Goal: Task Accomplishment & Management: Manage account settings

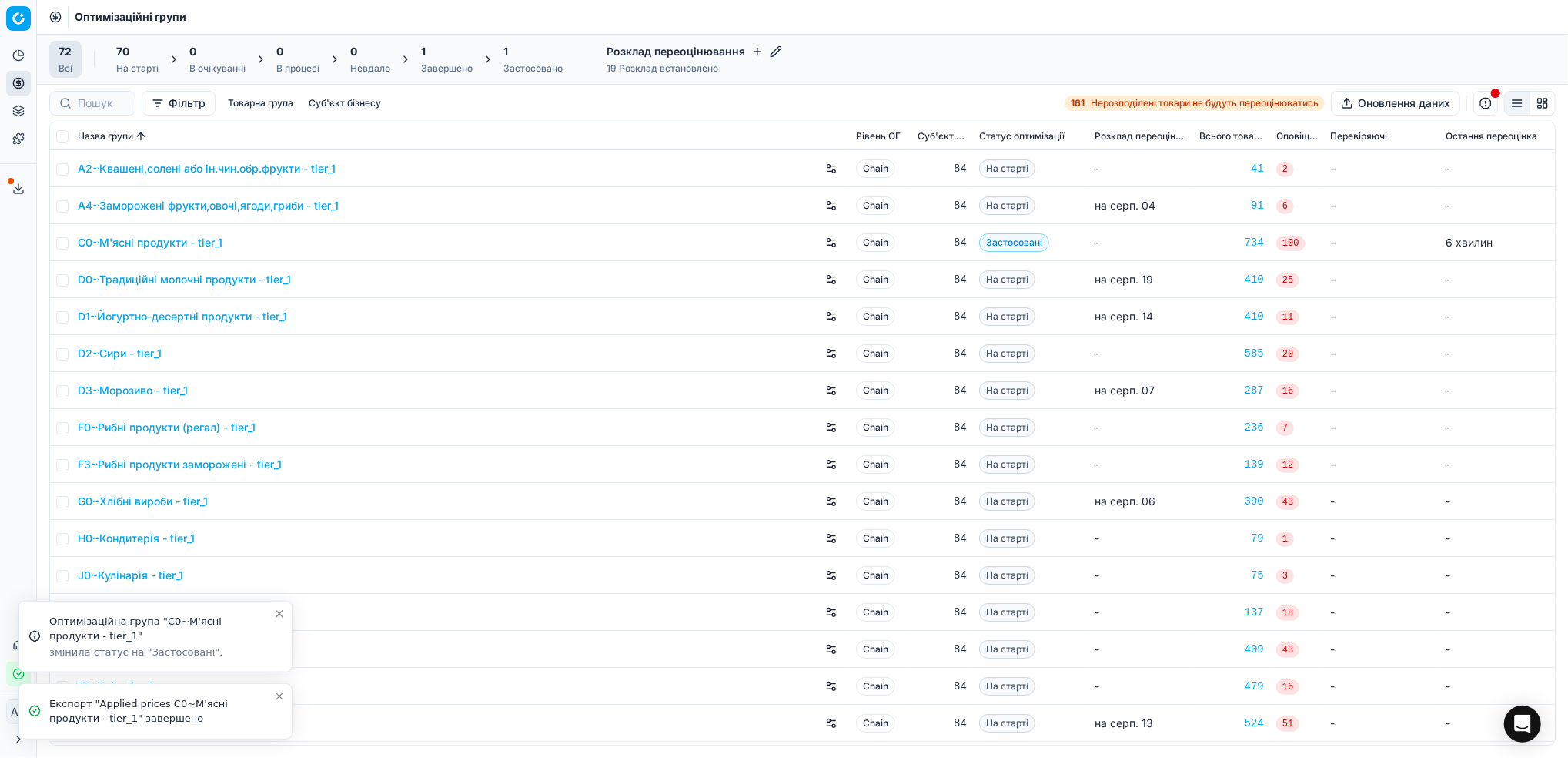
click at [282, 700] on icon "Close toast" at bounding box center [280, 696] width 13 height 13
click at [277, 681] on icon "Close toast" at bounding box center [279, 681] width 6 height 6
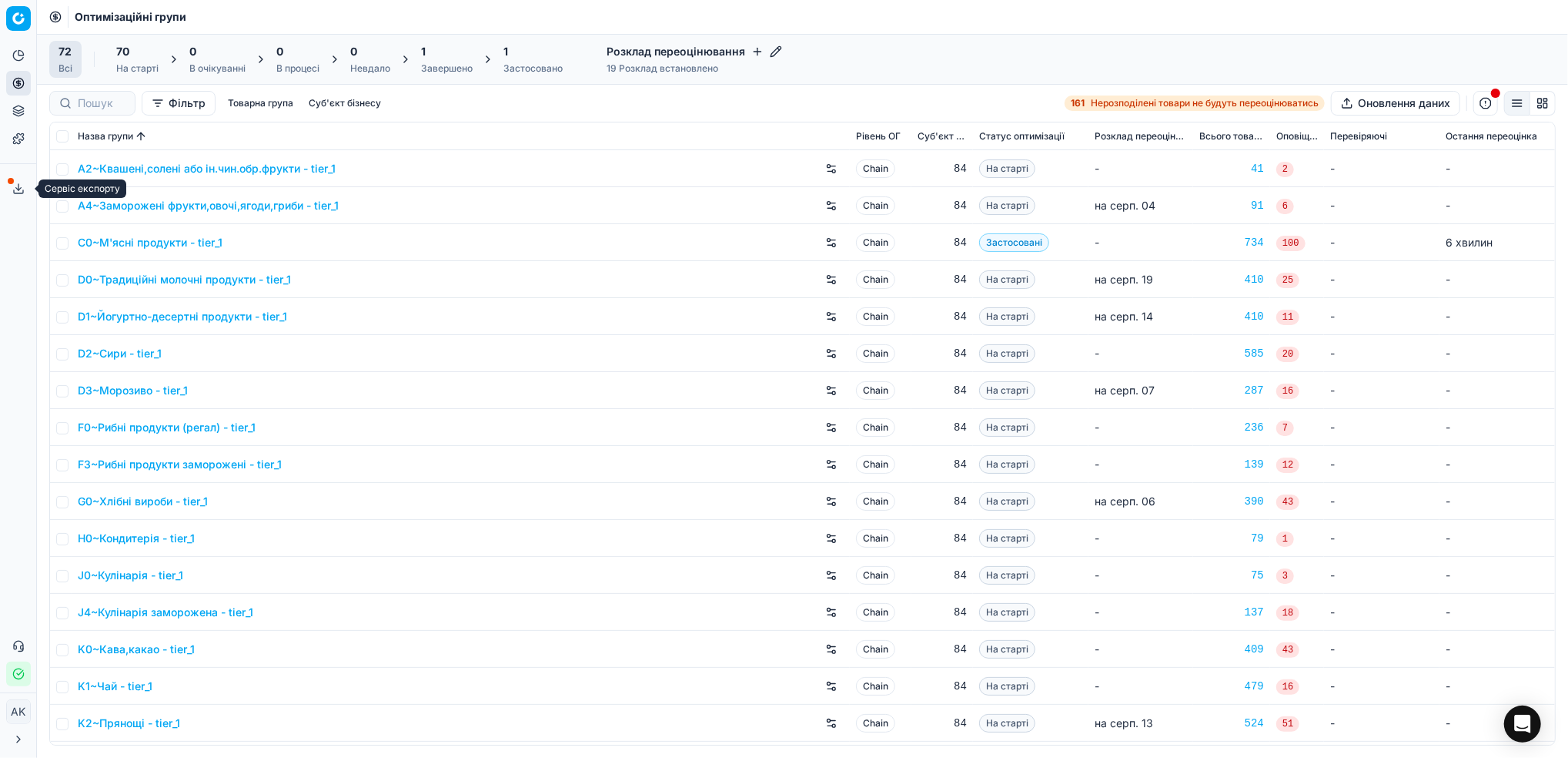
click at [16, 196] on button "Сервіс експорту" at bounding box center [18, 188] width 24 height 24
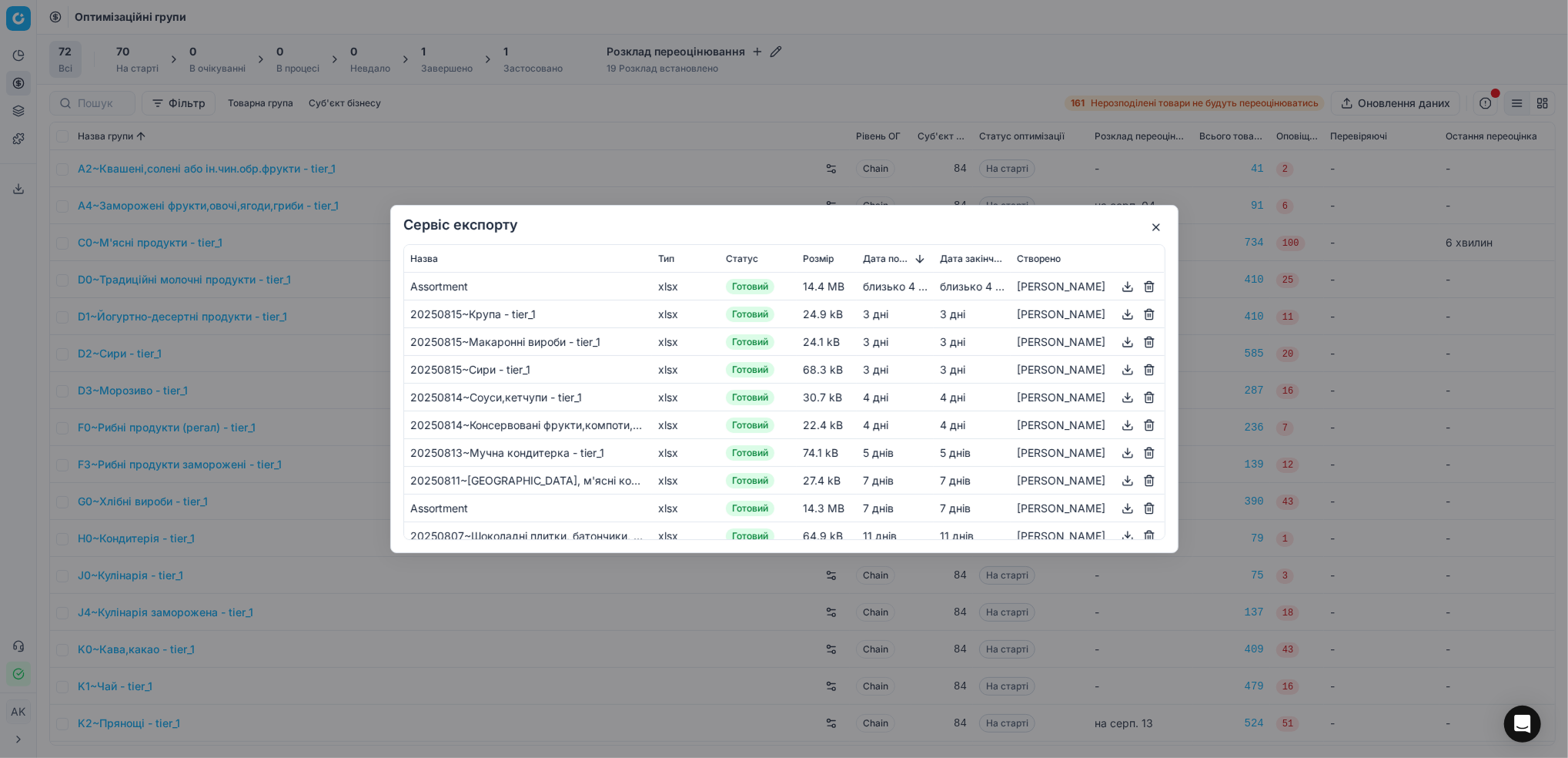
click at [1161, 233] on button "button" at bounding box center [1157, 227] width 19 height 19
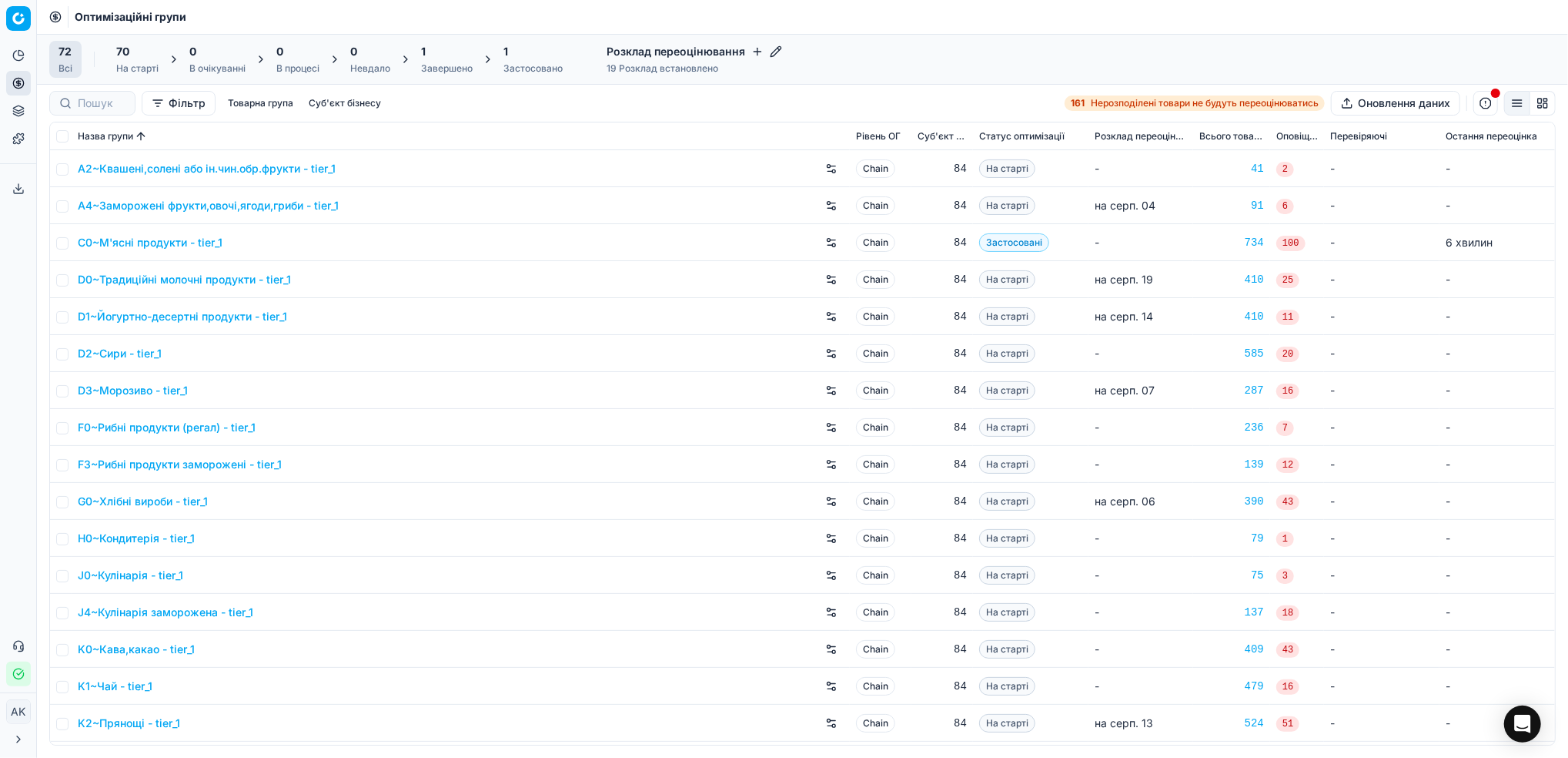
click at [439, 59] on div "1 Завершено" at bounding box center [446, 59] width 51 height 31
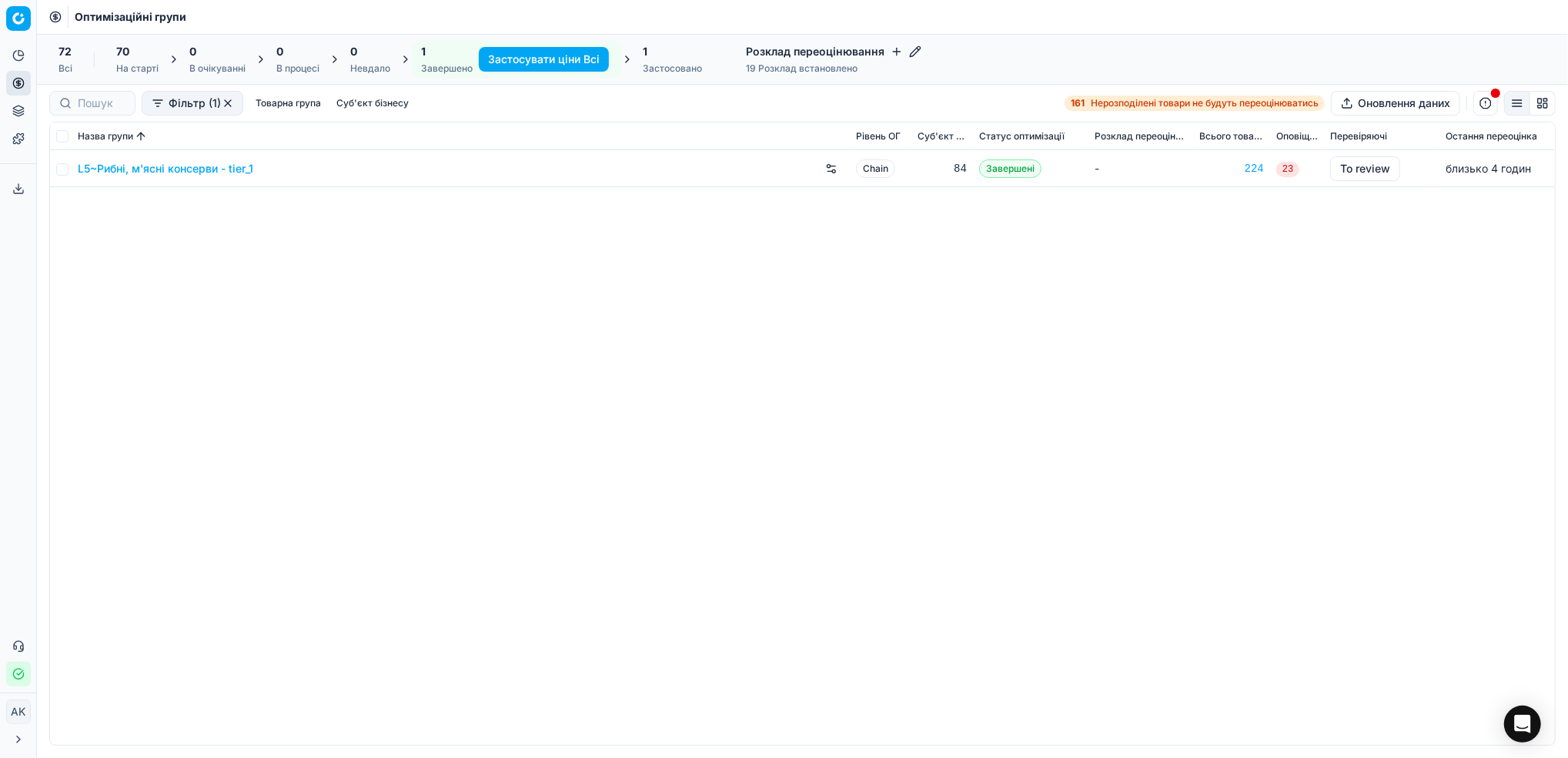
click at [174, 168] on link "L5~Рибні, м'ясні консерви - tier_1" at bounding box center [165, 168] width 176 height 15
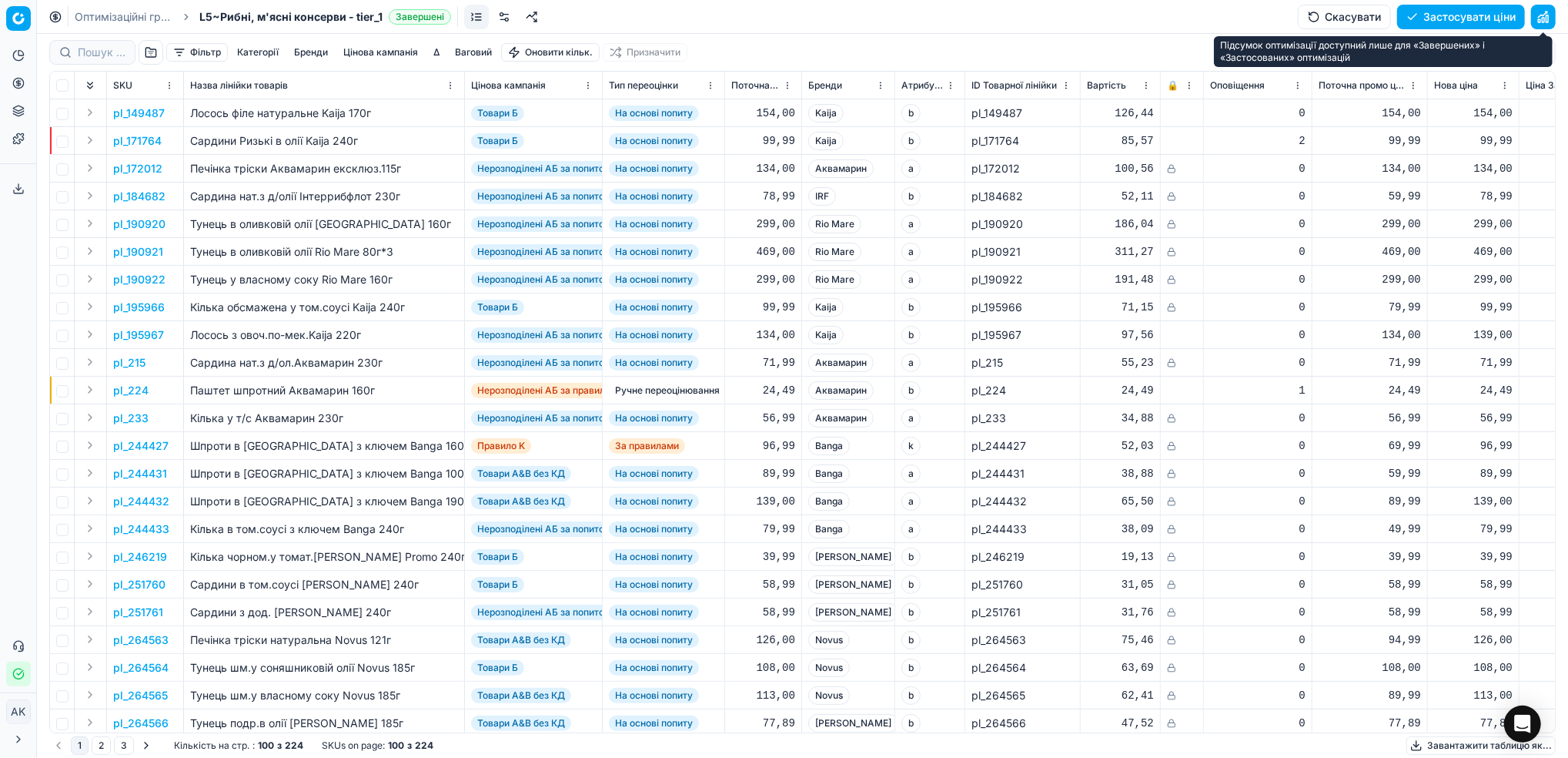
click at [1545, 21] on button "button" at bounding box center [1543, 16] width 24 height 24
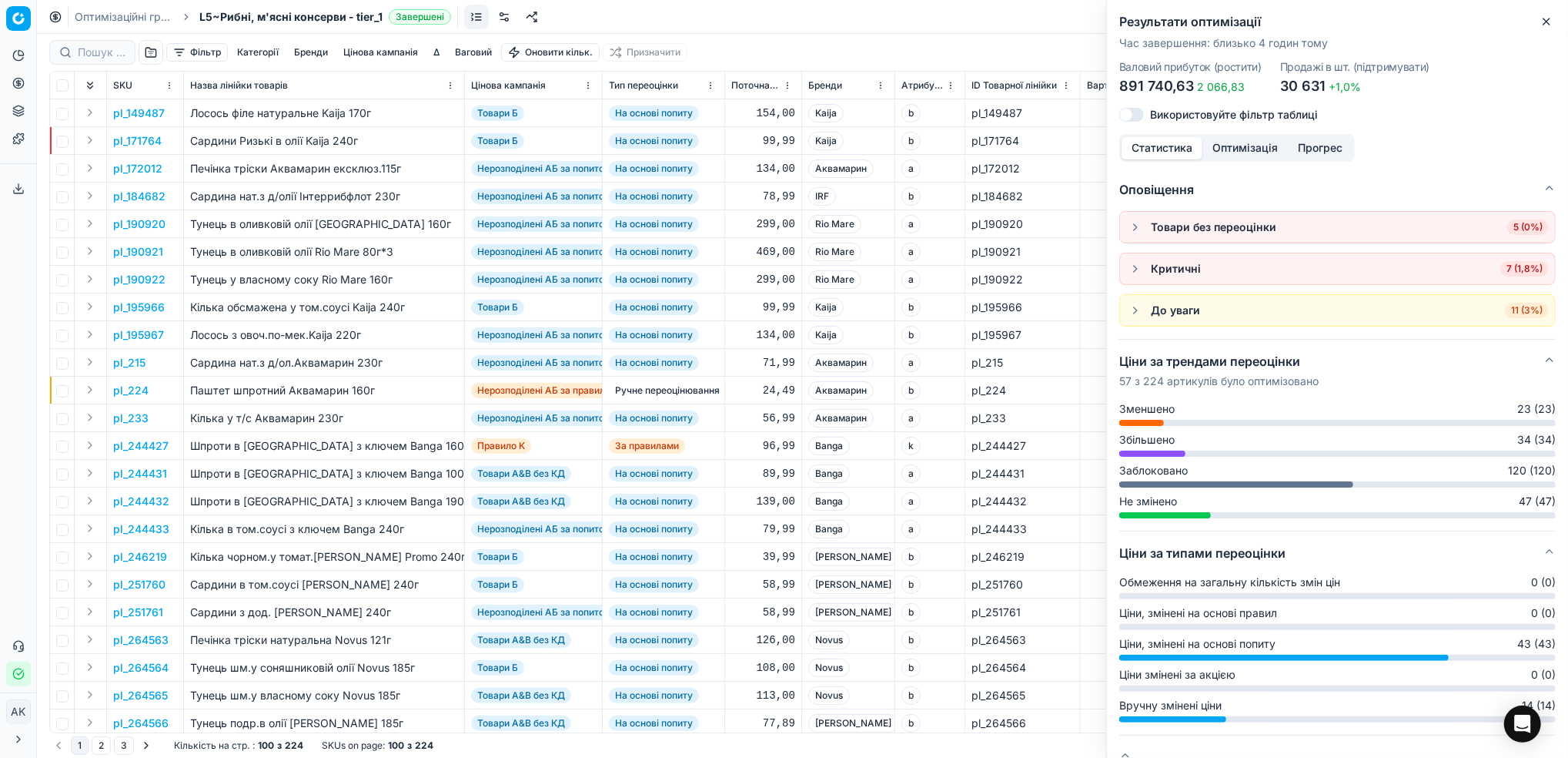
click at [1242, 147] on button "Оптимізація" at bounding box center [1245, 148] width 86 height 23
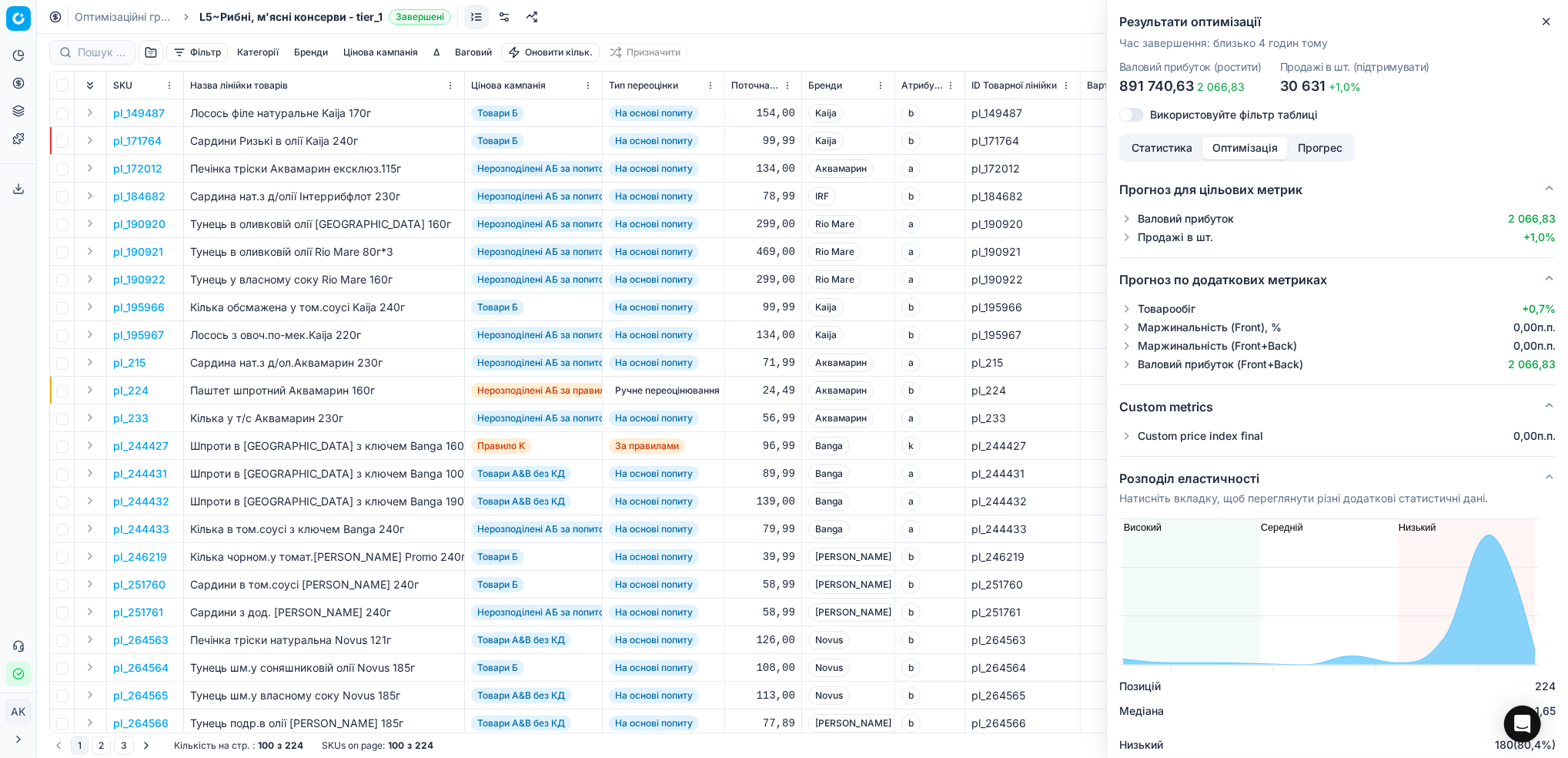
click at [1152, 155] on button "Статистика" at bounding box center [1162, 148] width 81 height 23
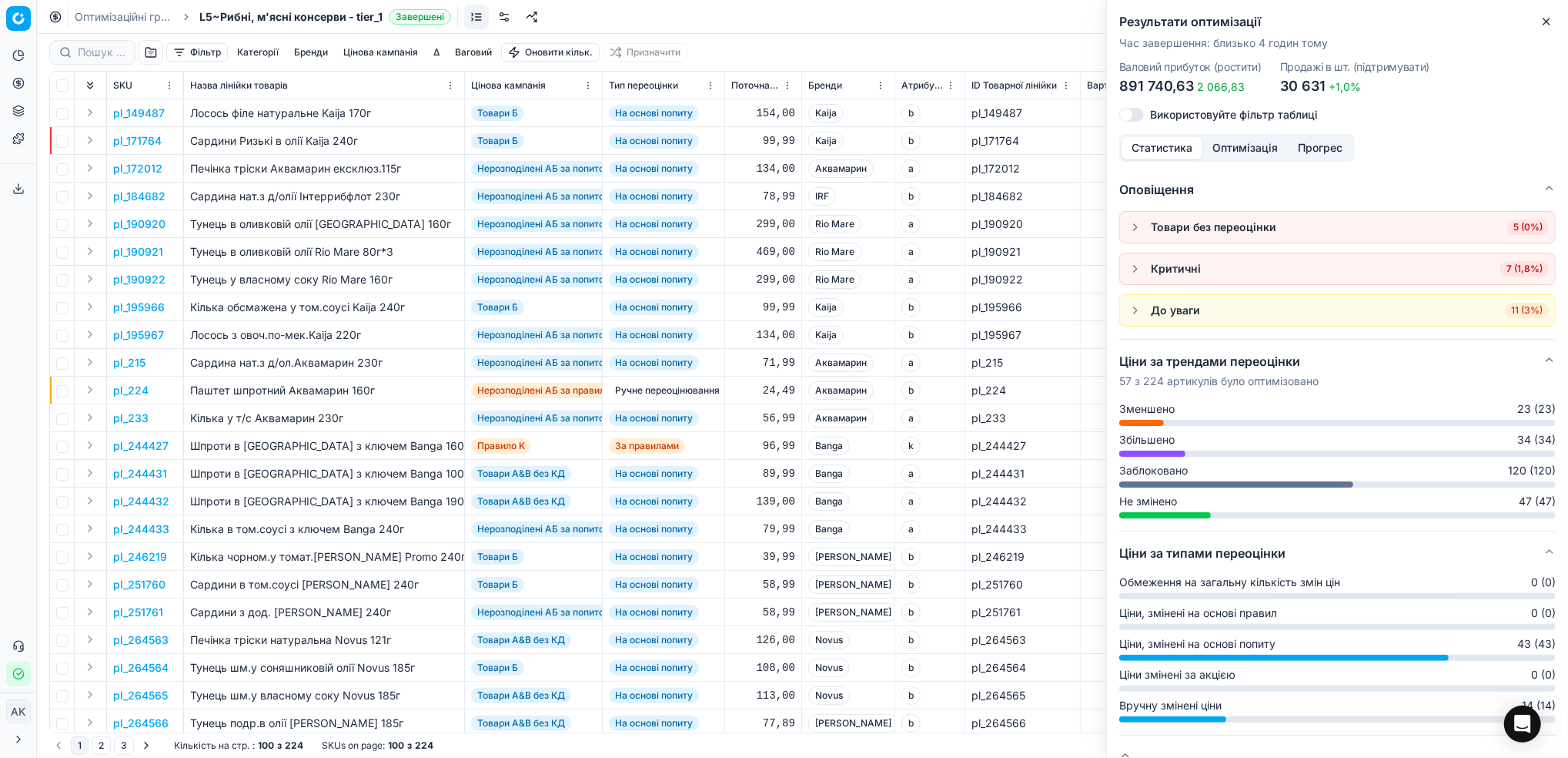
click at [1139, 318] on button "button" at bounding box center [1135, 310] width 19 height 19
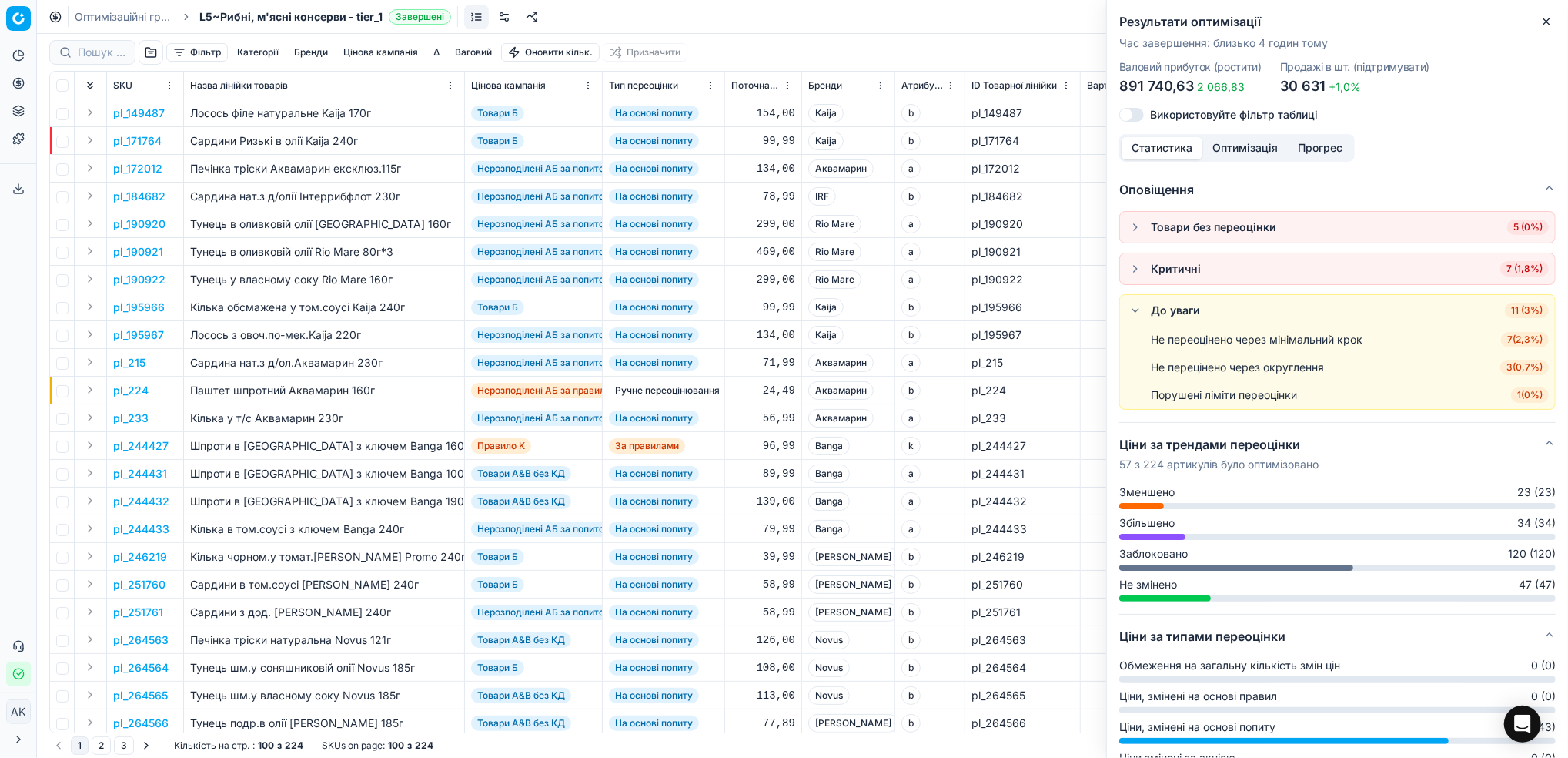
click at [1139, 318] on button "button" at bounding box center [1135, 310] width 19 height 19
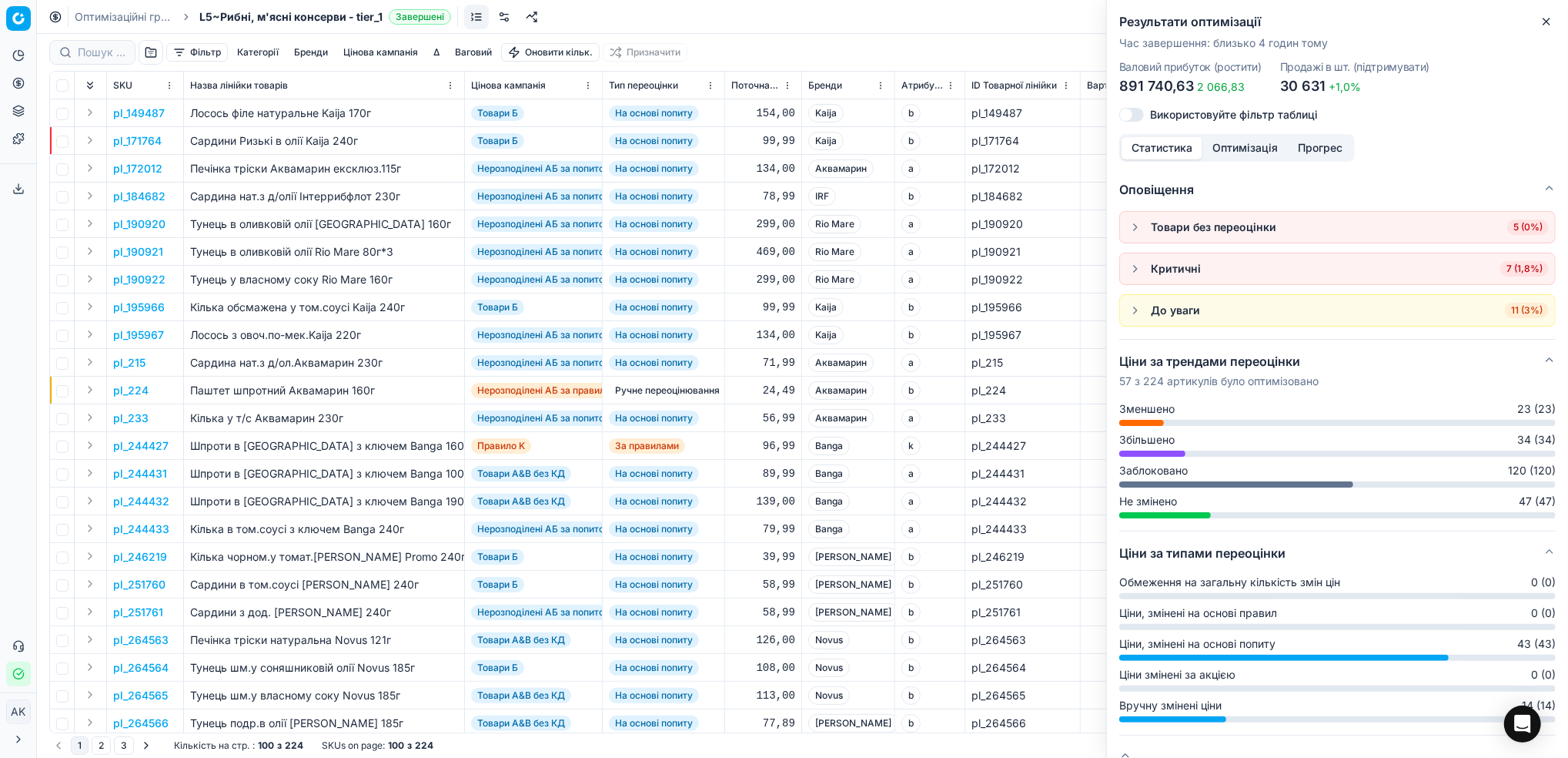
click at [1534, 28] on h2 "Результати оптимізації" at bounding box center [1338, 22] width 437 height 19
click at [1543, 22] on icon "button" at bounding box center [1547, 22] width 13 height 13
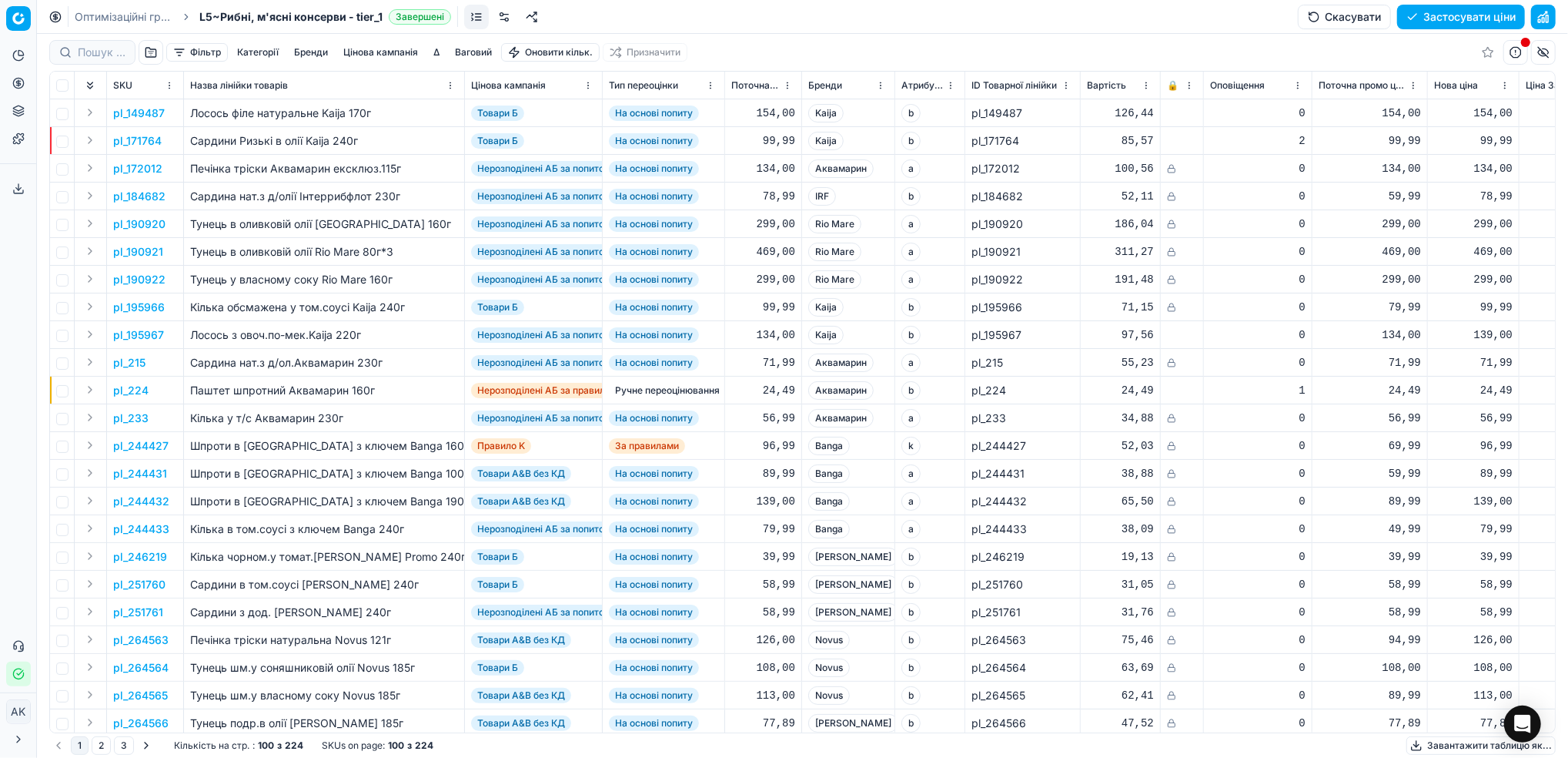
click at [155, 61] on button "button" at bounding box center [150, 51] width 24 height 24
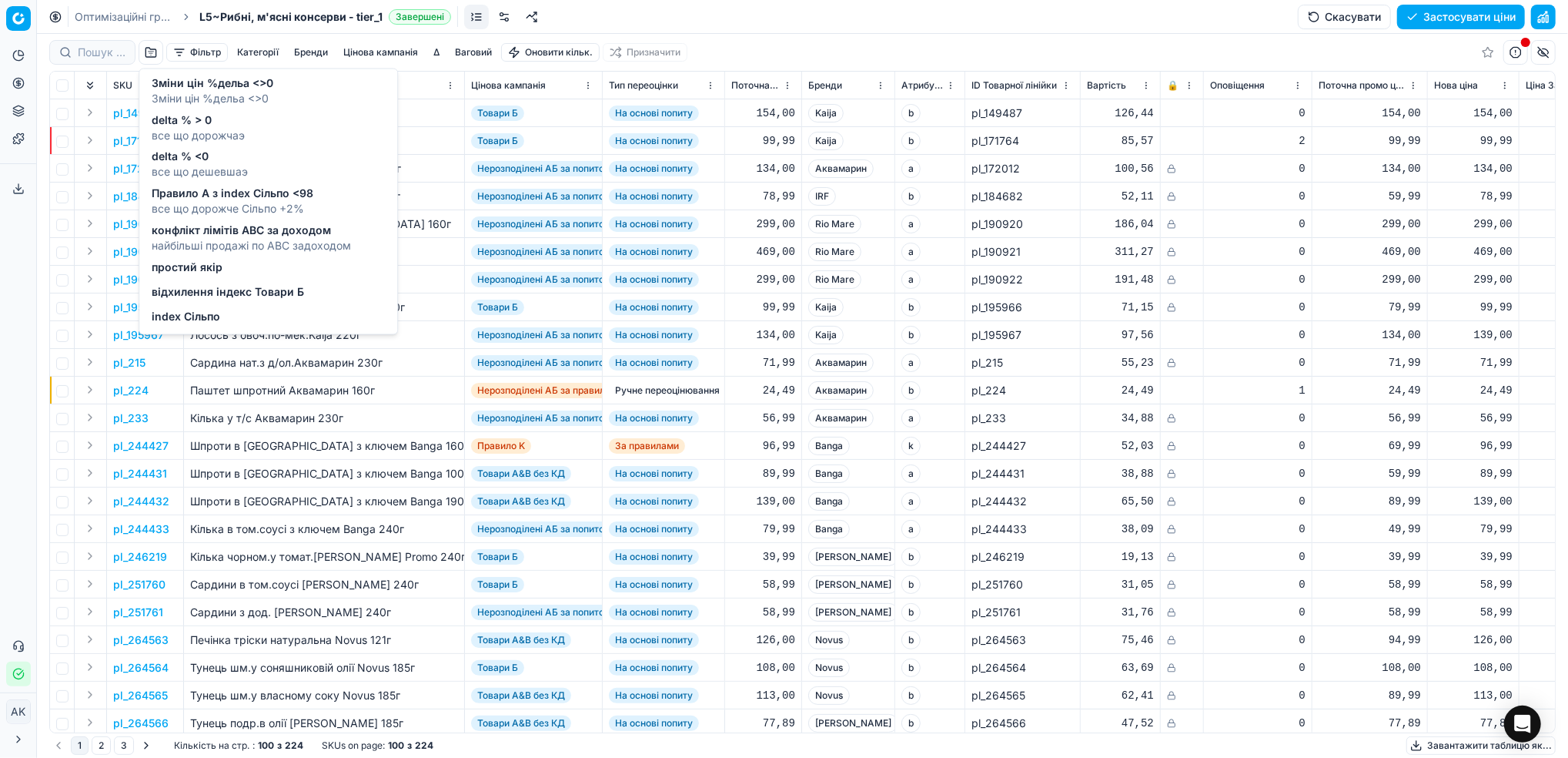
click at [203, 297] on span "відхилення індекс Товари Б" at bounding box center [228, 293] width 152 height 15
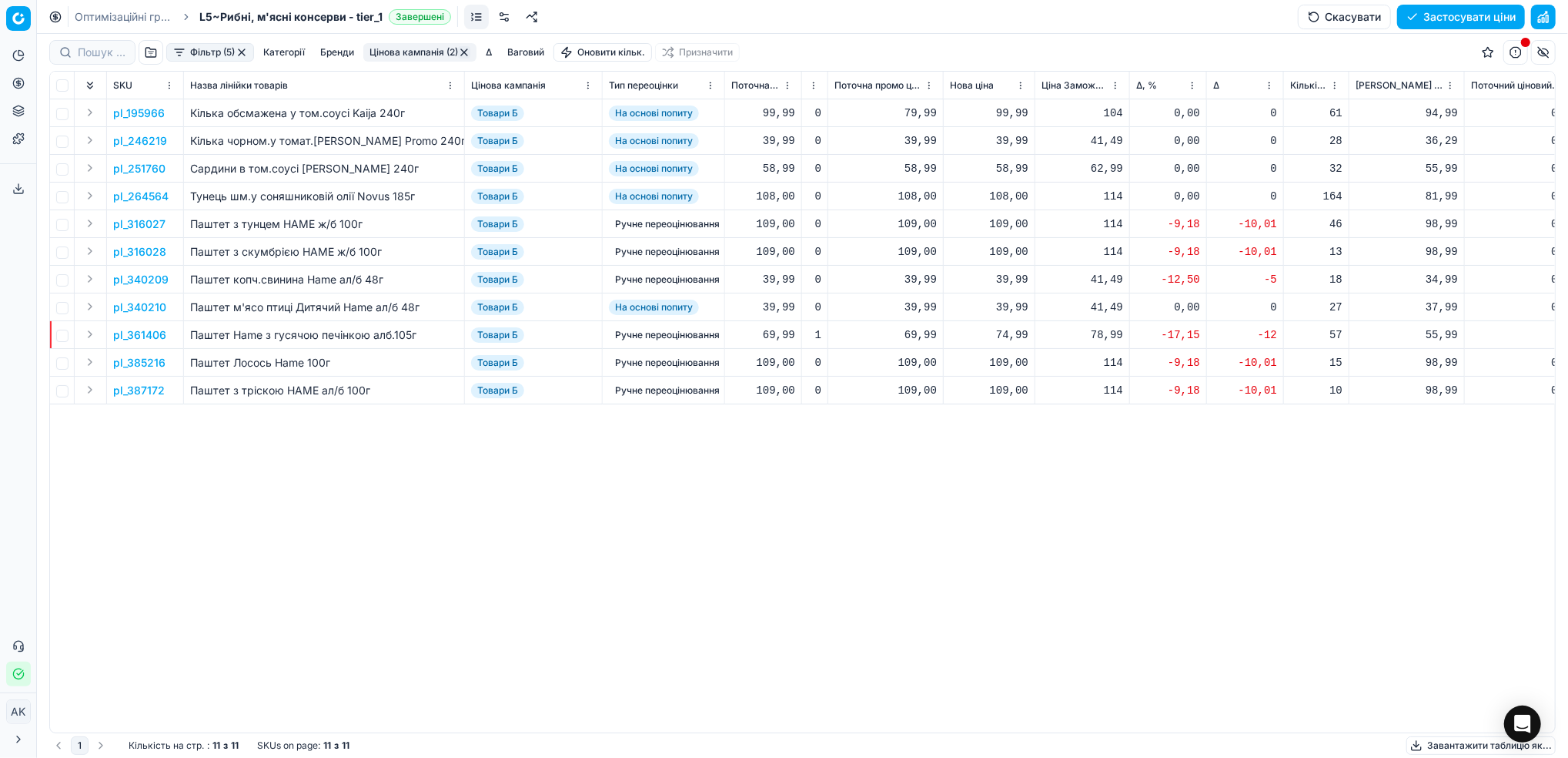
scroll to position [0, 491]
click at [187, 57] on button "Фільтр (5)" at bounding box center [211, 52] width 88 height 19
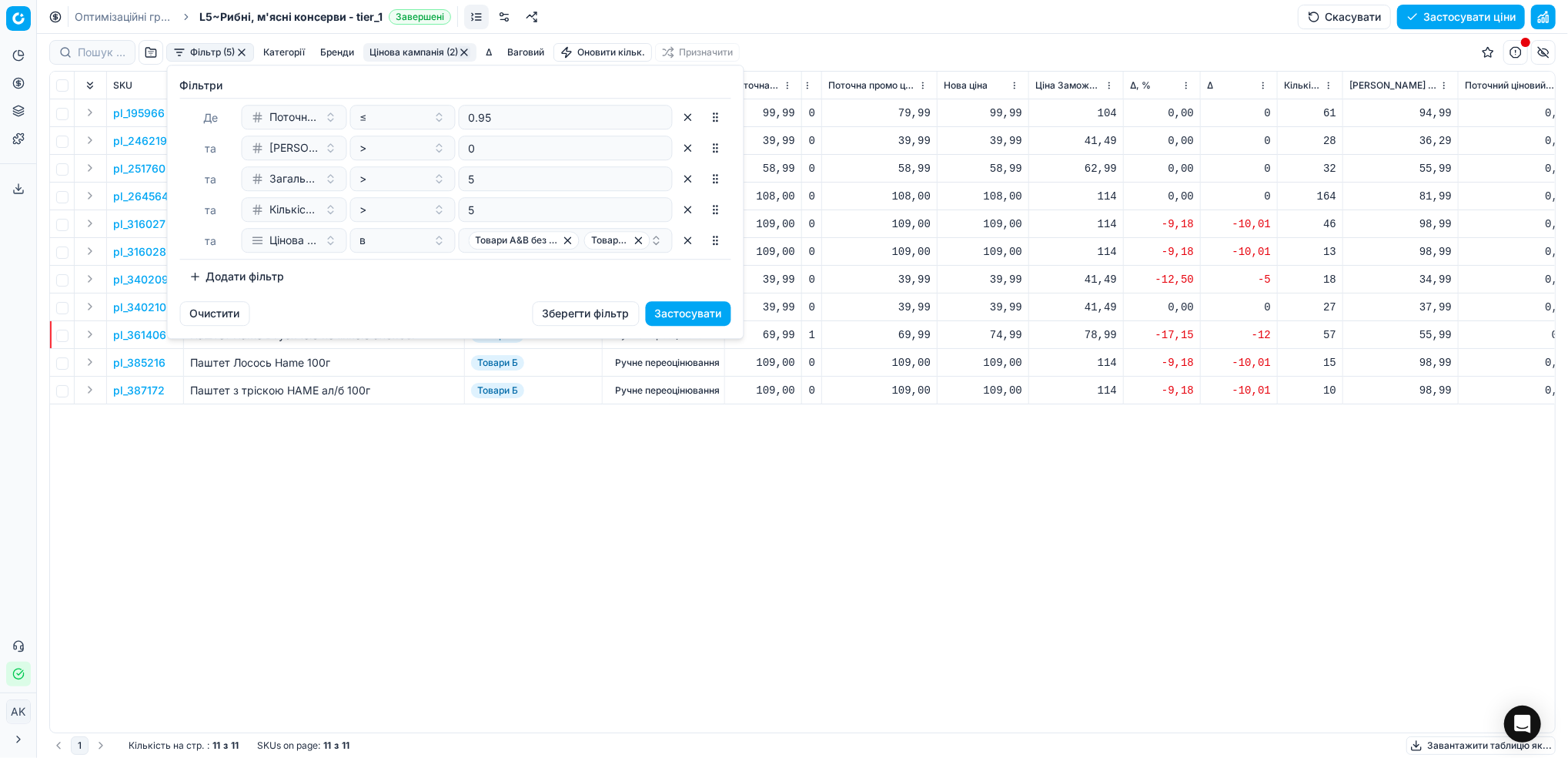
click at [248, 275] on button "Додати фільтр" at bounding box center [237, 275] width 114 height 24
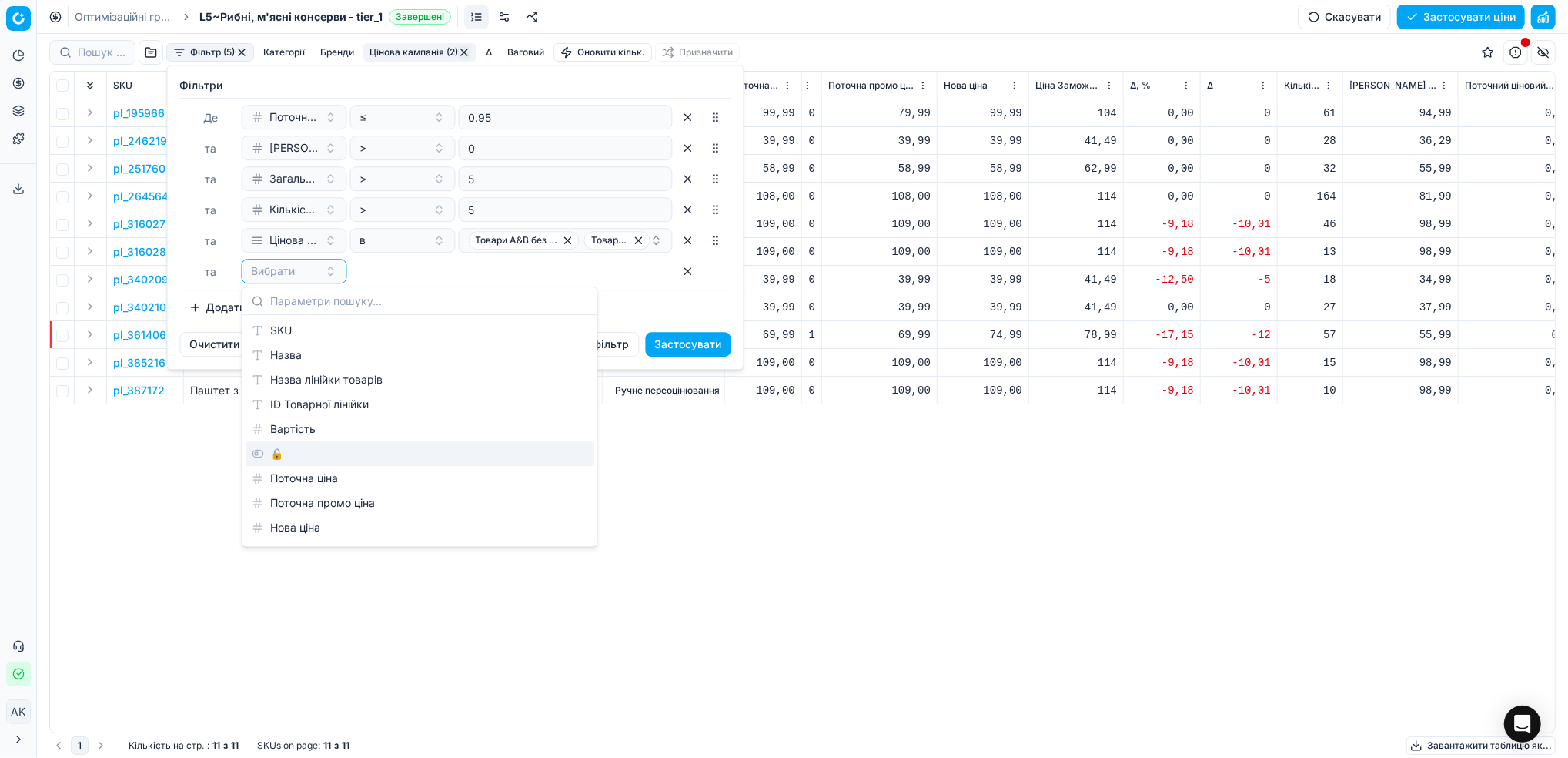
click at [316, 457] on div "🔒" at bounding box center [420, 453] width 349 height 24
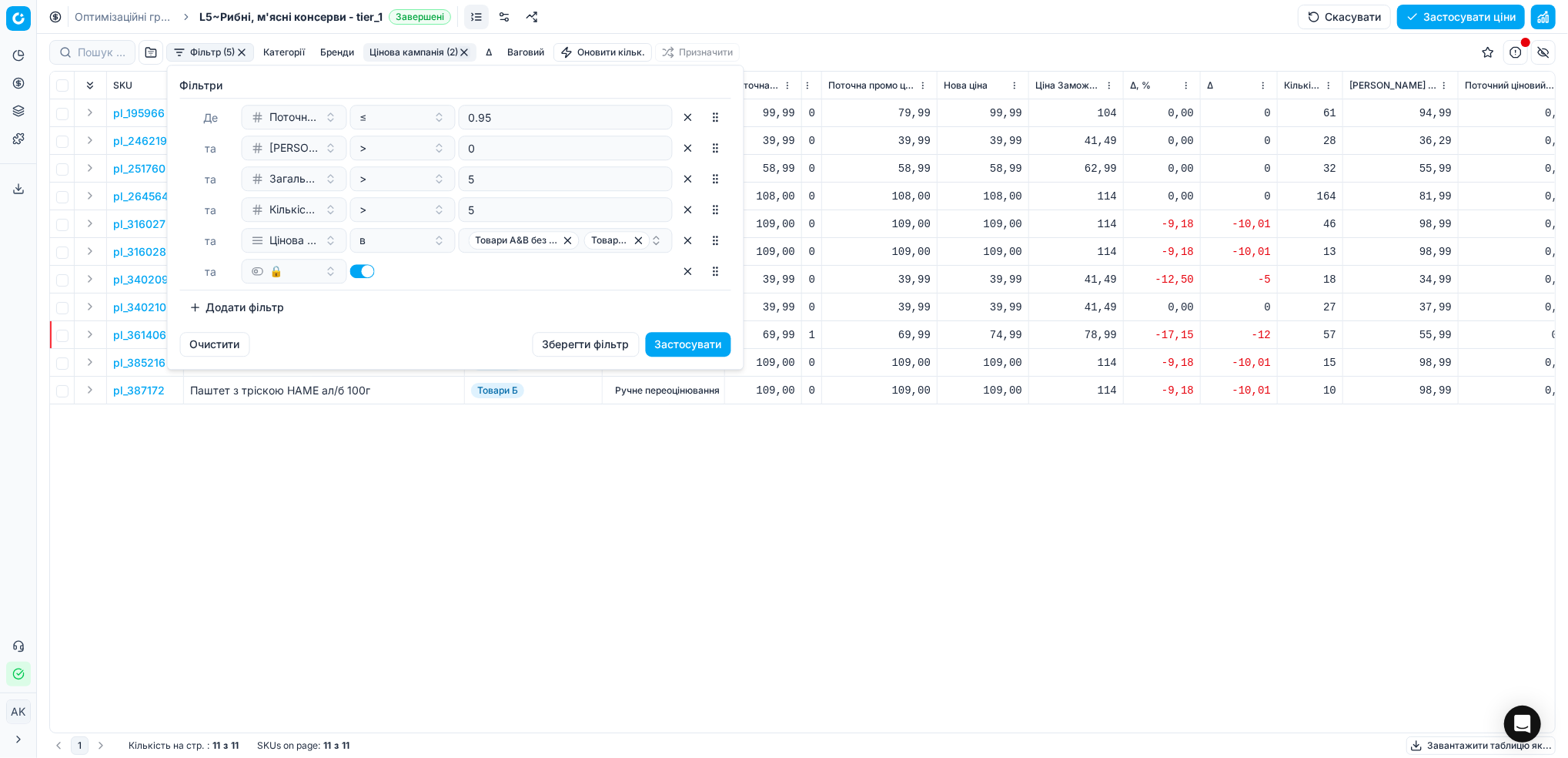
click at [362, 275] on button "button" at bounding box center [362, 270] width 24 height 14
checkbox input "false"
click at [686, 345] on button "Застосувати" at bounding box center [689, 344] width 86 height 24
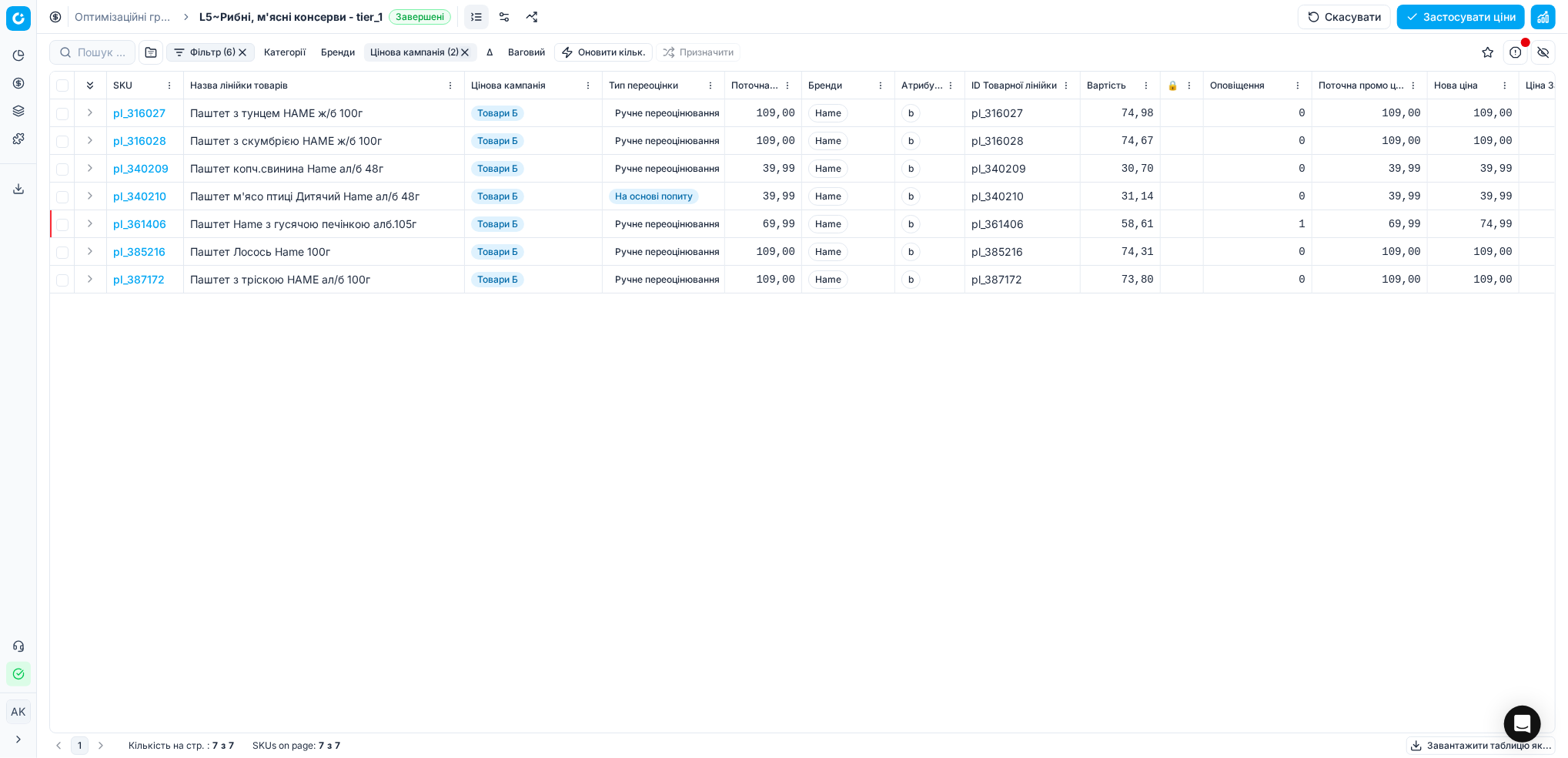
click at [247, 56] on button "button" at bounding box center [243, 52] width 13 height 13
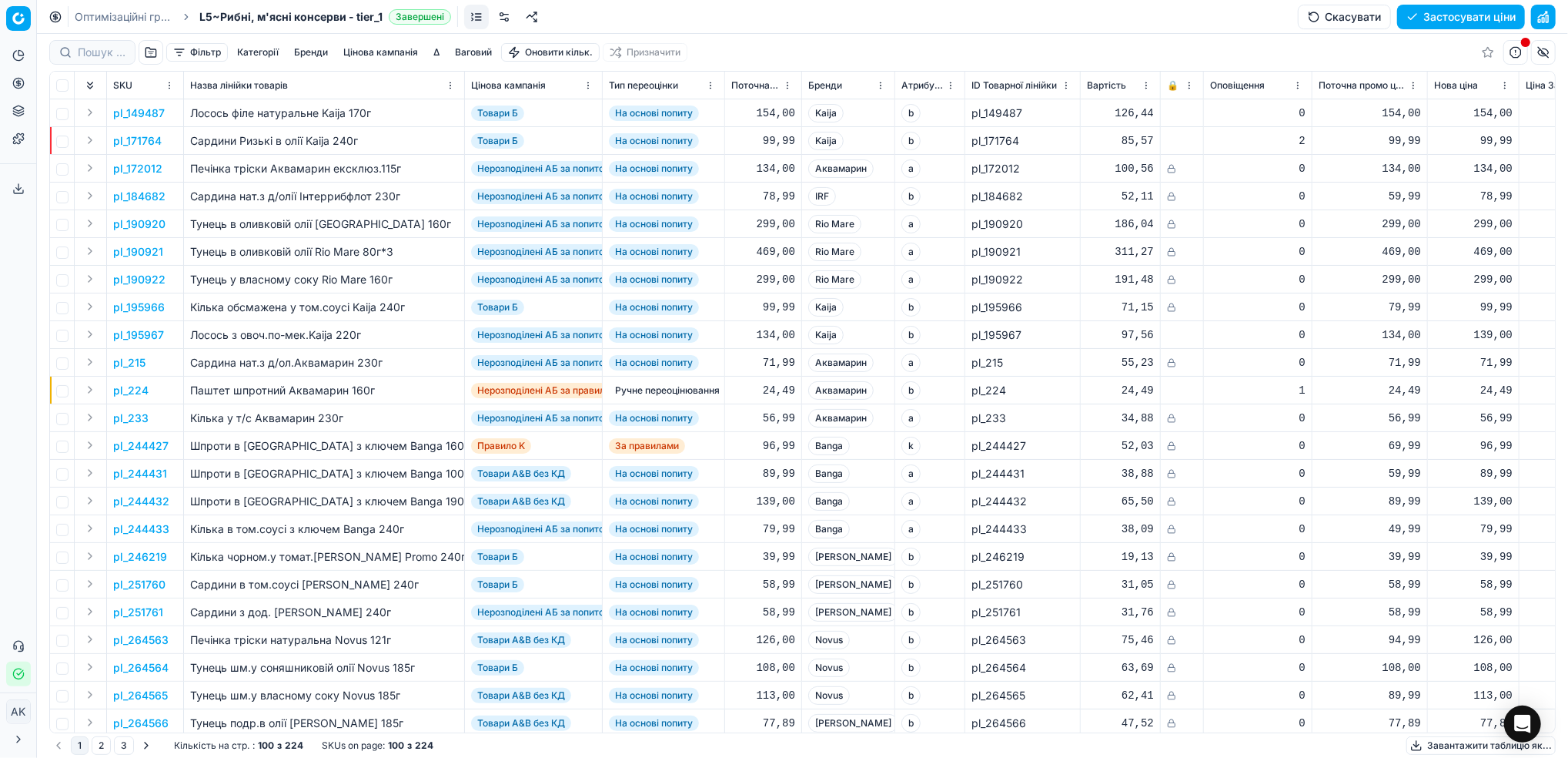
click at [1427, 17] on button "Застосувати ціни" at bounding box center [1462, 16] width 128 height 24
drag, startPoint x: 95, startPoint y: 17, endPoint x: 252, endPoint y: 110, distance: 182.5
click at [95, 17] on link "Оптимізаційні групи" at bounding box center [123, 16] width 98 height 15
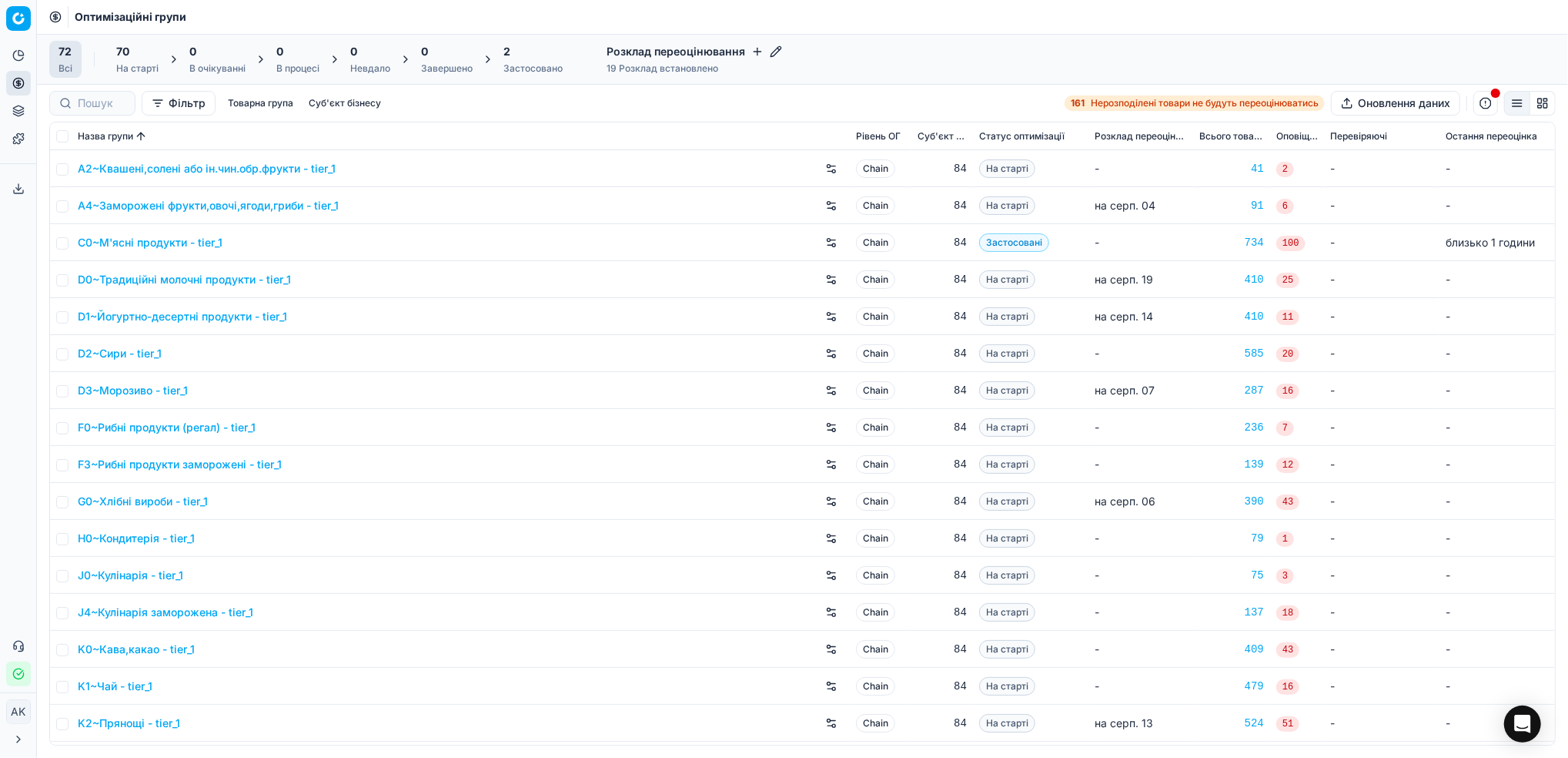
click at [520, 70] on div "Застосовано" at bounding box center [533, 68] width 59 height 13
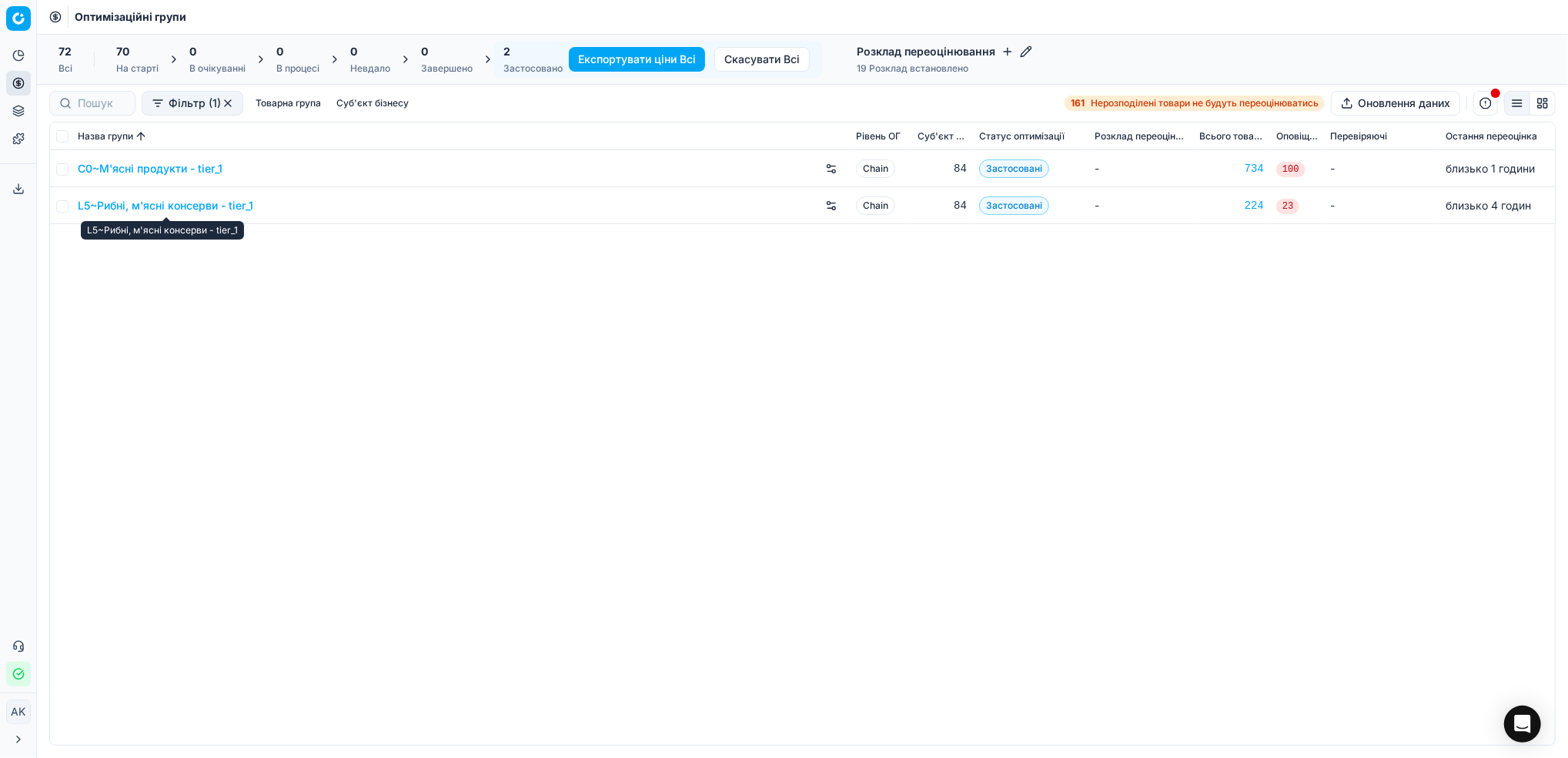
click at [163, 212] on link "L5~Рибні, м'ясні консерви - tier_1" at bounding box center [165, 205] width 176 height 15
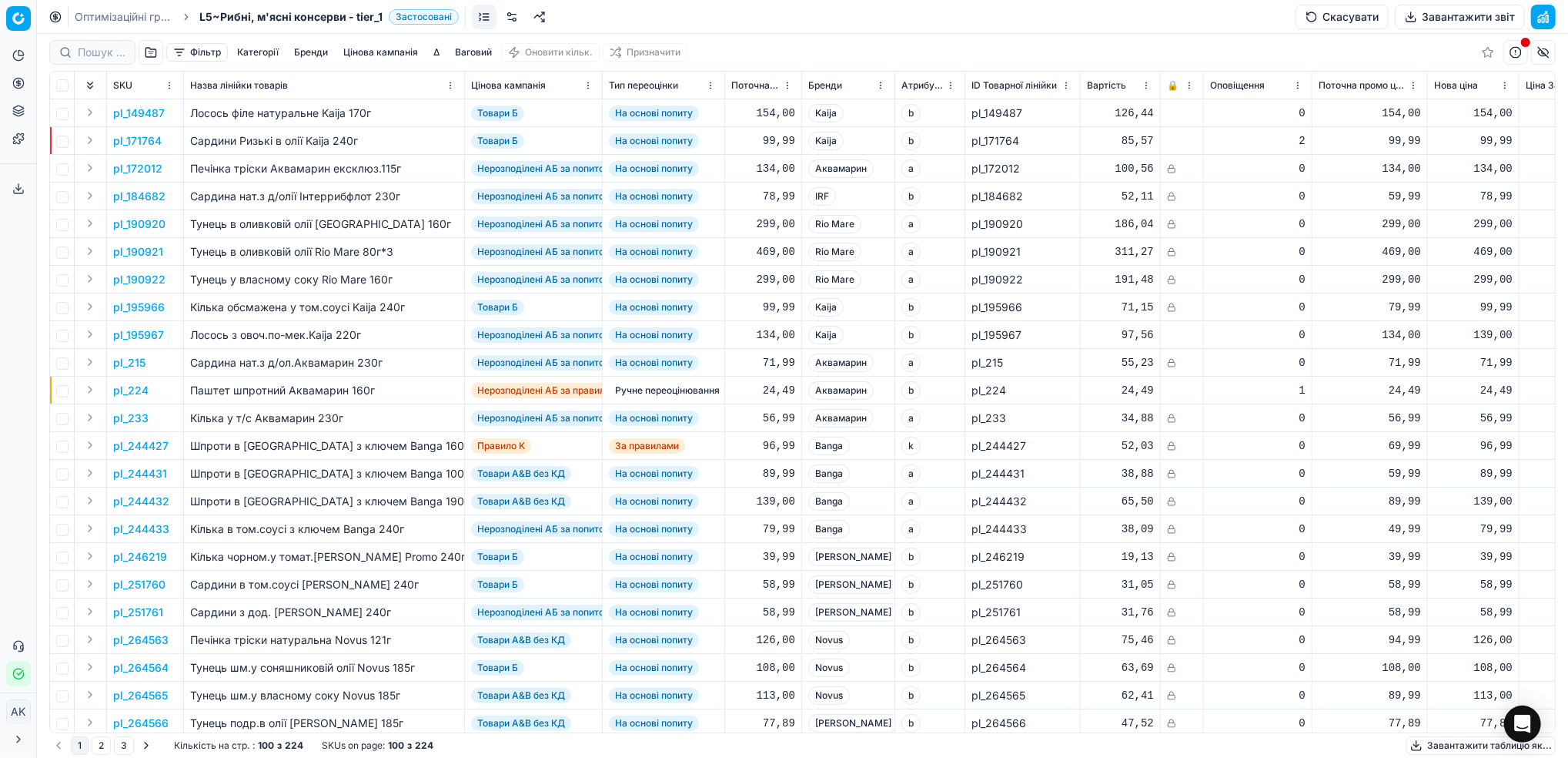
click at [1462, 22] on button "Завантажити звіт" at bounding box center [1460, 16] width 131 height 24
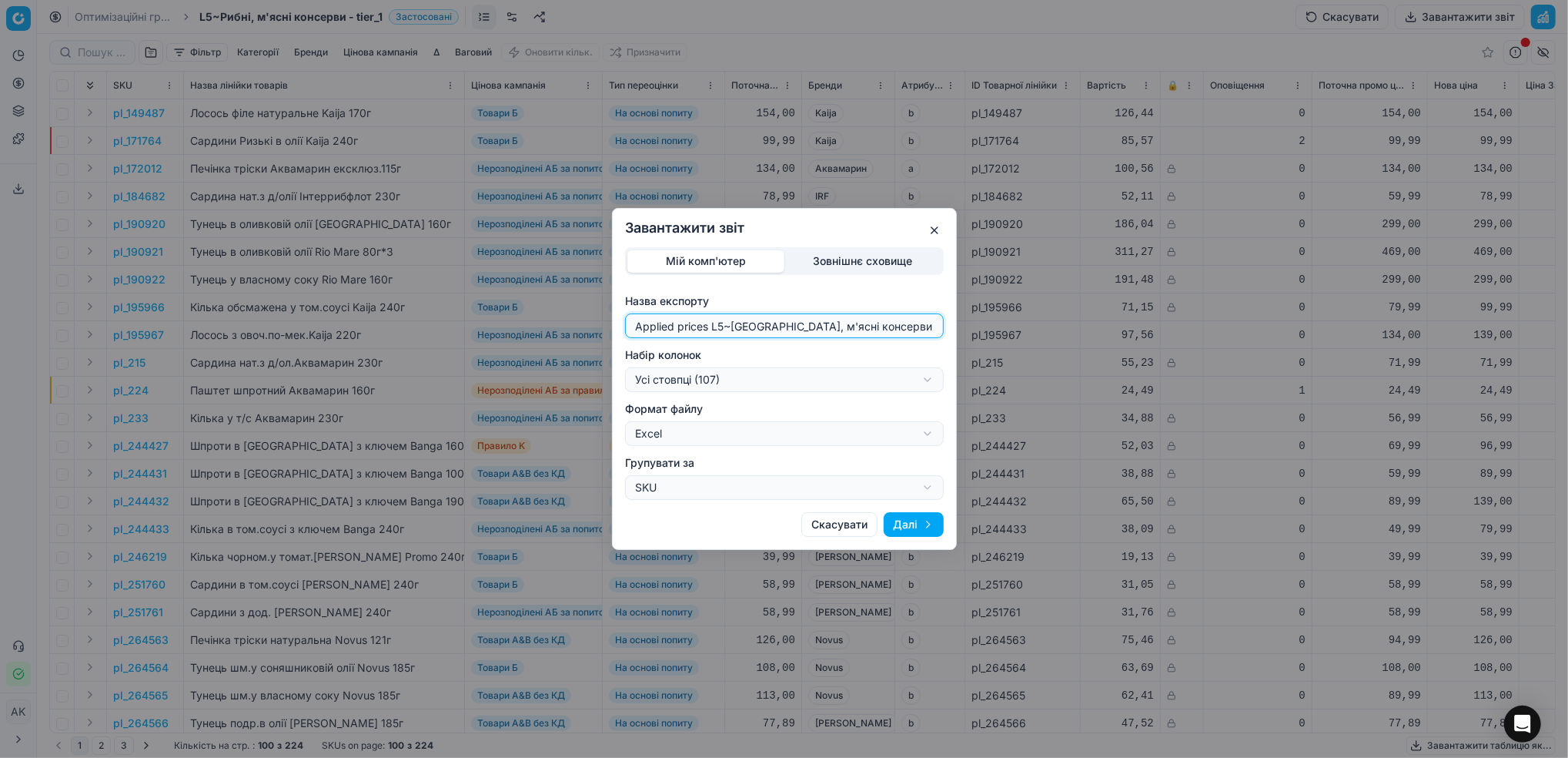
drag, startPoint x: 723, startPoint y: 327, endPoint x: 502, endPoint y: 352, distance: 222.4
click at [502, 352] on div "Завантажити звіт Мій комп'ютер Зовнішнє сховище Назва експорту Applied prices L…" at bounding box center [784, 379] width 1568 height 758
type input "20250818~Рибні, м'ясні консерви - tier_1"
click at [921, 382] on div "Завантажити звіт Мій комп'ютер Зовнішнє сховище Назва експорту 20250818~Рибні, …" at bounding box center [784, 379] width 1568 height 758
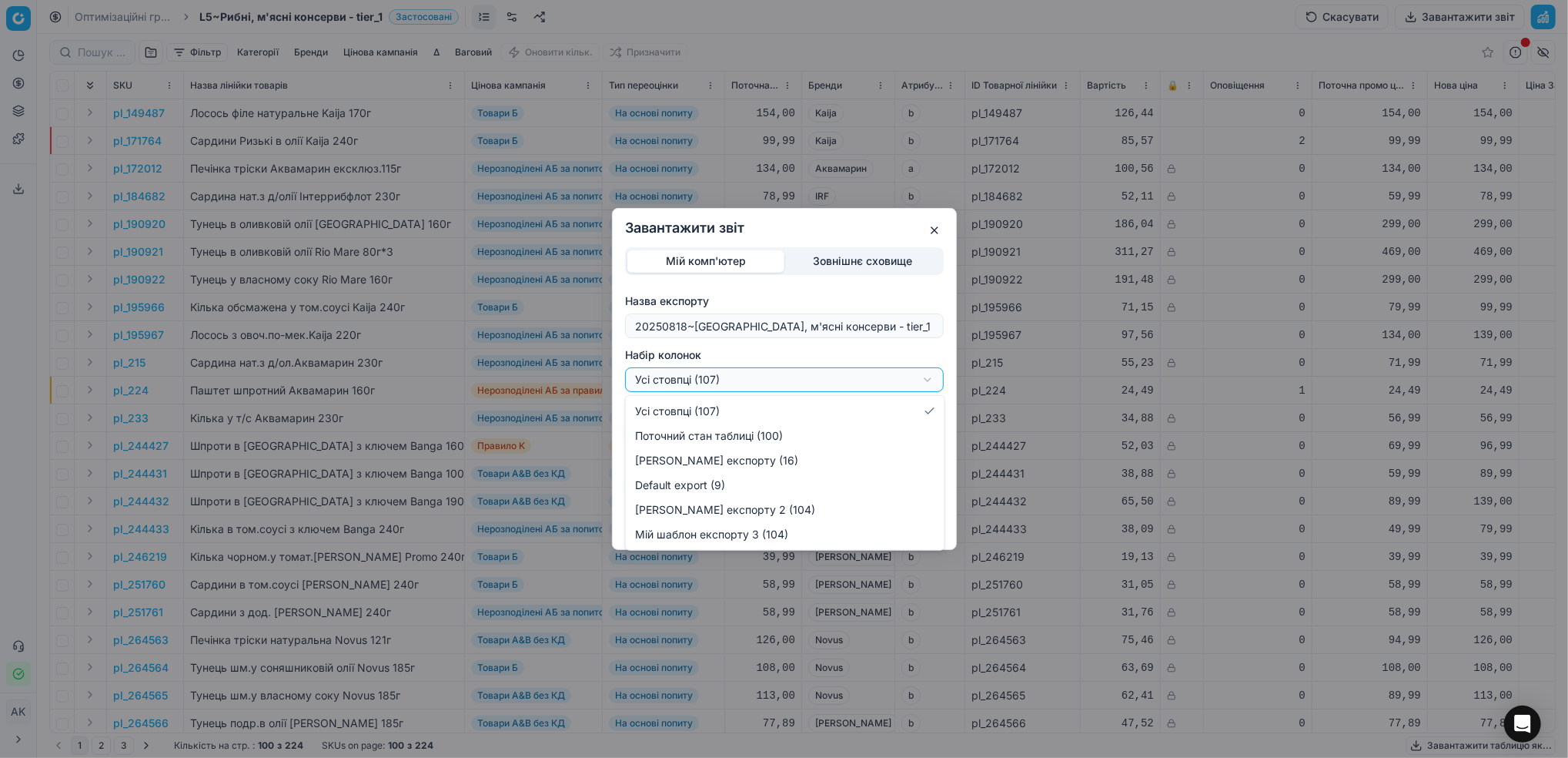
select select "custom"
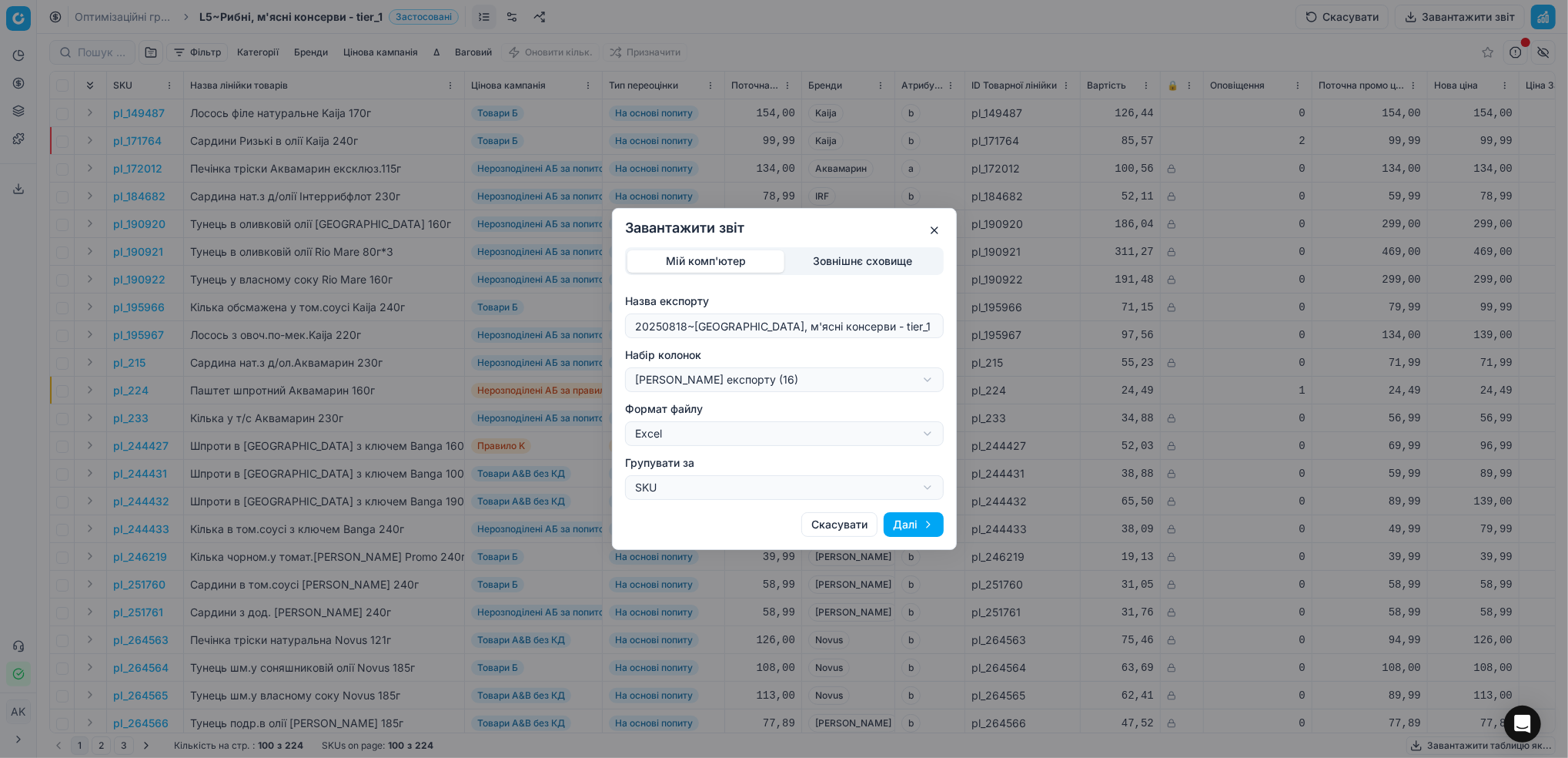
click at [921, 521] on button "Далі" at bounding box center [914, 524] width 60 height 24
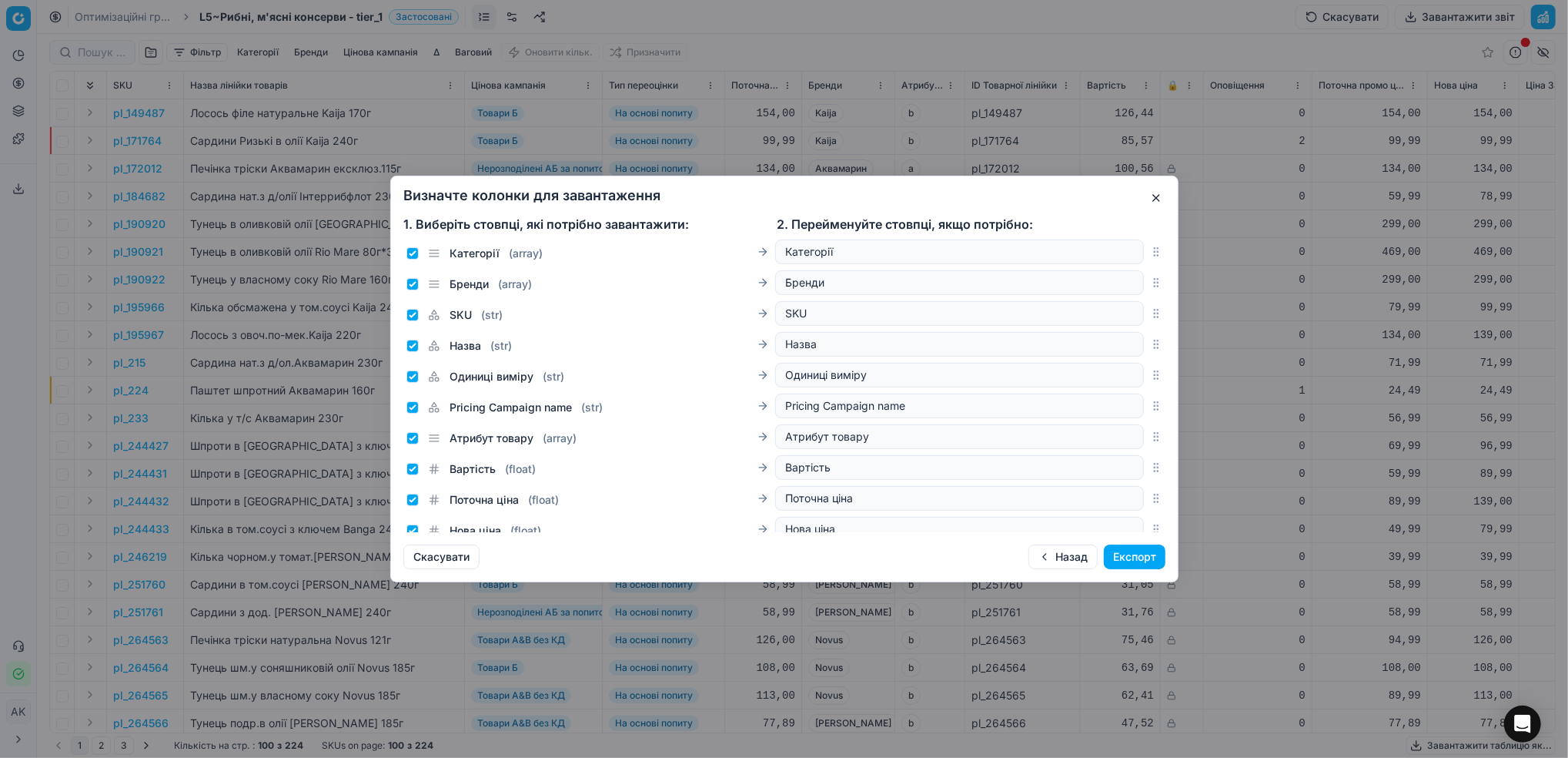
click at [1137, 558] on button "Експорт" at bounding box center [1135, 556] width 61 height 24
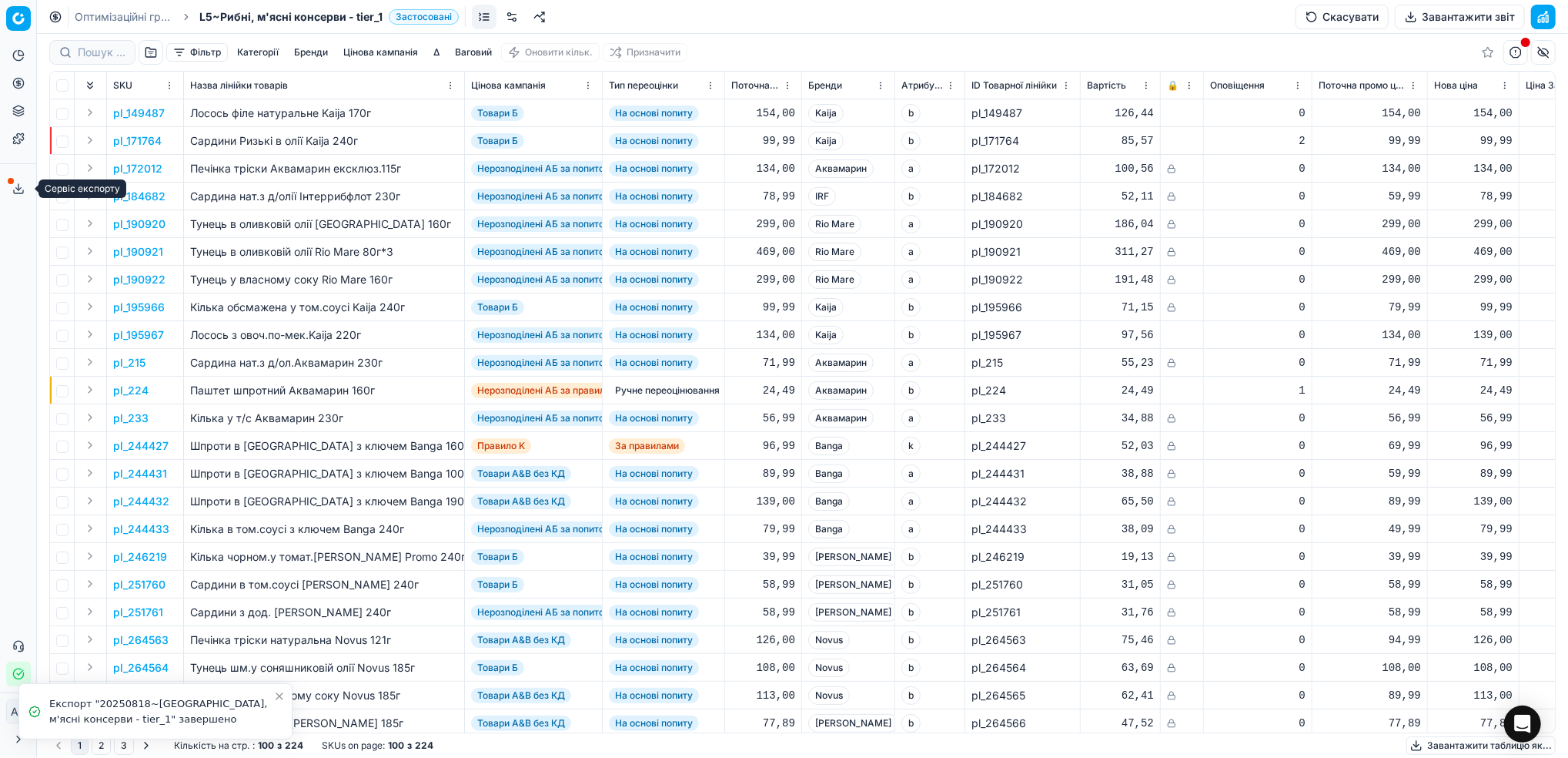
click at [15, 193] on icon at bounding box center [19, 189] width 13 height 13
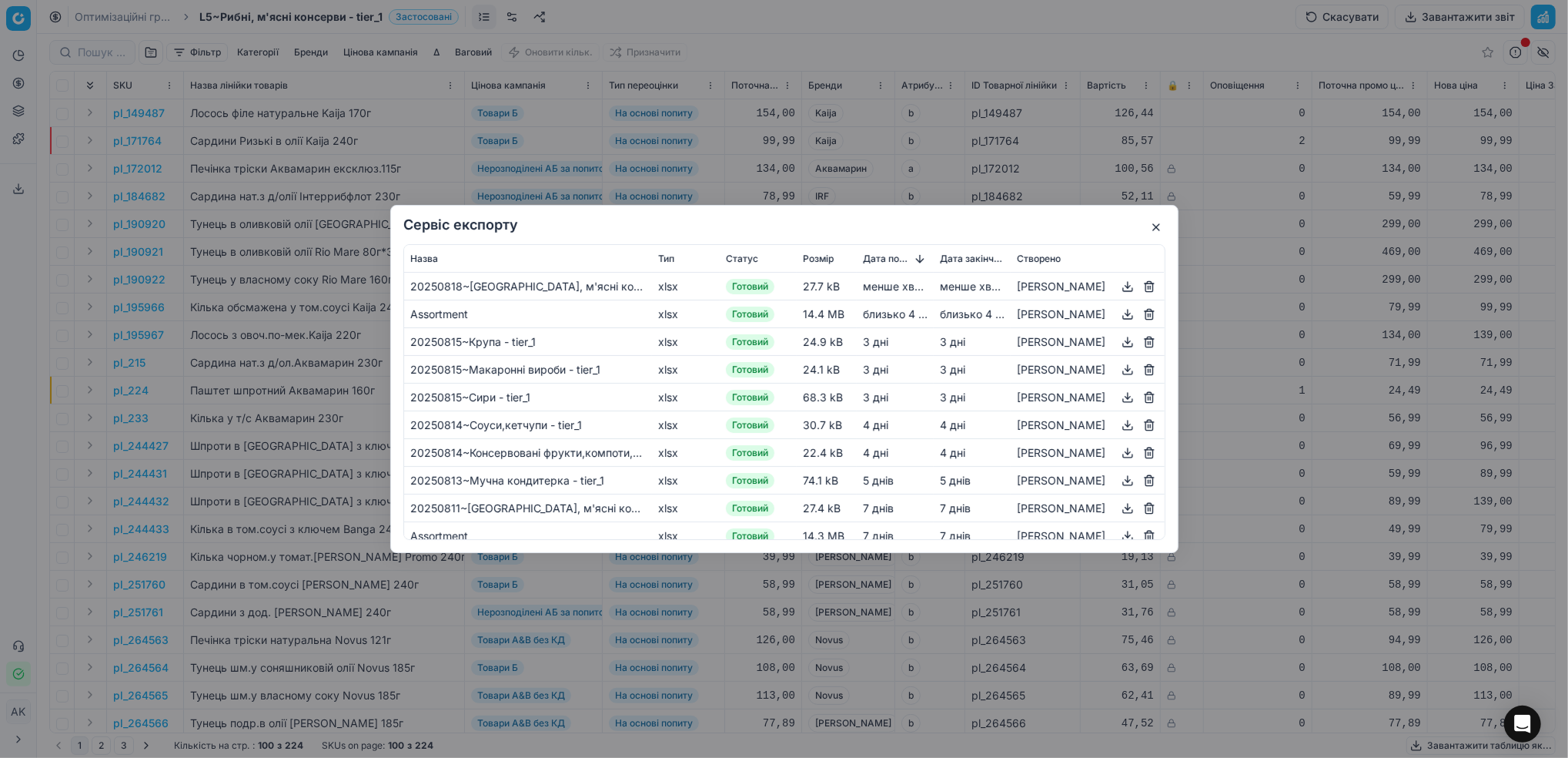
click at [1126, 290] on button "button" at bounding box center [1128, 286] width 19 height 19
drag, startPoint x: 845, startPoint y: 27, endPoint x: 845, endPoint y: 44, distance: 17.0
click at [845, 30] on div "Сервіс експорту Назва Тип Статус Розмір Дата початку Дата закінчення Створено 2…" at bounding box center [784, 379] width 1568 height 758
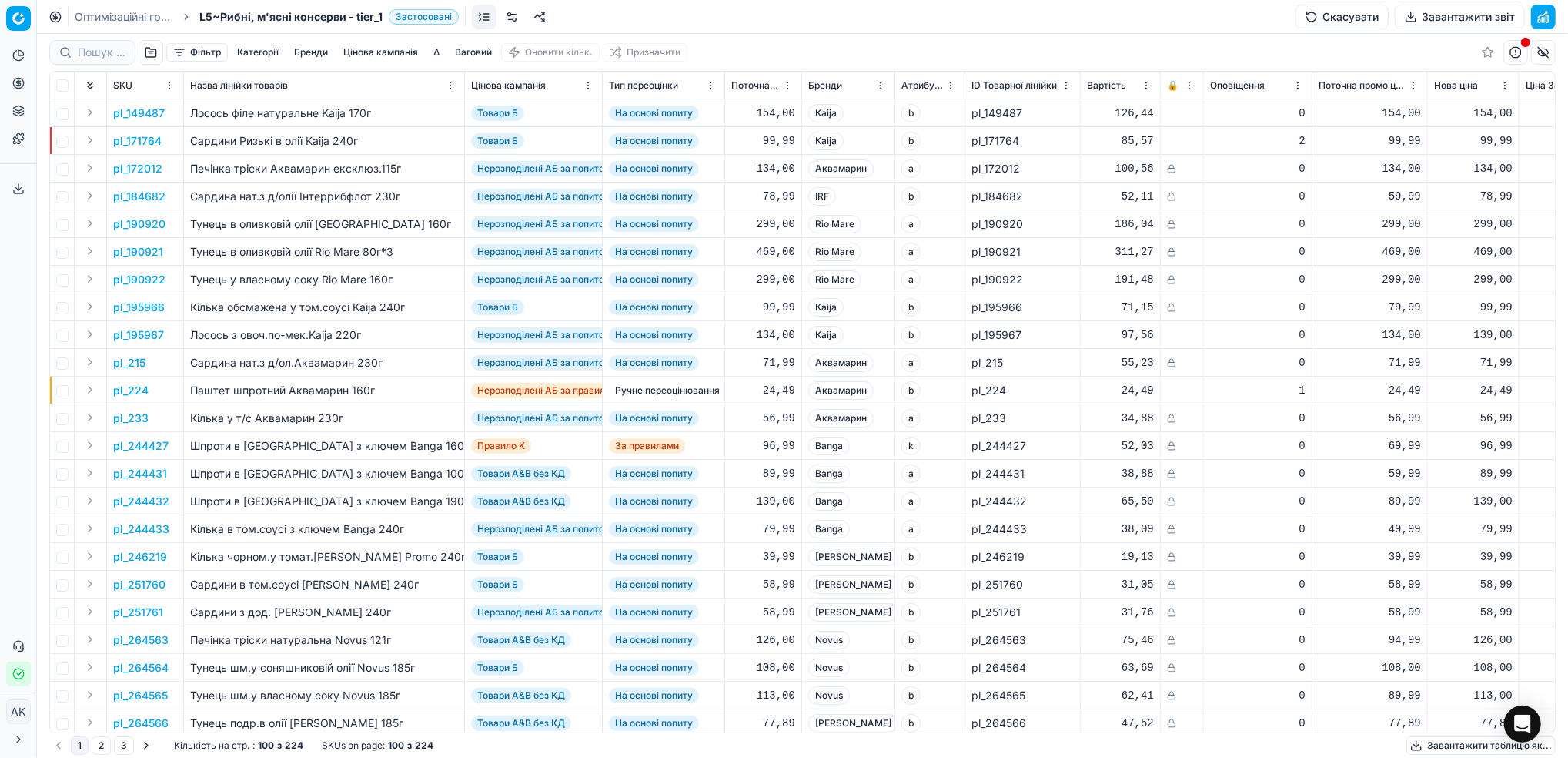
click at [116, 16] on link "Оптимізаційні групи" at bounding box center [123, 16] width 98 height 15
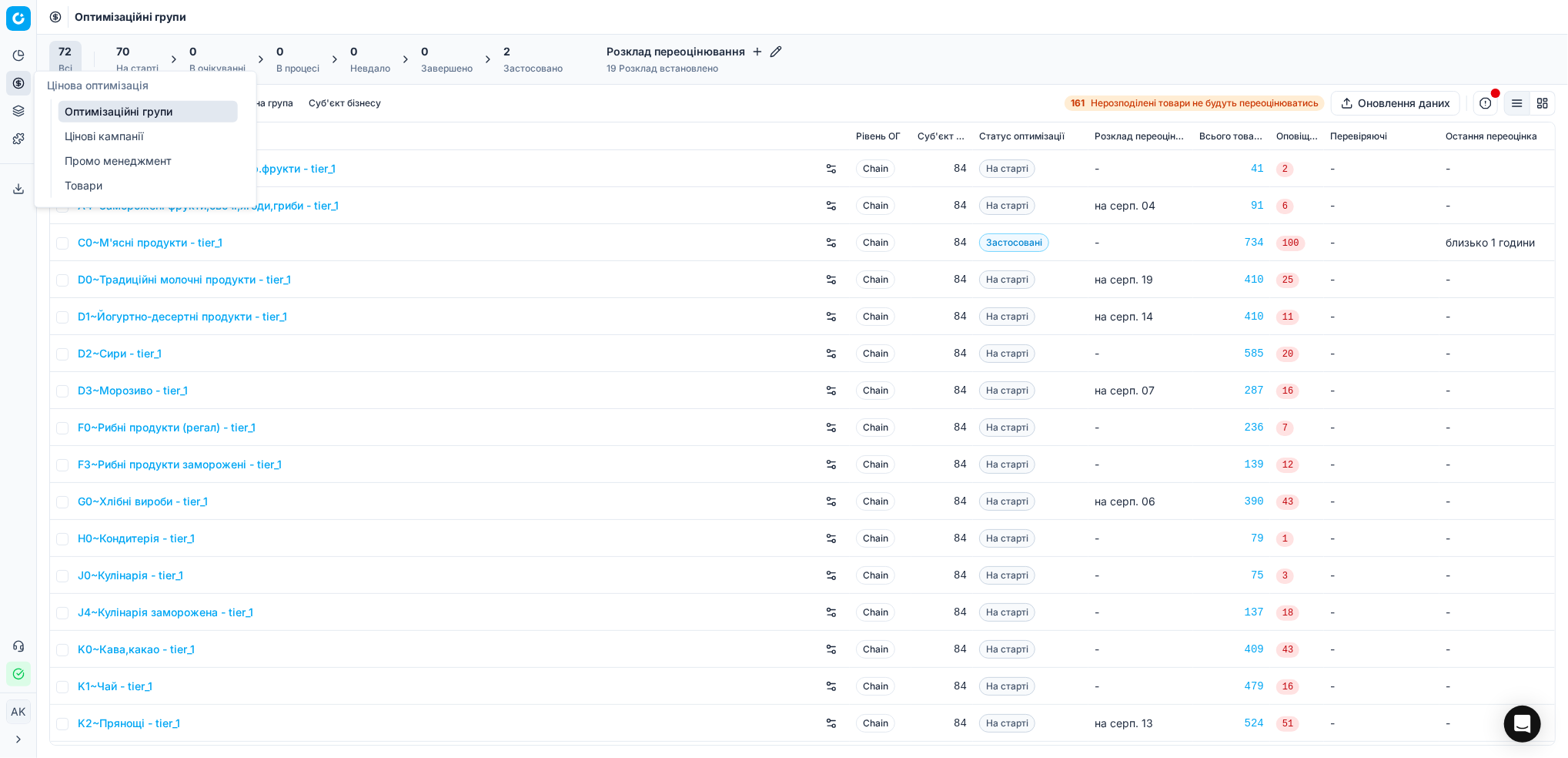
click at [102, 131] on link "Цінові кампанії" at bounding box center [148, 136] width 179 height 22
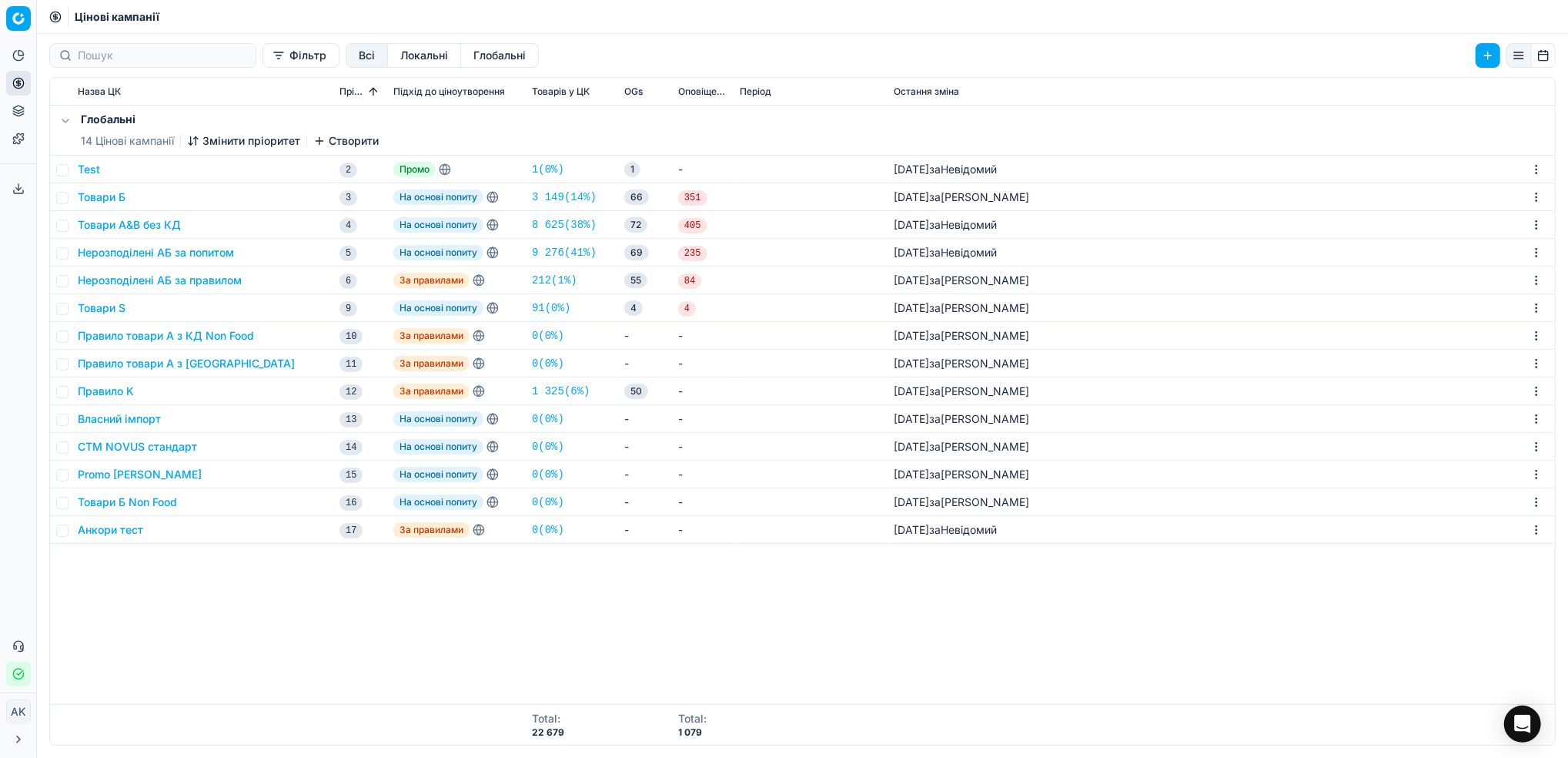
click at [104, 195] on button "Товари Б" at bounding box center [101, 196] width 48 height 15
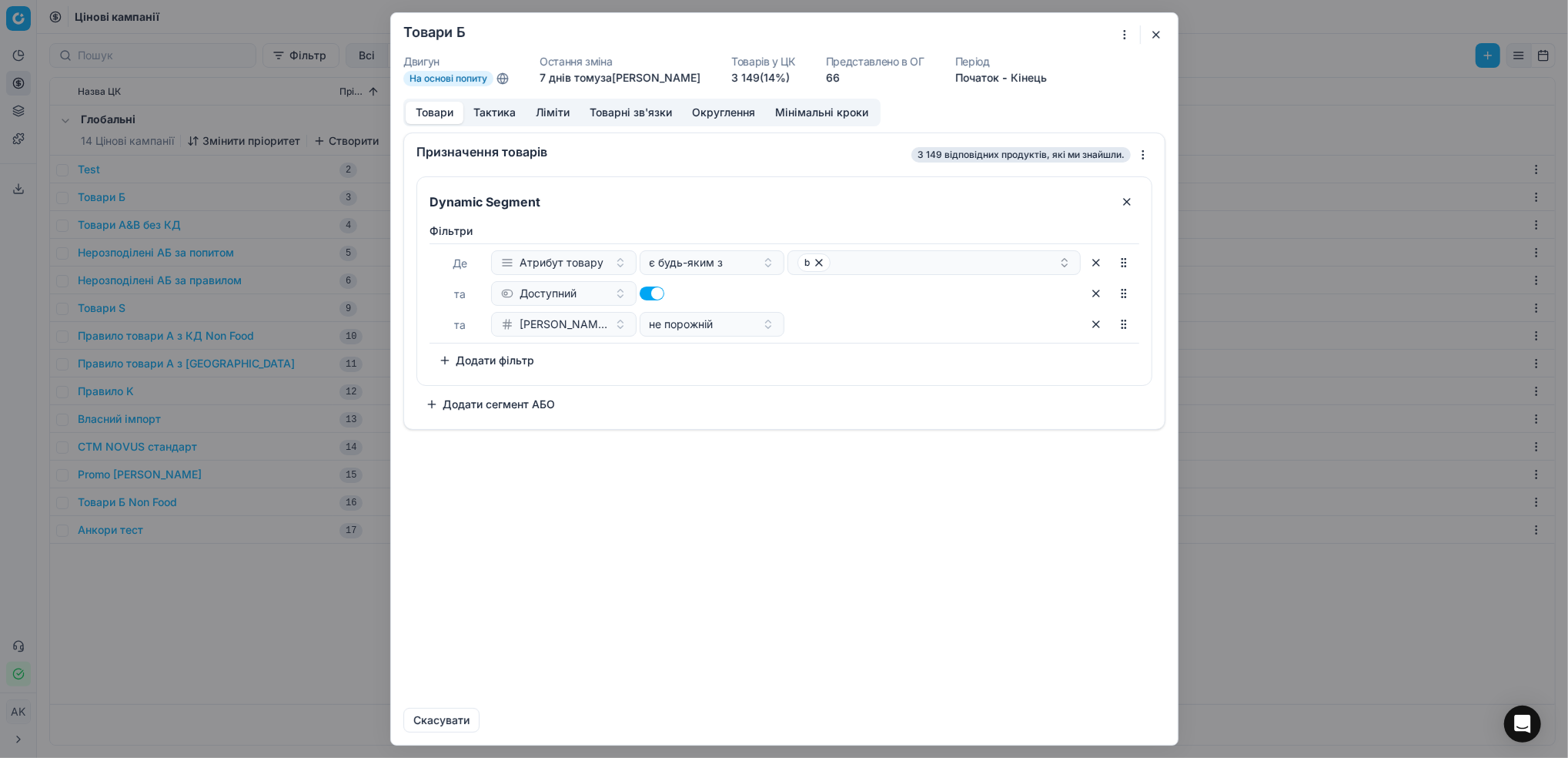
click at [490, 365] on button "Додати фільтр" at bounding box center [486, 360] width 114 height 24
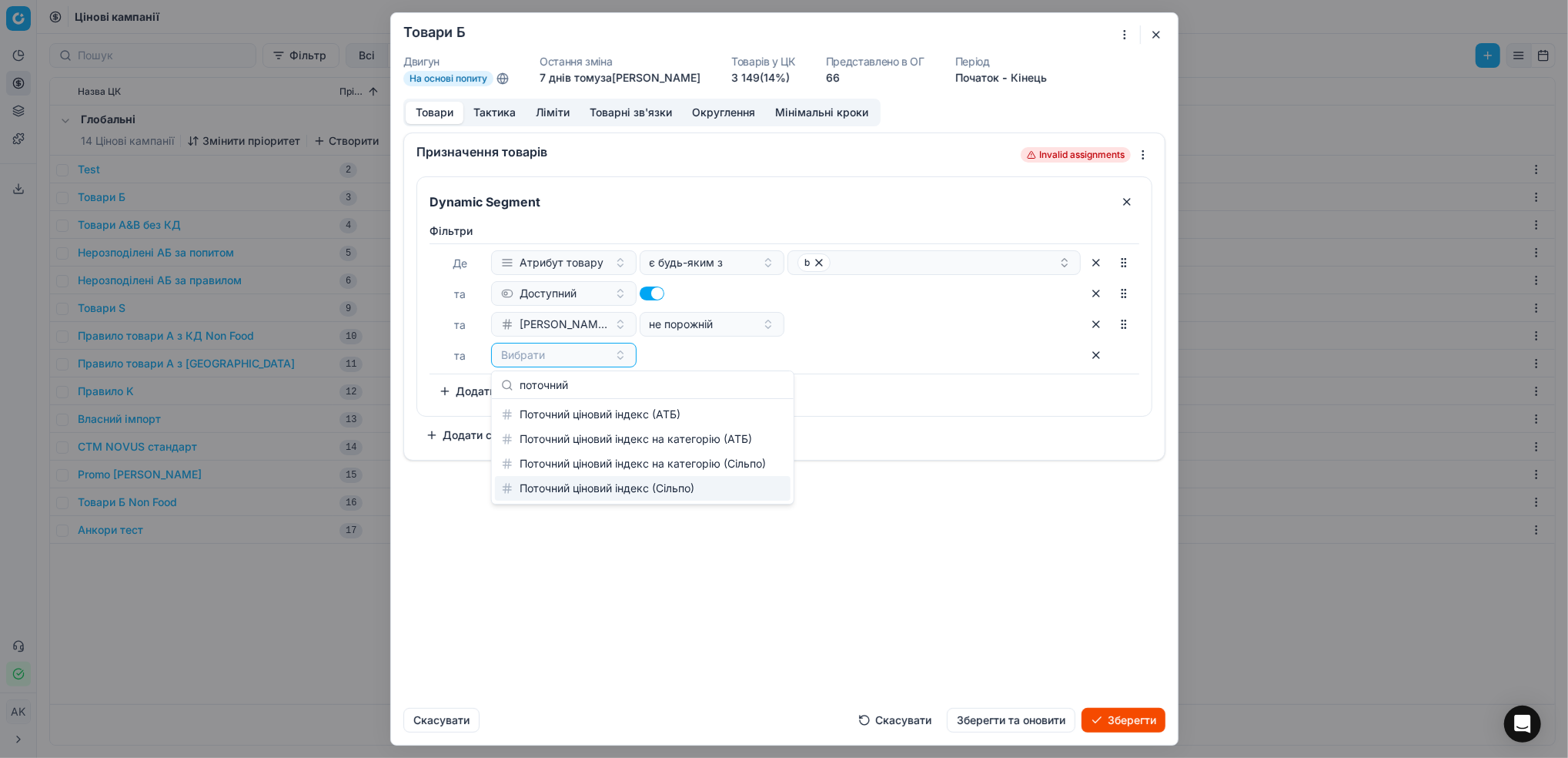
type input "поточний"
click at [657, 494] on div "Поточний ціновий індекс (Сільпо)" at bounding box center [643, 488] width 295 height 24
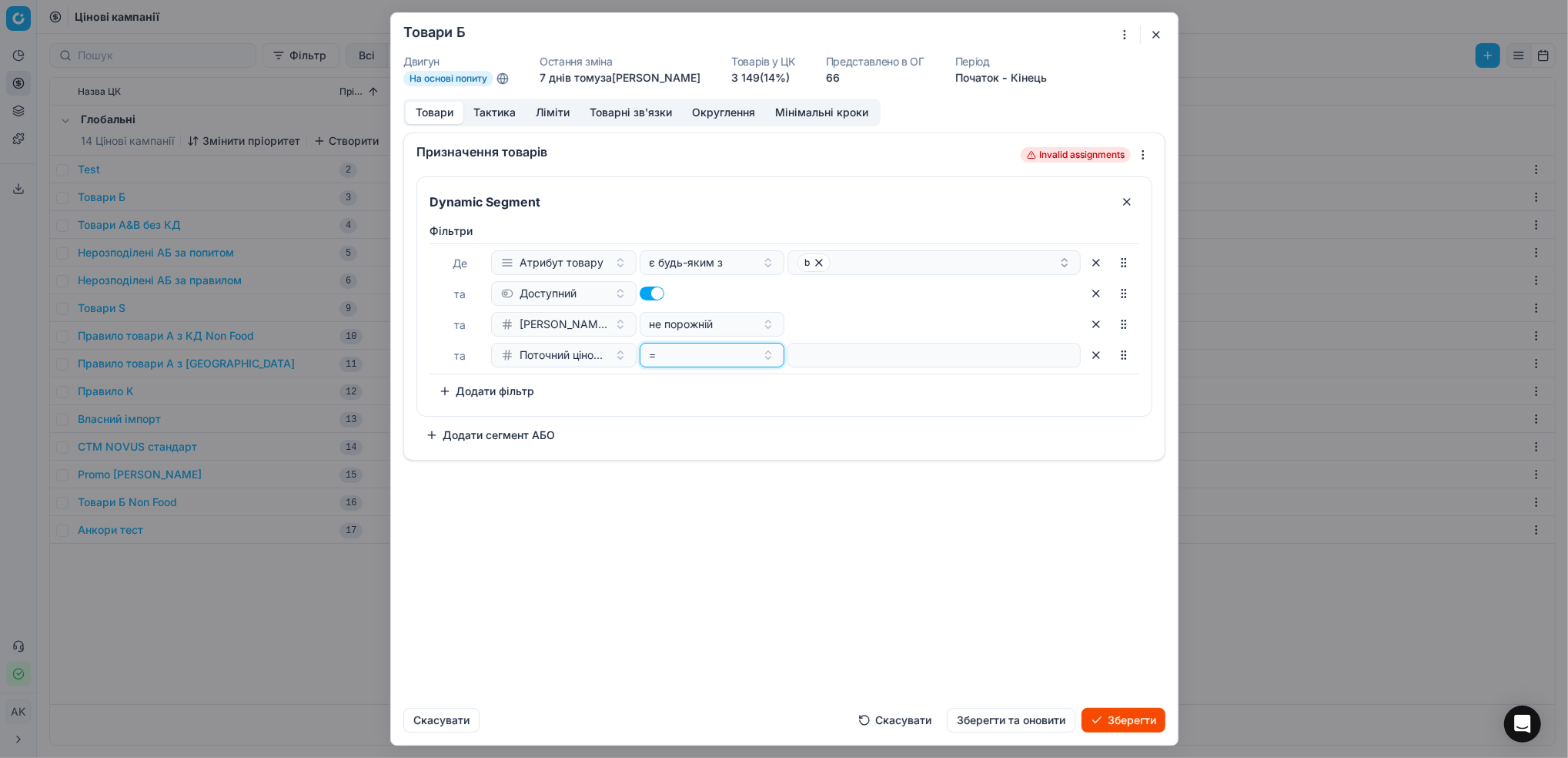
click at [769, 354] on button "=" at bounding box center [712, 355] width 146 height 24
click at [722, 534] on div "≤" at bounding box center [743, 537] width 200 height 24
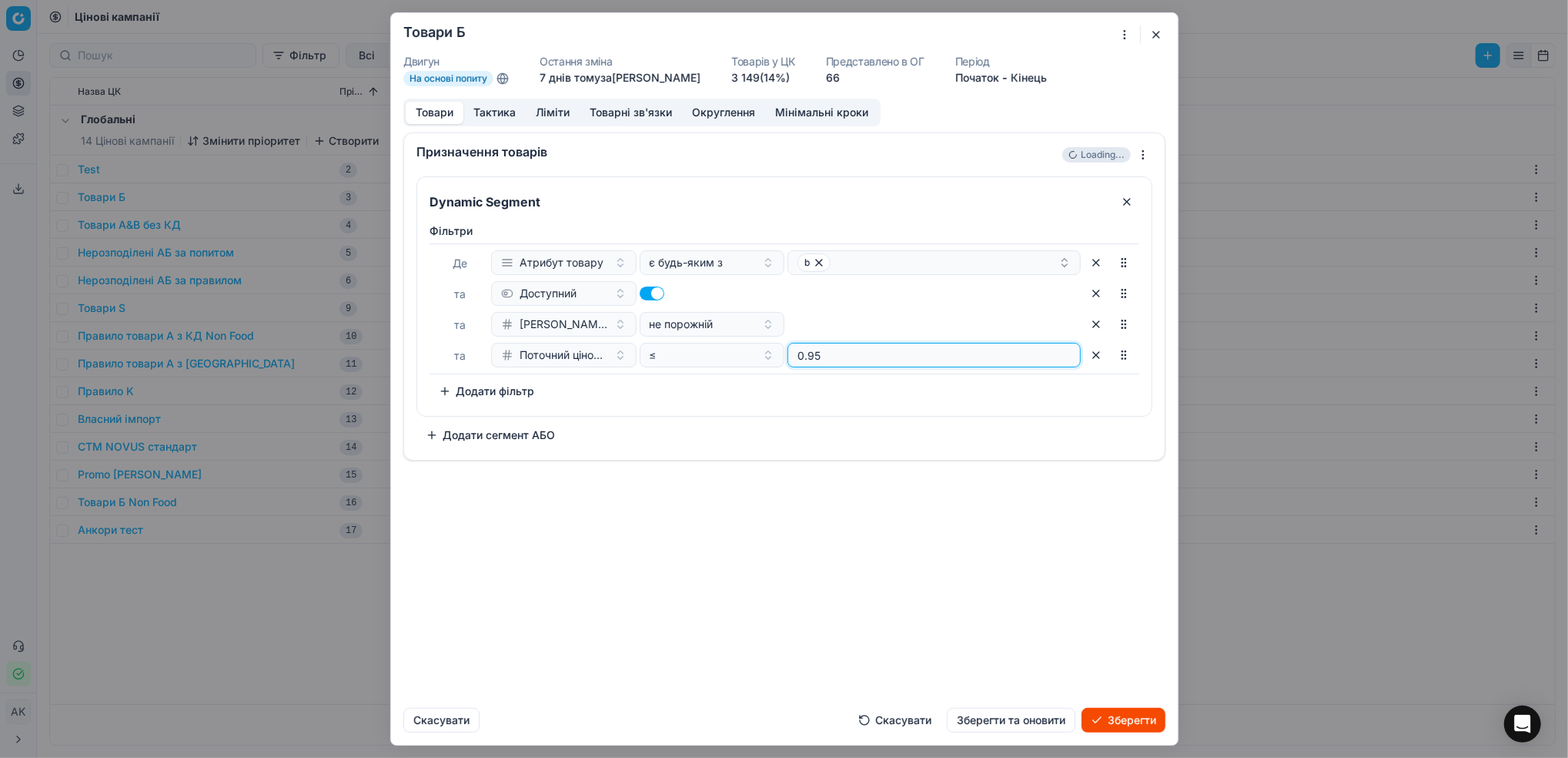
type input "0.95"
click at [474, 392] on button "Додати фільтр" at bounding box center [486, 391] width 114 height 24
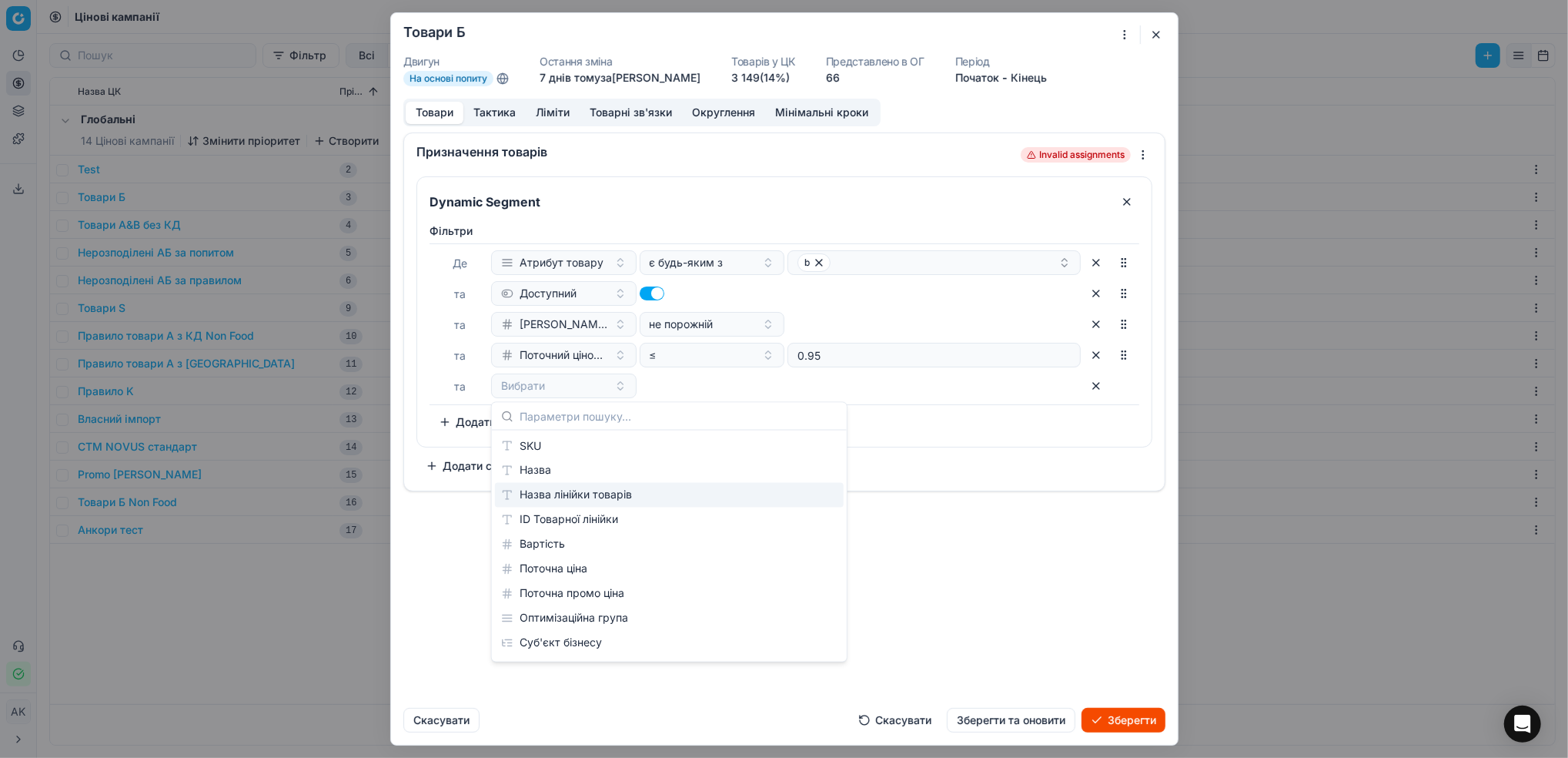
click at [1043, 510] on div "Призначення товарів Invalid assignments Dynamic Segment Фiльтри Де Атрибут това…" at bounding box center [785, 413] width 787 height 563
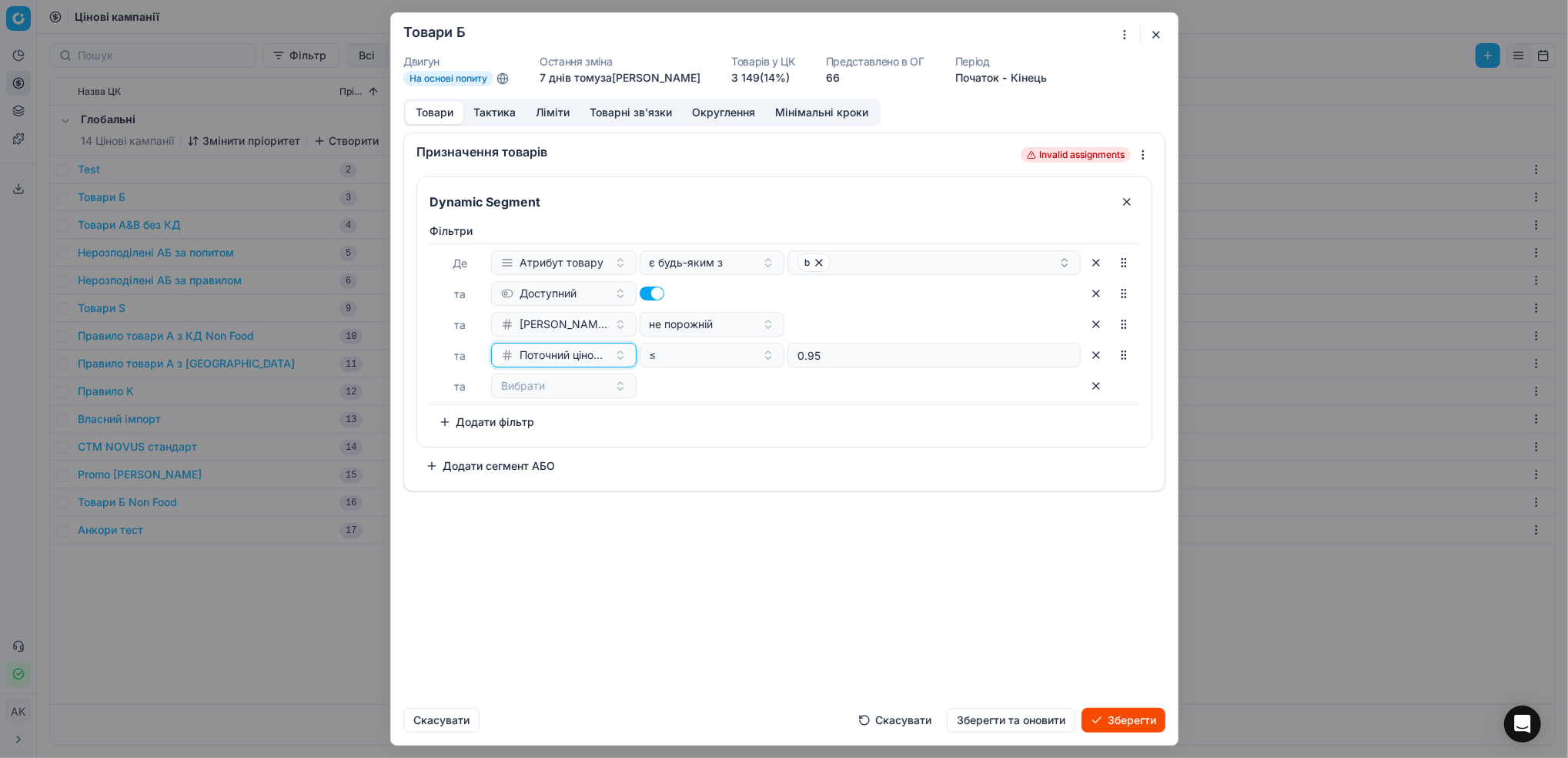
click at [610, 360] on button "Поточний ціновий індекс (Сільпо)" at bounding box center [564, 355] width 146 height 24
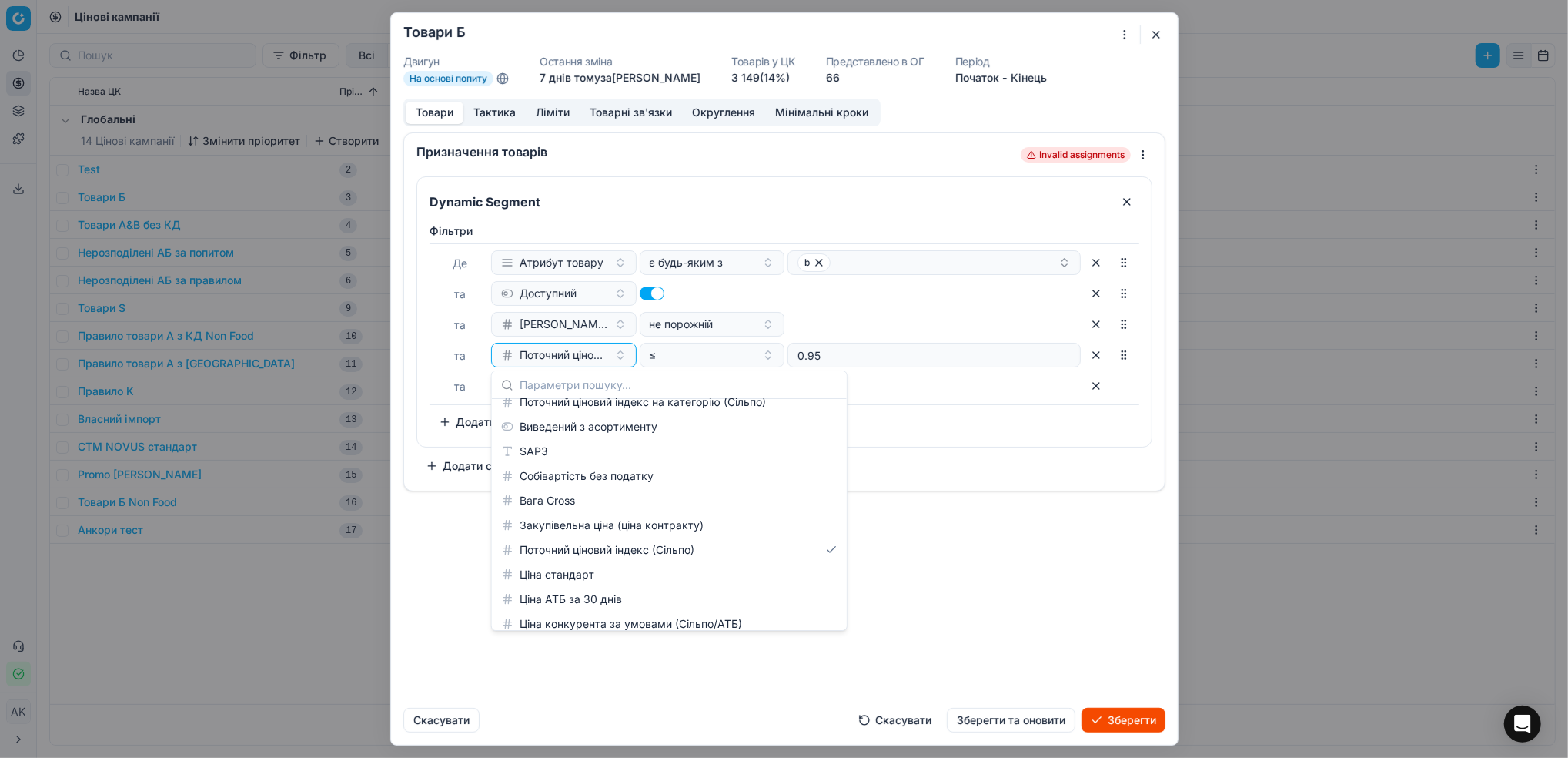
scroll to position [1643, 0]
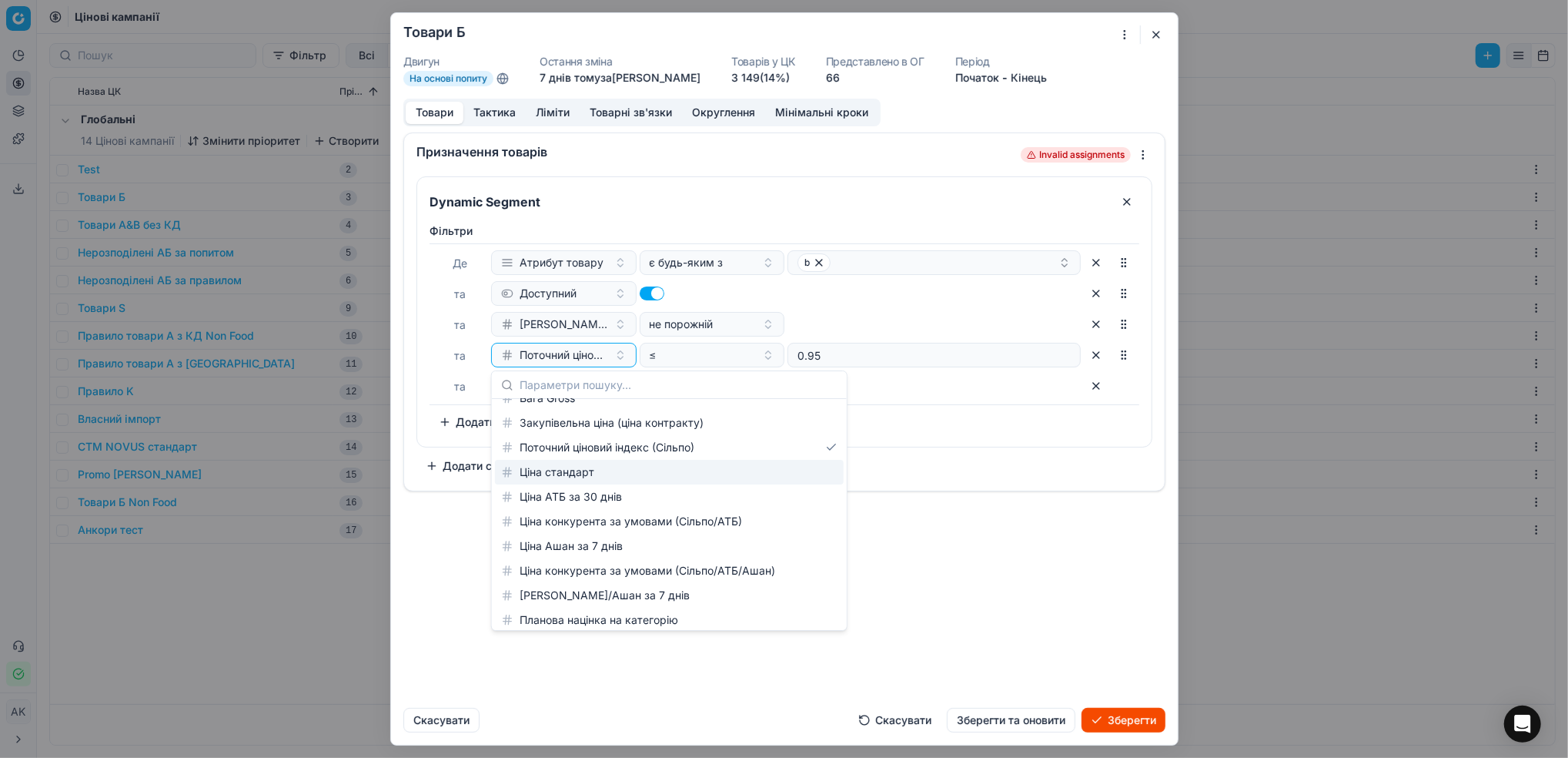
click at [958, 418] on div "Фiльтри Де Атрибут товару є будь-яким з b та Доступний та Ціна Сільпо за 7 днів…" at bounding box center [784, 329] width 710 height 211
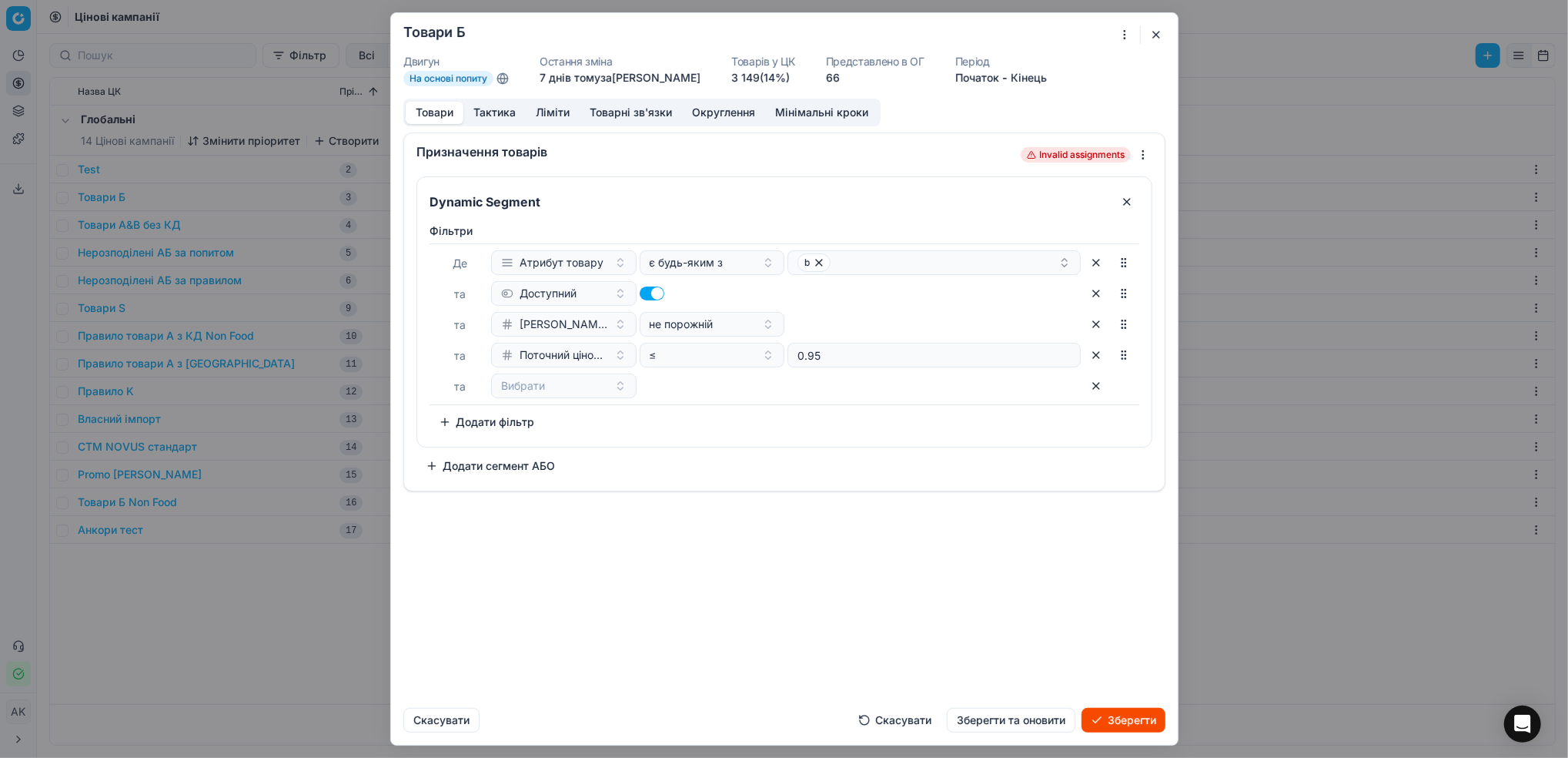
click at [883, 721] on button "Скасувати" at bounding box center [896, 719] width 92 height 24
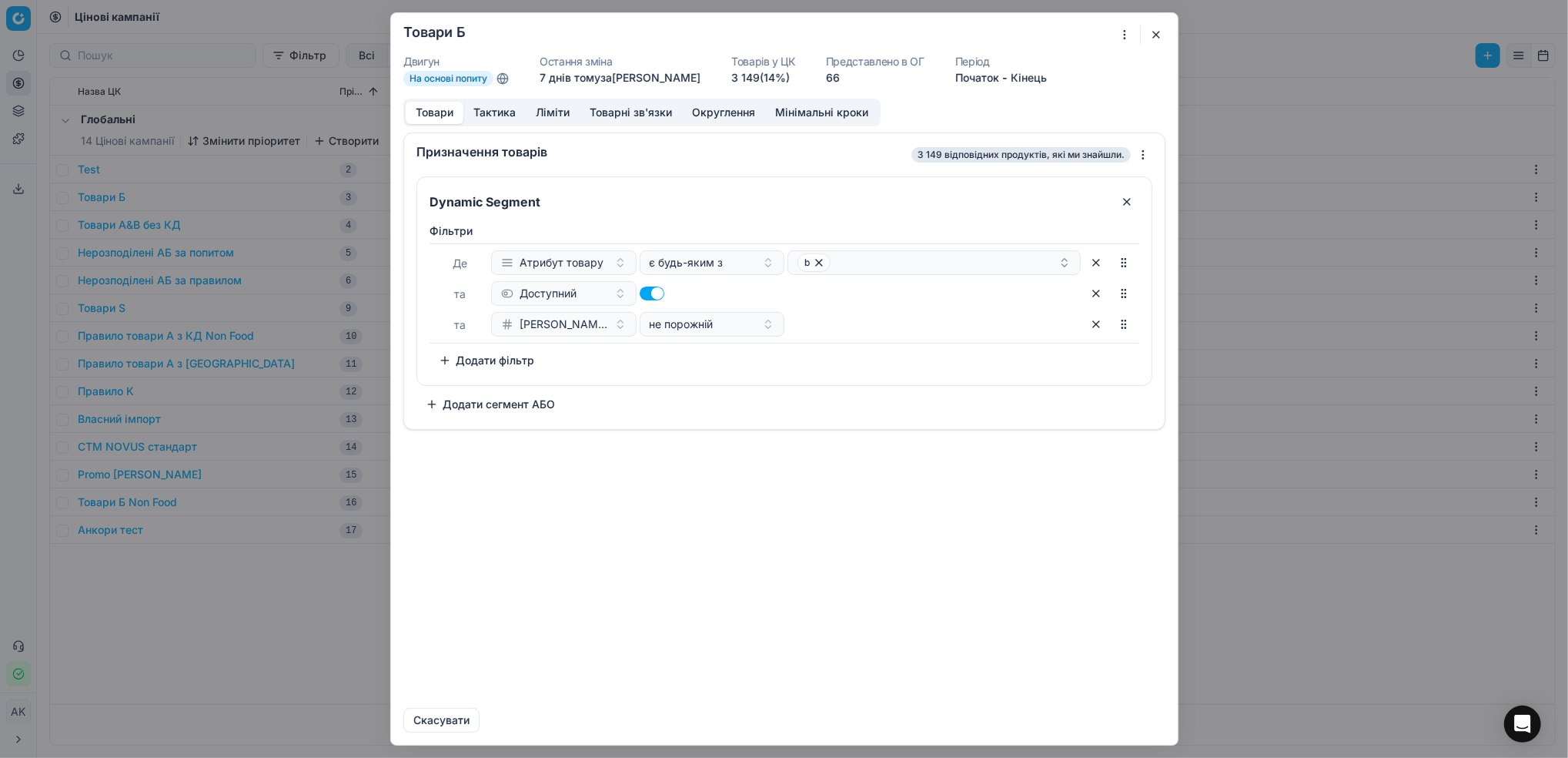
click at [514, 361] on button "Додати фільтр" at bounding box center [486, 360] width 114 height 24
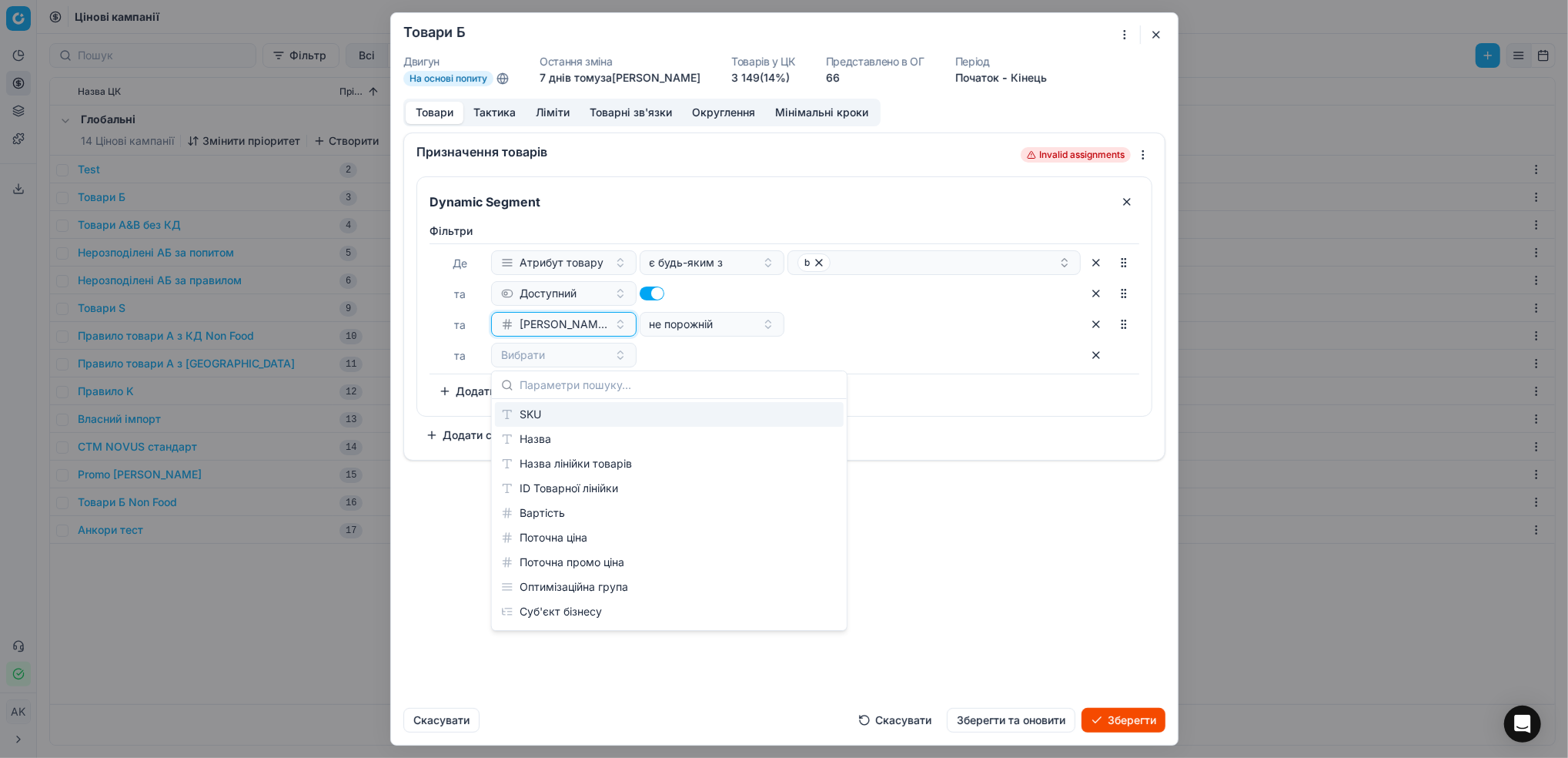
click at [562, 322] on span "[PERSON_NAME] за 7 днів" at bounding box center [563, 324] width 88 height 15
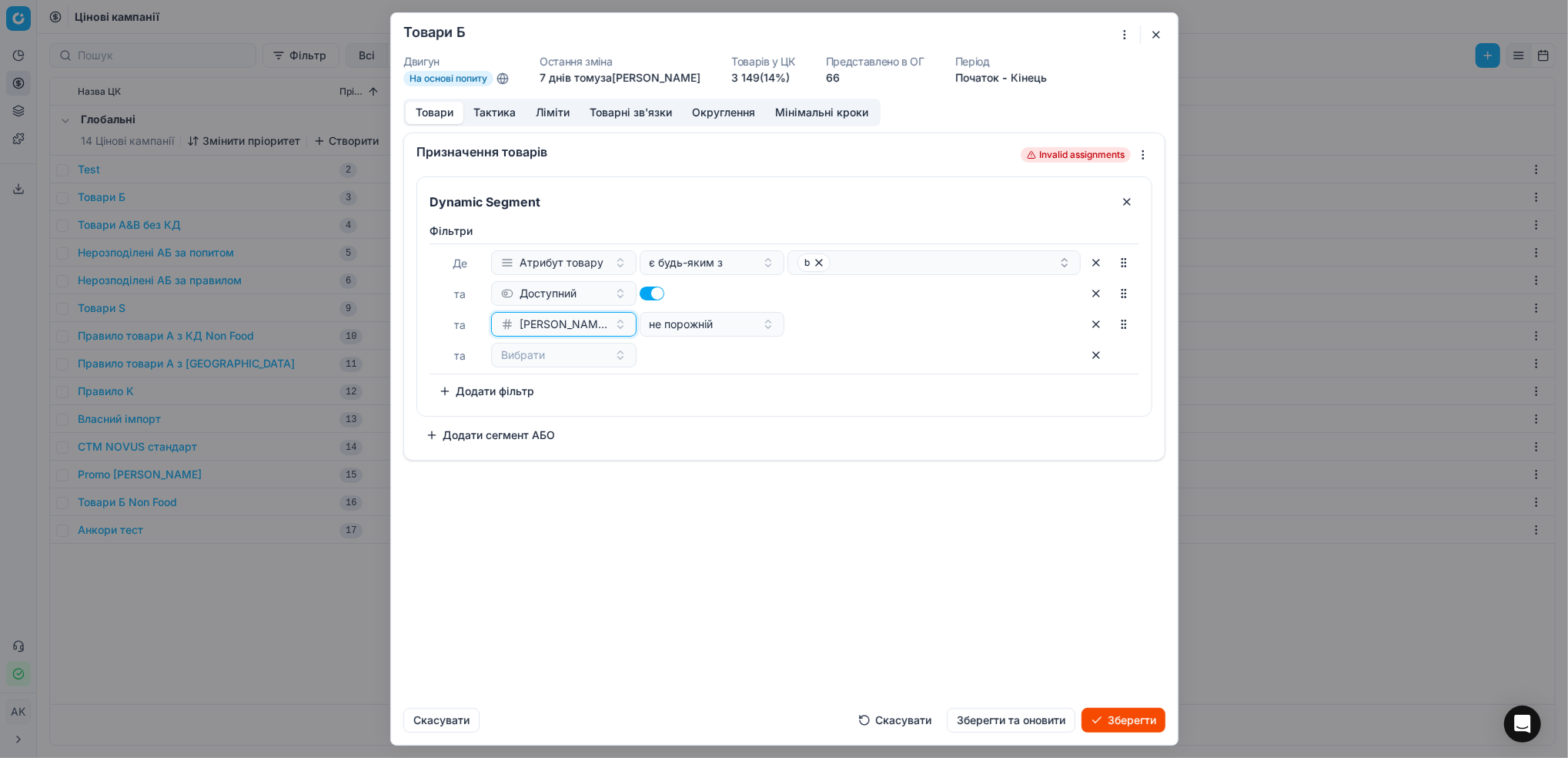
click at [620, 329] on button "[PERSON_NAME] за 7 днів" at bounding box center [564, 323] width 146 height 24
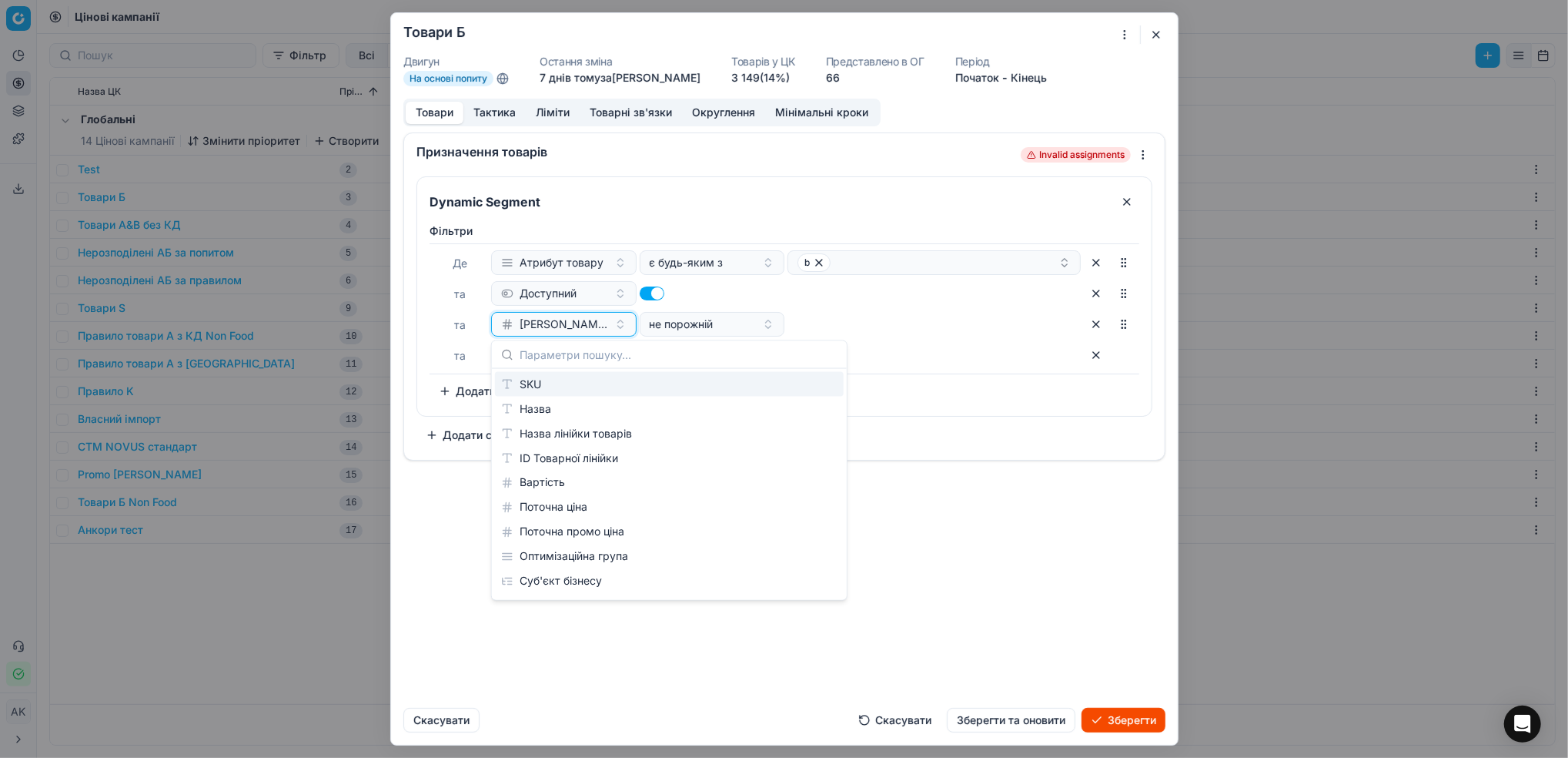
click at [620, 329] on button "[PERSON_NAME] за 7 днів" at bounding box center [564, 323] width 146 height 24
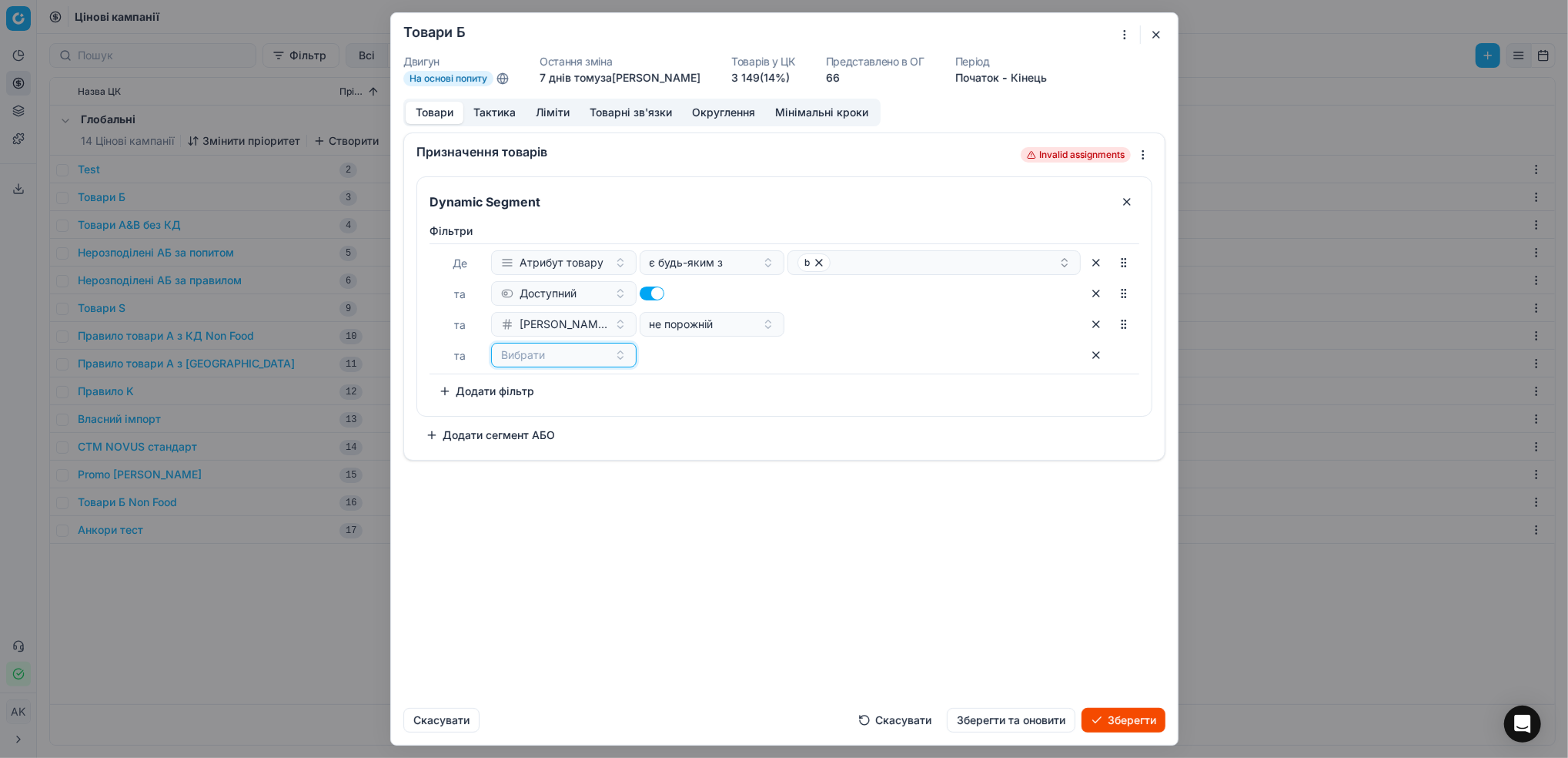
click at [576, 356] on div "Вибрати" at bounding box center [554, 355] width 107 height 15
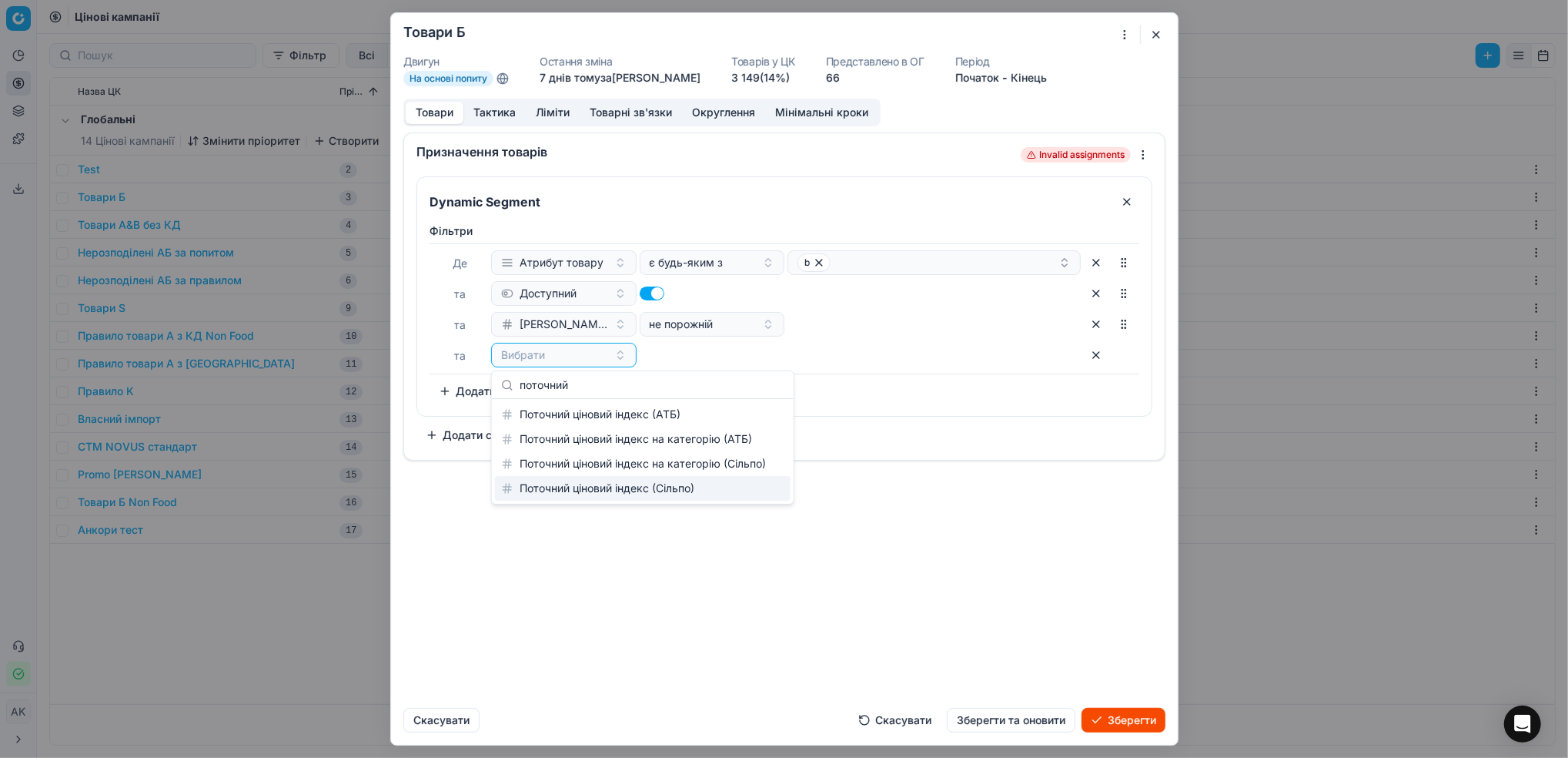
type input "поточний"
click at [621, 487] on div "Поточний ціновий індекс (Сільпо)" at bounding box center [643, 488] width 295 height 24
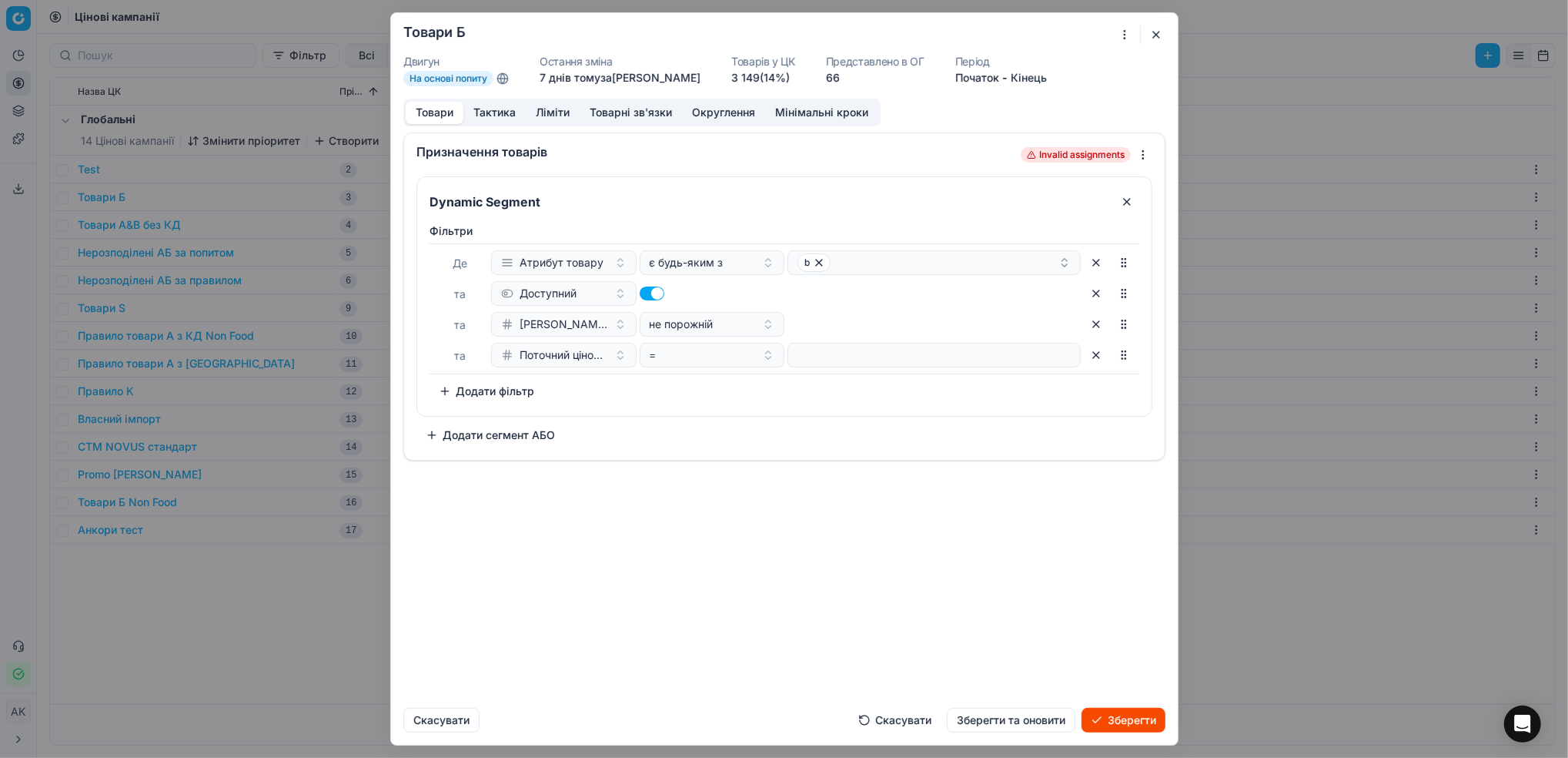
click at [1161, 38] on button "button" at bounding box center [1157, 34] width 19 height 19
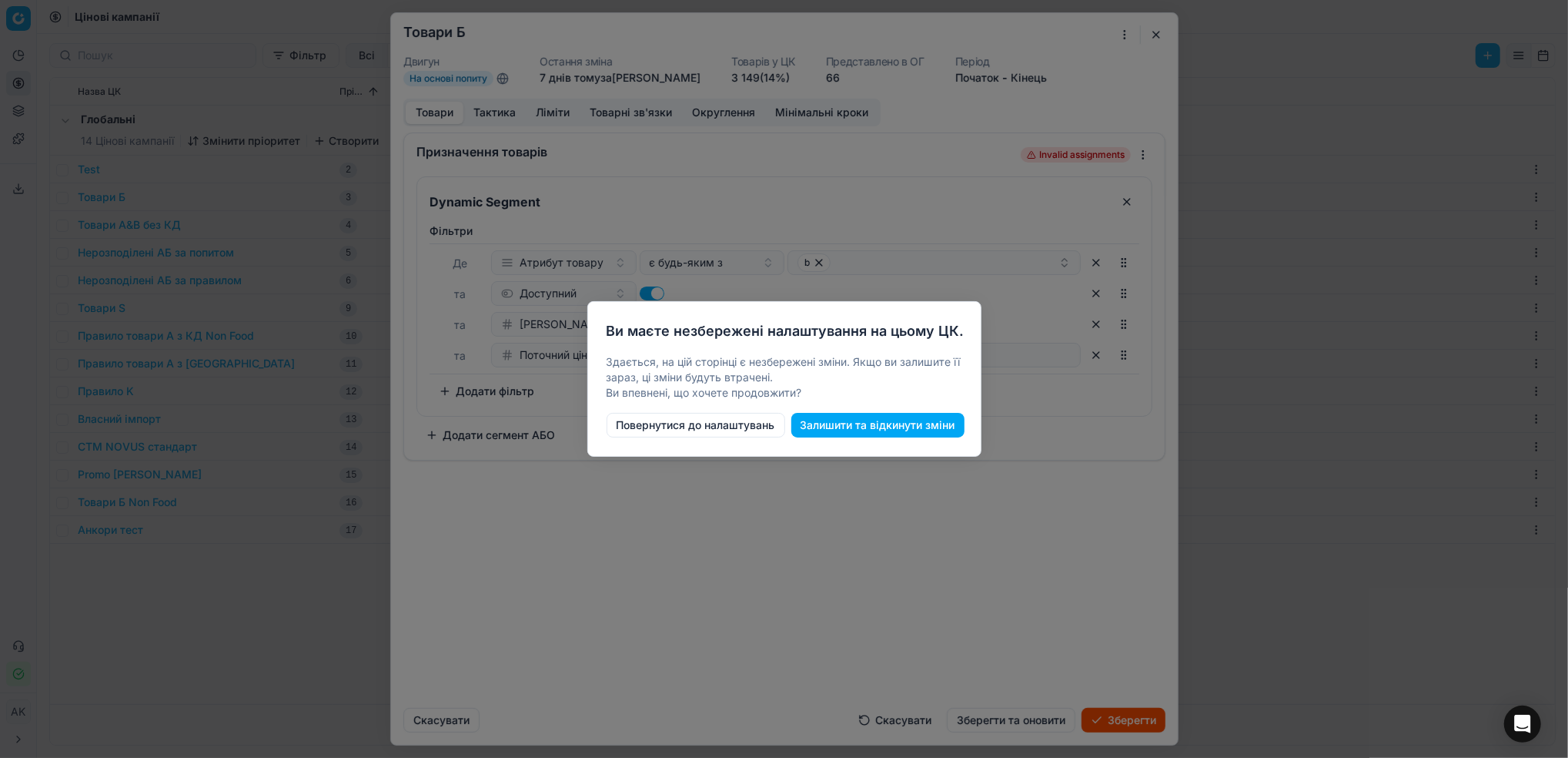
click at [679, 426] on button "Повернутися до налаштувань" at bounding box center [696, 424] width 178 height 24
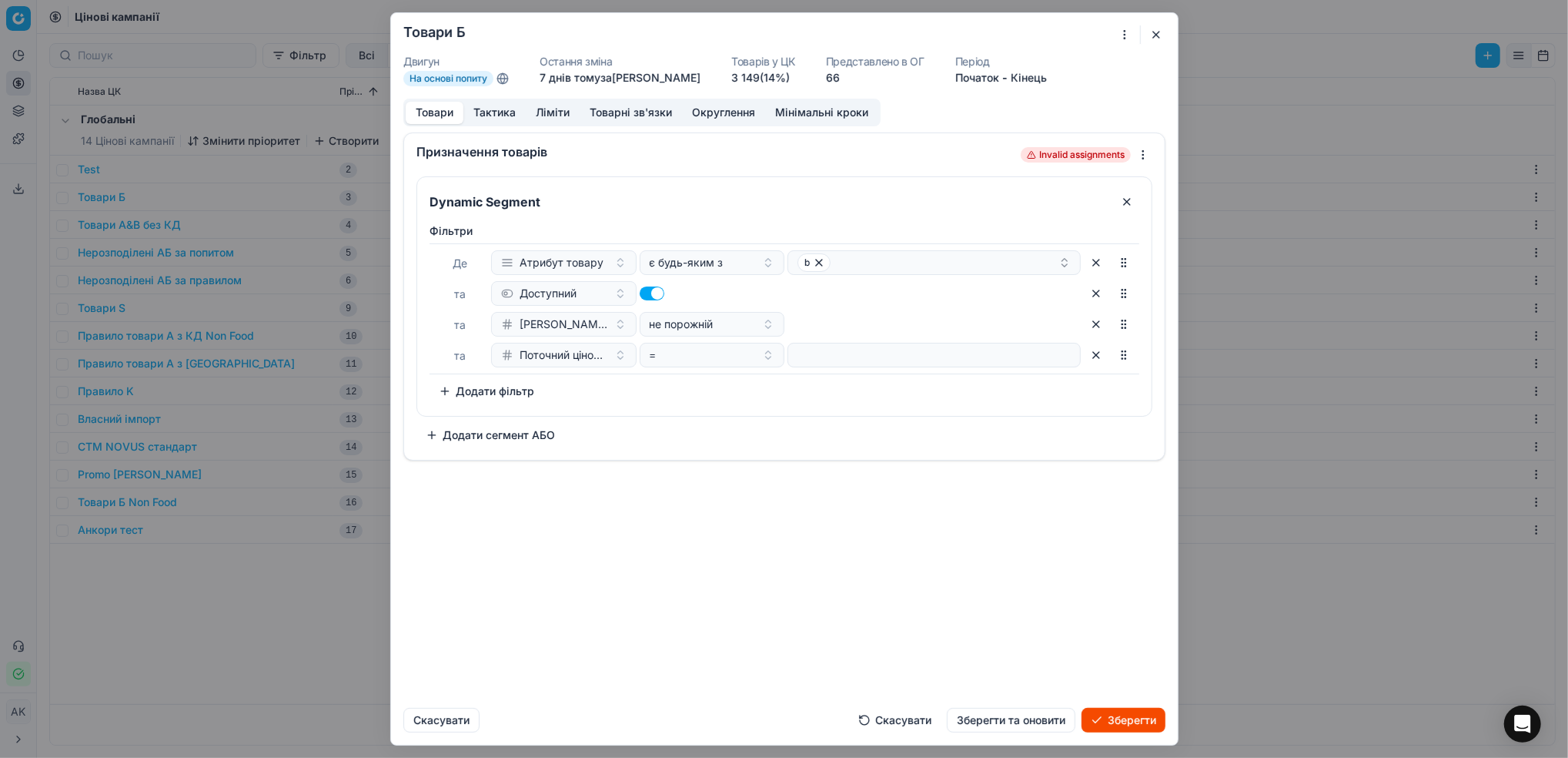
click at [856, 717] on button "Скасувати" at bounding box center [896, 719] width 92 height 24
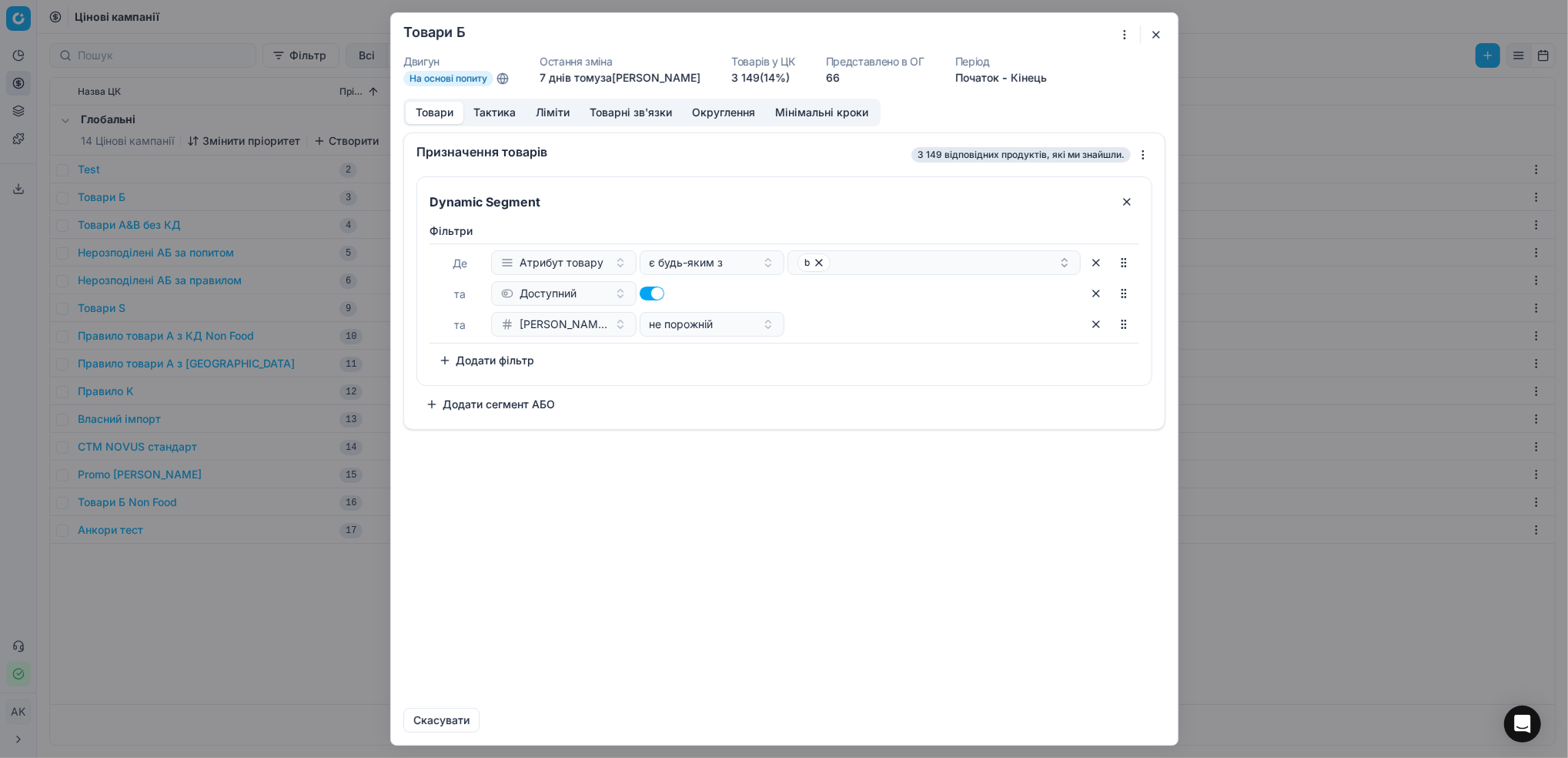
click at [1151, 44] on button "button" at bounding box center [1157, 34] width 19 height 19
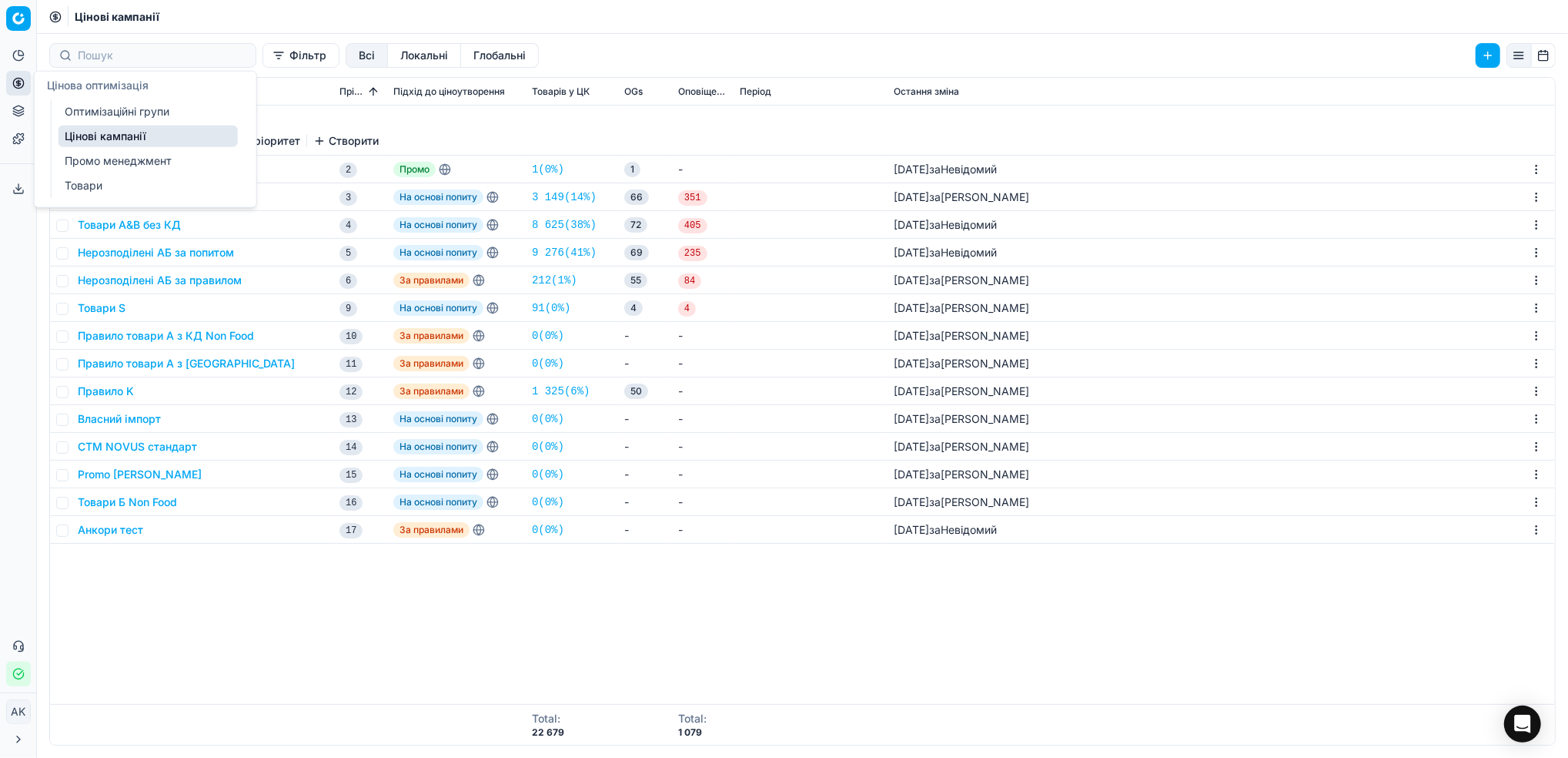
click at [120, 107] on link "Оптимізаційні групи" at bounding box center [148, 112] width 179 height 22
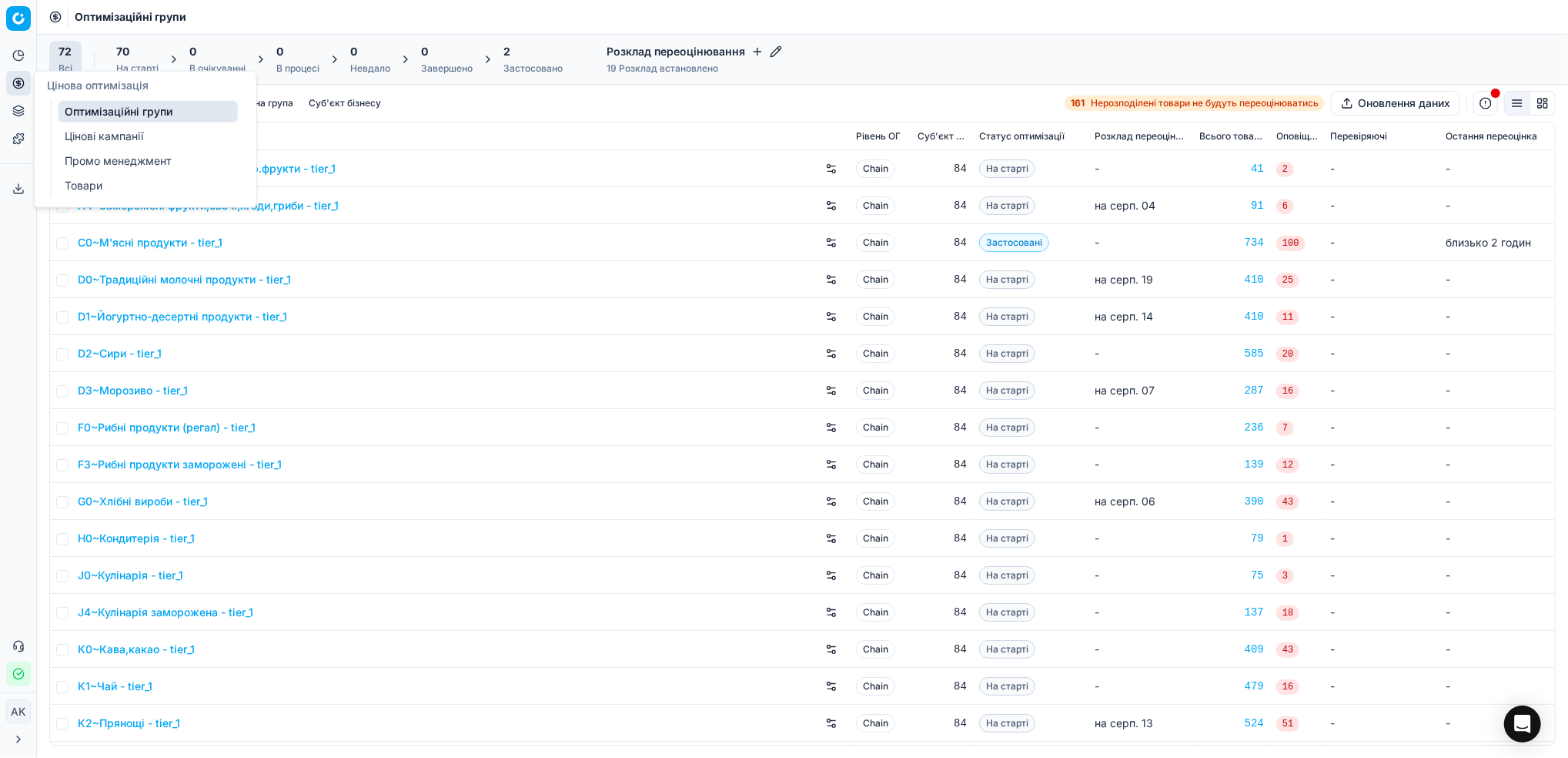
click at [113, 131] on link "Цінові кампанії" at bounding box center [148, 136] width 179 height 22
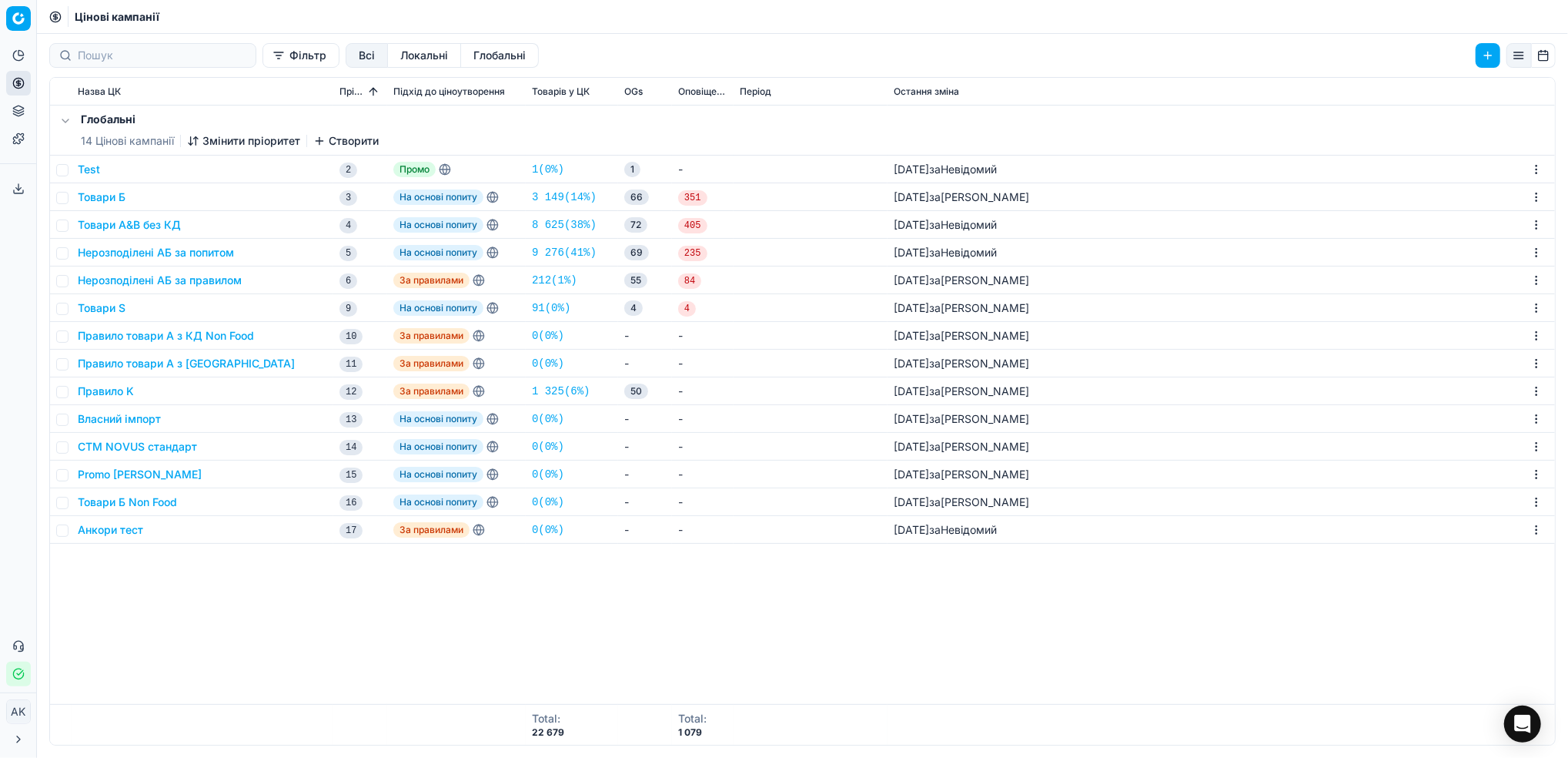
click at [108, 191] on button "Товари Б" at bounding box center [101, 196] width 48 height 15
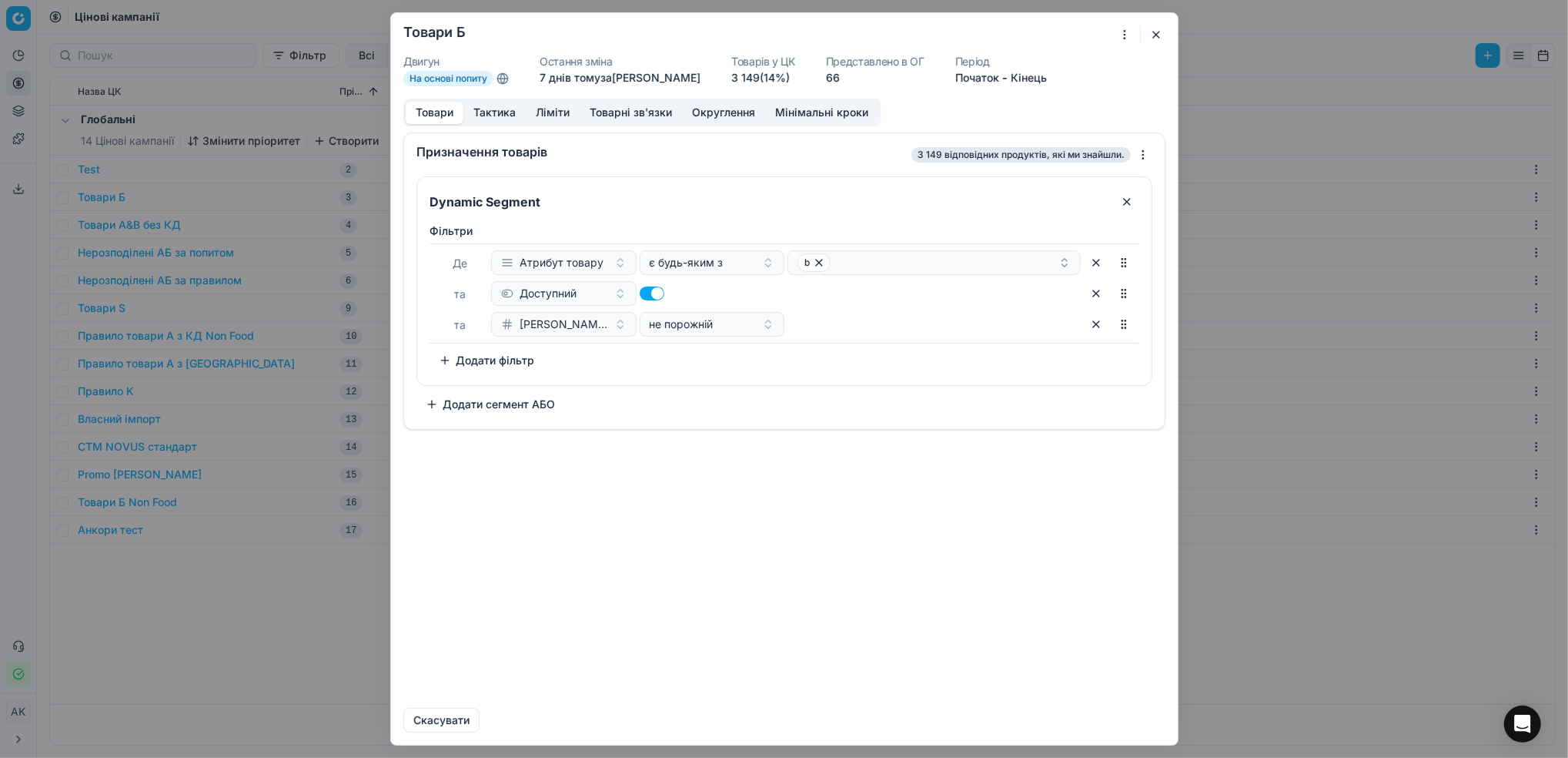
click at [516, 359] on button "Додати фільтр" at bounding box center [486, 360] width 114 height 24
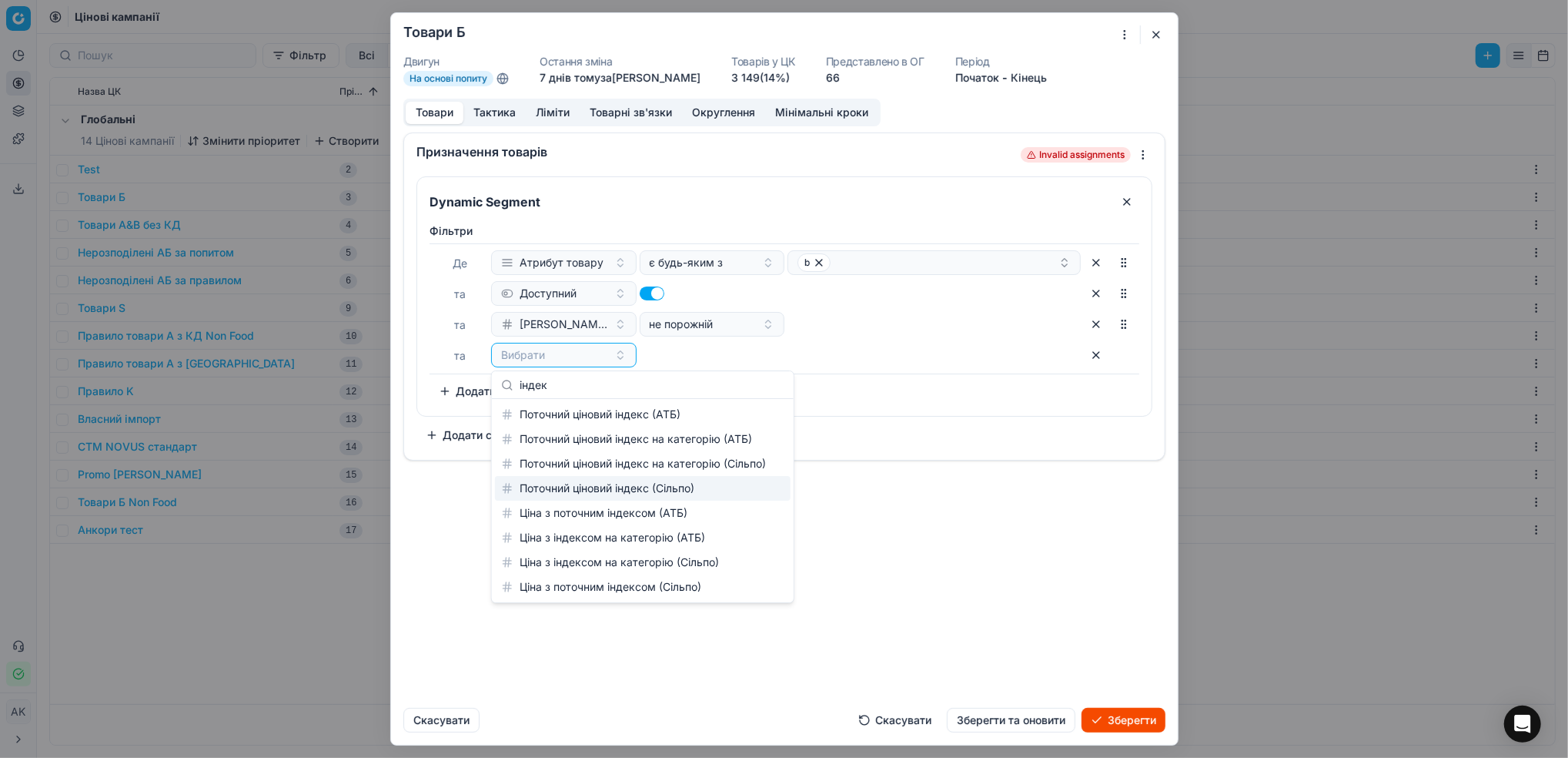
type input "індек"
click at [653, 482] on div "Поточний ціновий індекс (Сільпо)" at bounding box center [643, 488] width 295 height 24
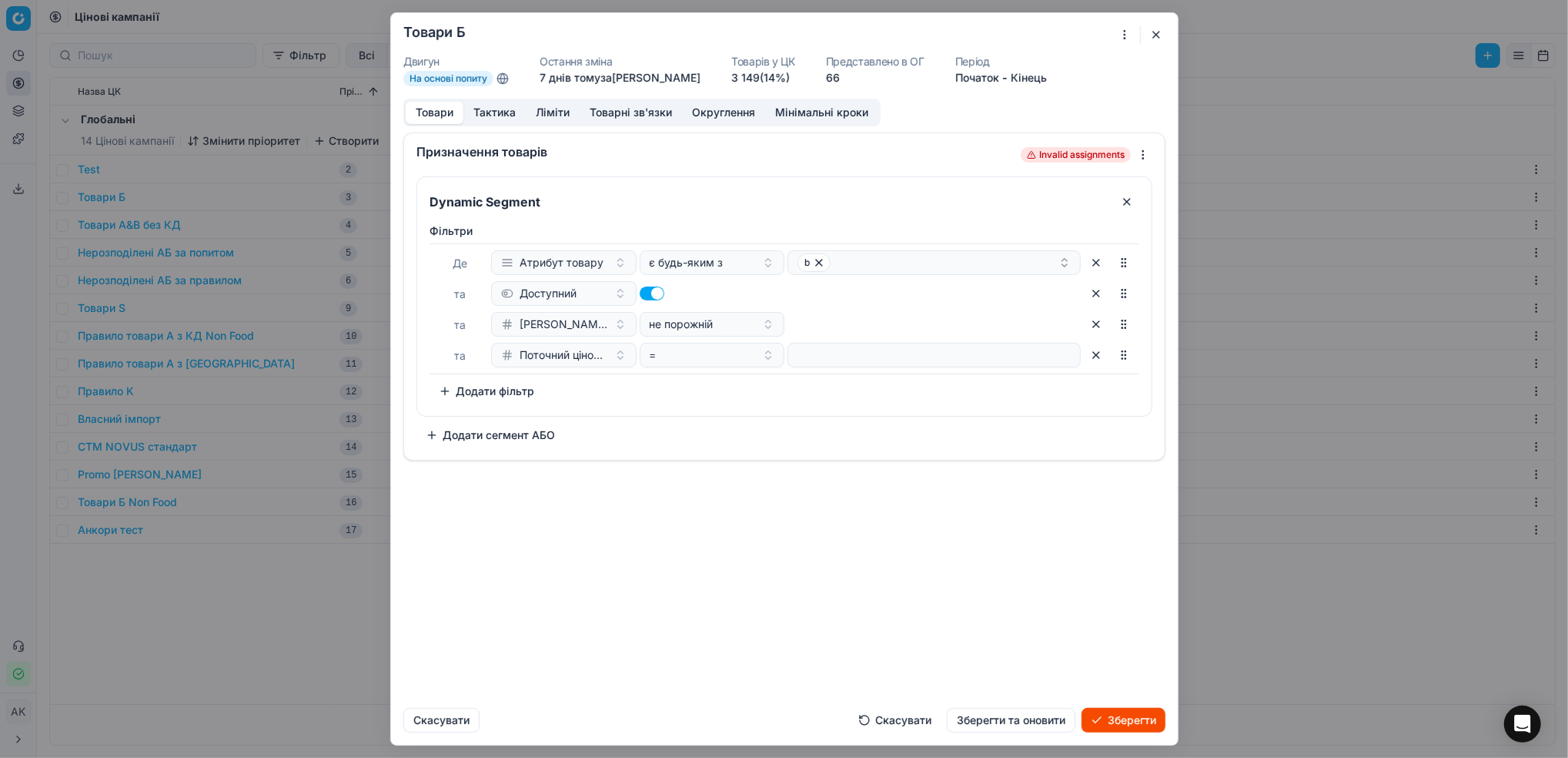
click at [1089, 329] on button "button" at bounding box center [1095, 323] width 24 height 24
click at [888, 729] on button "Скасувати" at bounding box center [896, 719] width 92 height 24
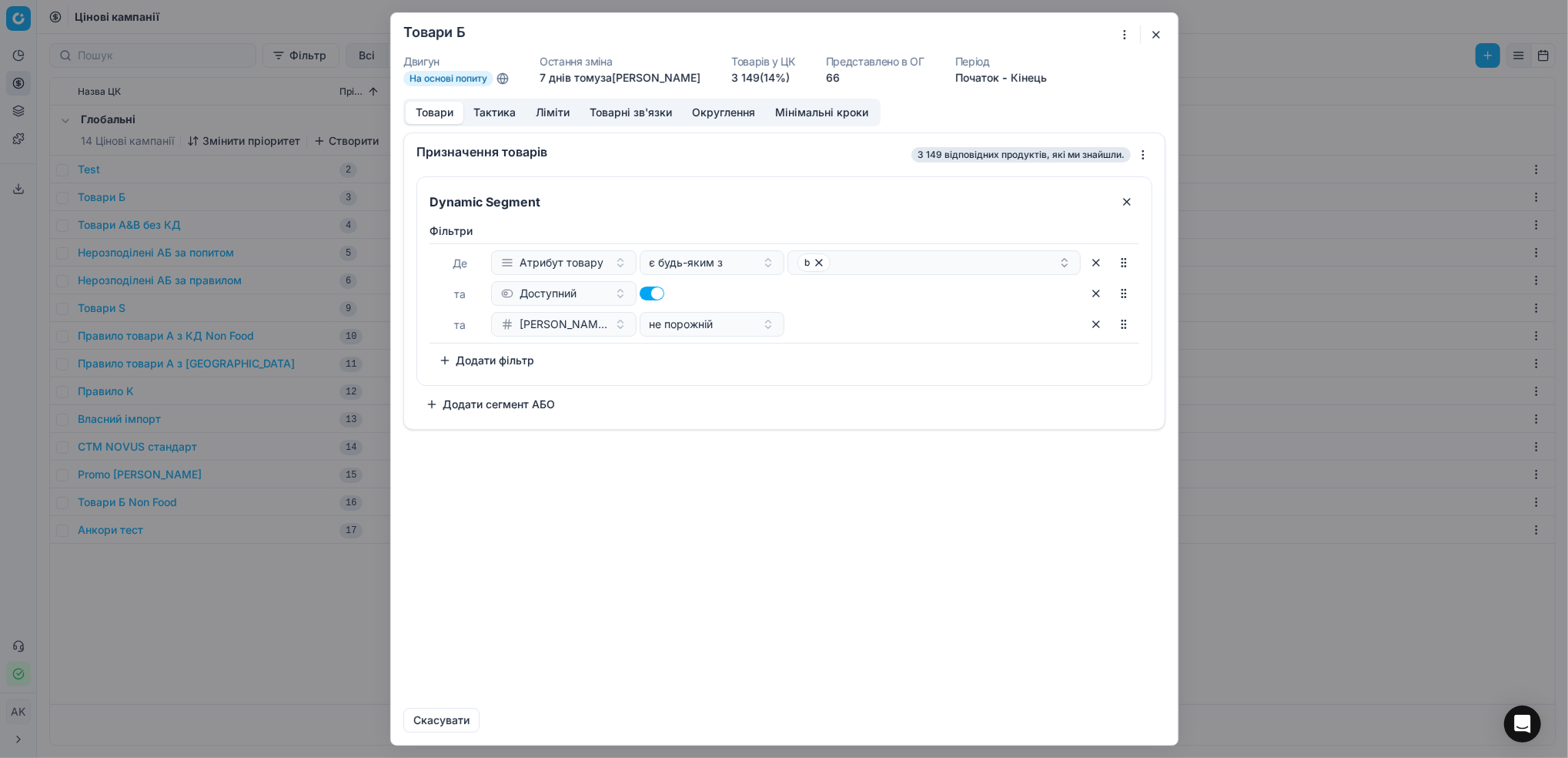
click at [1094, 323] on button "button" at bounding box center [1095, 323] width 24 height 24
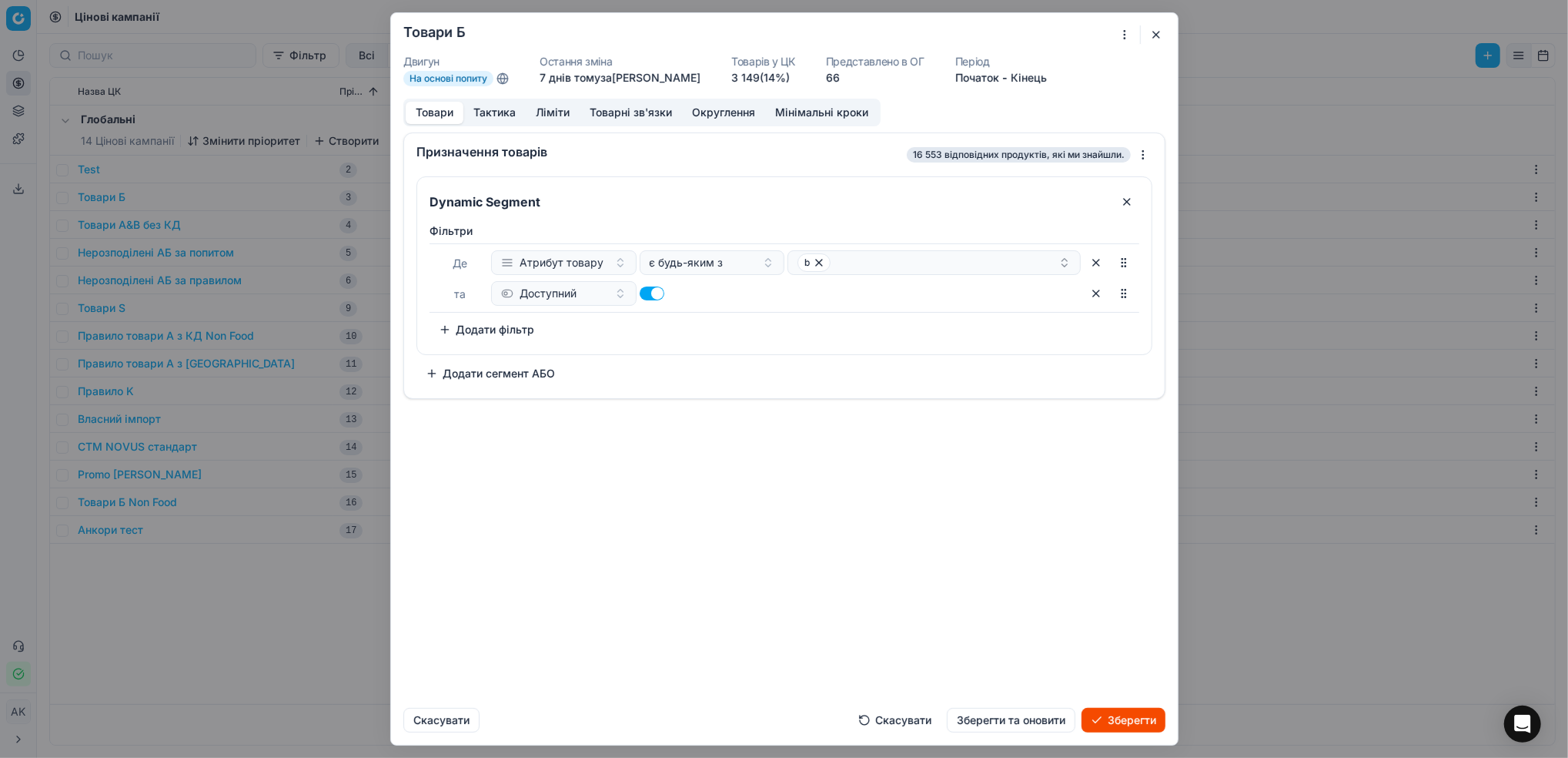
click at [466, 332] on button "Додати фільтр" at bounding box center [486, 329] width 114 height 24
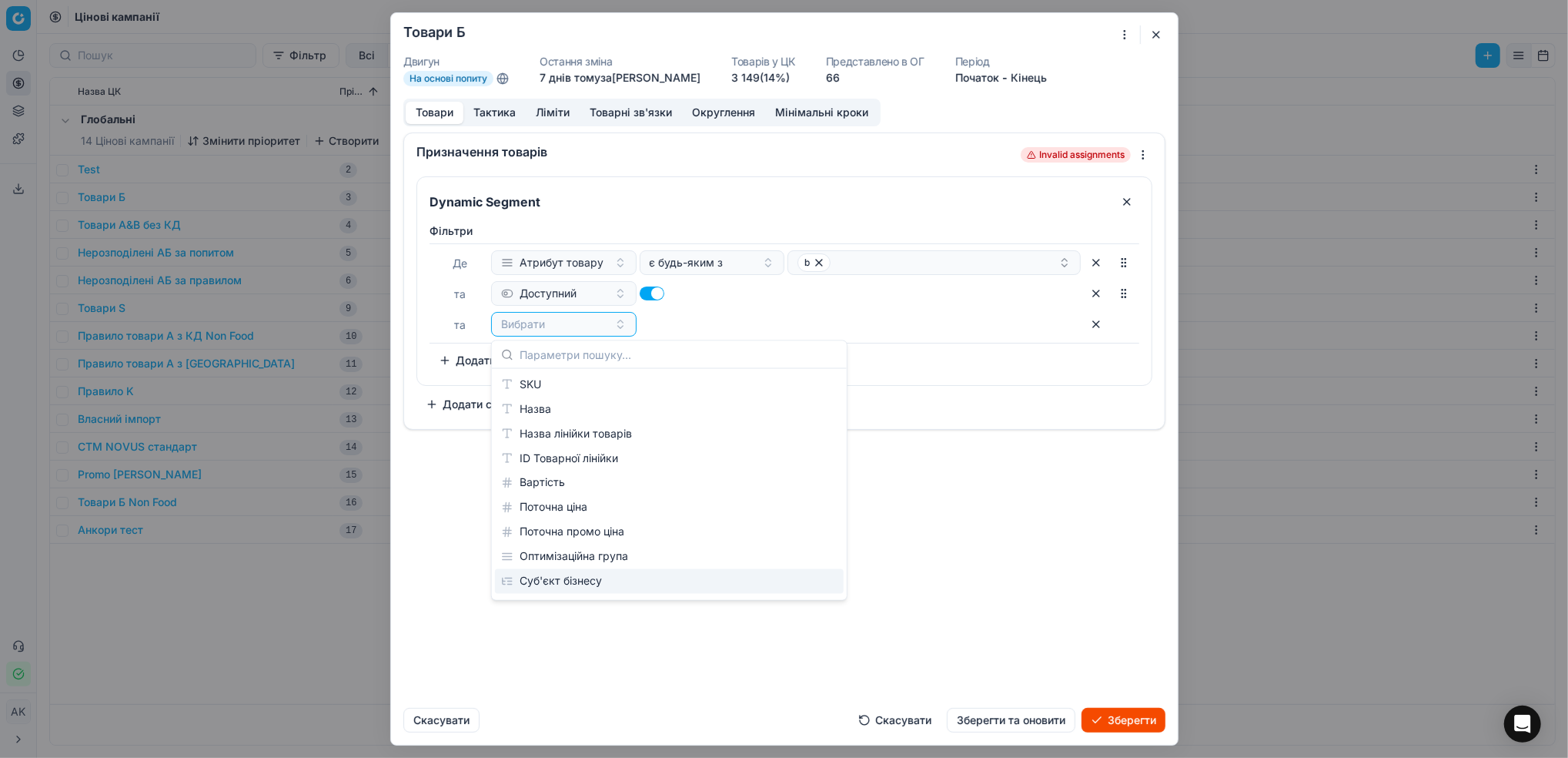
click at [876, 722] on button "Скасувати" at bounding box center [896, 719] width 92 height 24
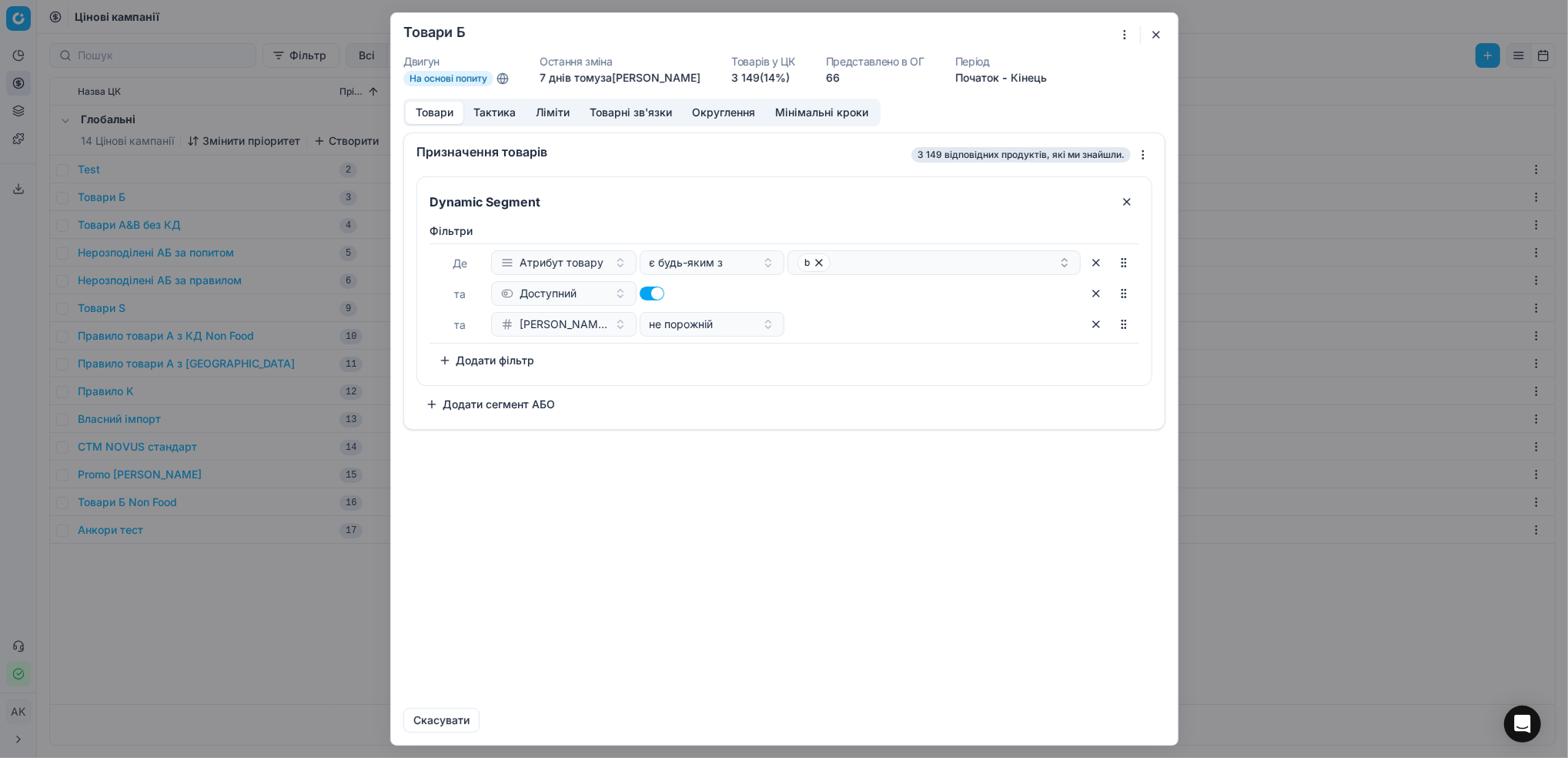
click at [1153, 33] on button "button" at bounding box center [1157, 34] width 19 height 19
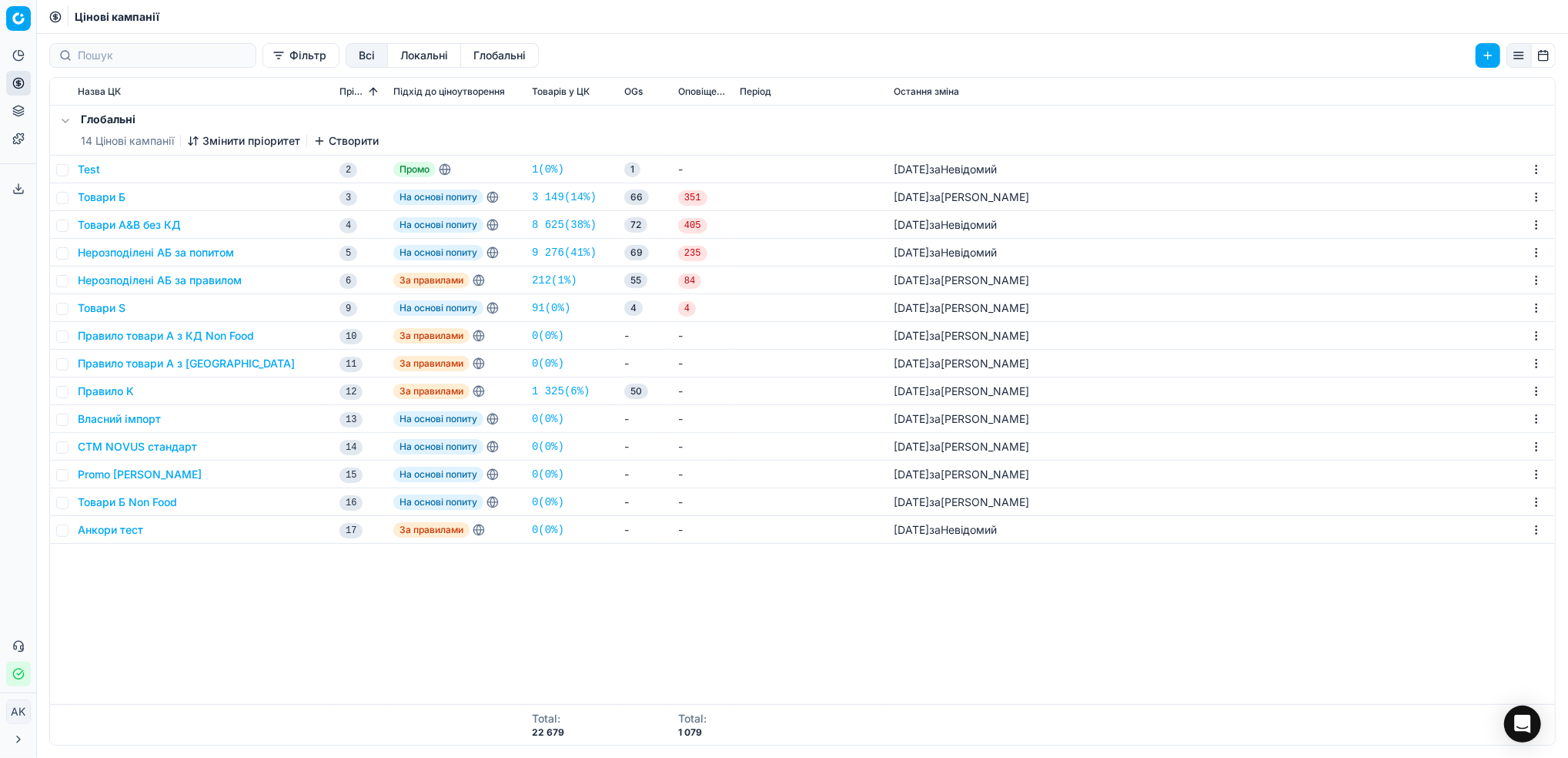
click at [97, 194] on button "Товари Б" at bounding box center [101, 196] width 48 height 15
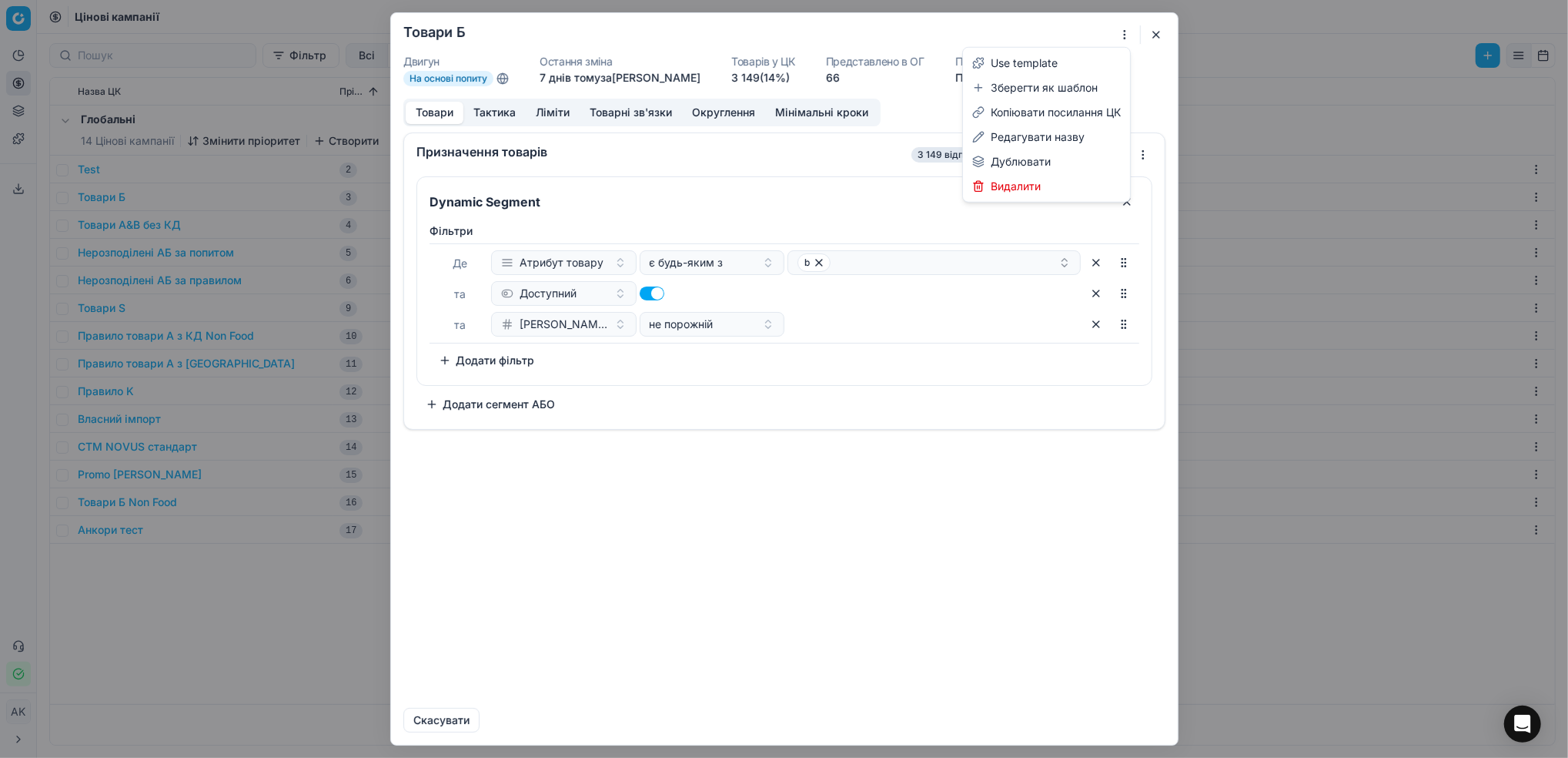
click at [1120, 38] on div "Ми зберігаємо налаштування ЦК. Будь ласка, зачекайте, це може зайняти декілька …" at bounding box center [784, 379] width 1568 height 758
click at [464, 366] on div "Ми зберігаємо налаштування ЦК. Будь ласка, зачекайте, це може зайняти декілька …" at bounding box center [784, 379] width 1568 height 758
click at [464, 366] on button "Додати фільтр" at bounding box center [486, 360] width 114 height 24
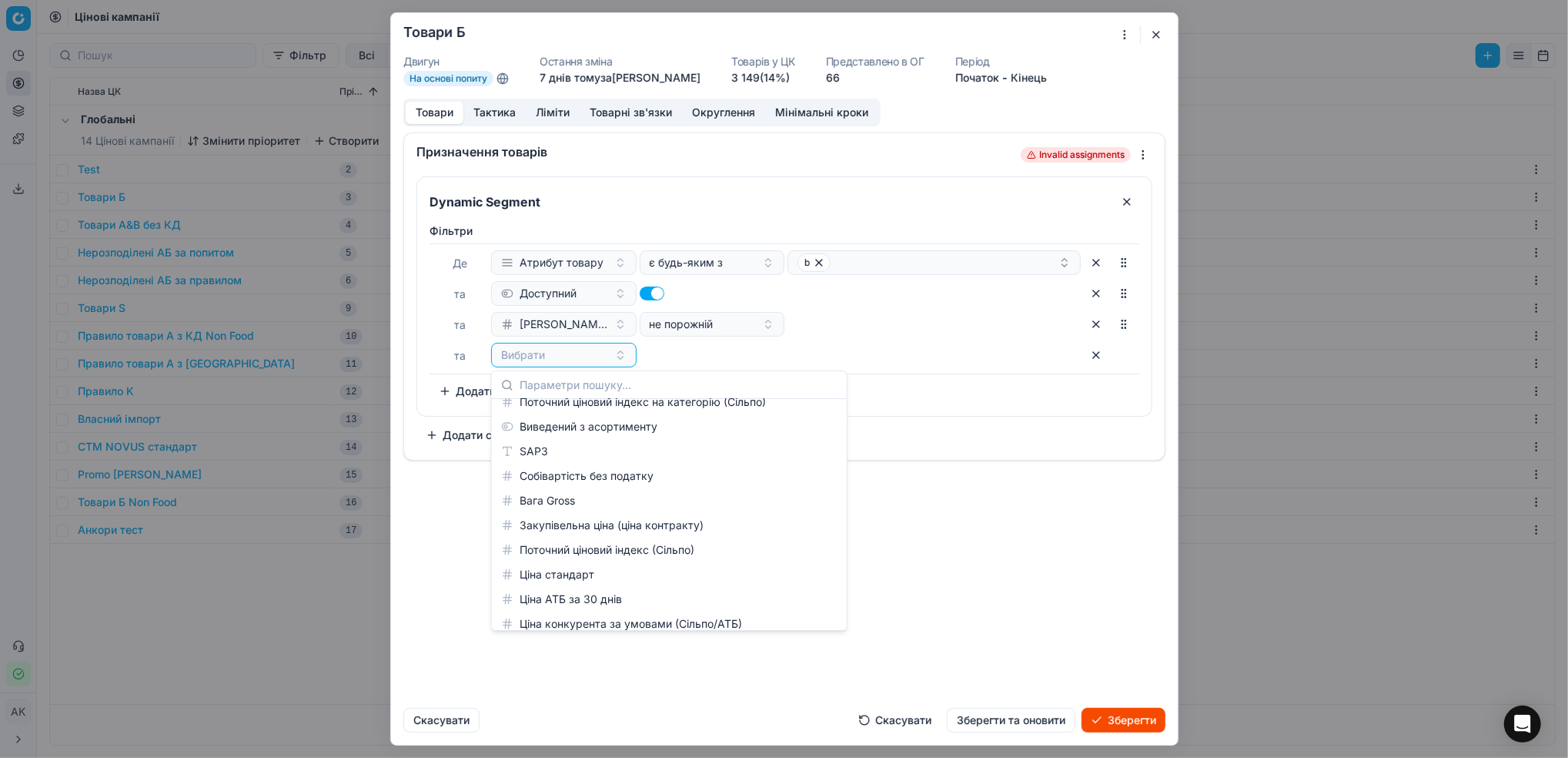
scroll to position [1643, 0]
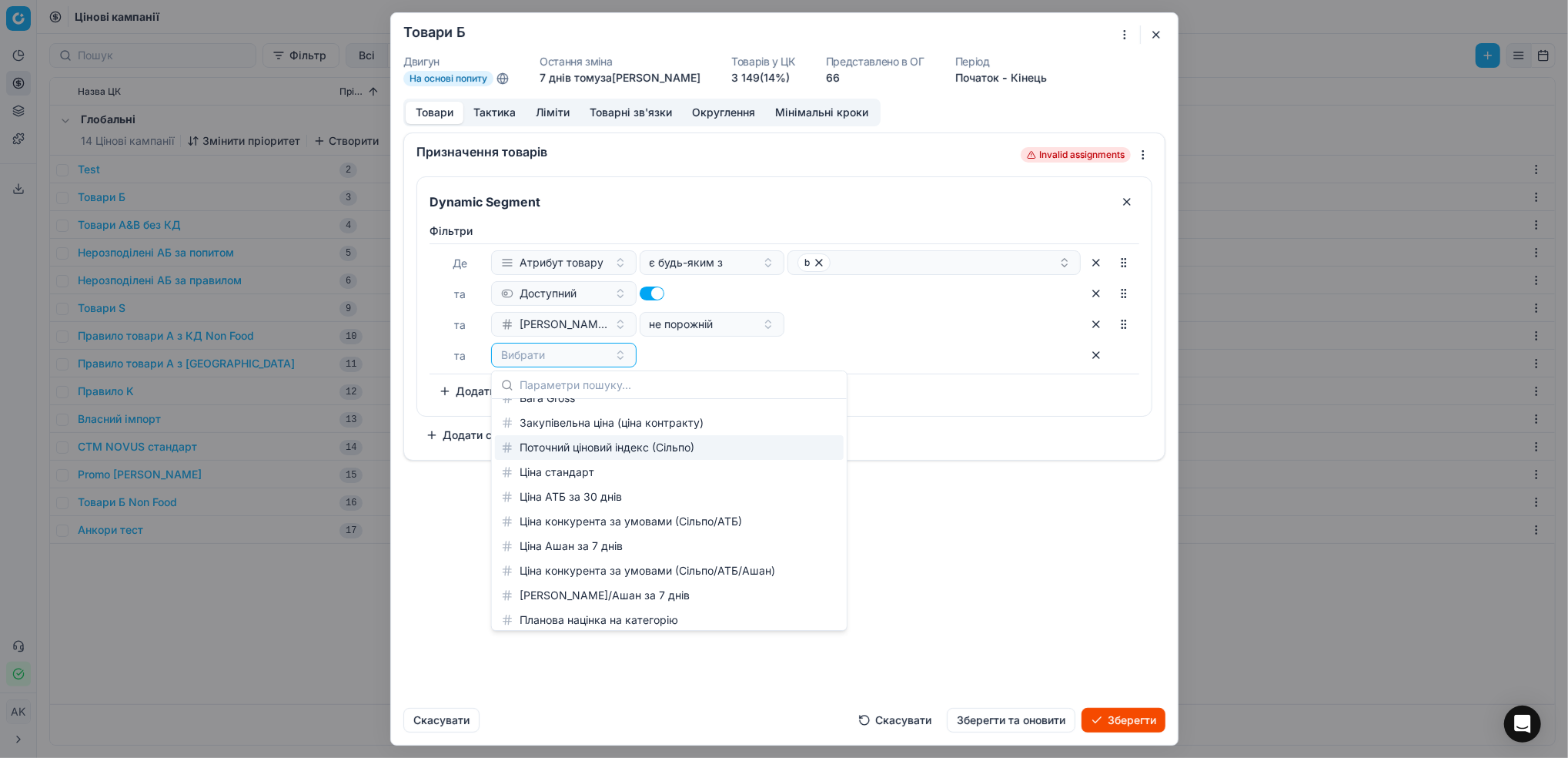
click at [621, 452] on div "Поточний ціновий індекс (Сільпо)" at bounding box center [670, 447] width 349 height 24
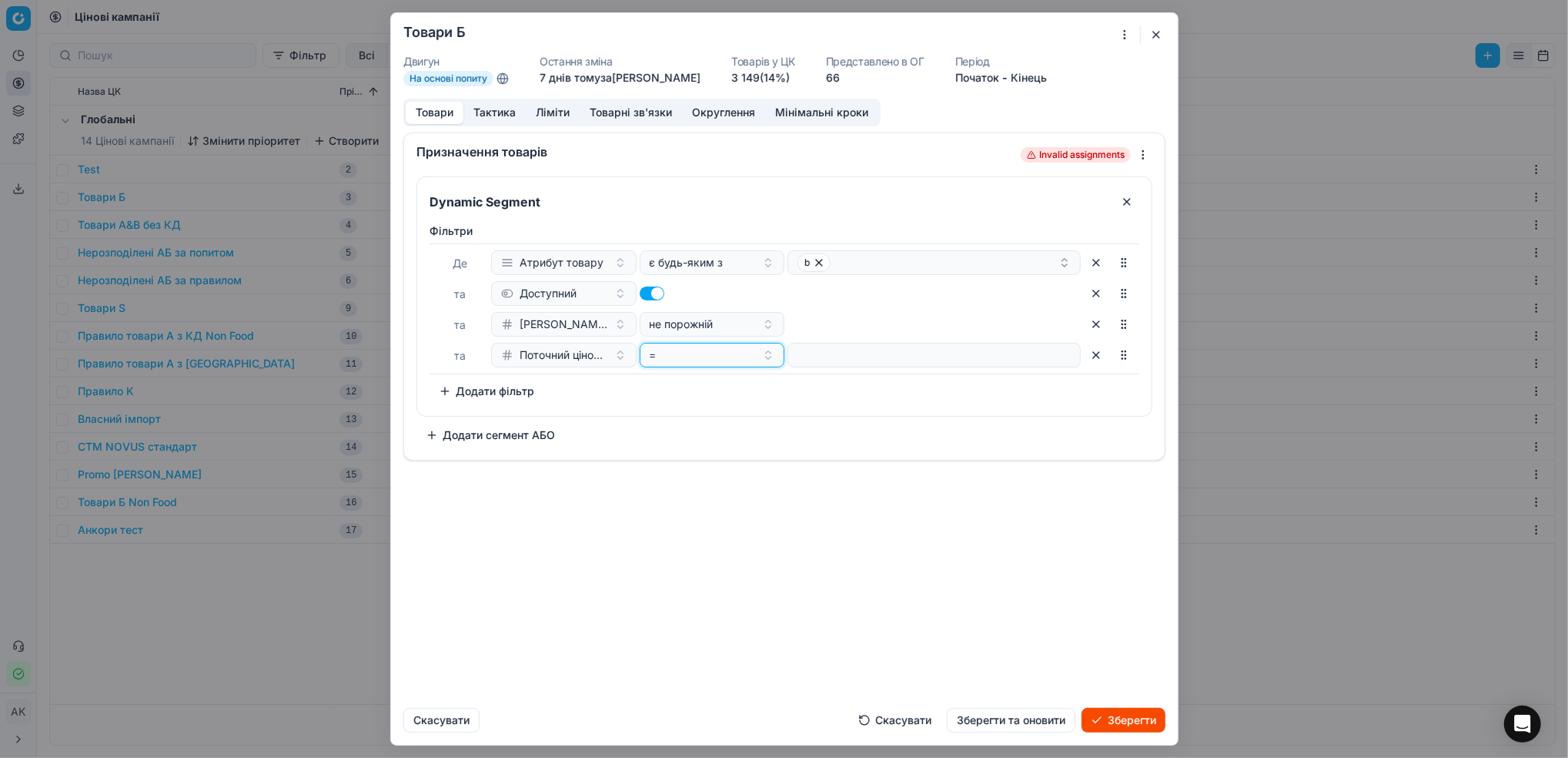
click at [748, 356] on div "=" at bounding box center [702, 355] width 107 height 15
click at [698, 528] on div "≤" at bounding box center [743, 537] width 200 height 24
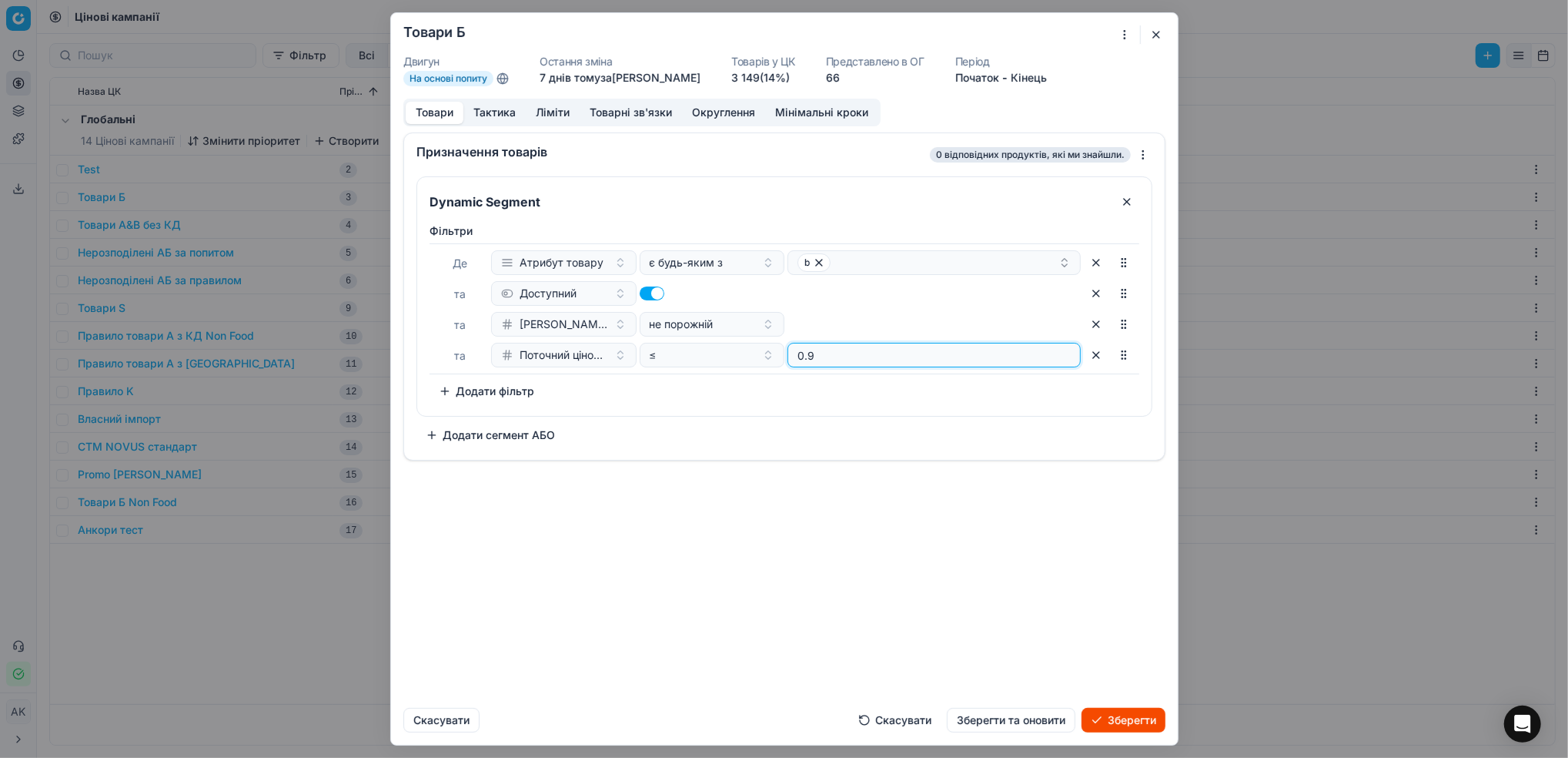
type input "0.95"
click at [513, 110] on button "Тактика" at bounding box center [494, 113] width 62 height 23
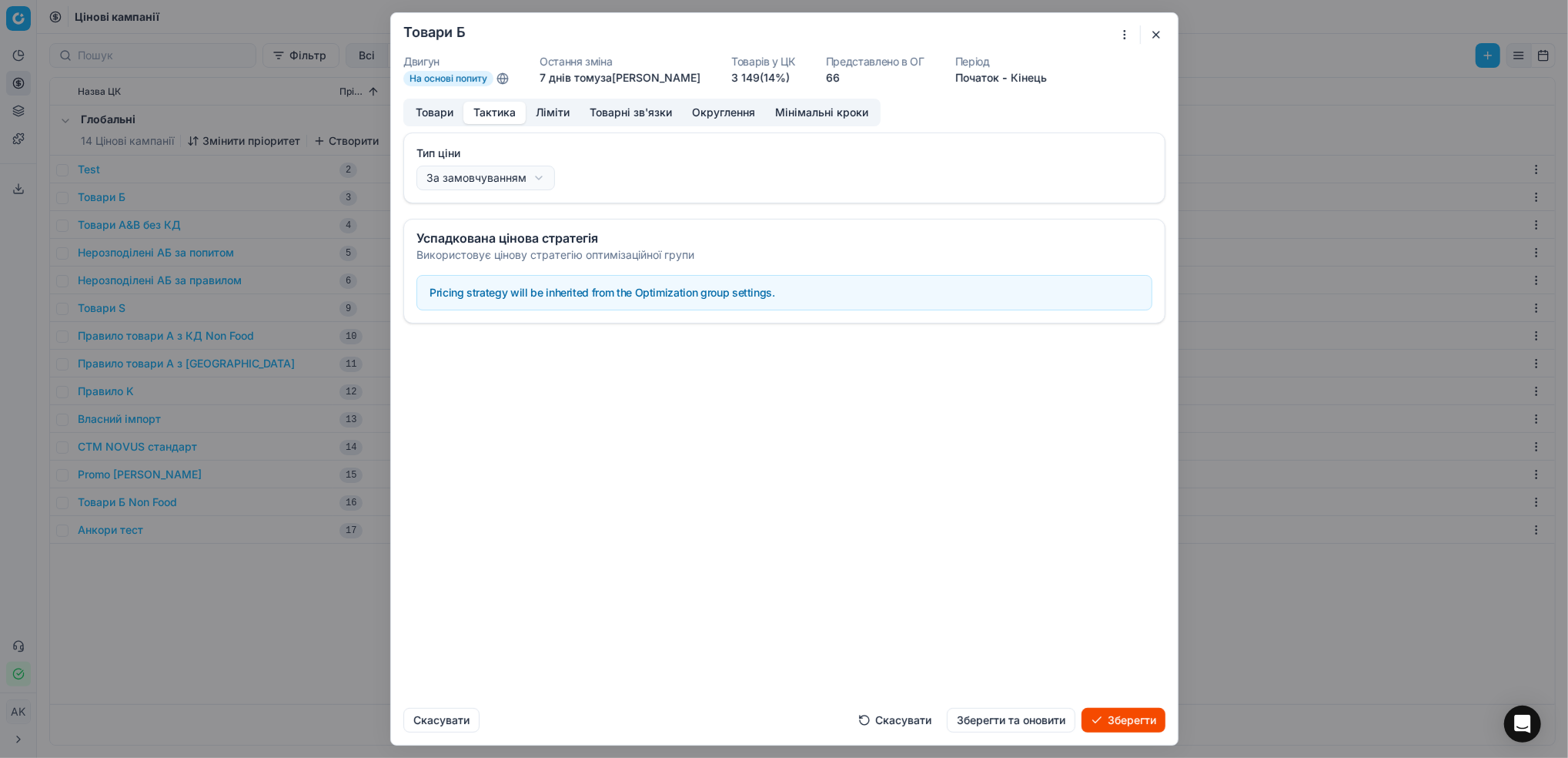
click at [546, 113] on button "Ліміти" at bounding box center [553, 113] width 54 height 23
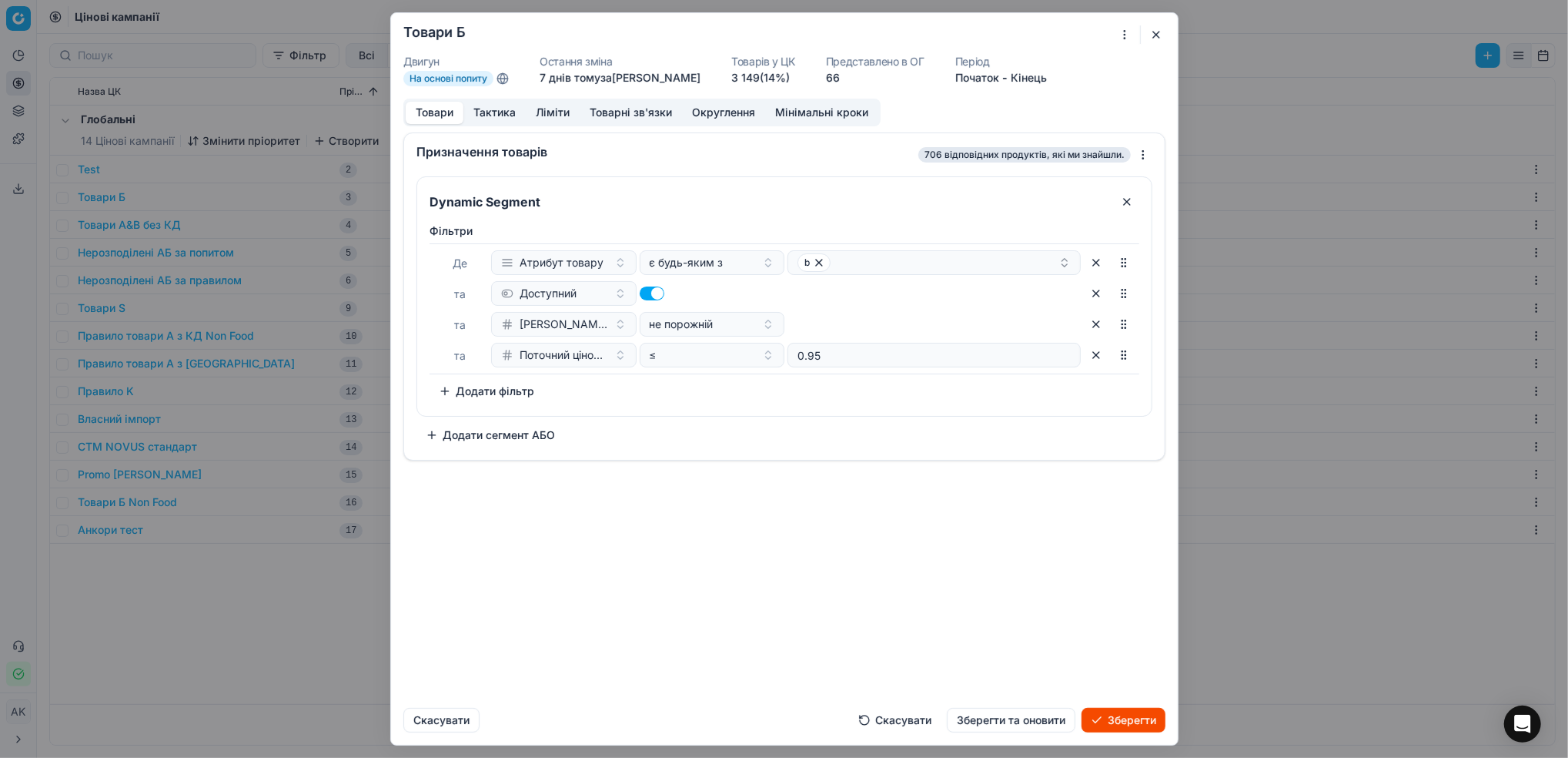
click at [446, 113] on button "Товари" at bounding box center [435, 113] width 58 height 23
click at [995, 726] on button "Зберегти та оновити" at bounding box center [1011, 719] width 129 height 24
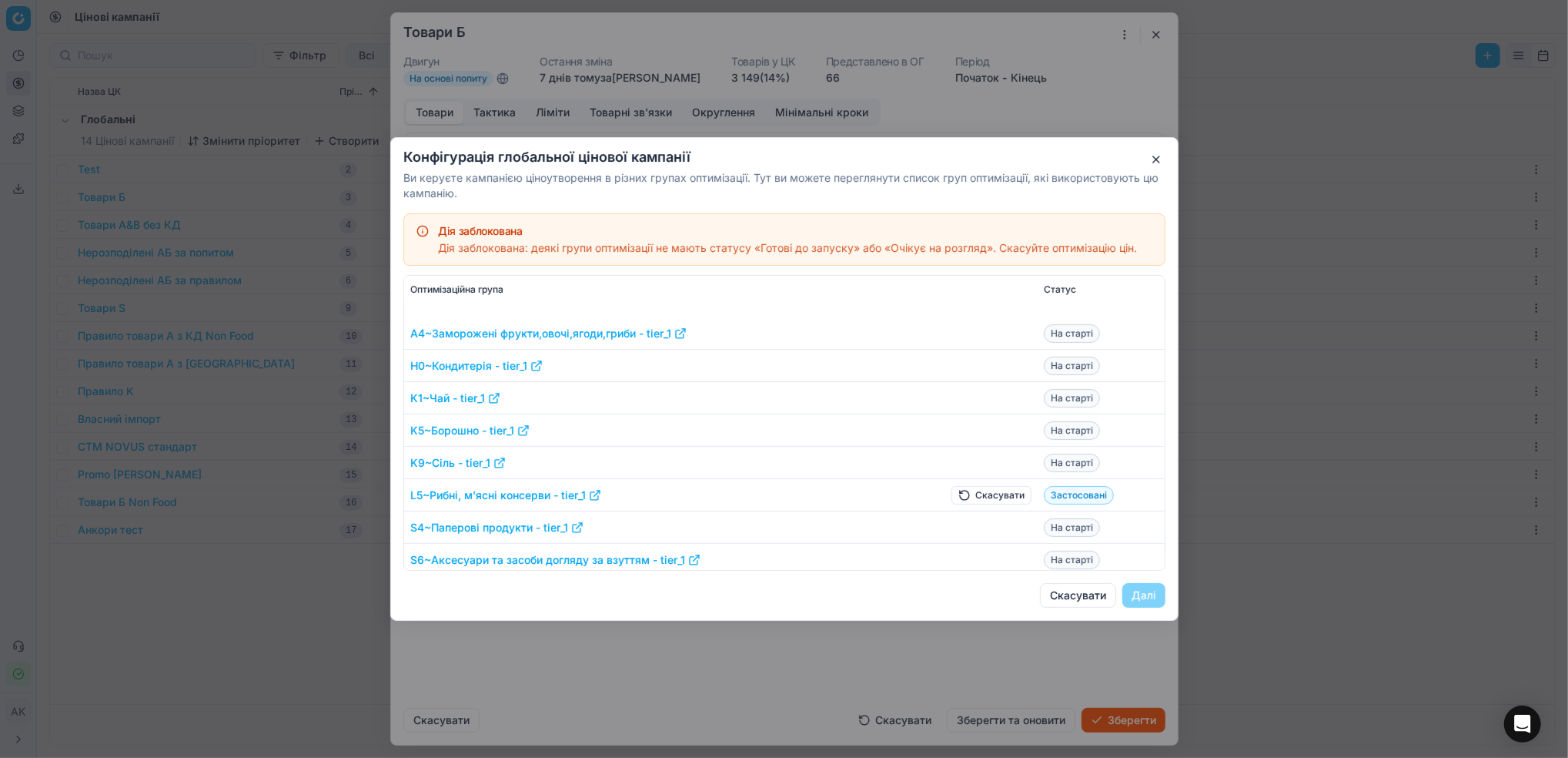
scroll to position [616, 0]
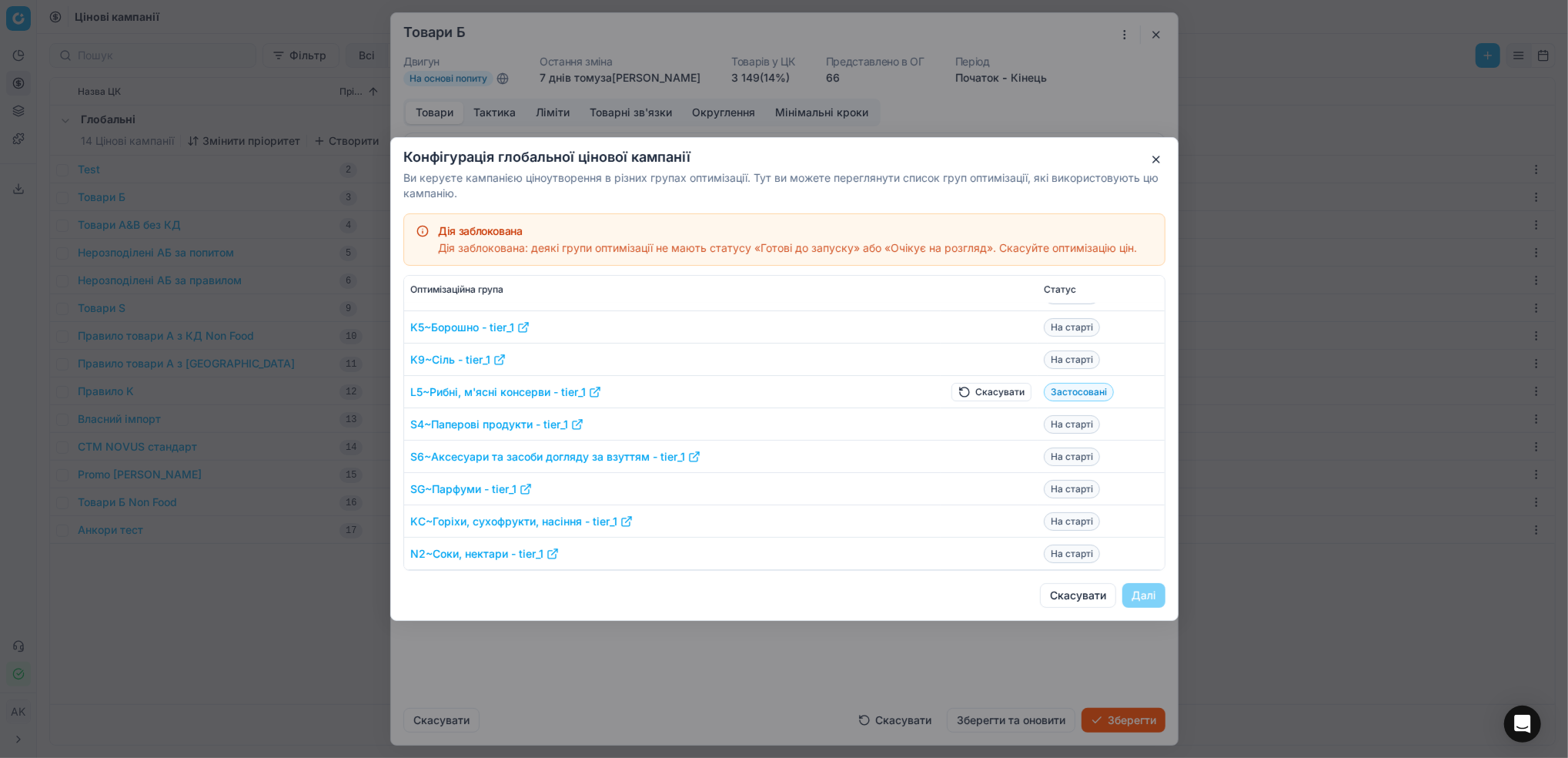
click at [956, 392] on button "Скасувати" at bounding box center [991, 392] width 80 height 19
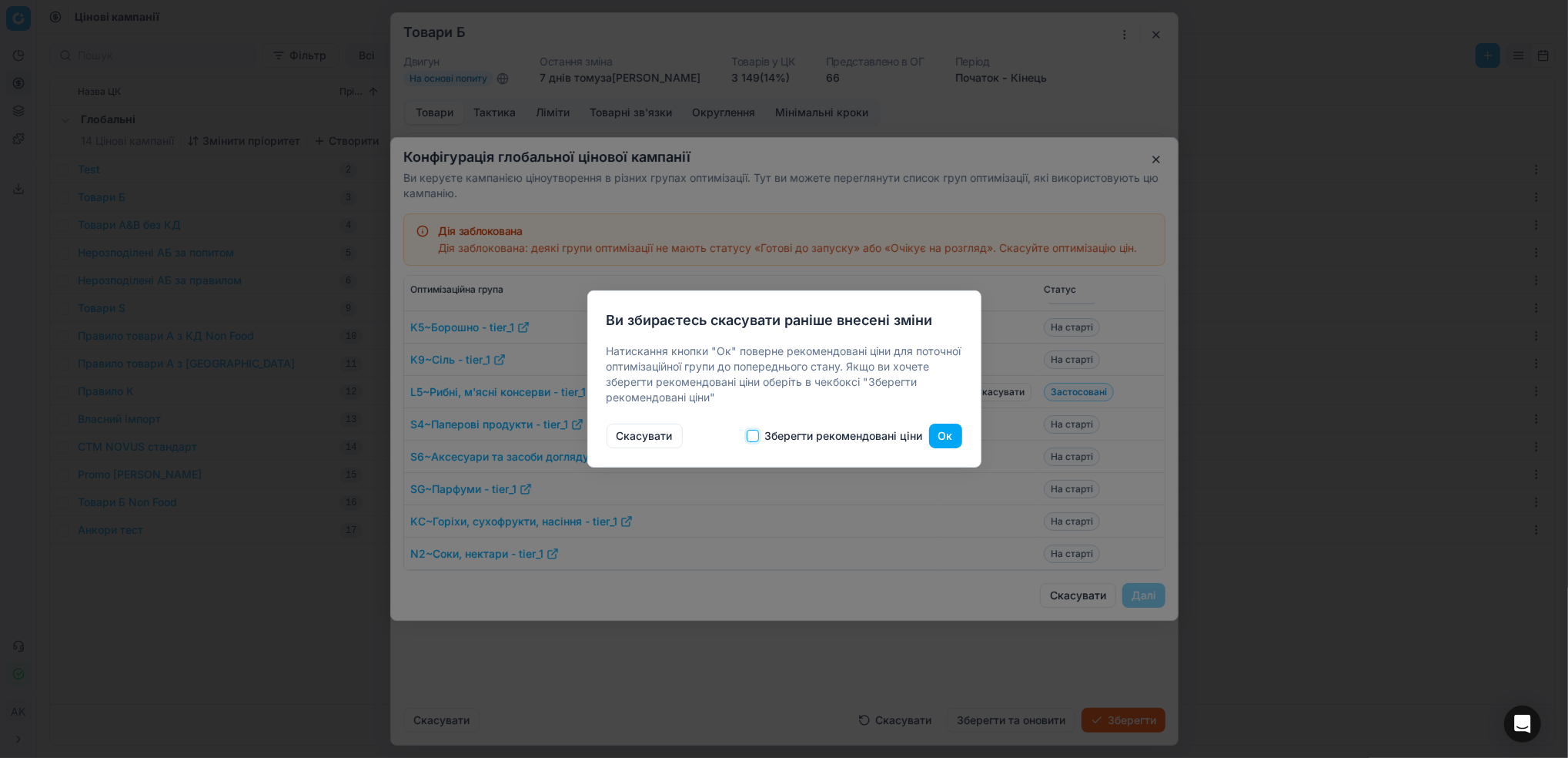
click at [753, 439] on input "Зберегти рекомендовані ціни" at bounding box center [753, 436] width 13 height 13
checkbox input "true"
click at [941, 439] on button "Ок" at bounding box center [945, 435] width 33 height 24
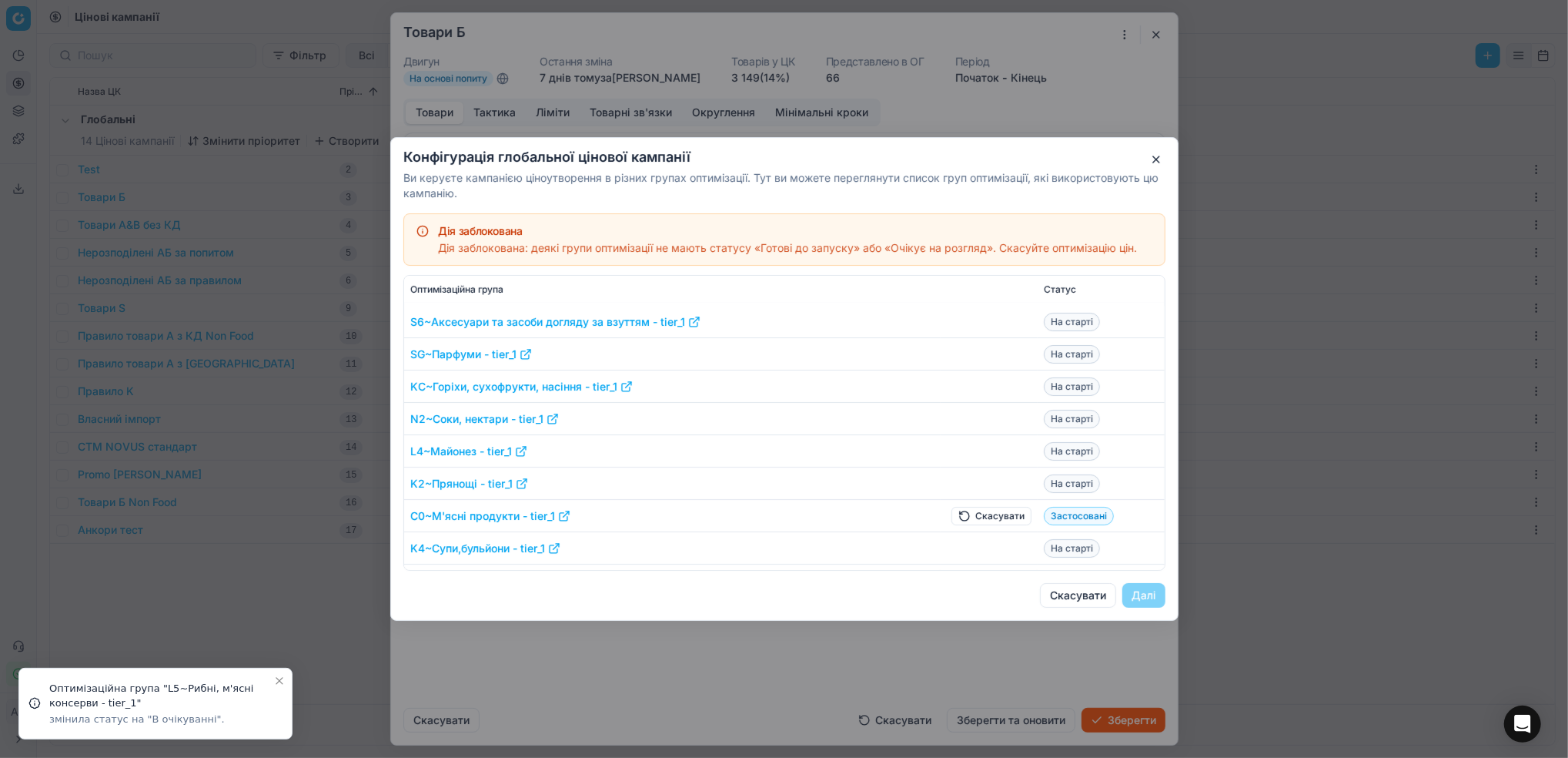
scroll to position [821, 0]
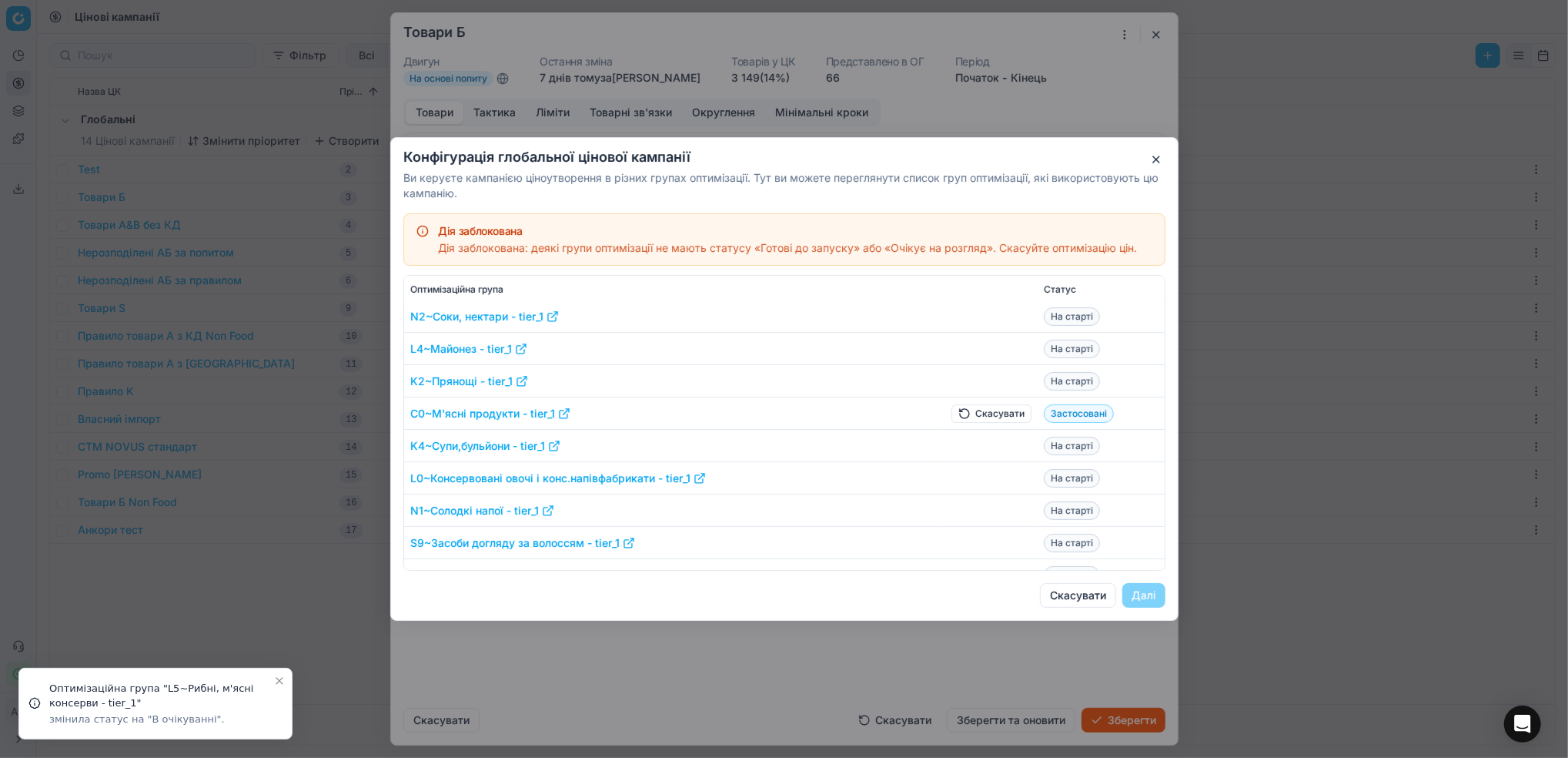
click at [963, 418] on button "Скасувати" at bounding box center [991, 413] width 80 height 19
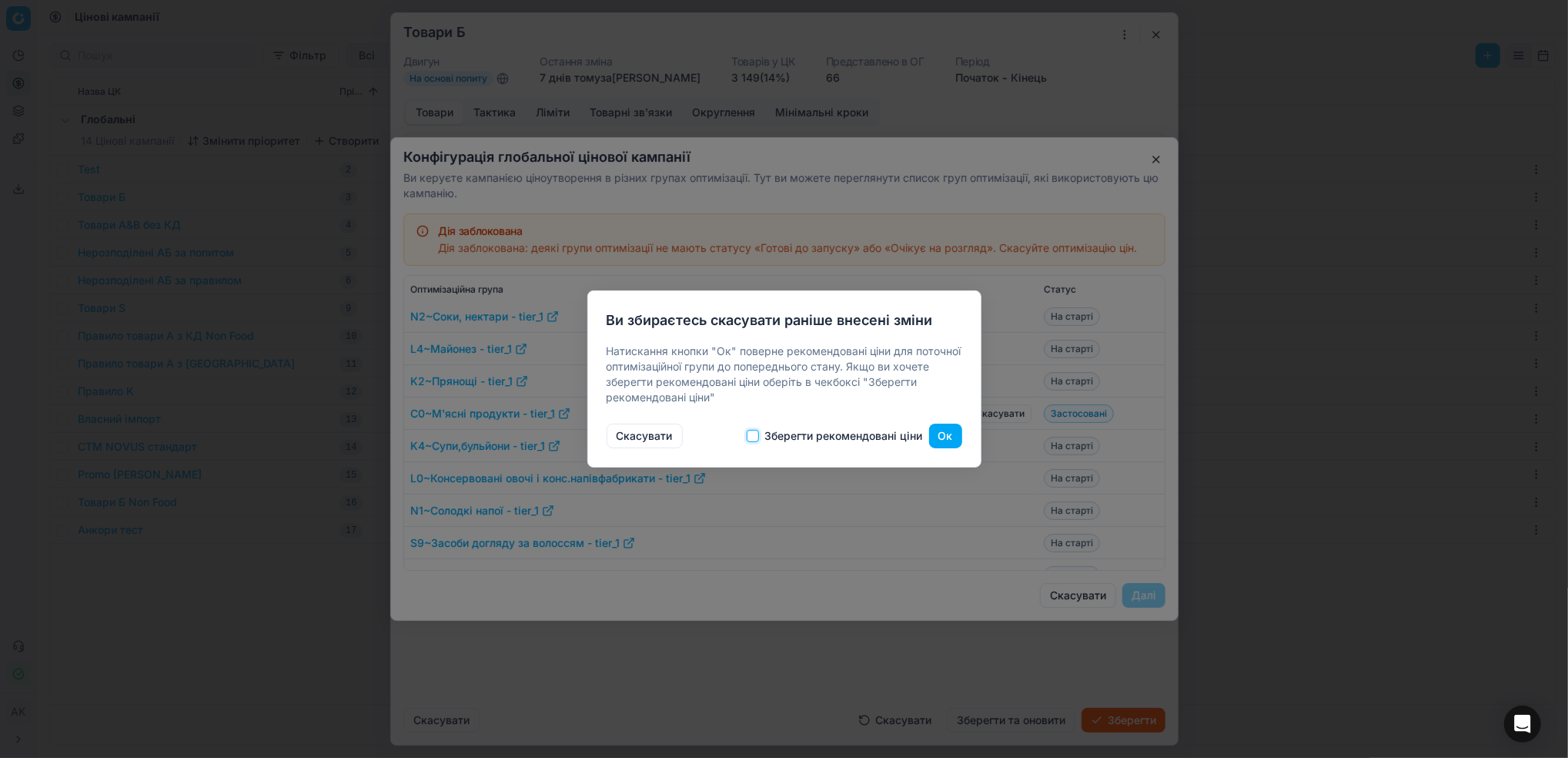
click at [755, 439] on input "Зберегти рекомендовані ціни" at bounding box center [753, 436] width 13 height 13
checkbox input "true"
click at [946, 439] on button "Ок" at bounding box center [945, 435] width 33 height 24
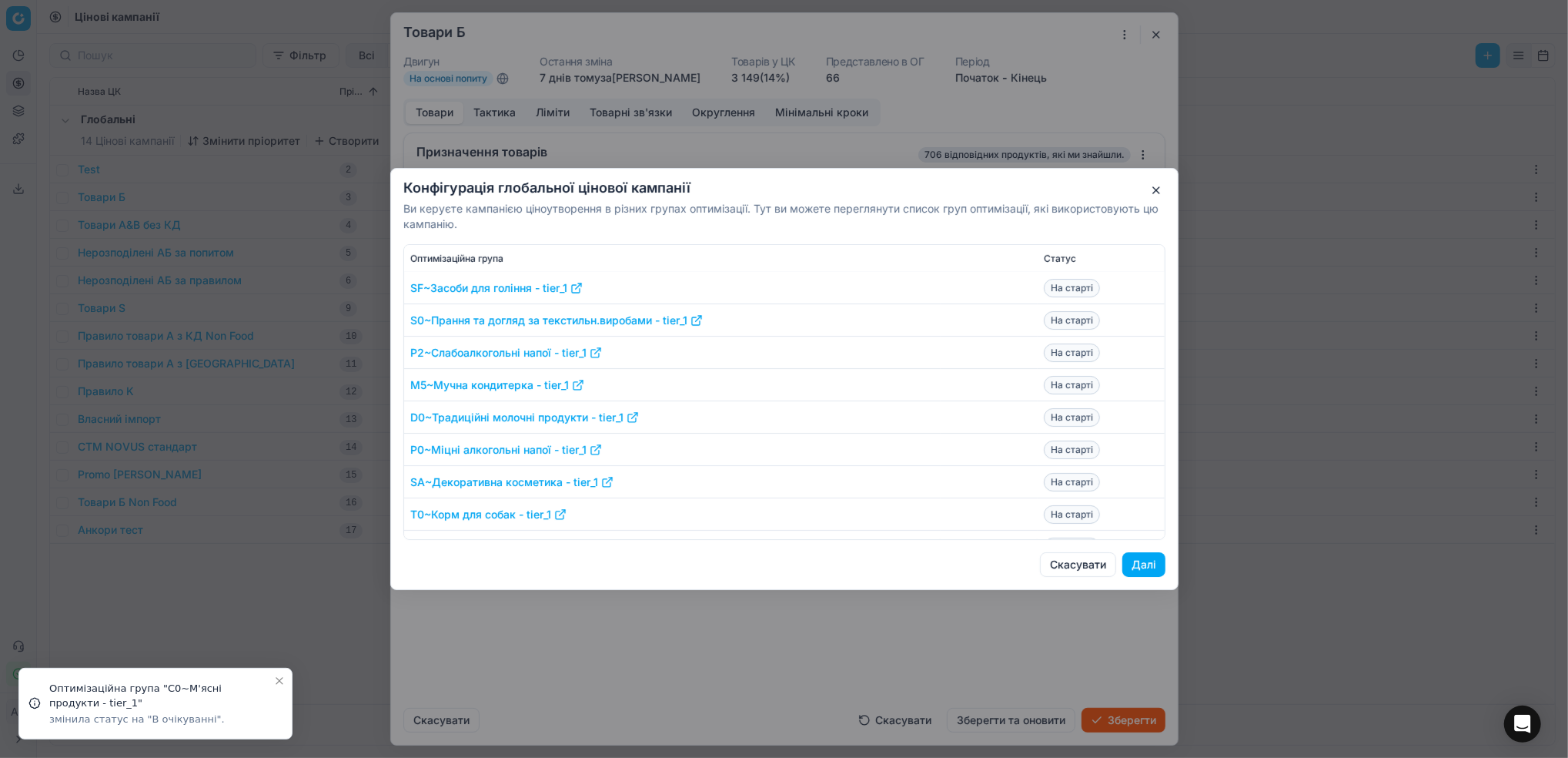
scroll to position [1129, 0]
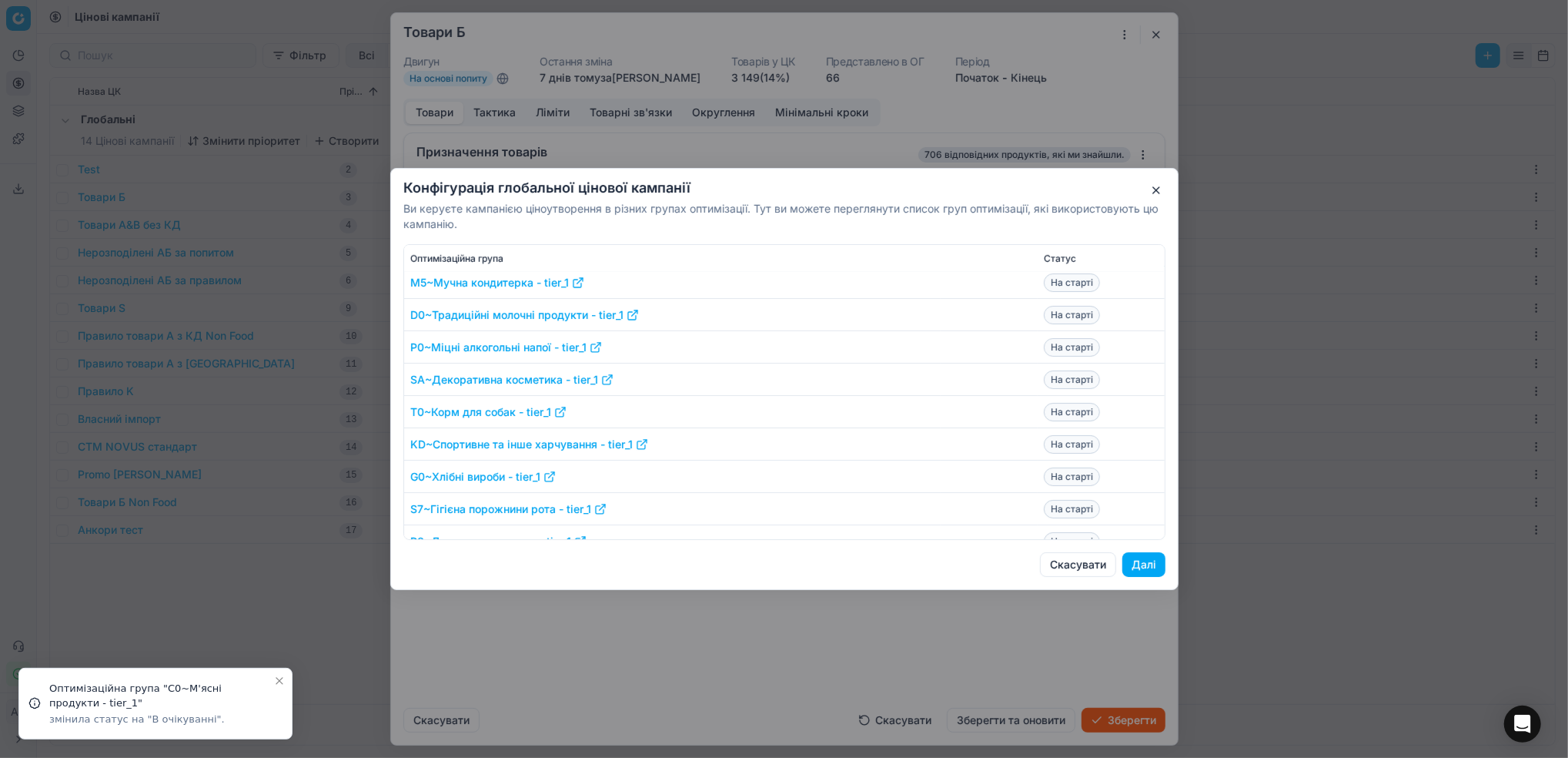
click at [1139, 564] on button "Далі" at bounding box center [1144, 564] width 43 height 24
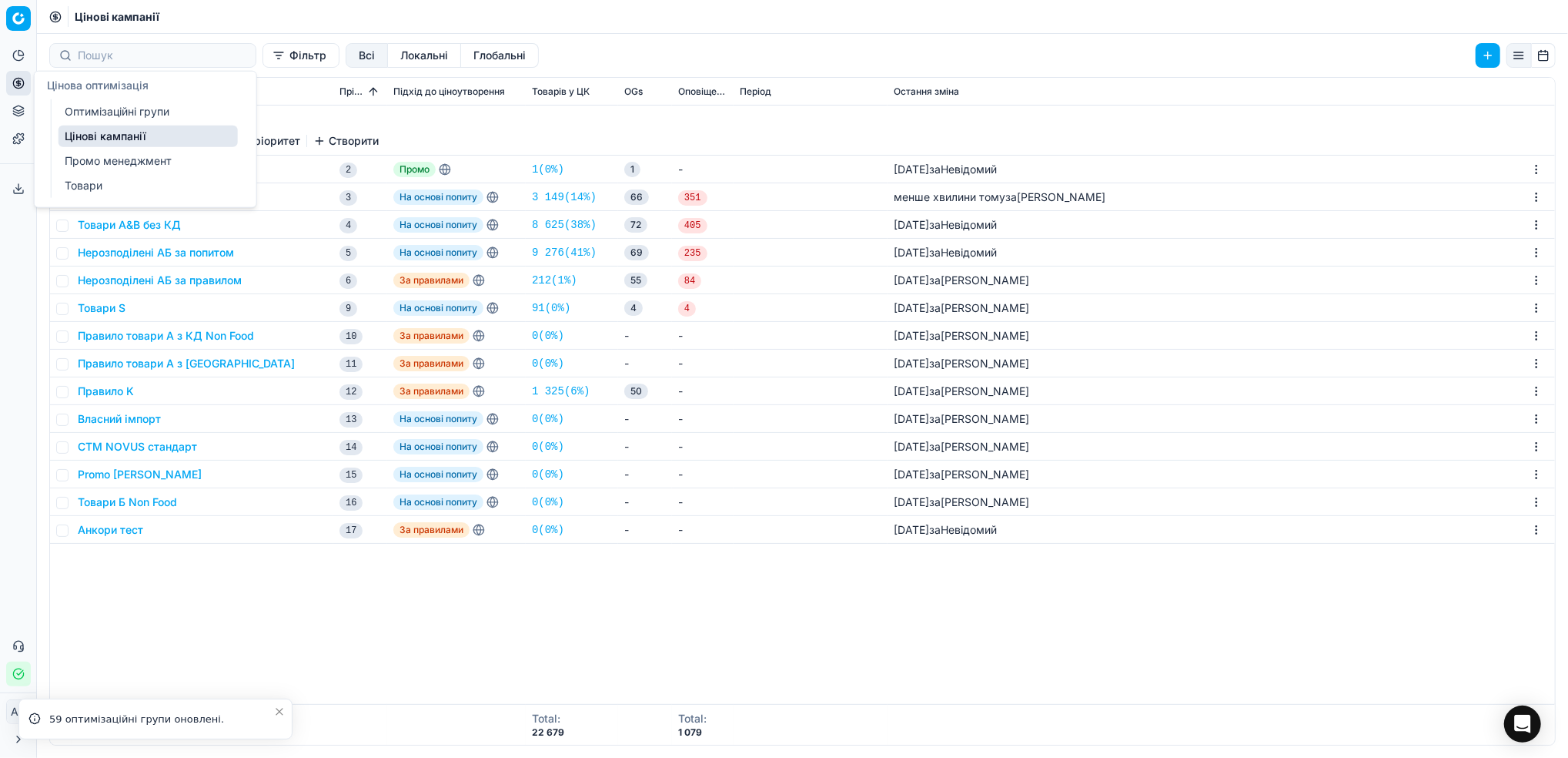
click at [109, 112] on link "Оптимізаційні групи" at bounding box center [148, 112] width 179 height 22
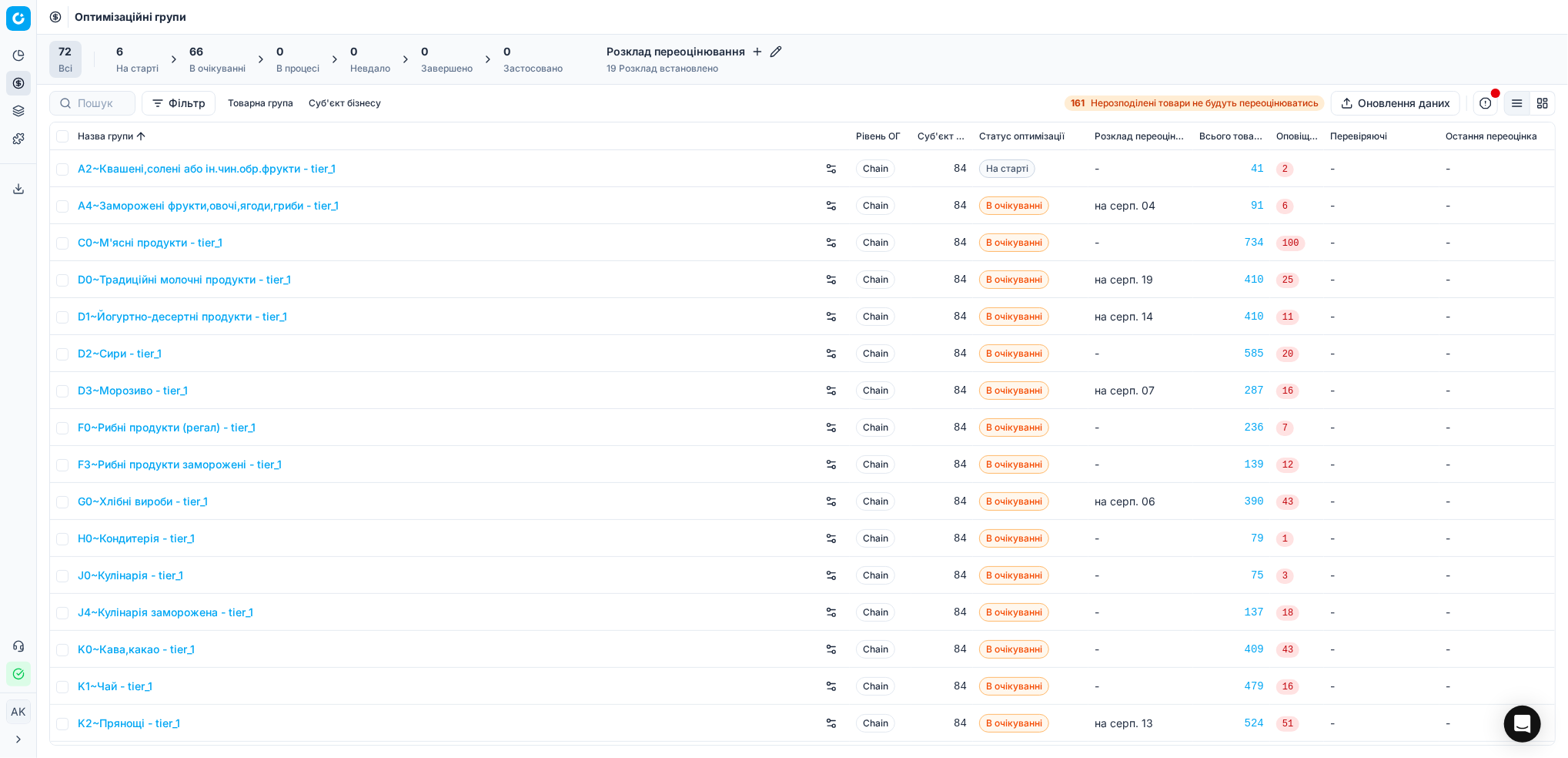
click at [225, 68] on div "В очікуванні" at bounding box center [217, 68] width 56 height 13
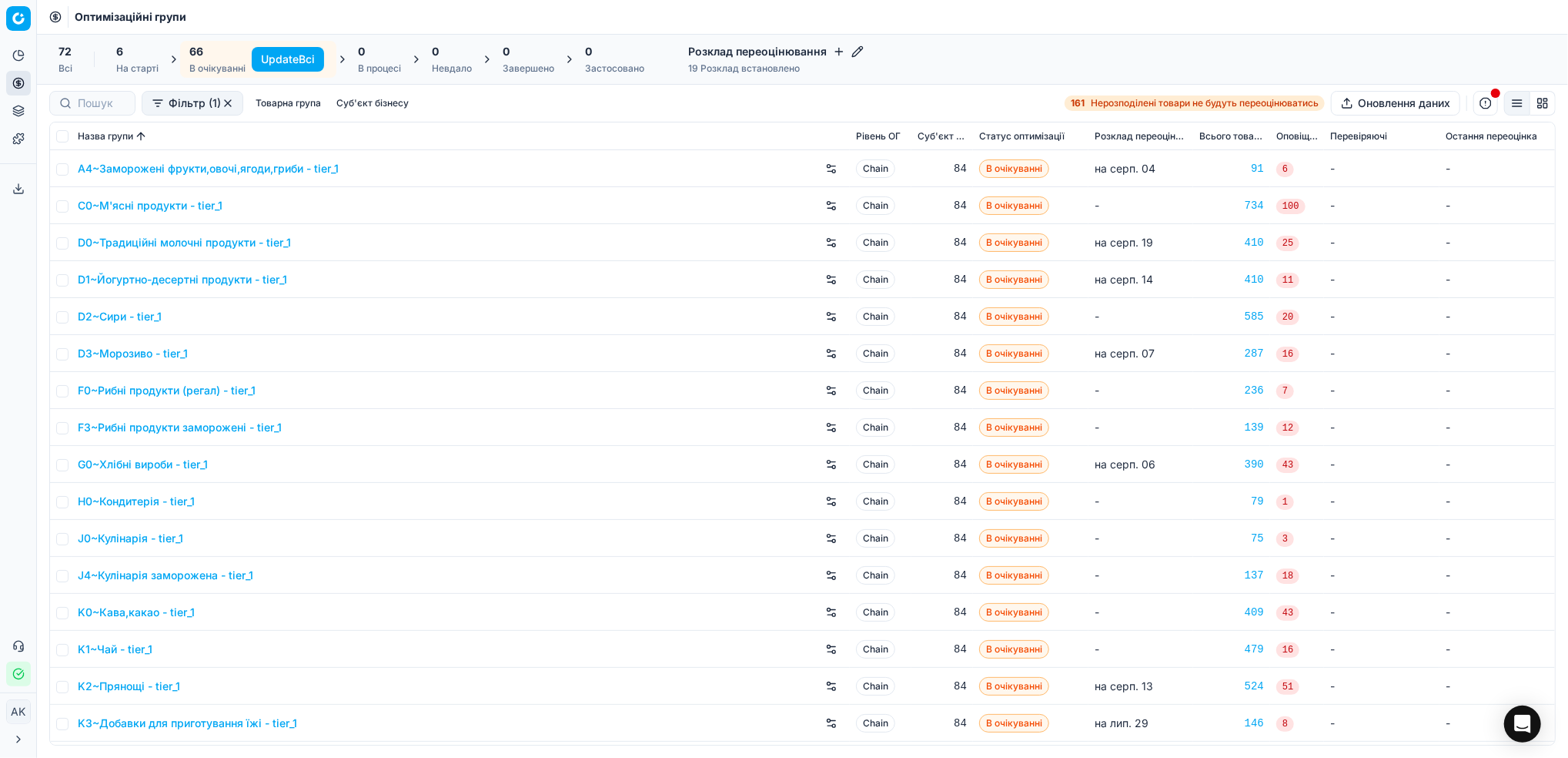
click at [285, 61] on button "Update Всі" at bounding box center [288, 59] width 72 height 24
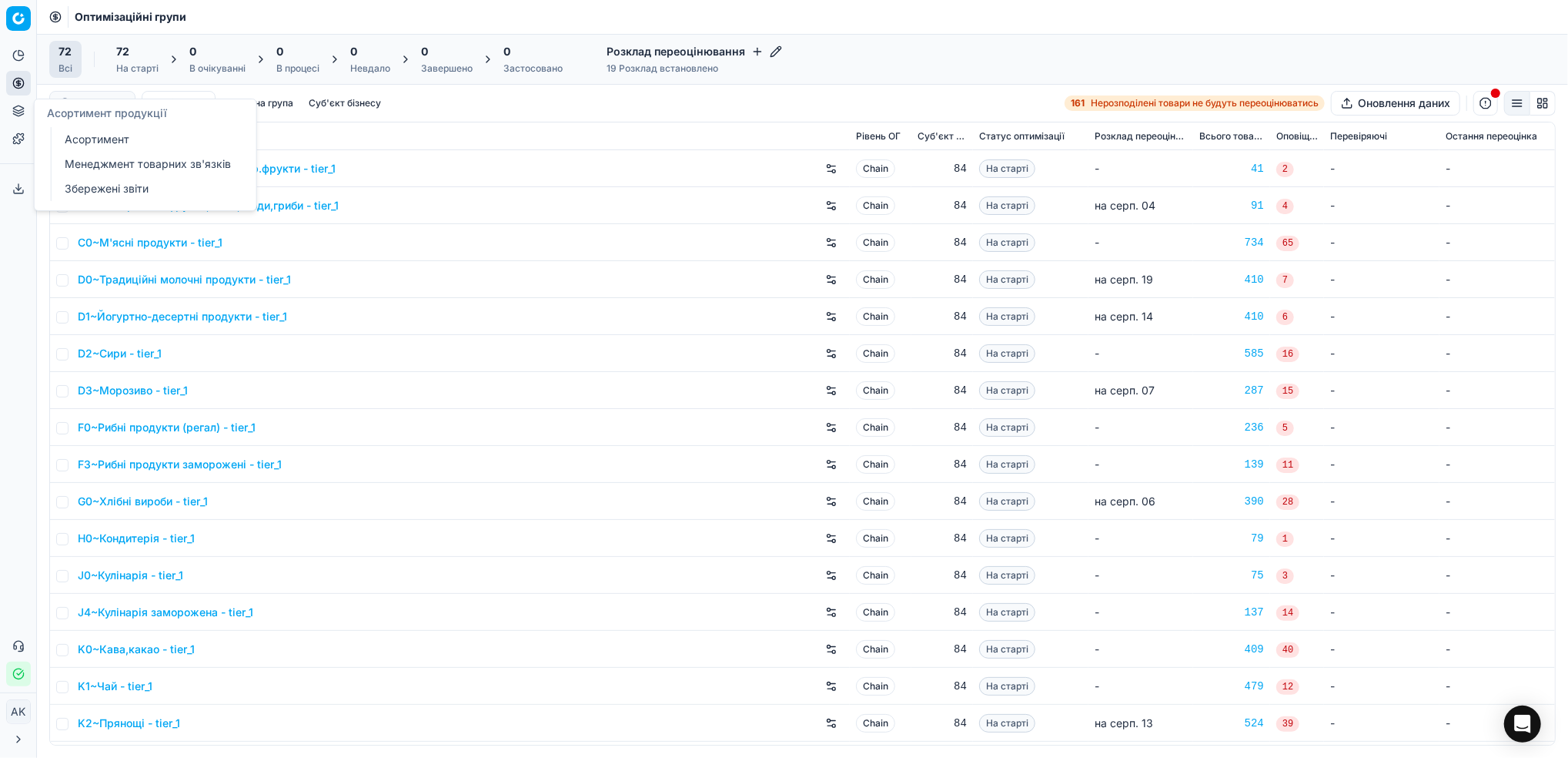
click at [82, 133] on link "Асортимент" at bounding box center [148, 140] width 179 height 22
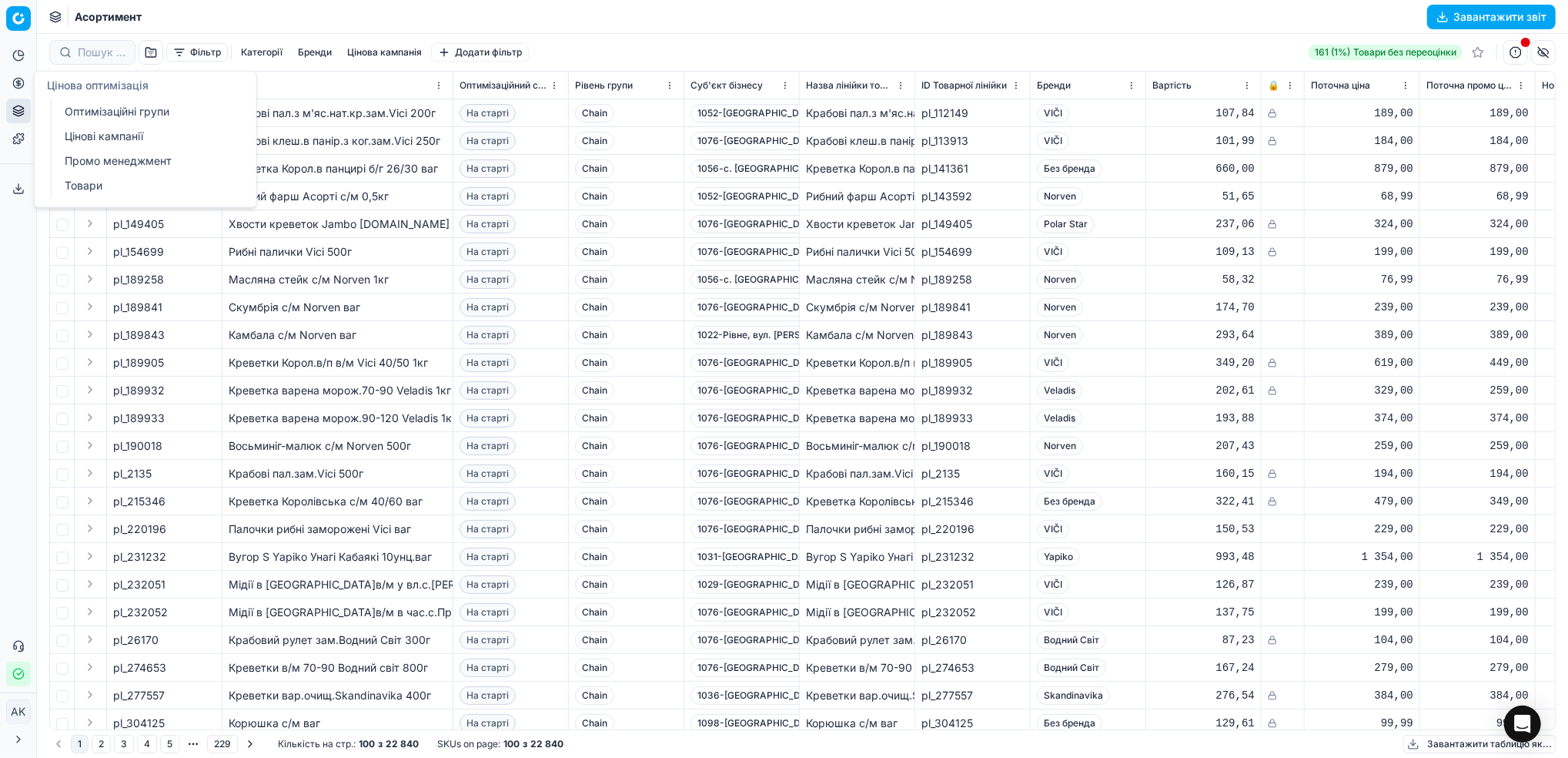
click at [103, 114] on link "Оптимізаційні групи" at bounding box center [148, 112] width 179 height 22
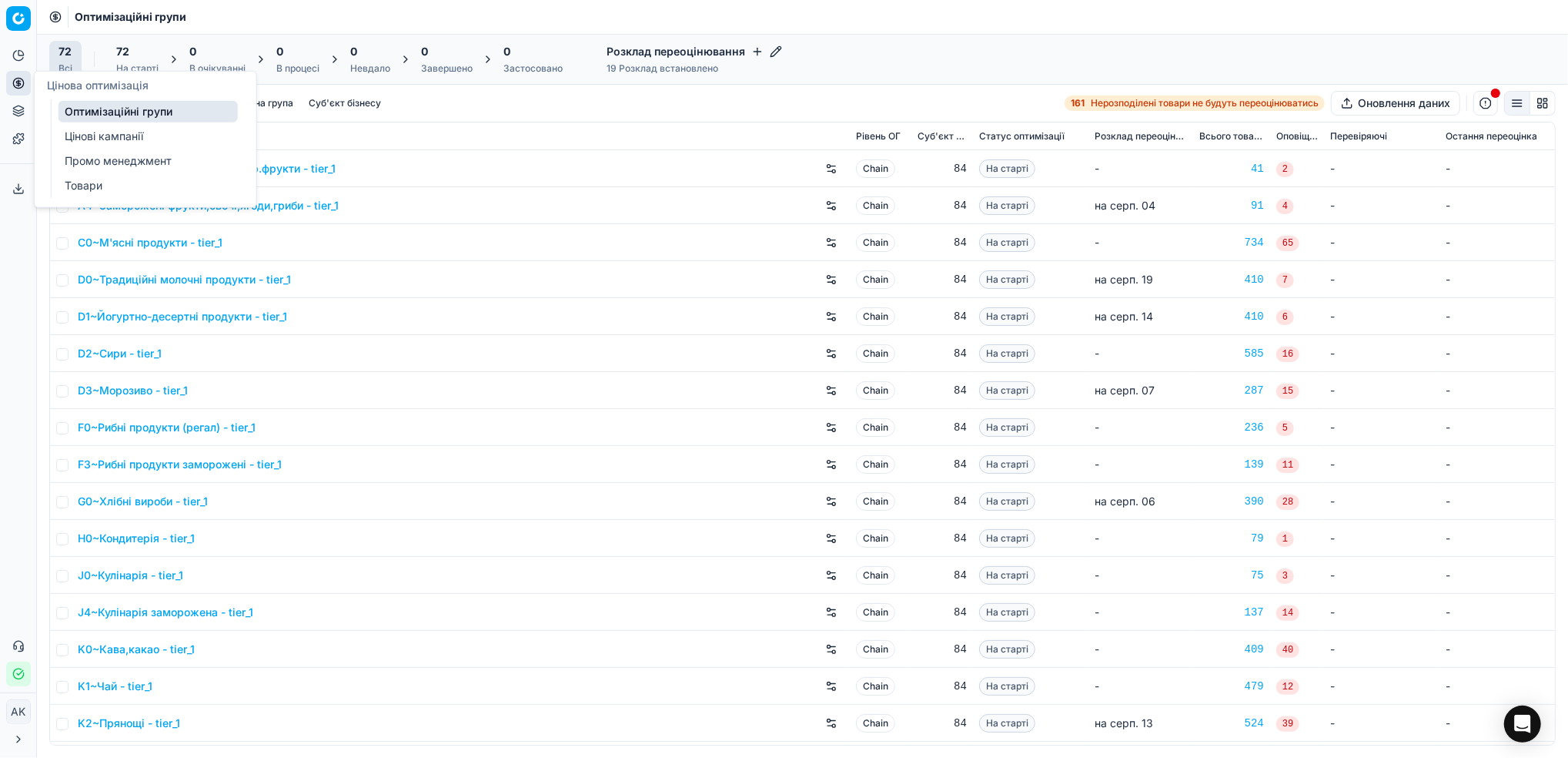
click at [94, 132] on link "Цінові кампанії" at bounding box center [148, 136] width 179 height 22
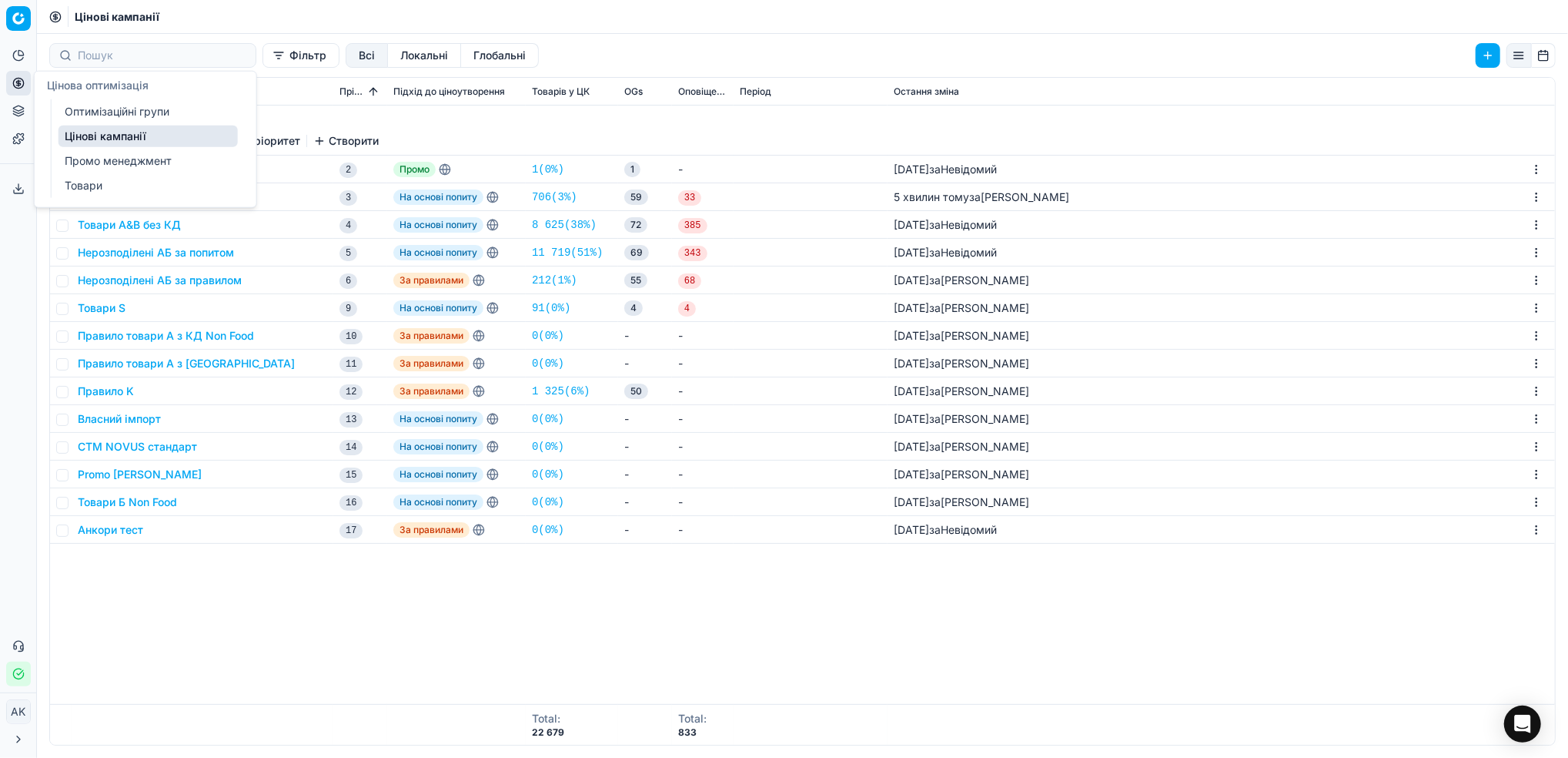
click at [112, 112] on link "Оптимізаційні групи" at bounding box center [148, 112] width 179 height 22
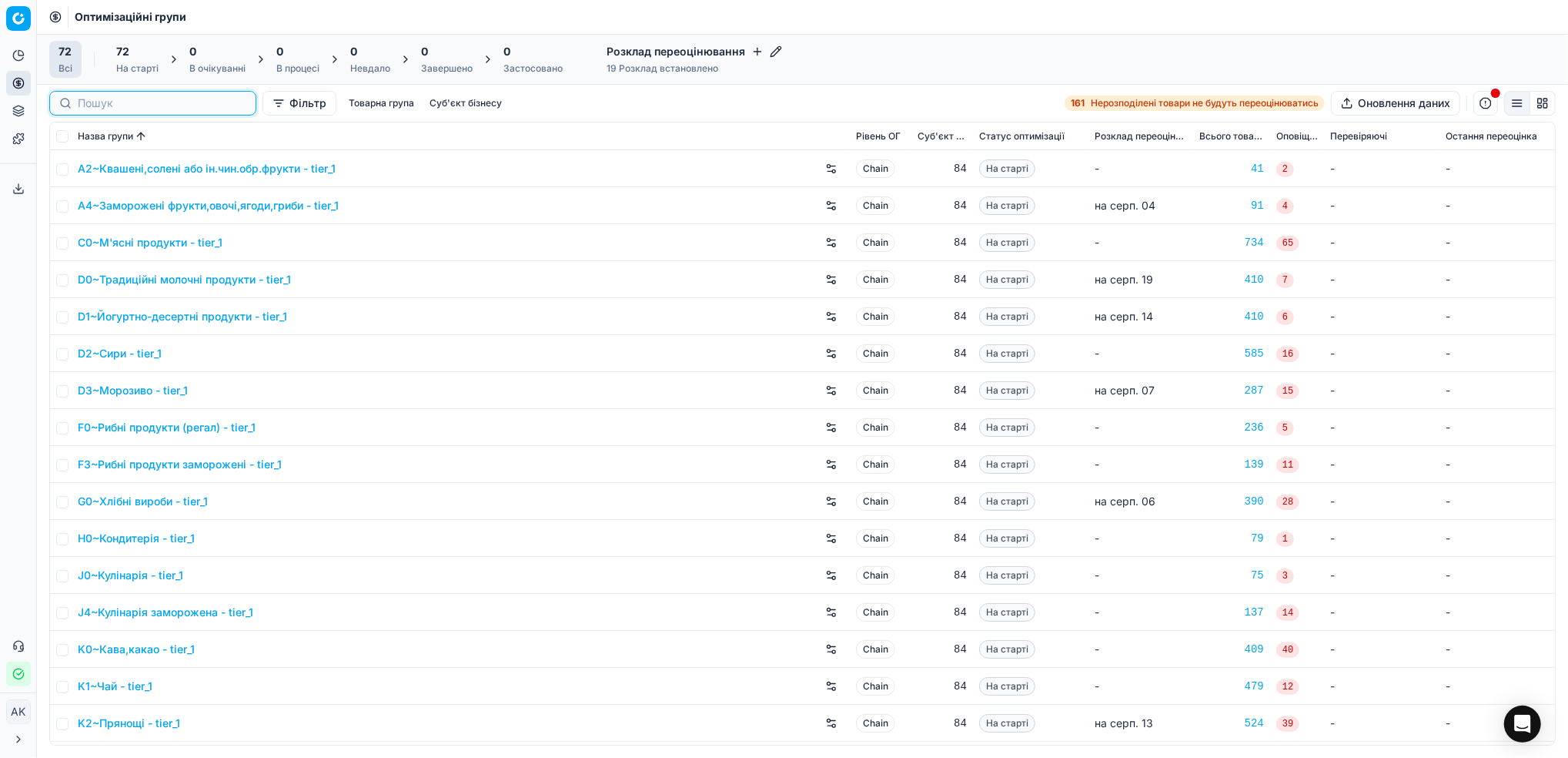
click at [80, 107] on input at bounding box center [161, 103] width 168 height 15
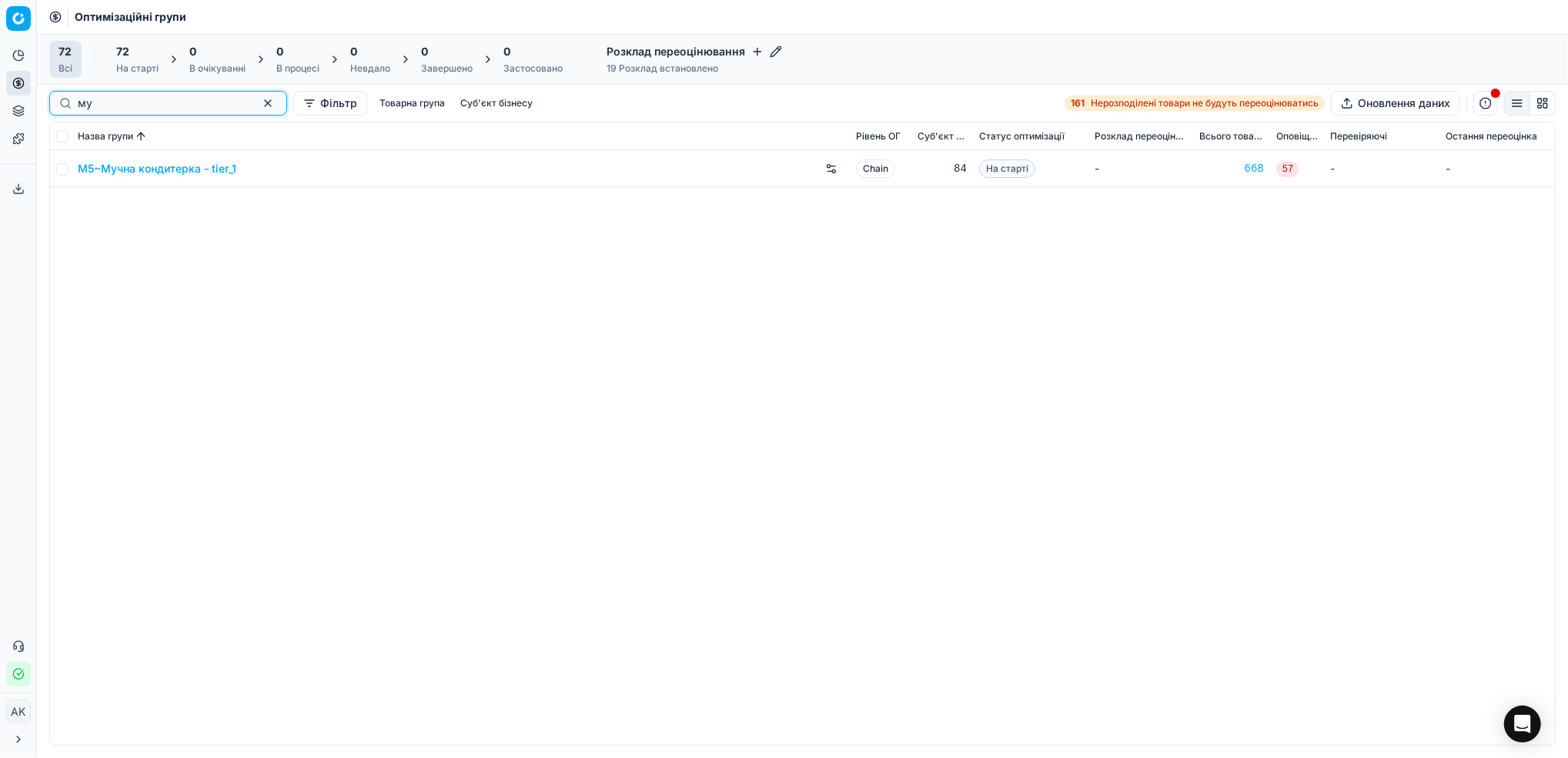
type input "му"
click at [66, 167] on input "checkbox" at bounding box center [62, 169] width 13 height 13
checkbox input "true"
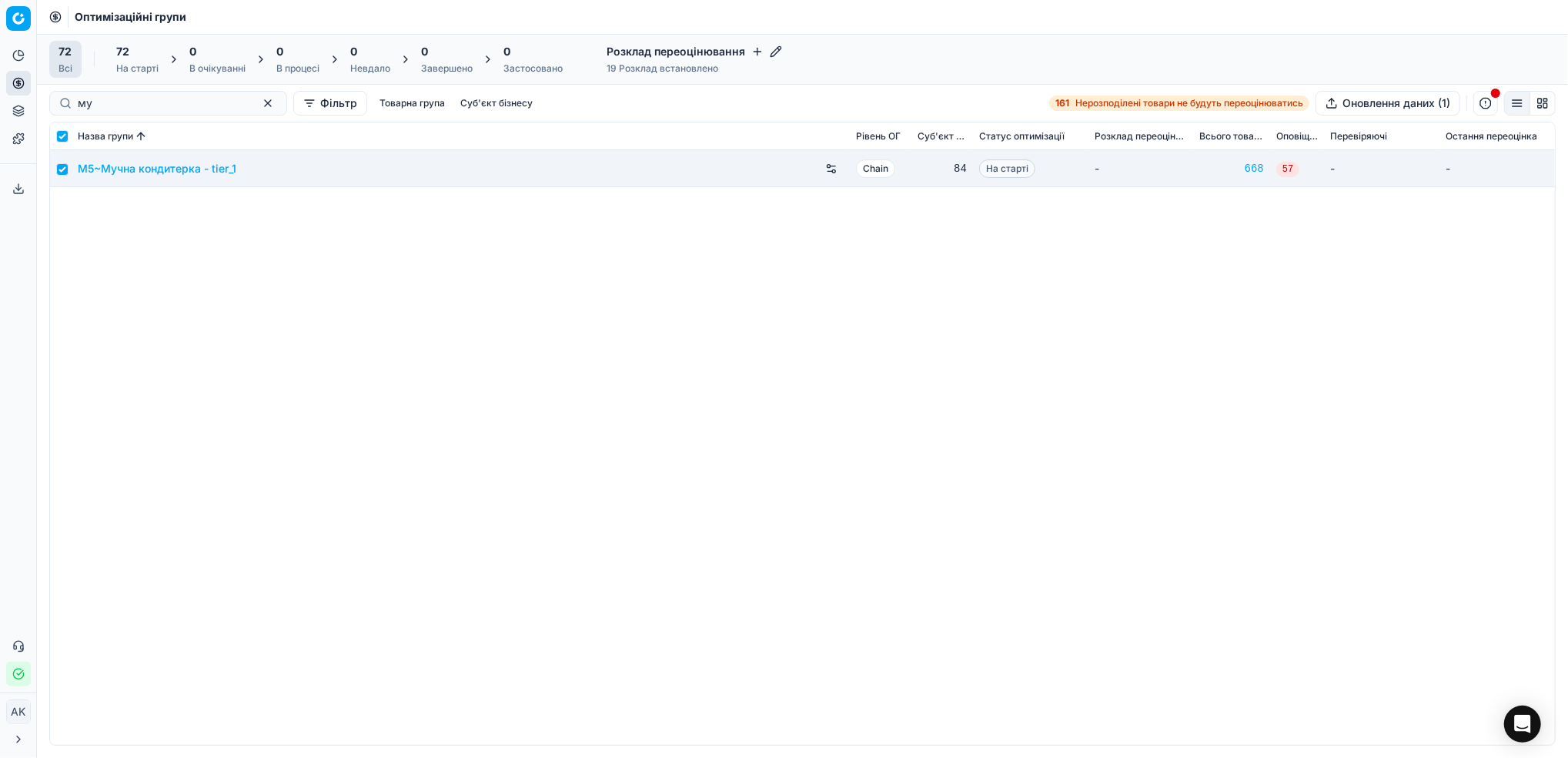
click at [132, 50] on div "72" at bounding box center [137, 51] width 42 height 15
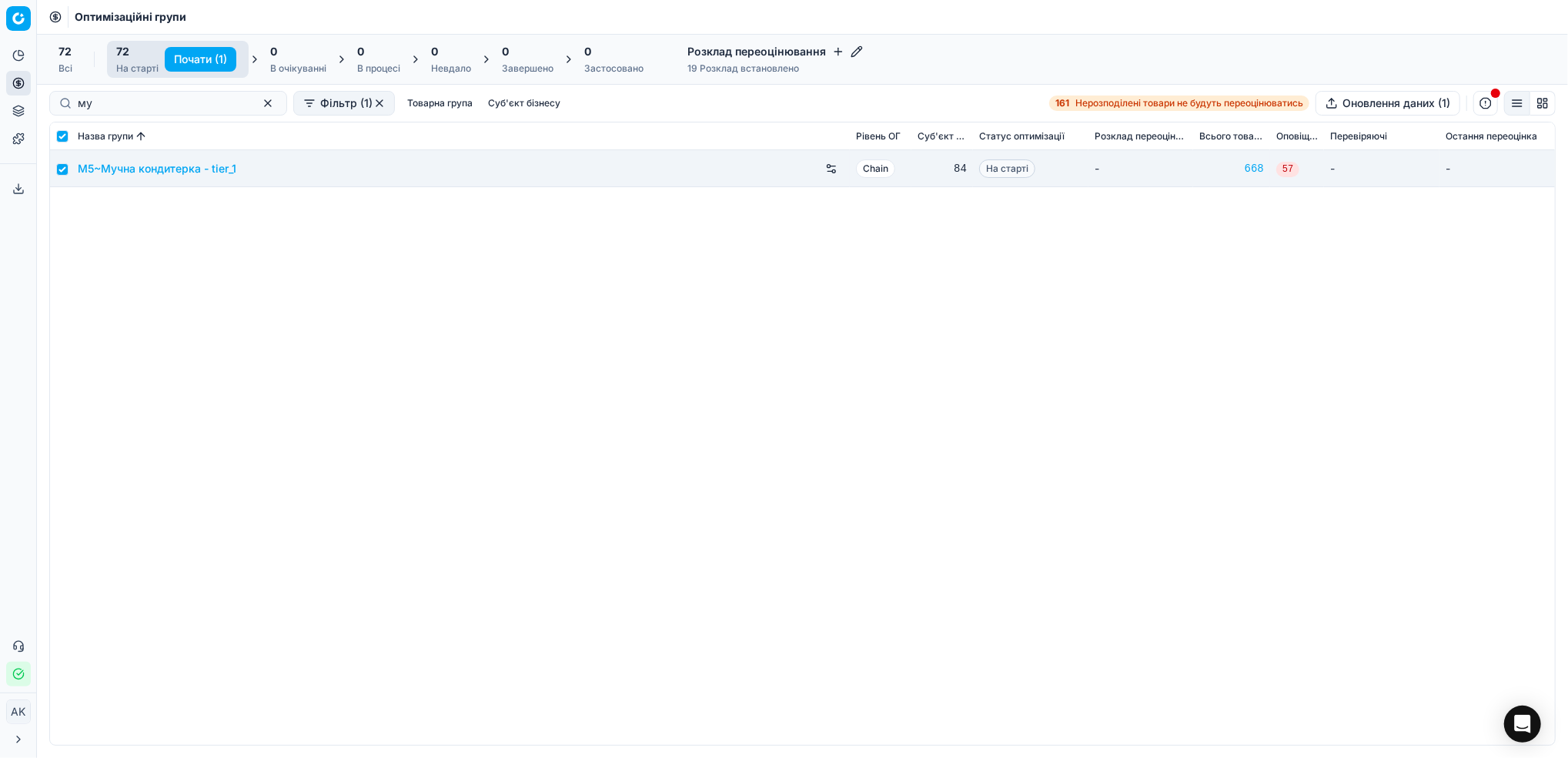
click at [200, 63] on button "Почати (1)" at bounding box center [201, 59] width 72 height 24
checkbox input "false"
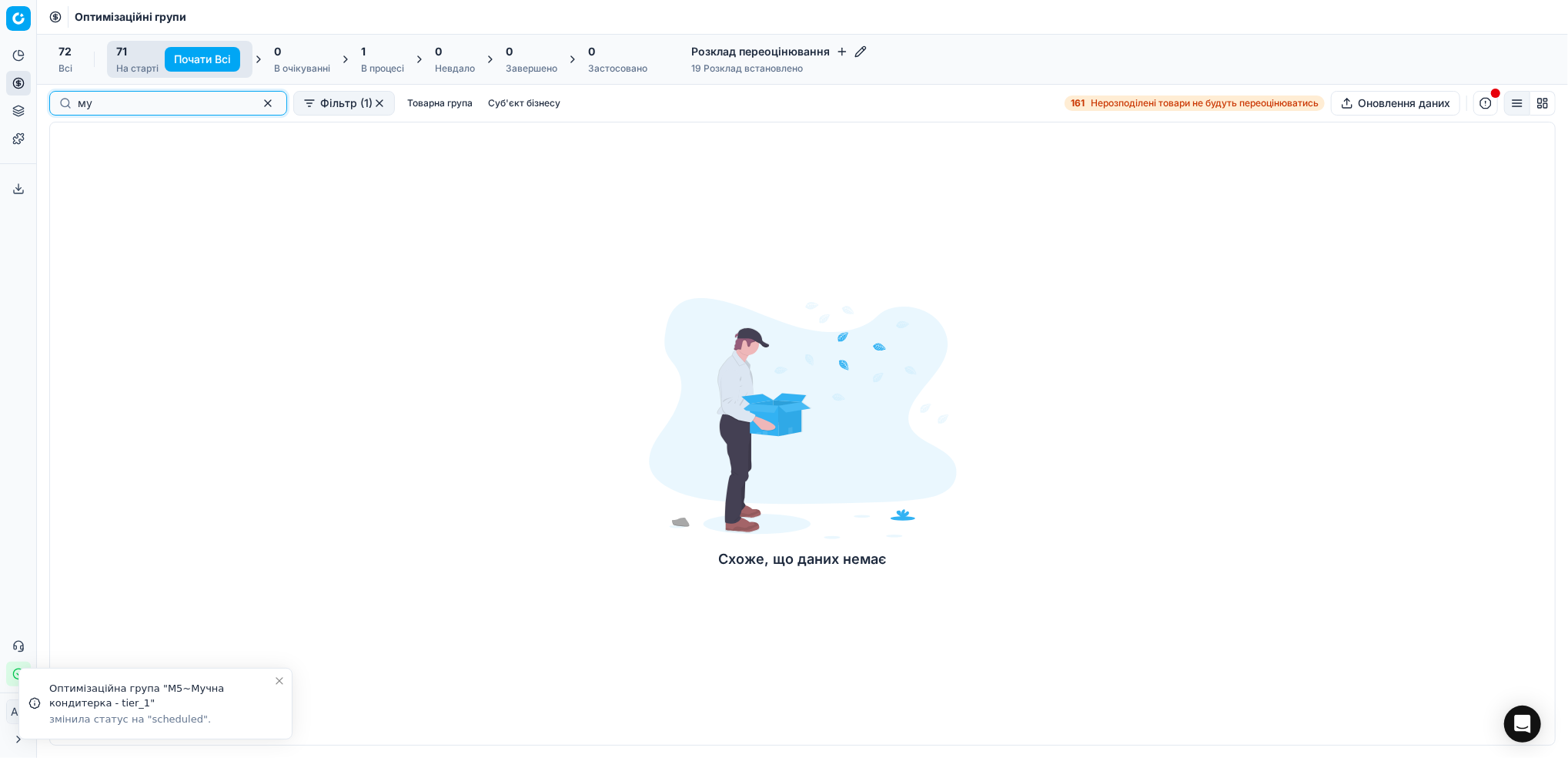
click at [258, 104] on button "button" at bounding box center [267, 103] width 19 height 19
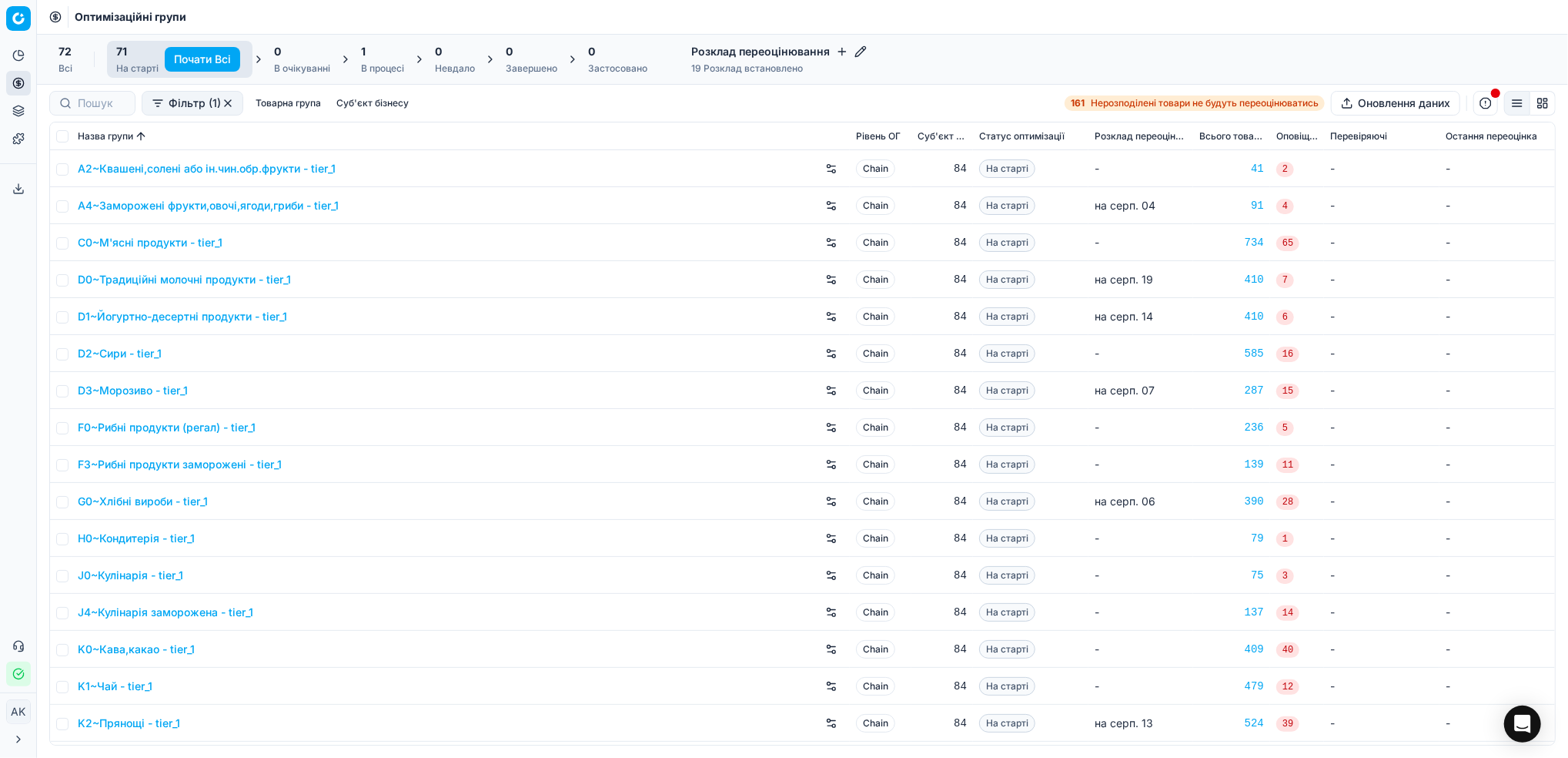
click at [229, 104] on button "button" at bounding box center [228, 104] width 13 height 13
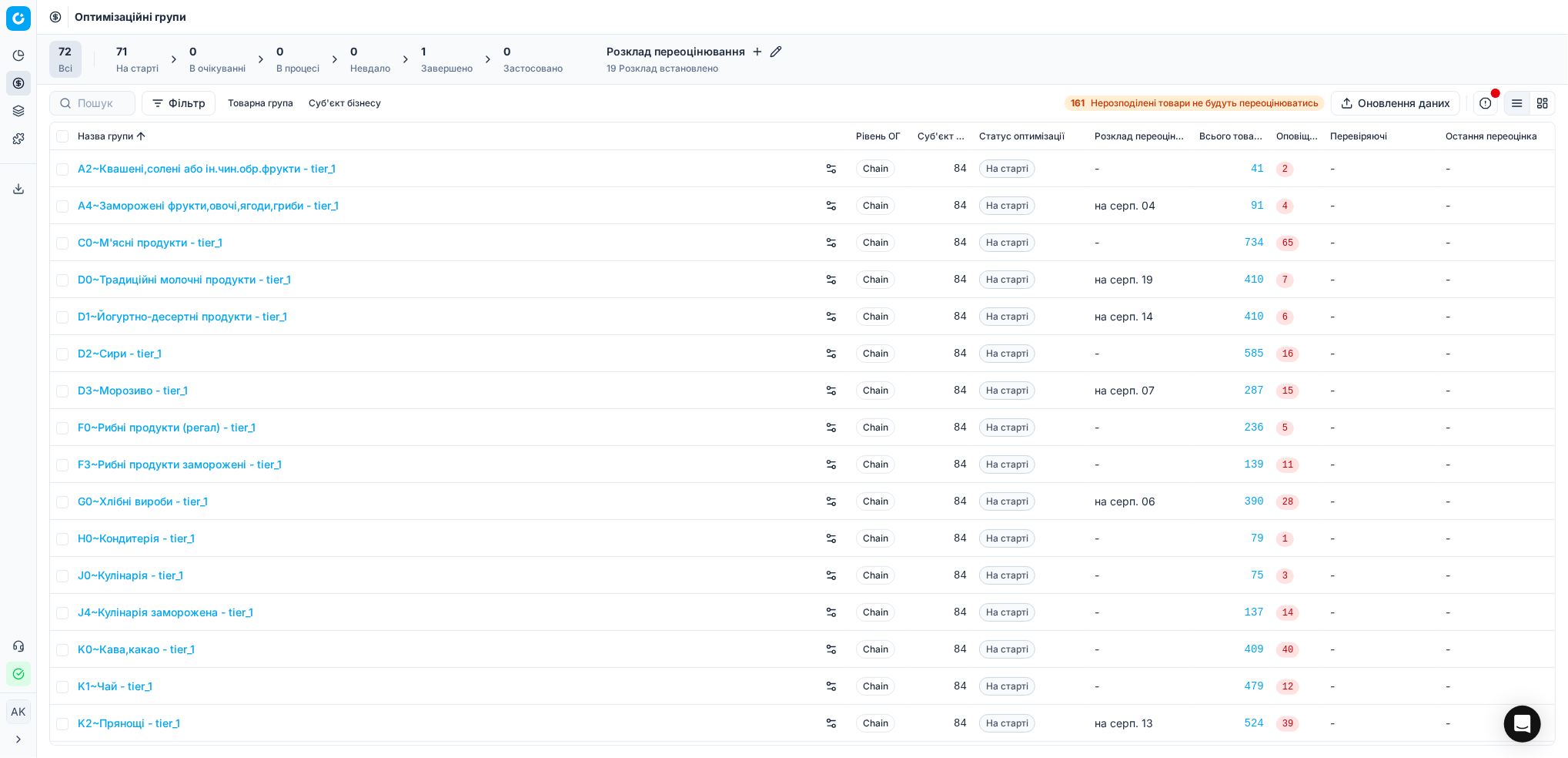
click at [434, 60] on div "1 Завершено" at bounding box center [446, 59] width 51 height 31
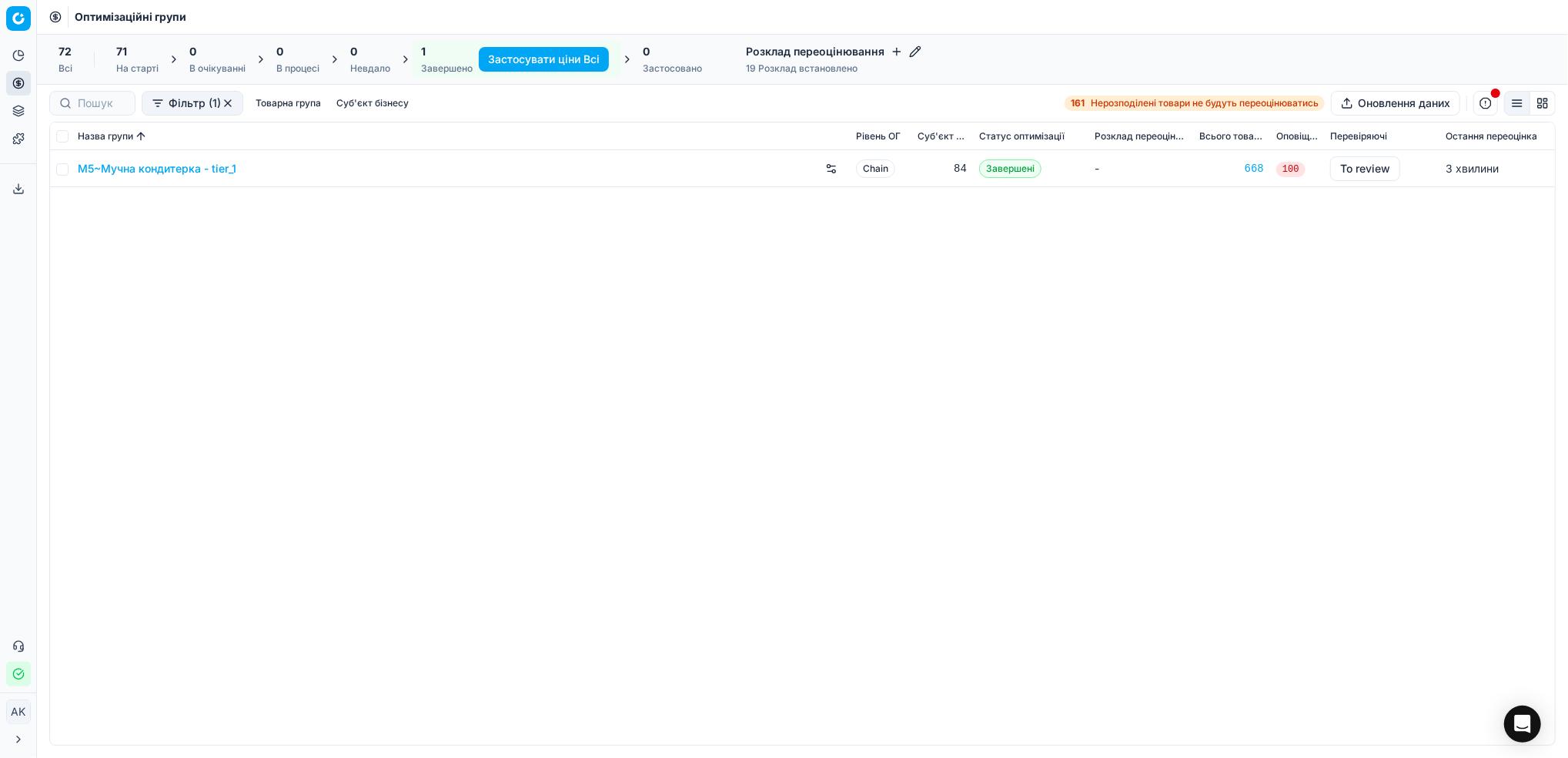
click at [130, 173] on link "M5~Мучна кондитерка - tier_1" at bounding box center [157, 168] width 158 height 15
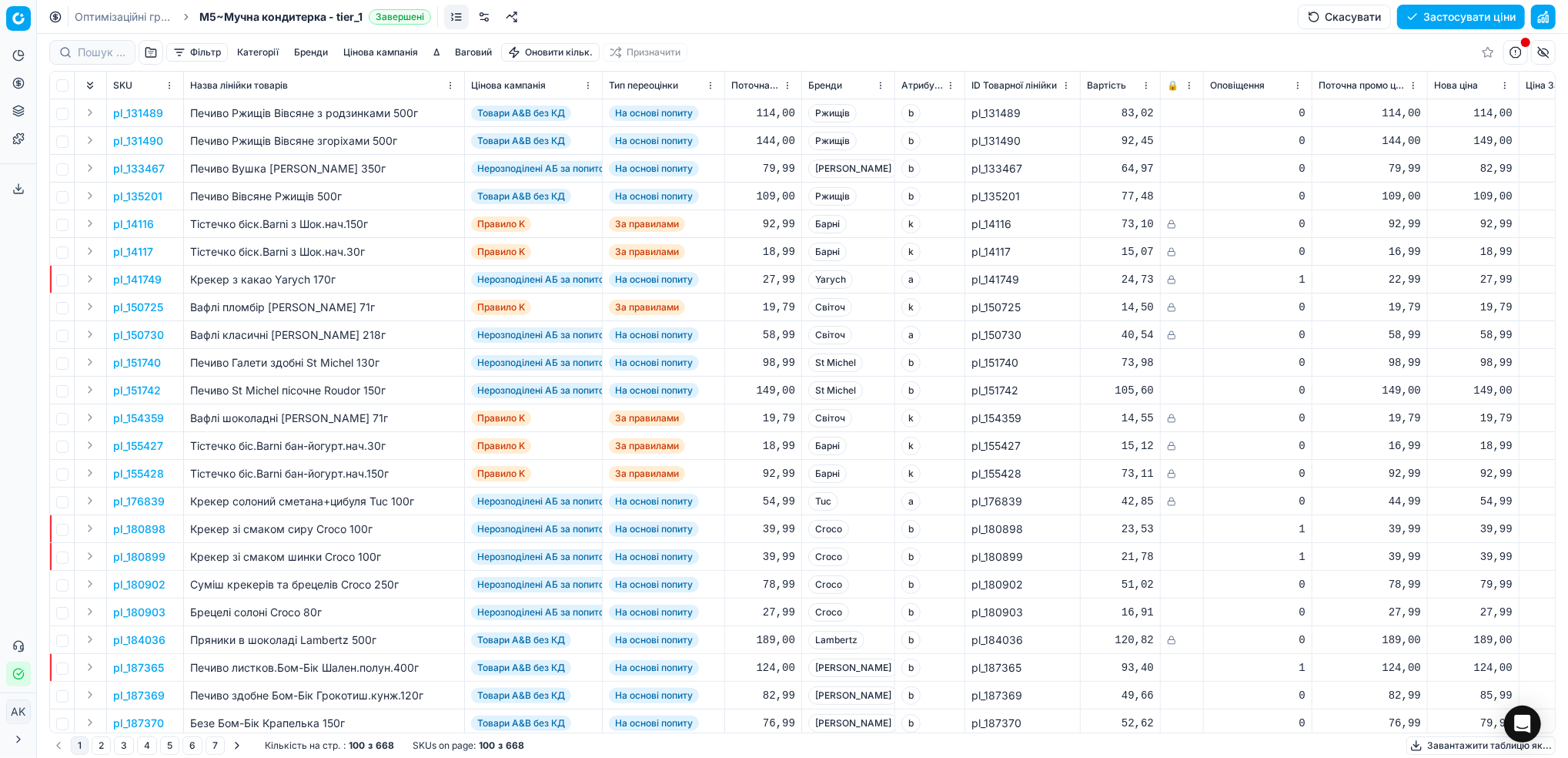
click at [374, 59] on button "Цінова кампанія" at bounding box center [381, 52] width 87 height 19
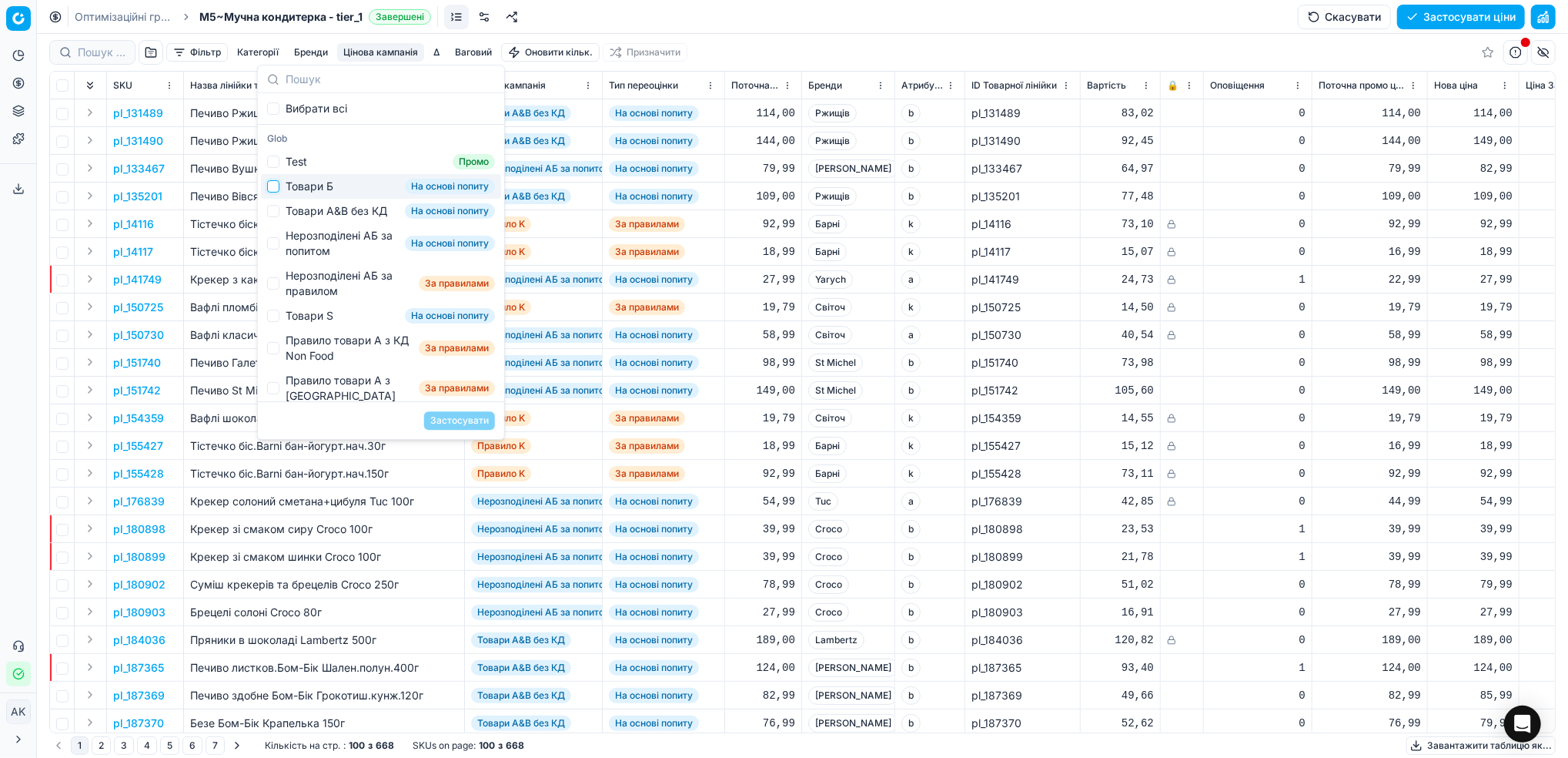
click at [274, 188] on input "Suggestions" at bounding box center [274, 186] width 13 height 13
checkbox input "true"
click at [466, 418] on button "Застосувати" at bounding box center [459, 420] width 71 height 19
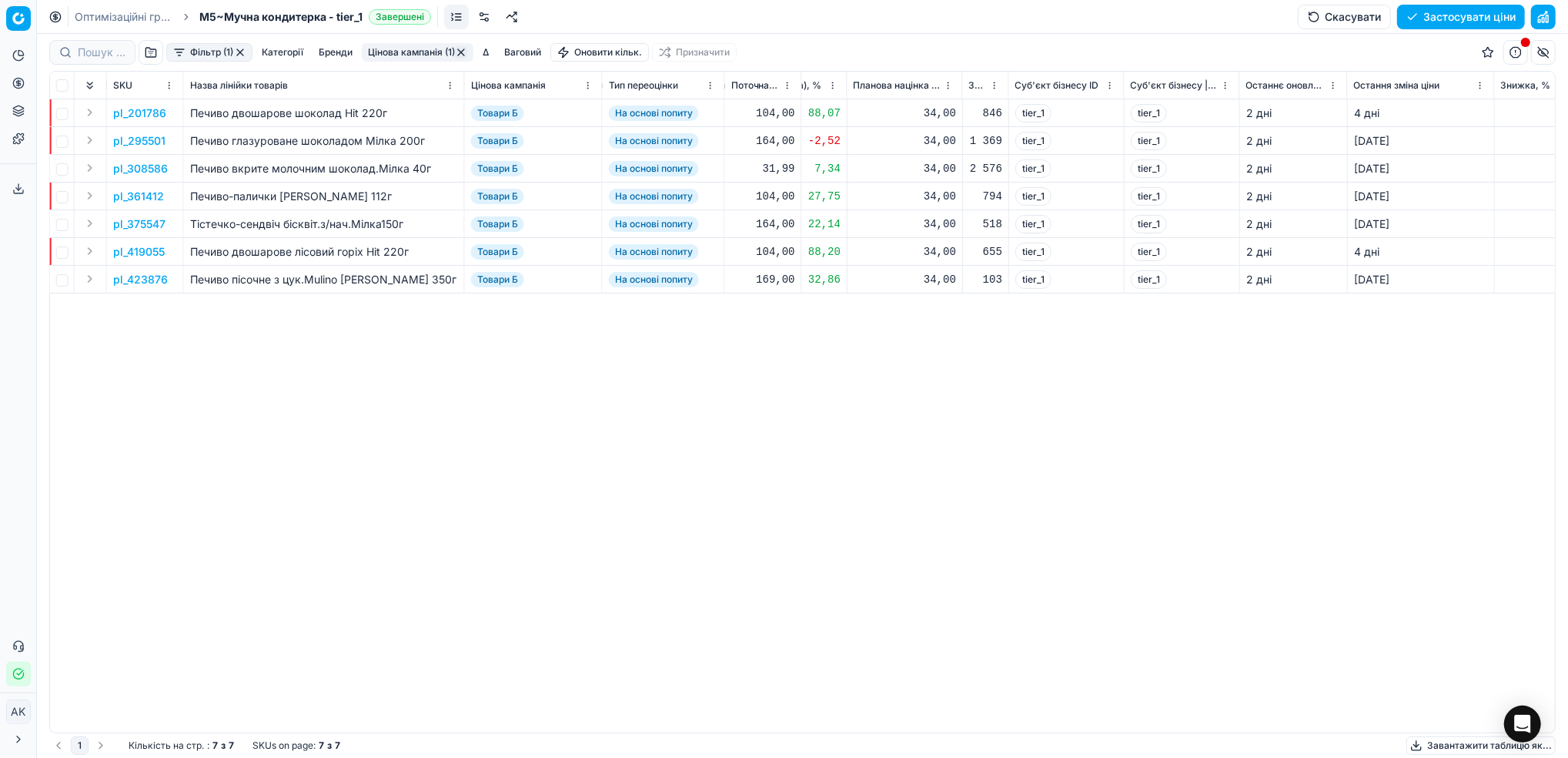
scroll to position [0, 1667]
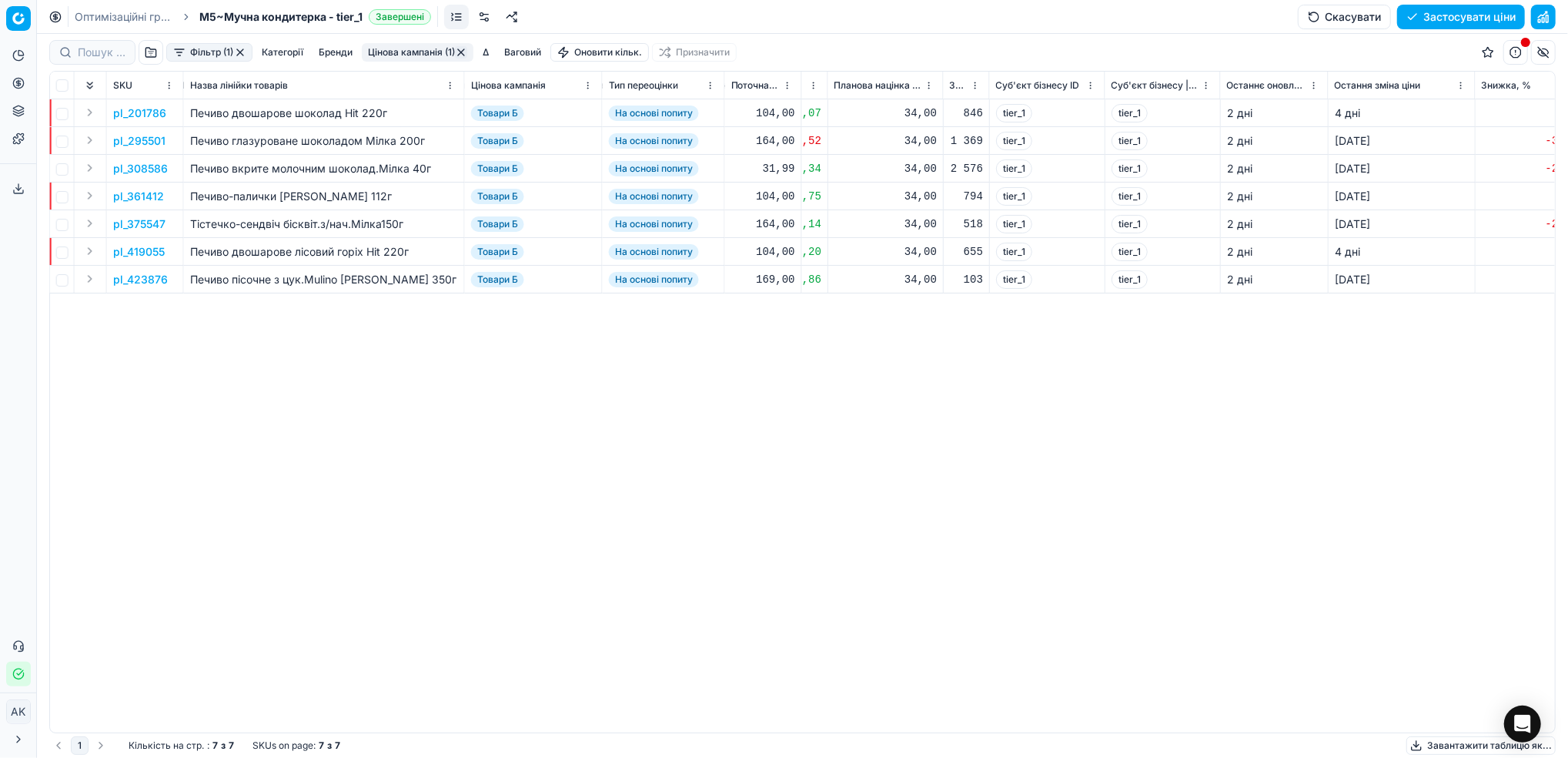
drag, startPoint x: 376, startPoint y: 733, endPoint x: 337, endPoint y: 733, distance: 39.0
click at [337, 733] on div "SKU Назва лінійки товарів Цінова кампанія Тип переоцінки Поточна ціна Бренди Ат…" at bounding box center [803, 402] width 1507 height 663
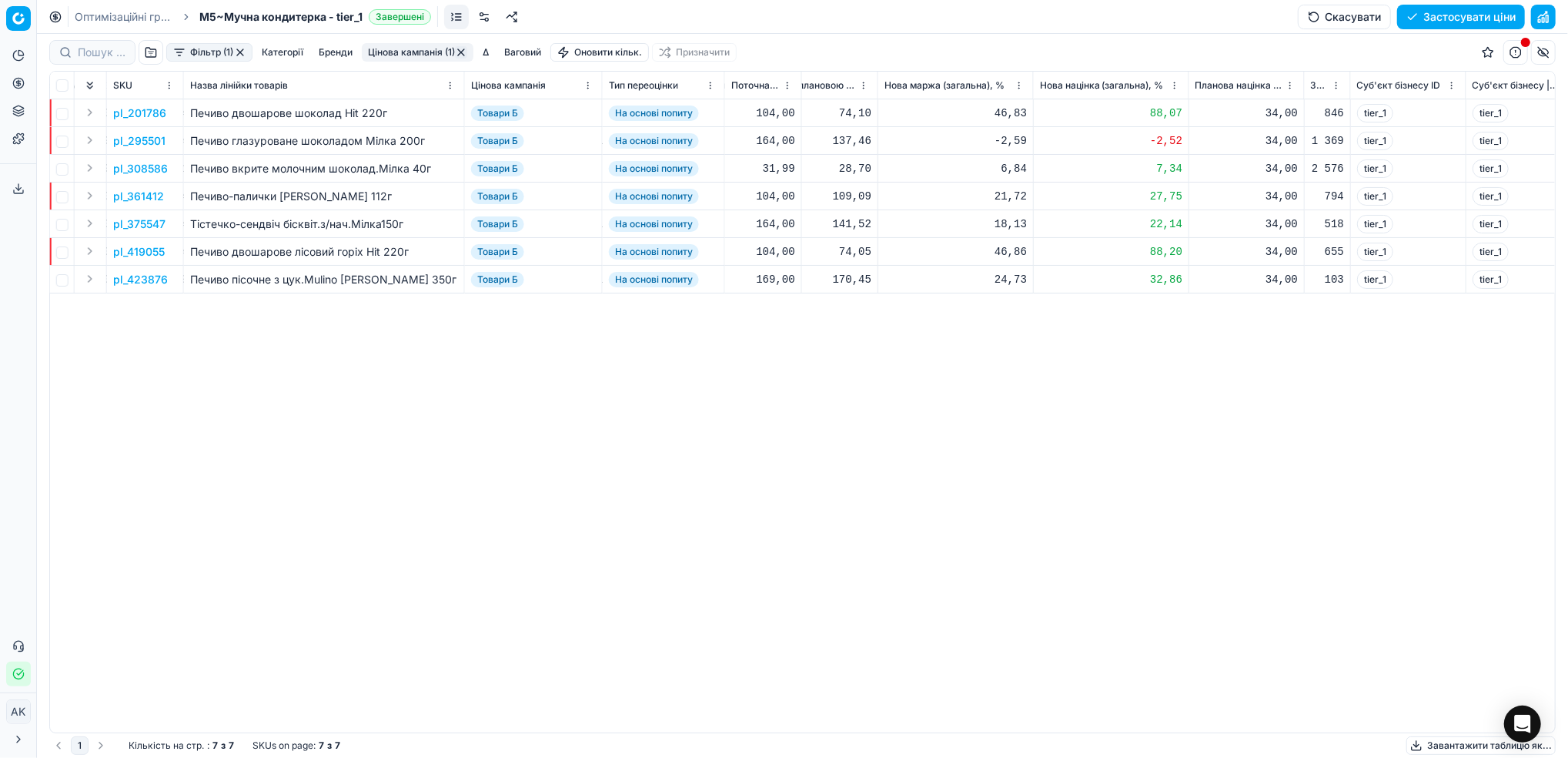
scroll to position [0, 1345]
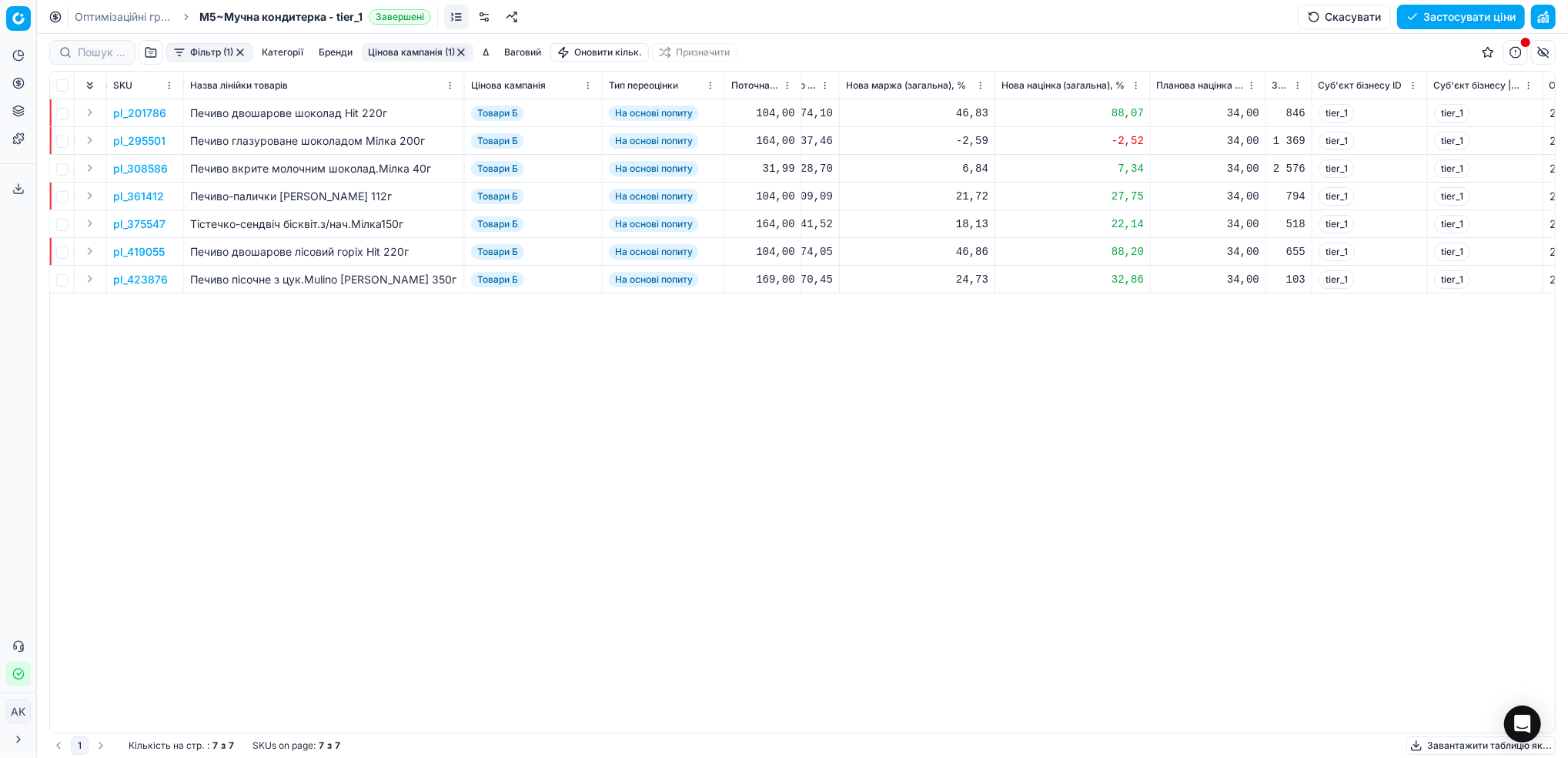
drag, startPoint x: 390, startPoint y: 714, endPoint x: 416, endPoint y: 715, distance: 26.0
click at [416, 715] on div "SKU Назва лінійки товарів Цінова кампанія Тип переоцінки Поточна ціна Бренди Ат…" at bounding box center [803, 402] width 1505 height 661
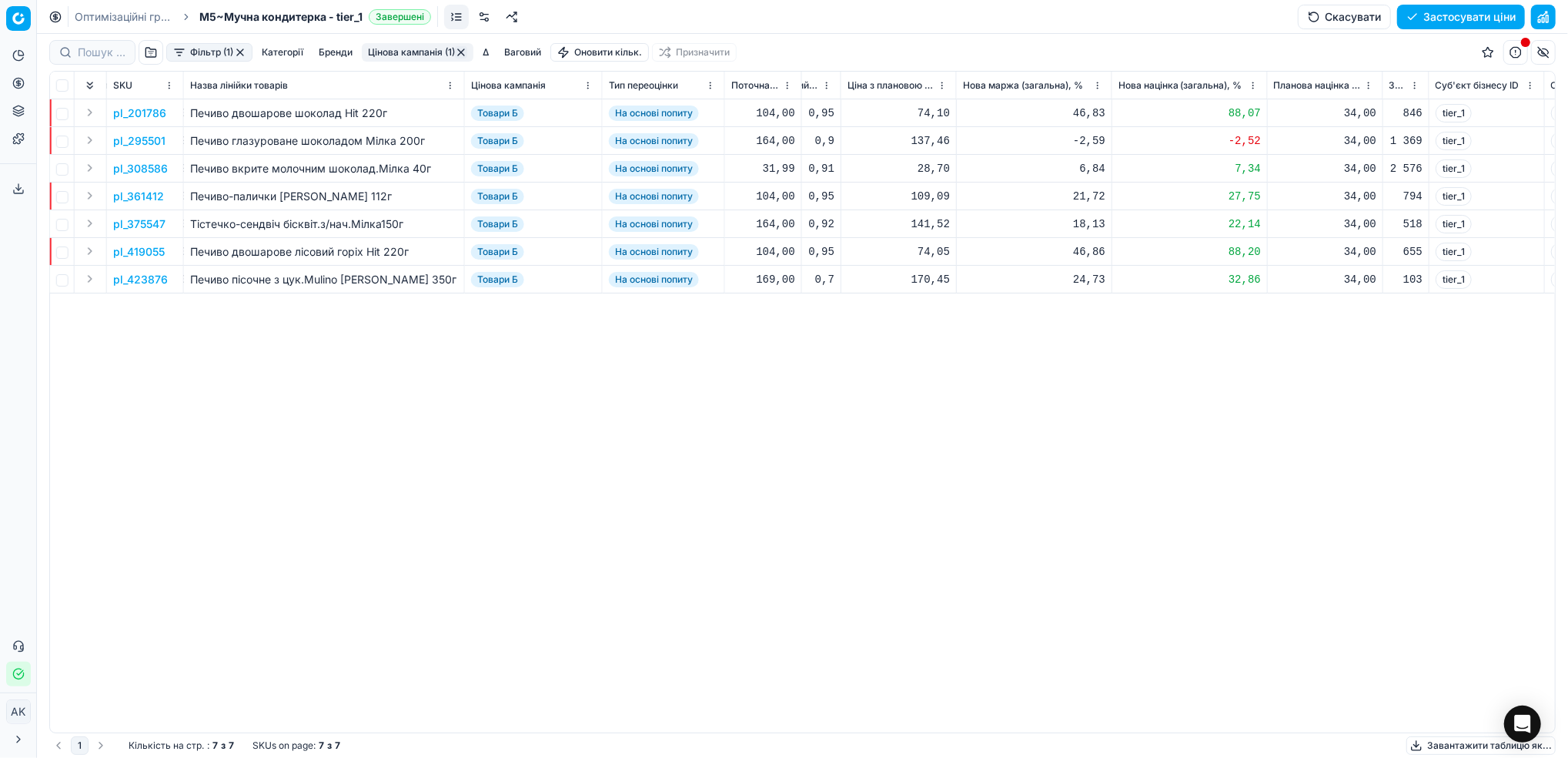
scroll to position [0, 1409]
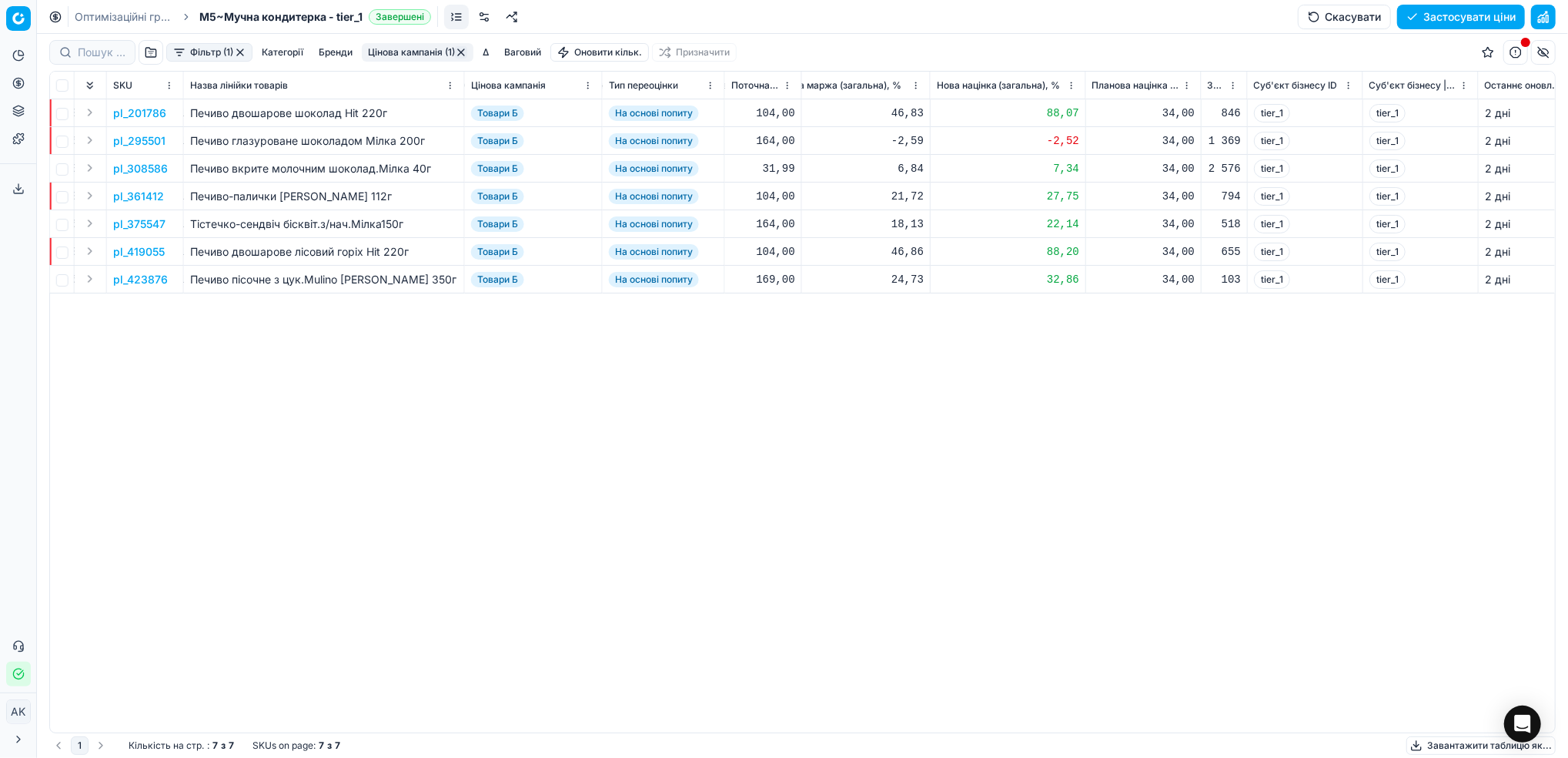
click at [147, 113] on p "pl_201786" at bounding box center [140, 113] width 53 height 15
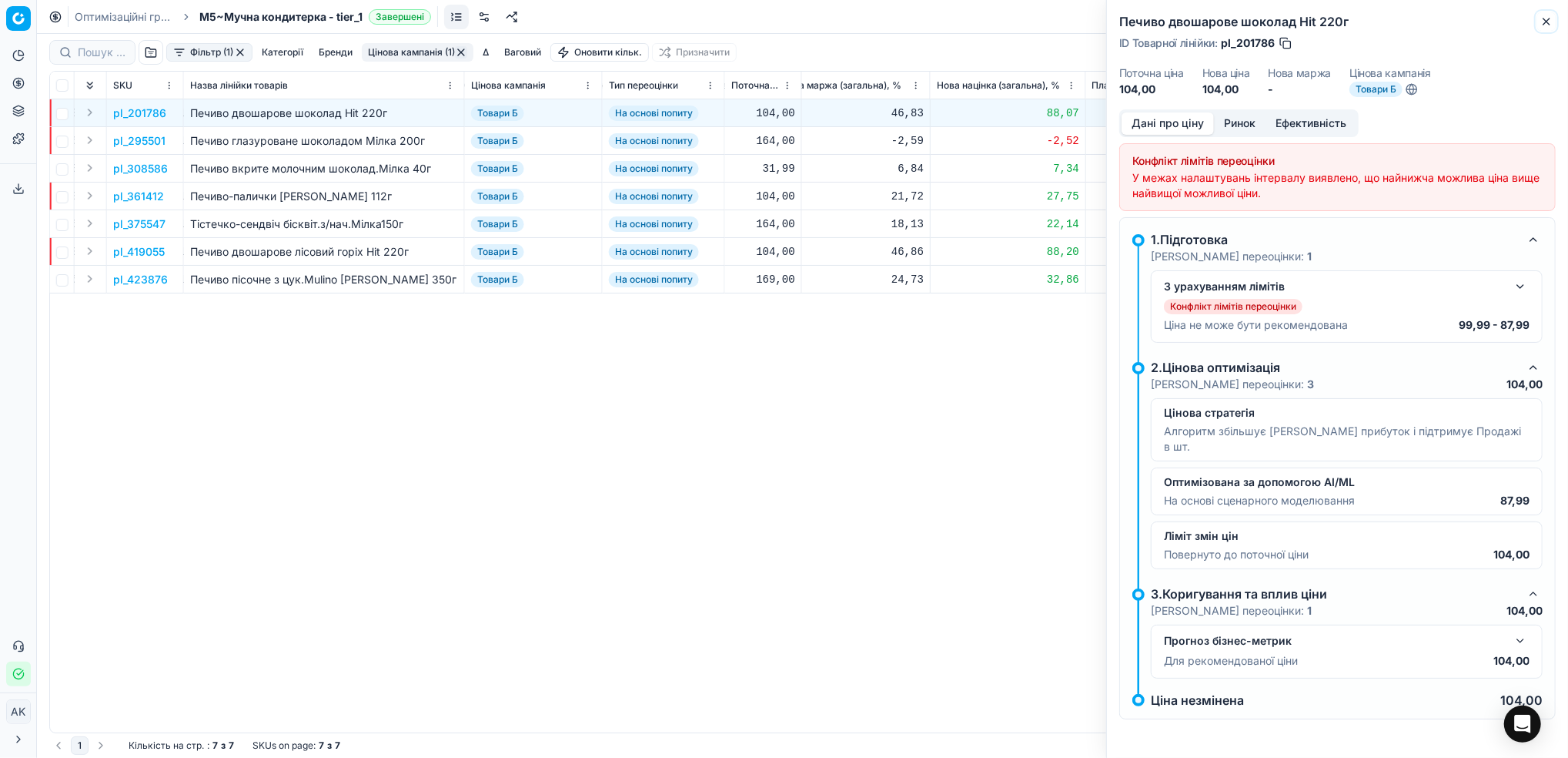
click at [1550, 21] on icon "button" at bounding box center [1547, 22] width 13 height 13
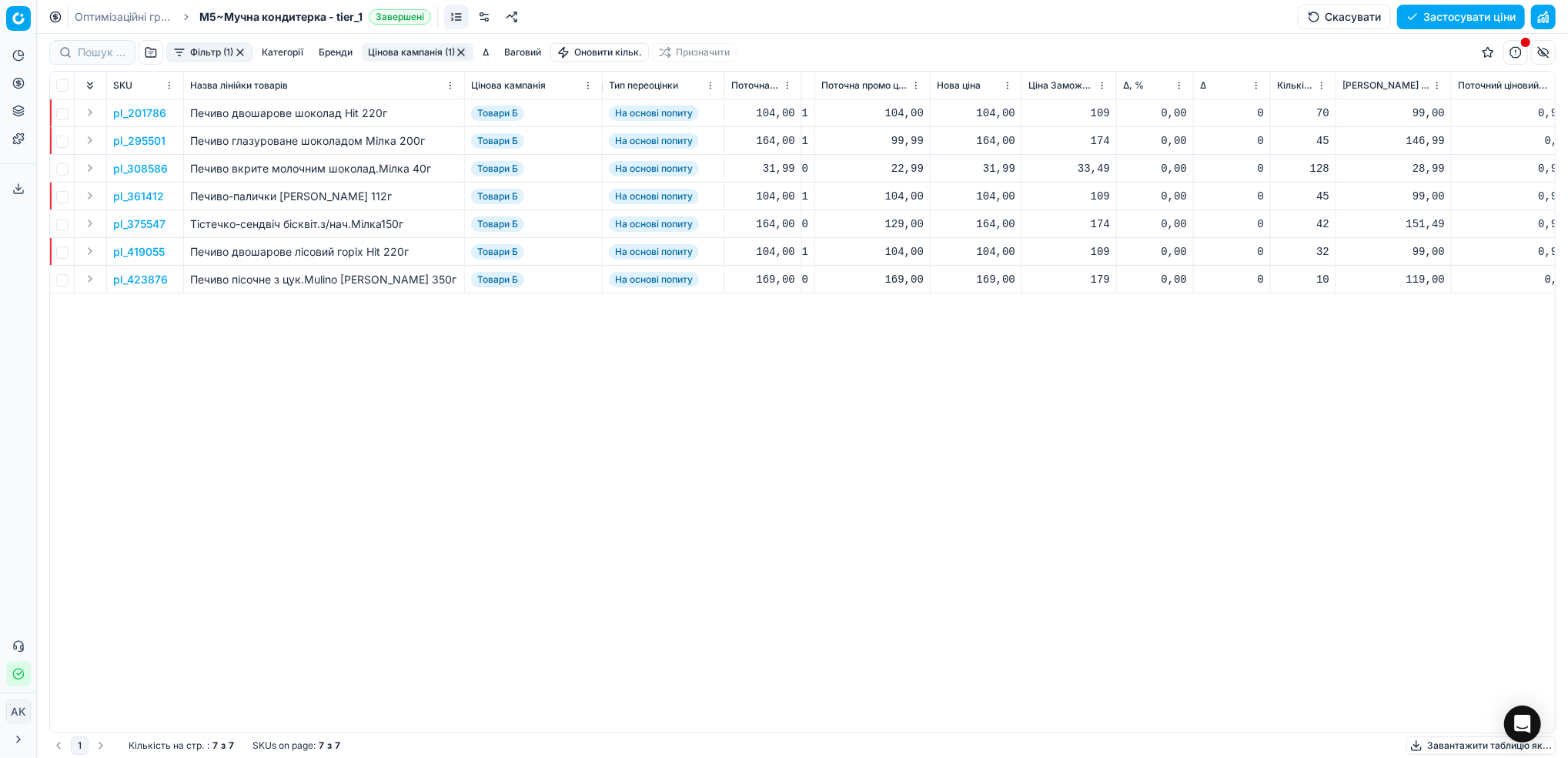
scroll to position [0, 530]
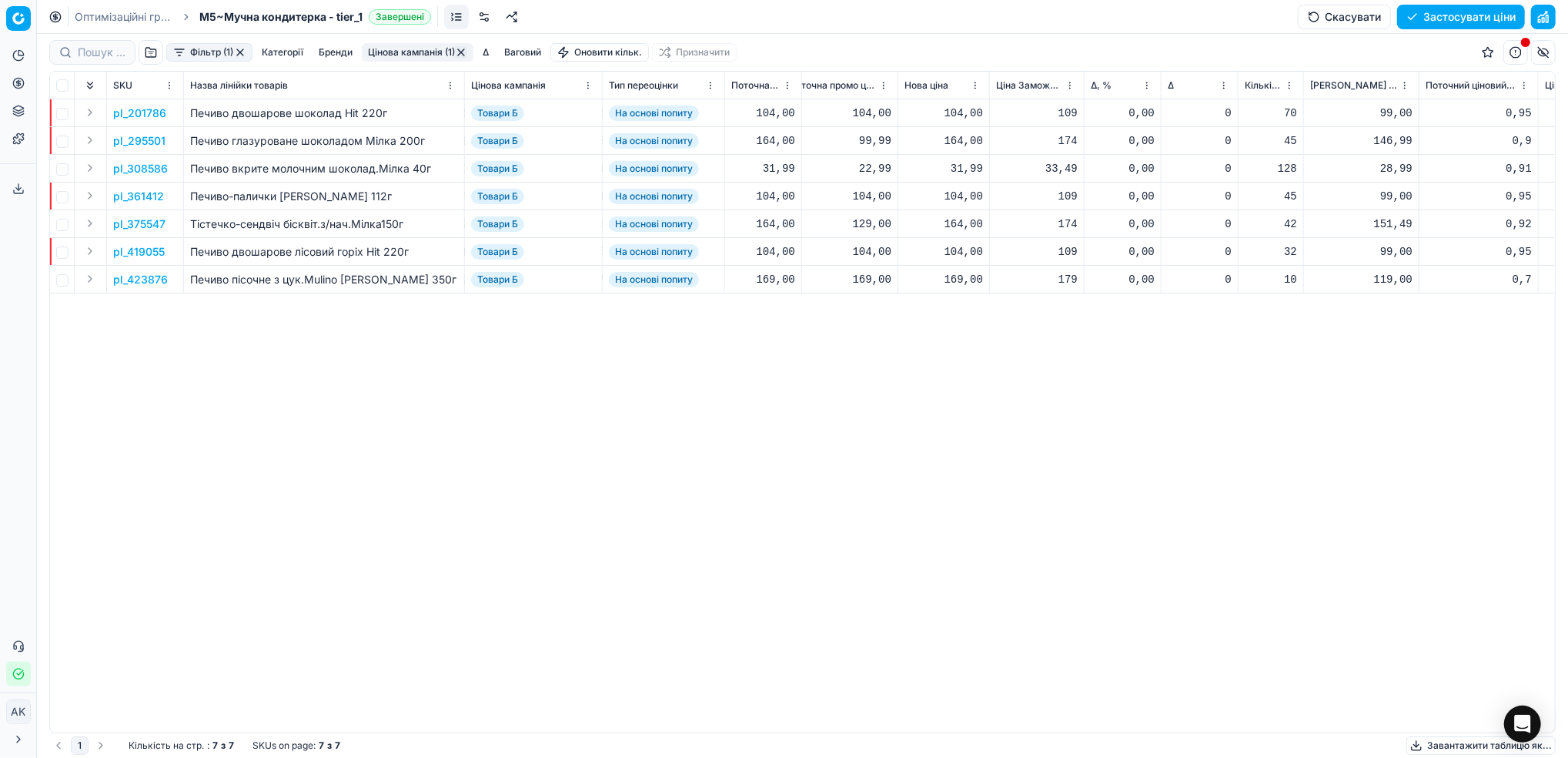
click at [150, 113] on p "pl_201786" at bounding box center [140, 113] width 53 height 15
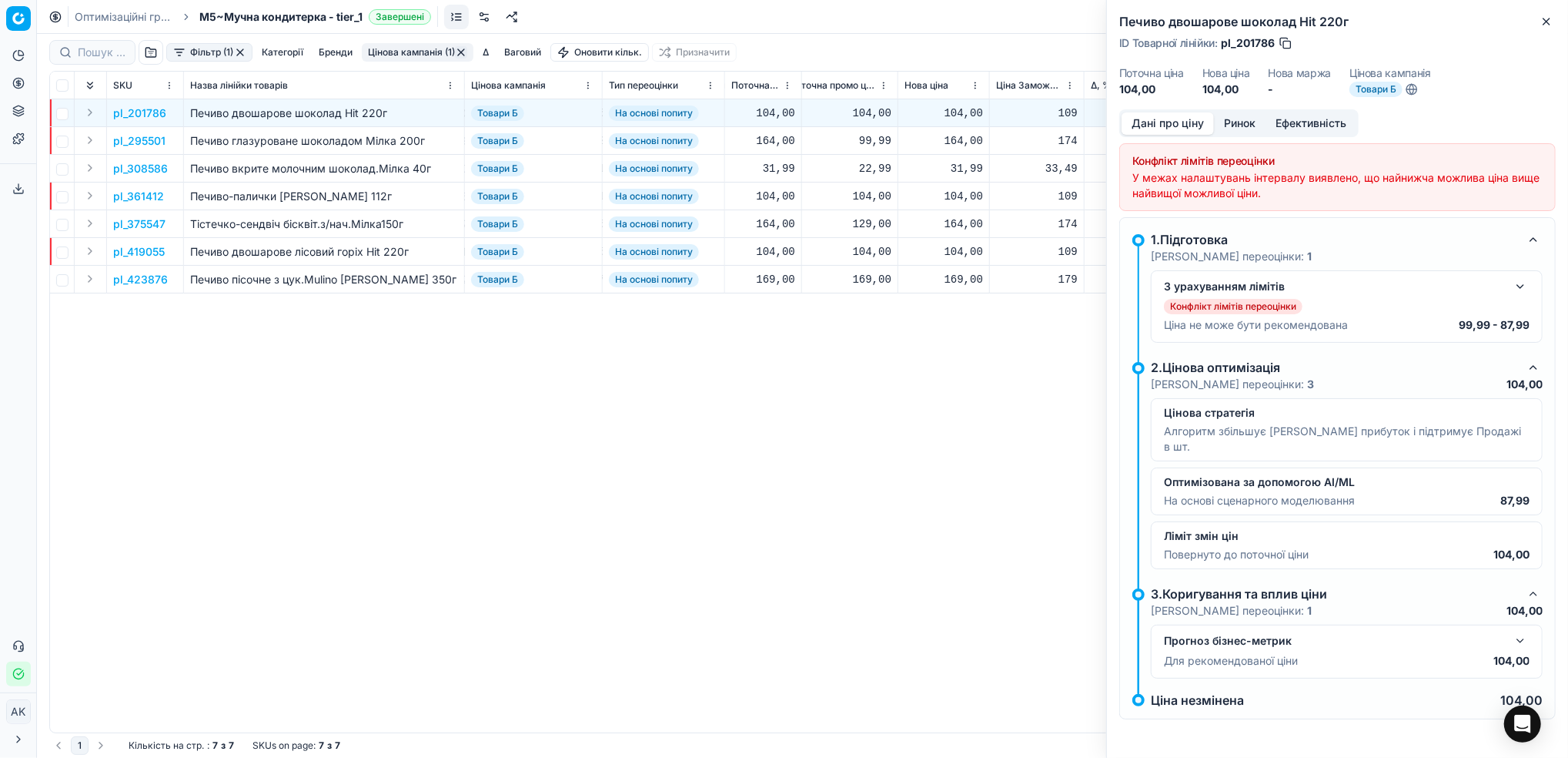
click at [1242, 123] on button "Ринок" at bounding box center [1239, 123] width 51 height 23
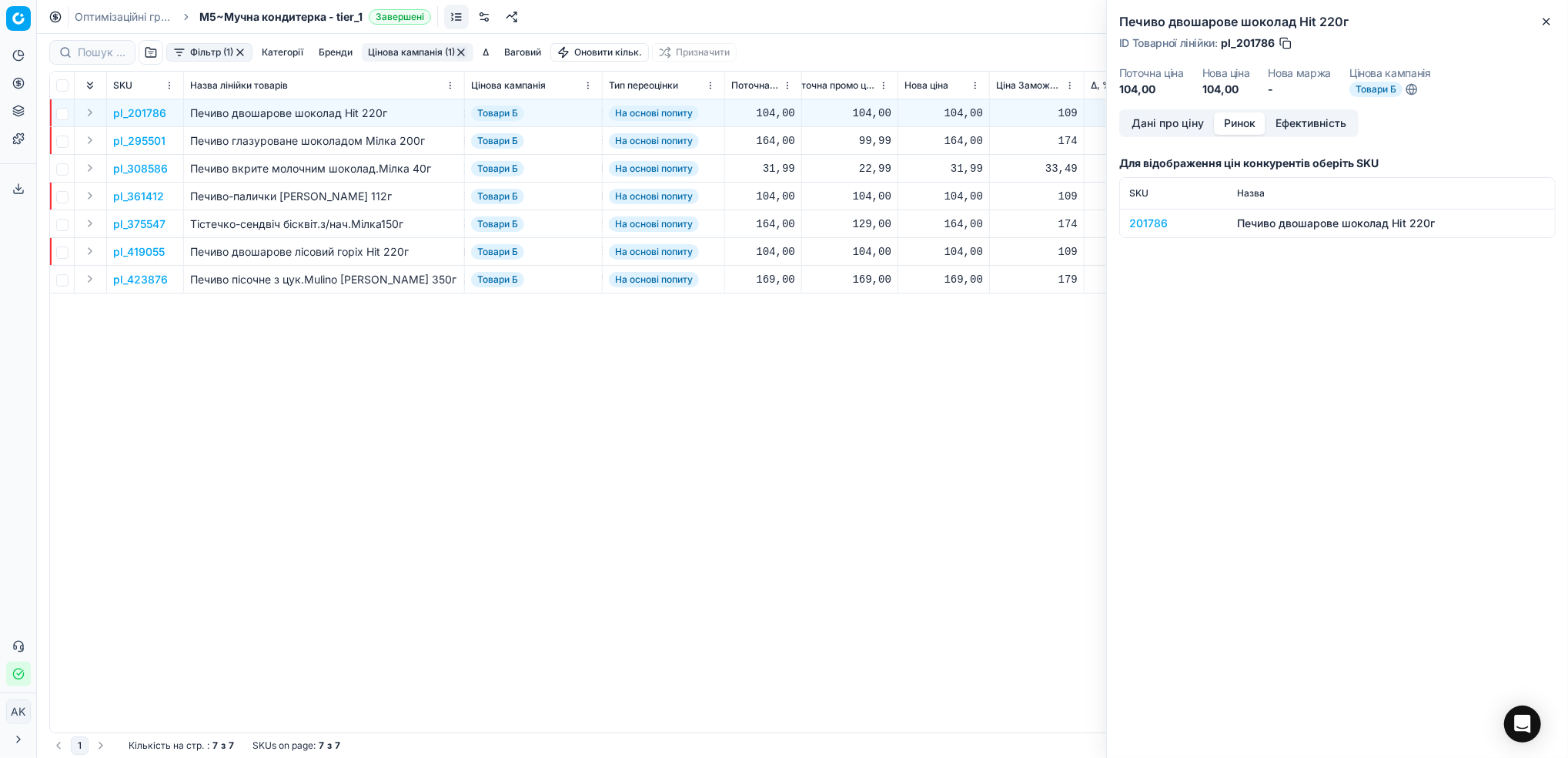
click at [1148, 232] on td "201786" at bounding box center [1175, 223] width 108 height 29
click at [1146, 226] on div "201786" at bounding box center [1174, 223] width 89 height 15
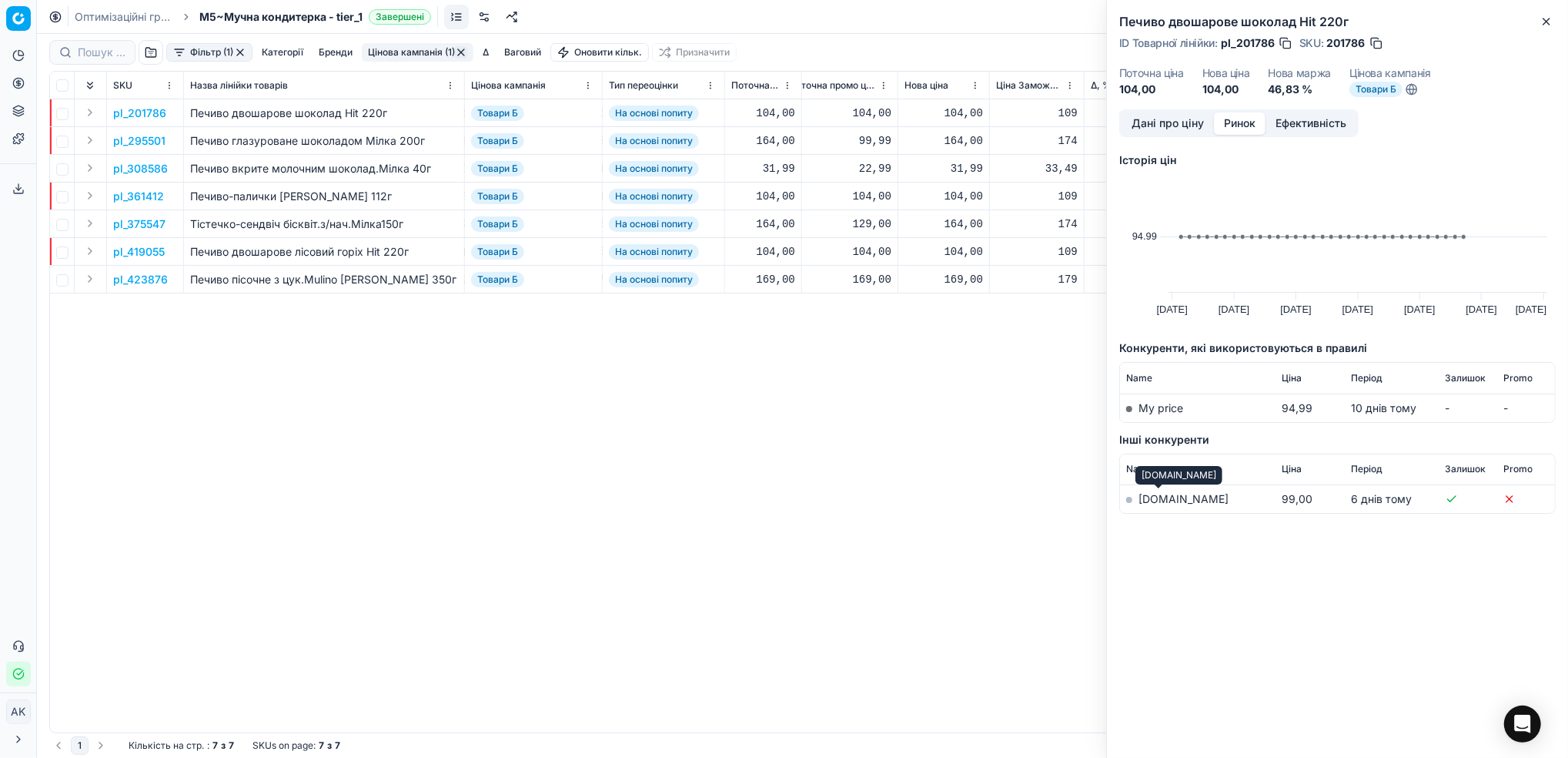
click at [1148, 495] on link "[DOMAIN_NAME]" at bounding box center [1184, 499] width 90 height 14
click at [1174, 124] on button "Дані про ціну" at bounding box center [1167, 123] width 93 height 23
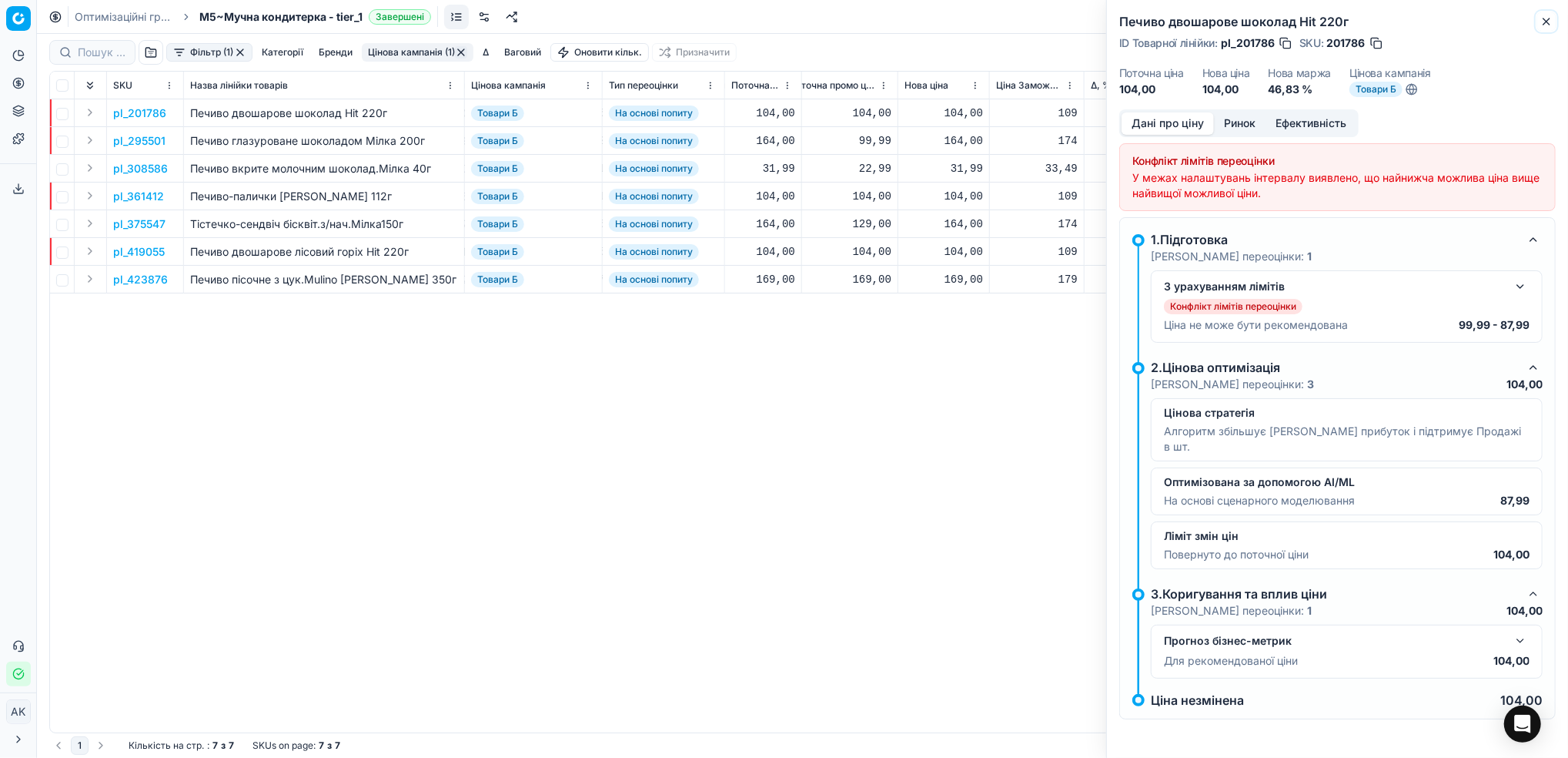
click at [1545, 27] on icon "button" at bounding box center [1547, 22] width 13 height 13
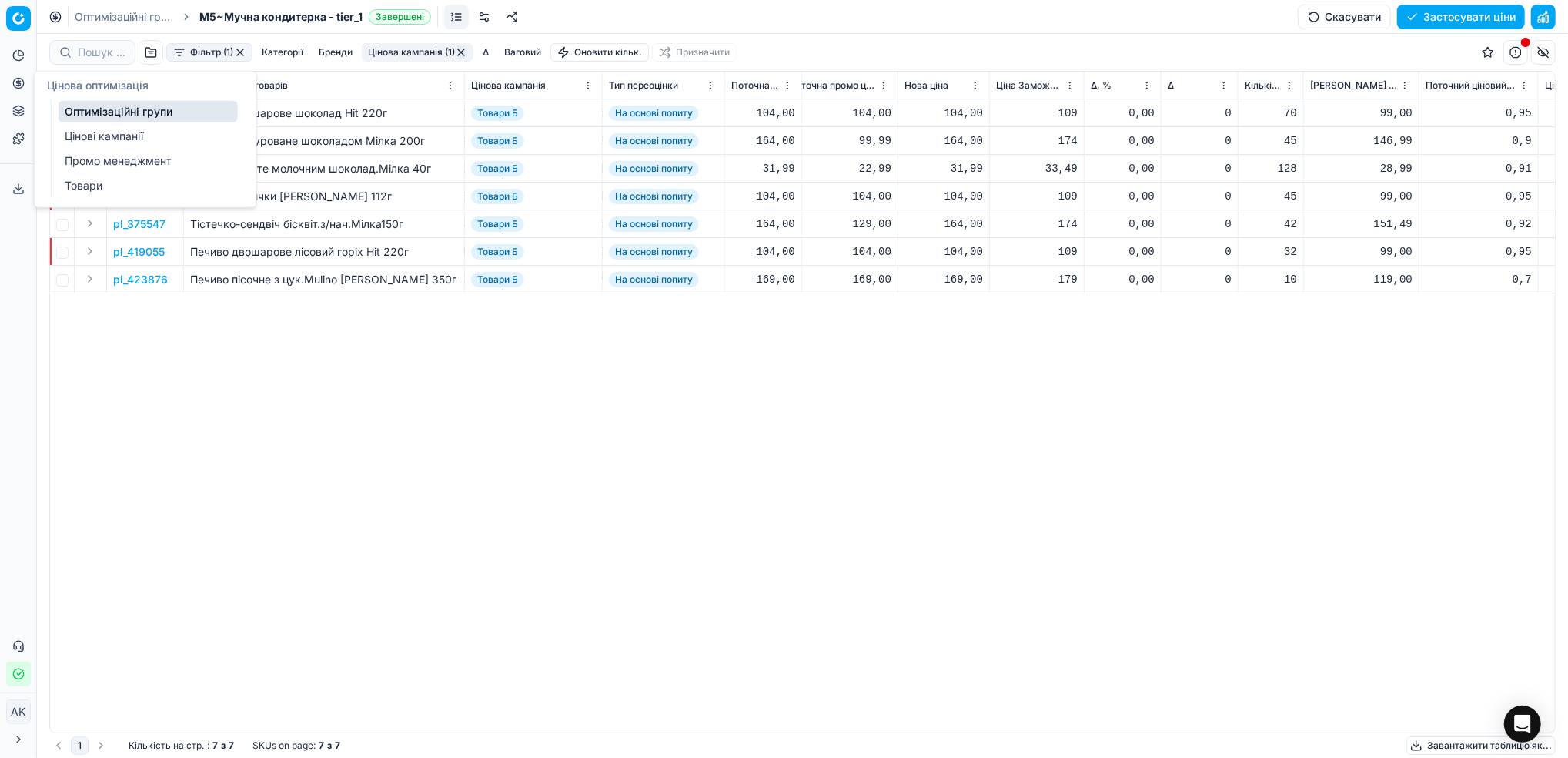
click at [83, 127] on link "Цінові кампанії" at bounding box center [148, 136] width 179 height 22
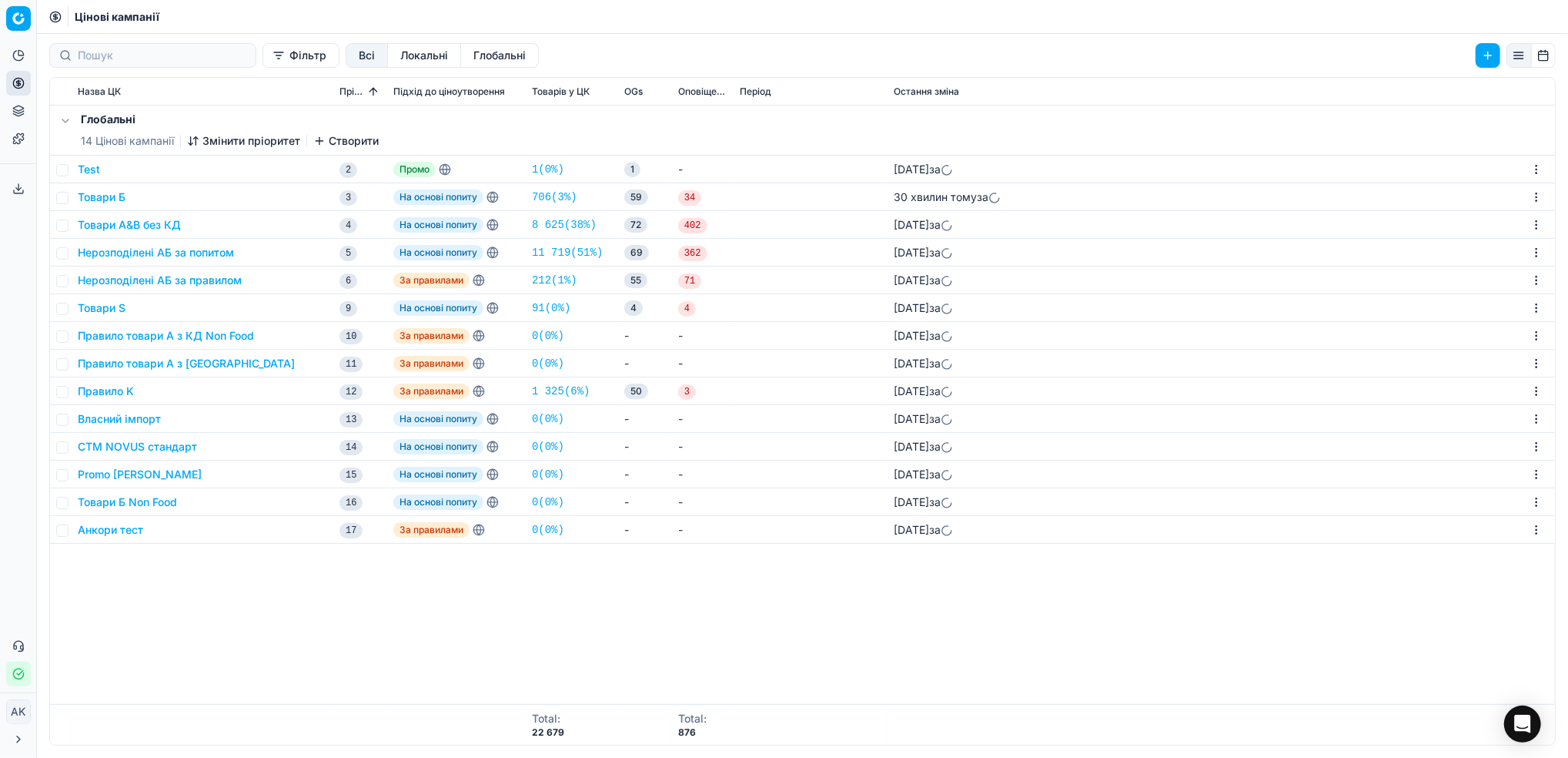
click at [95, 195] on button "Товари Б" at bounding box center [101, 196] width 48 height 15
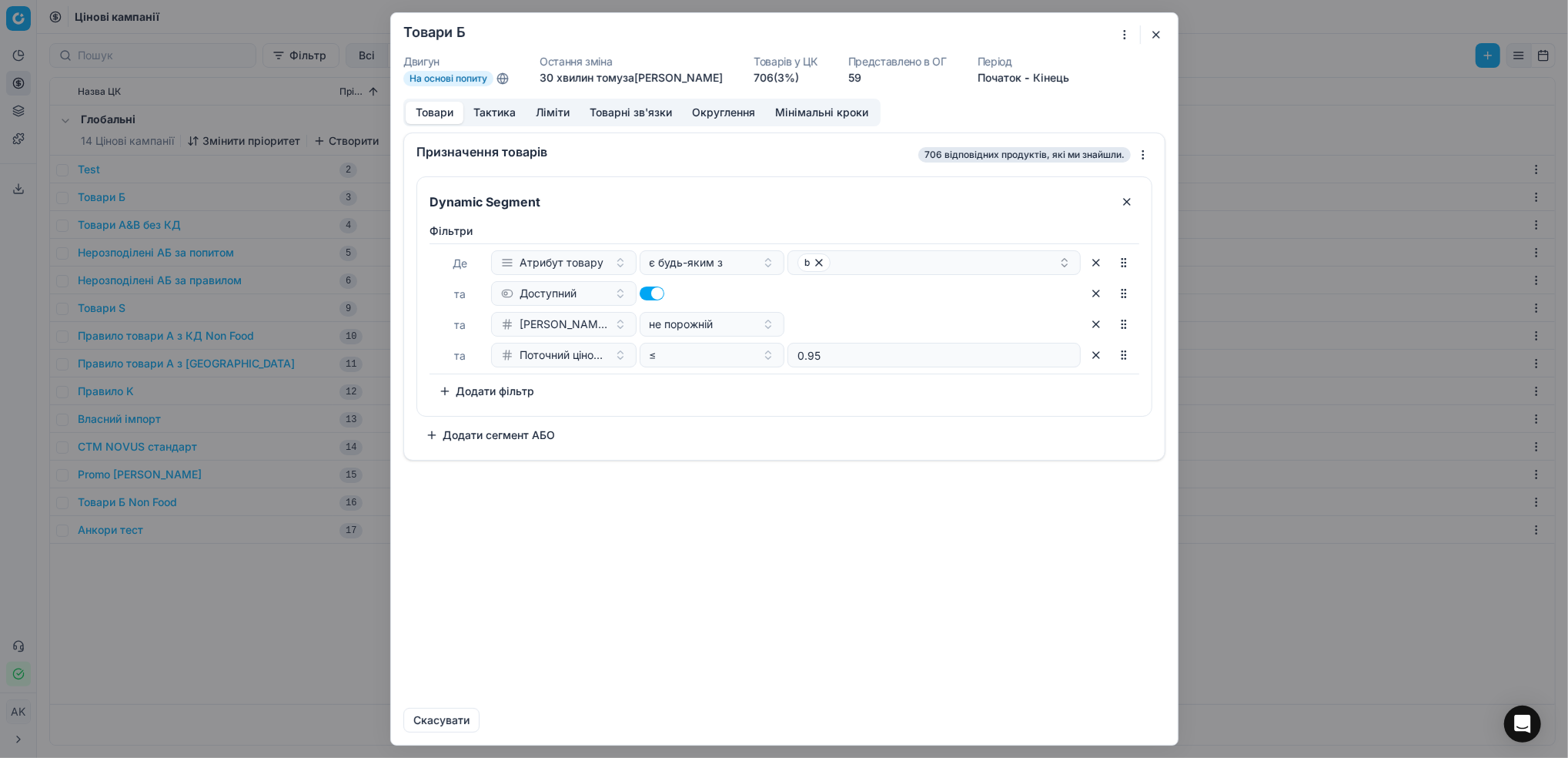
click at [559, 109] on button "Ліміти" at bounding box center [553, 113] width 54 height 23
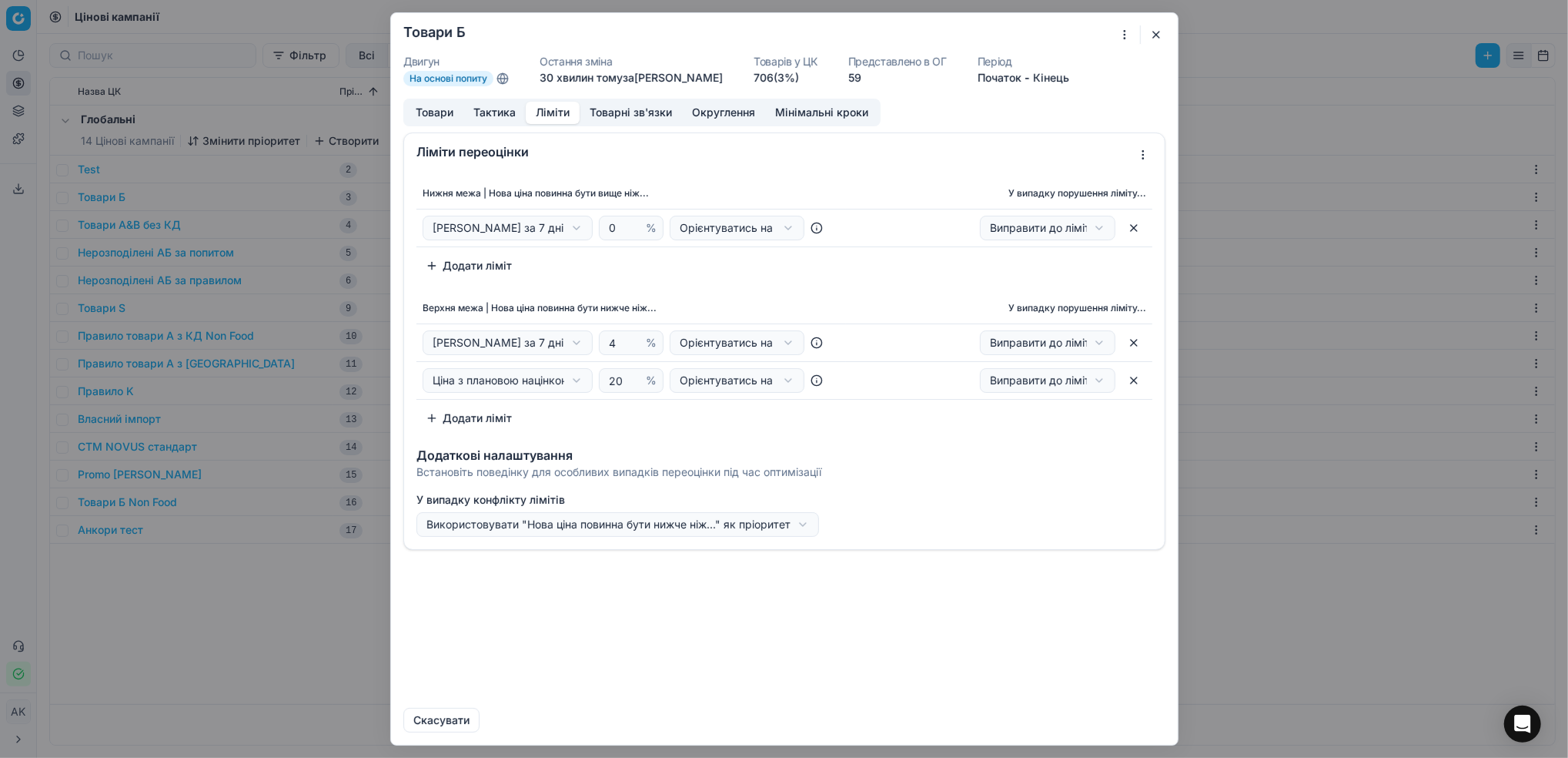
click at [1155, 29] on button "button" at bounding box center [1157, 34] width 19 height 19
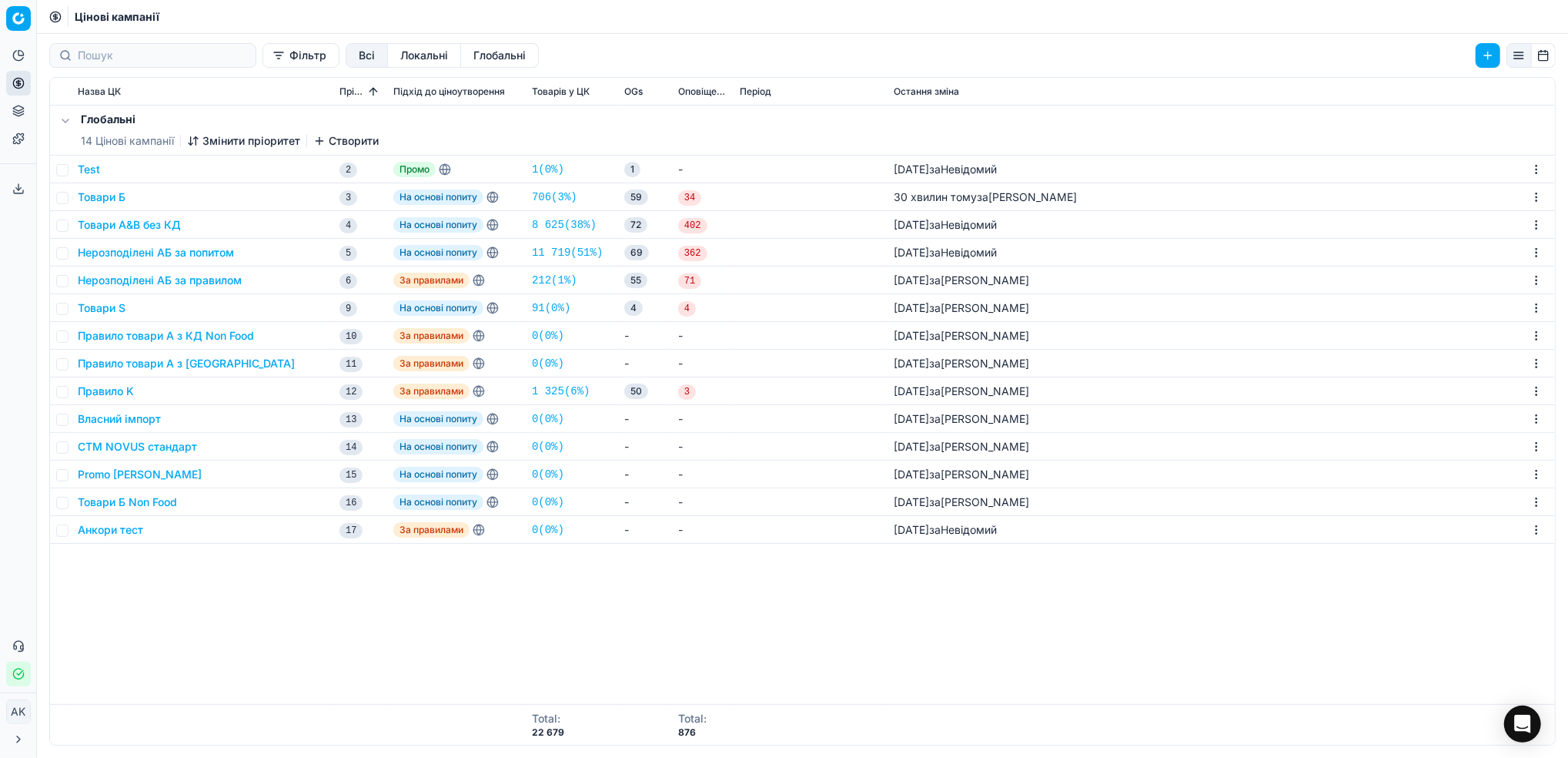
click at [88, 194] on button "Товари Б" at bounding box center [101, 196] width 48 height 15
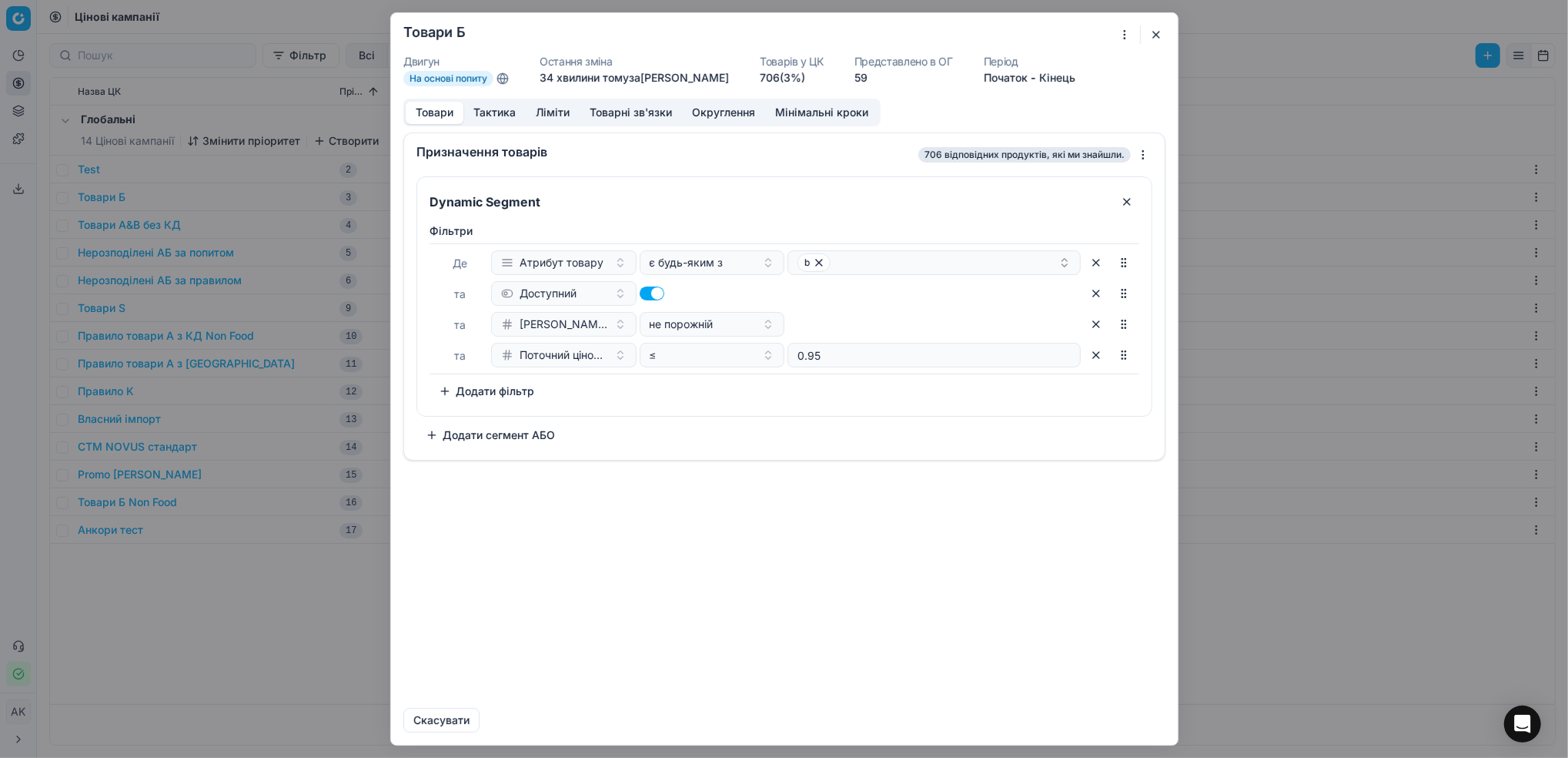
click at [1158, 36] on button "button" at bounding box center [1157, 34] width 19 height 19
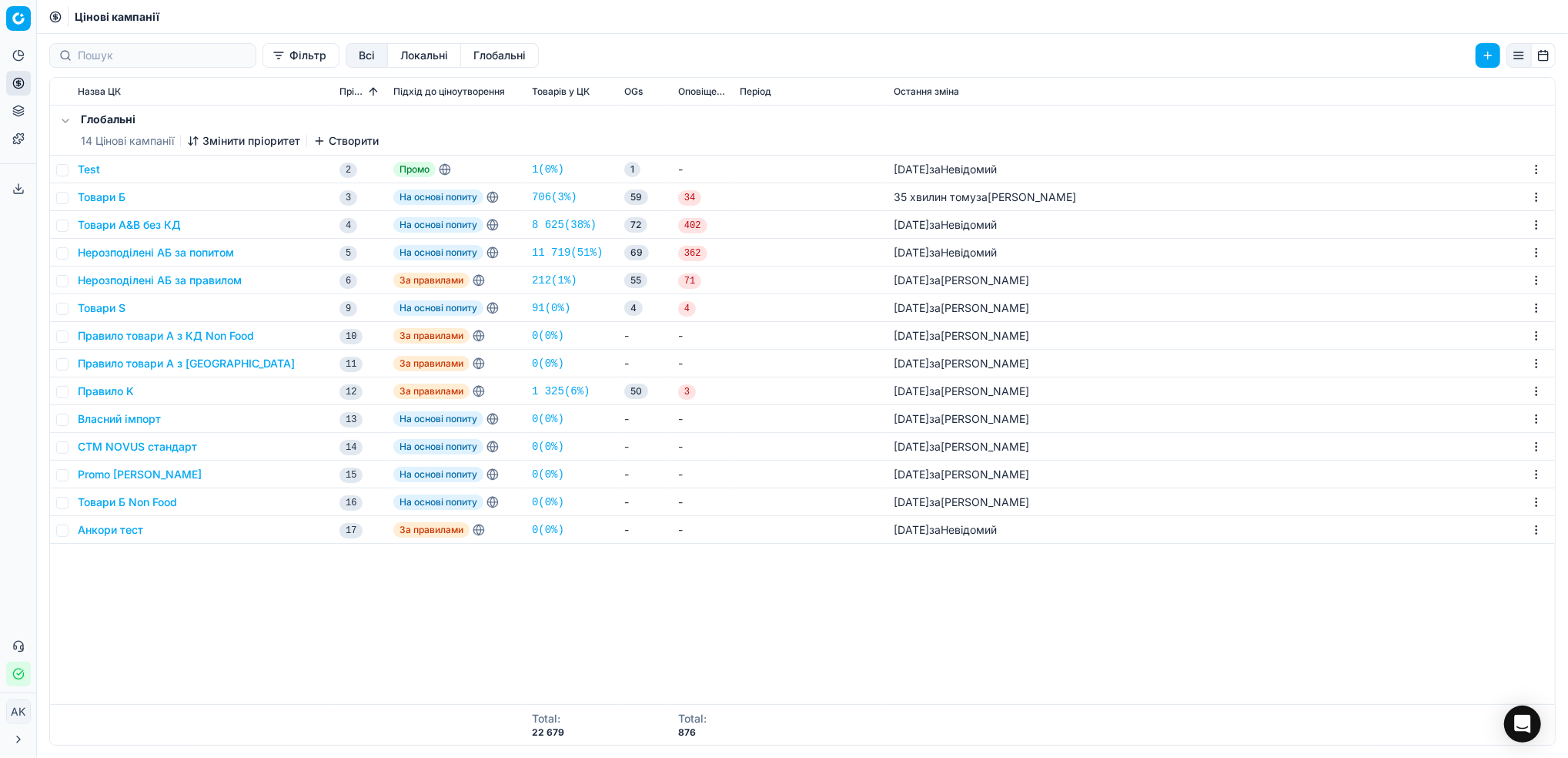
click at [80, 194] on button "Товари Б" at bounding box center [101, 196] width 48 height 15
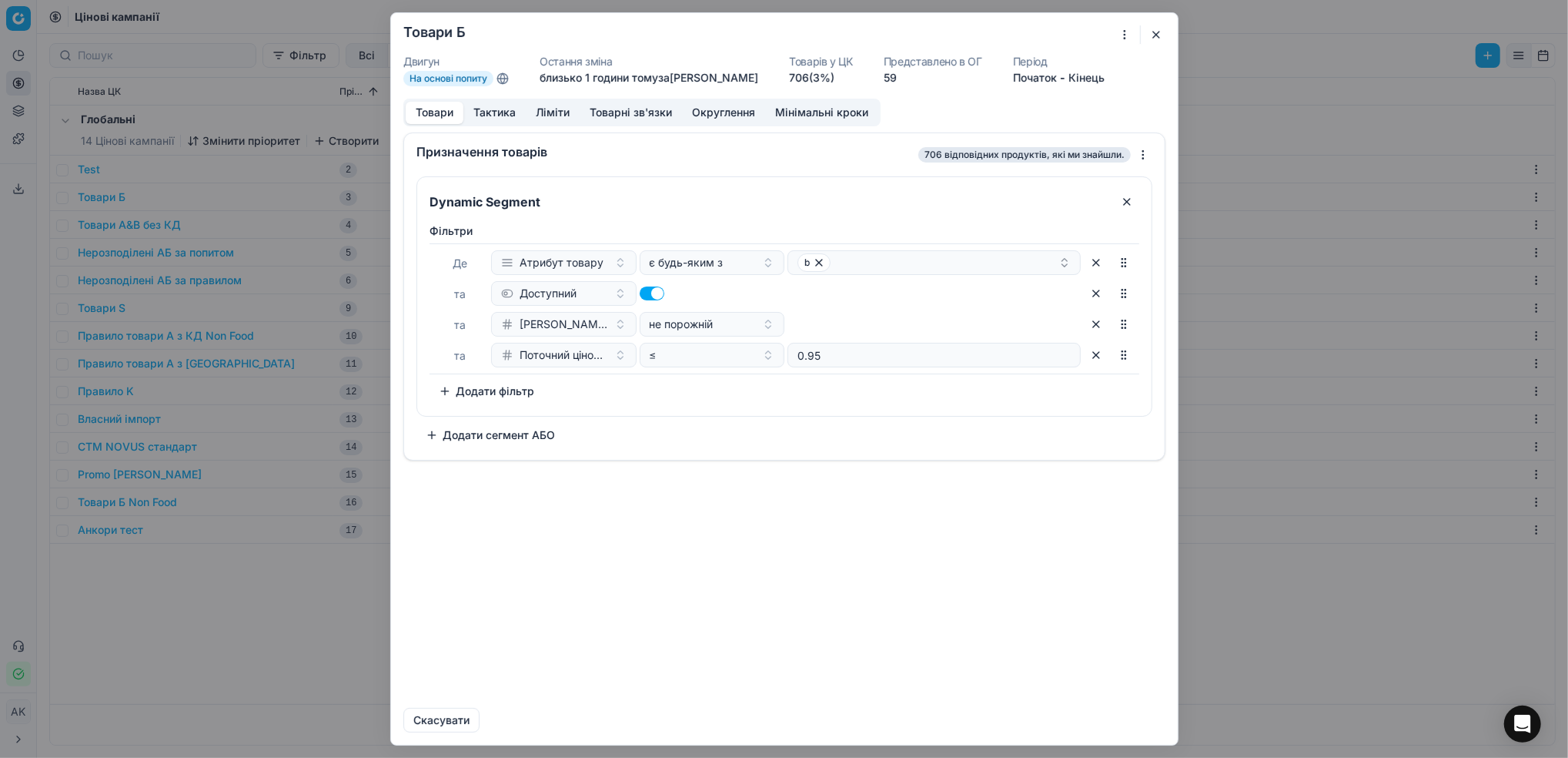
click at [503, 441] on button "Додати сегмент АБО" at bounding box center [491, 435] width 148 height 24
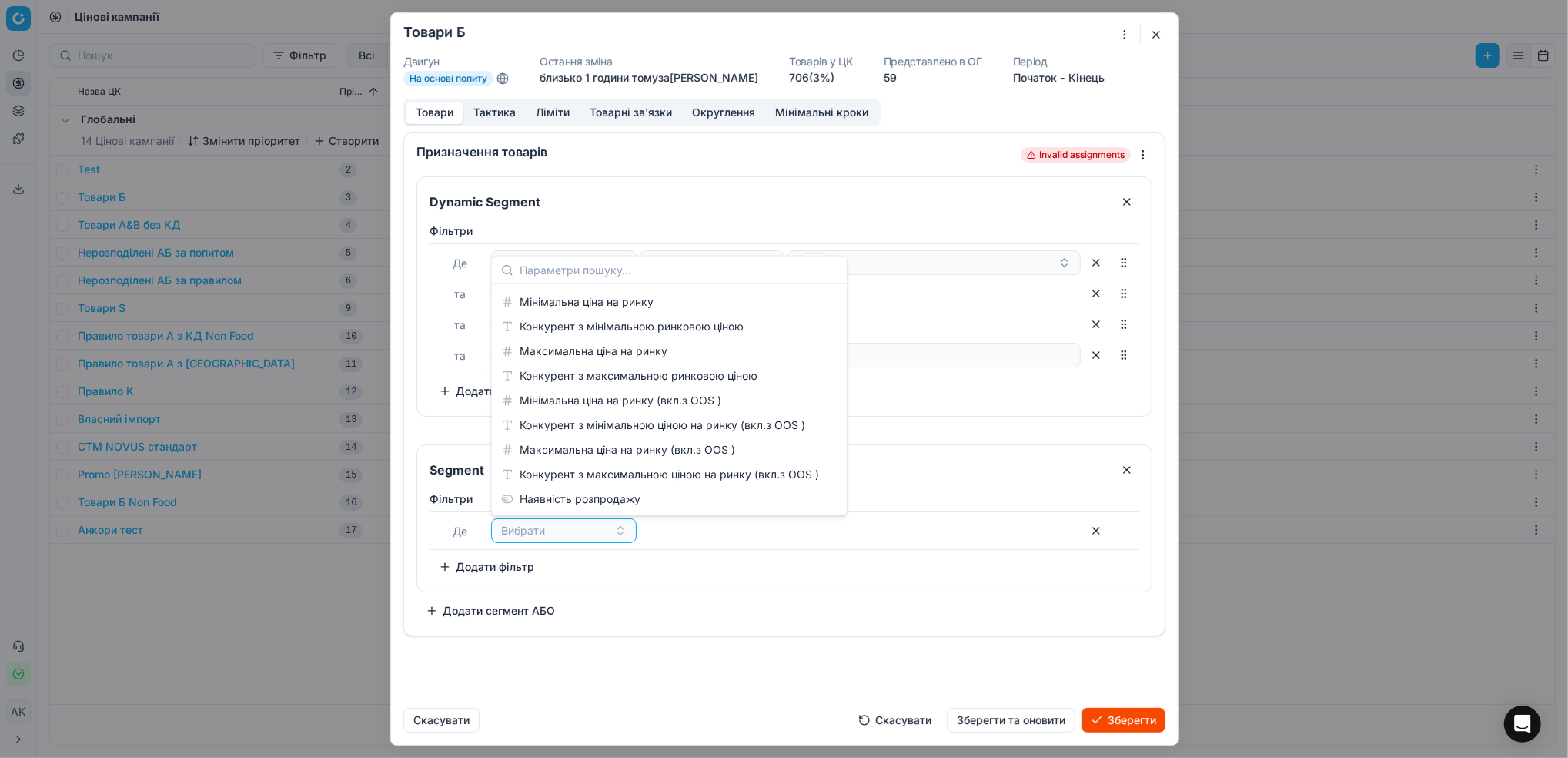
scroll to position [718, 0]
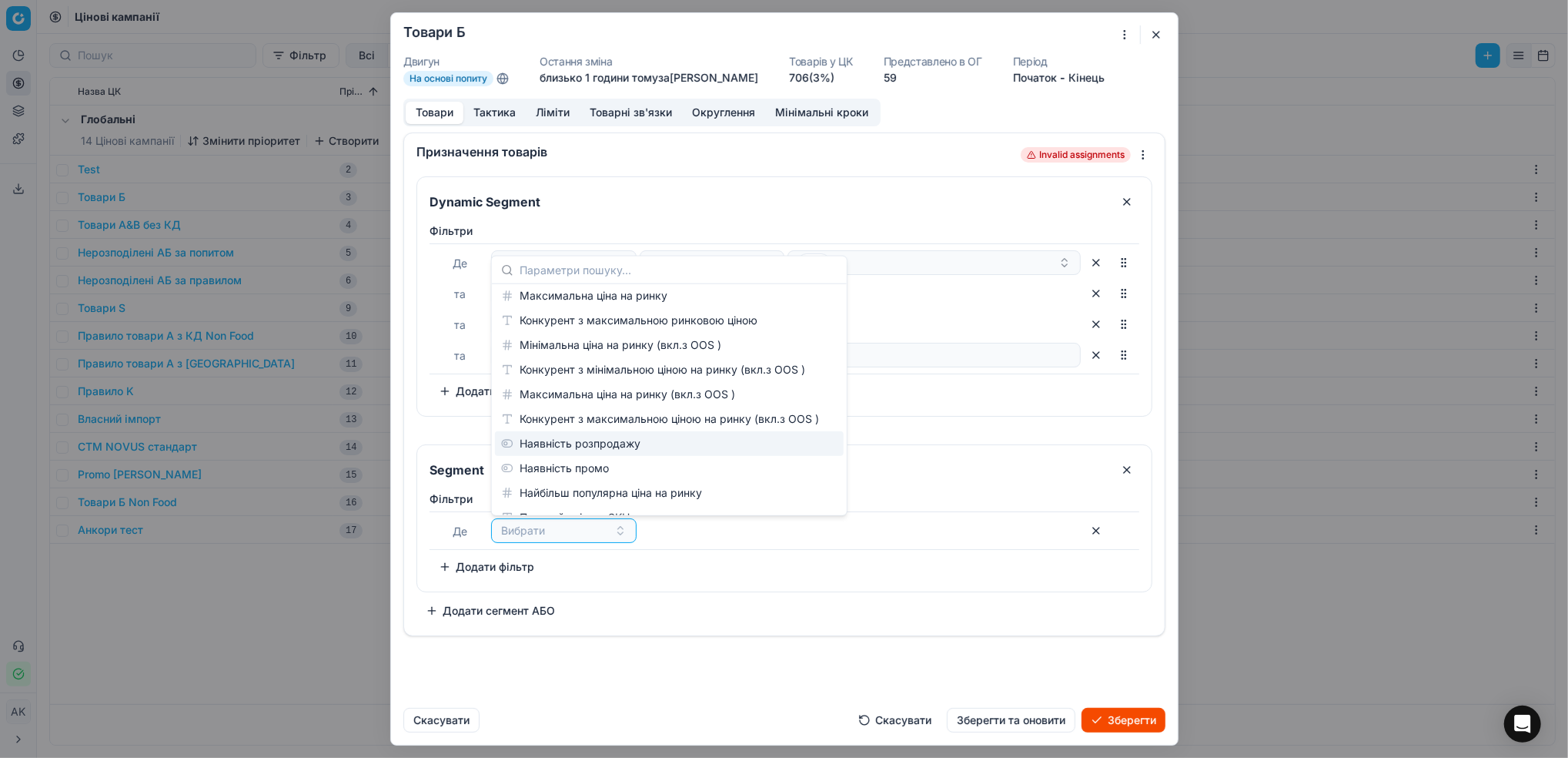
click at [953, 450] on div "Segment" at bounding box center [785, 465] width 734 height 40
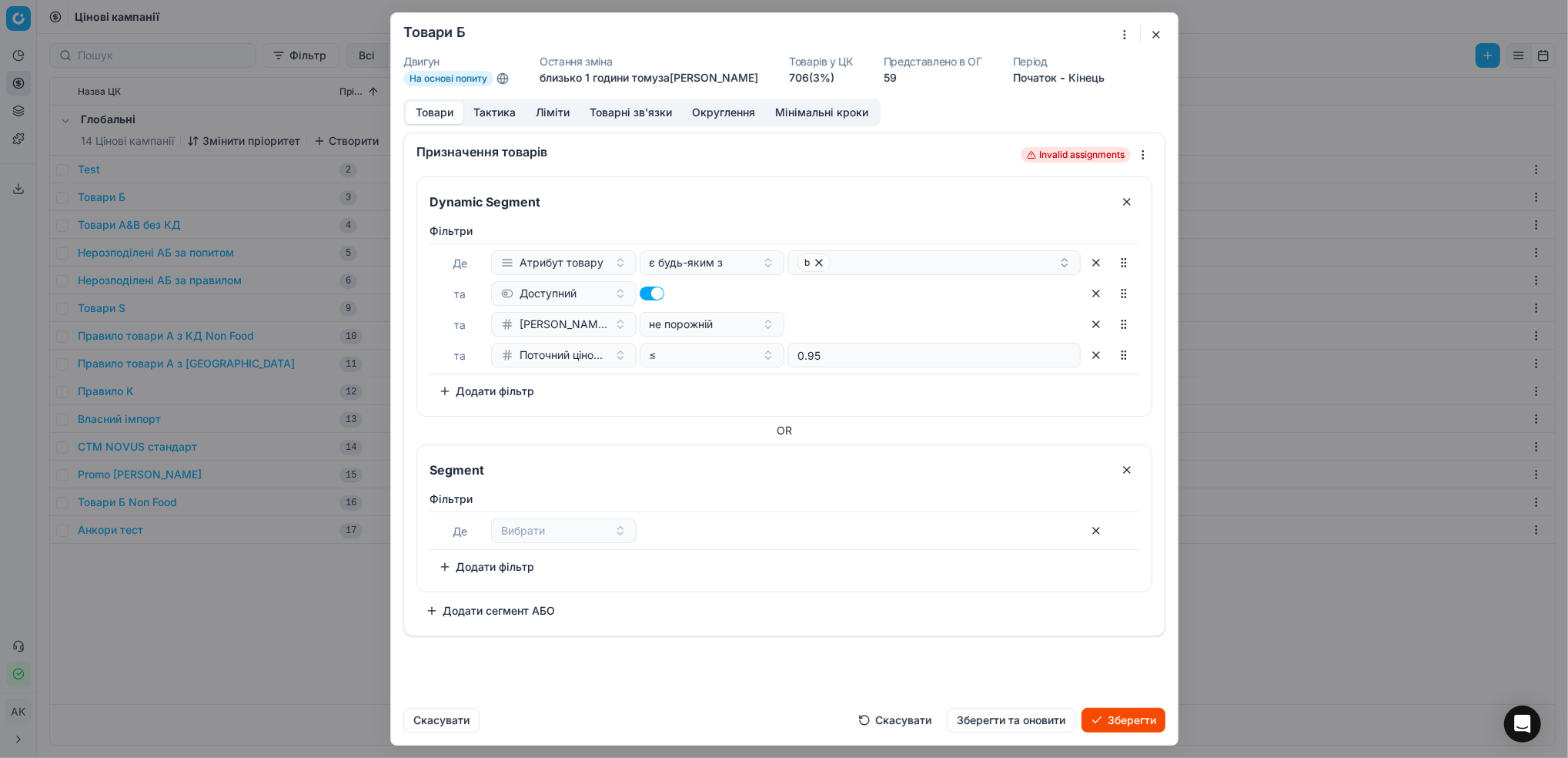
click at [514, 514] on div "[PERSON_NAME]" at bounding box center [784, 530] width 710 height 39
click at [525, 530] on span "Вибрати" at bounding box center [523, 530] width 44 height 15
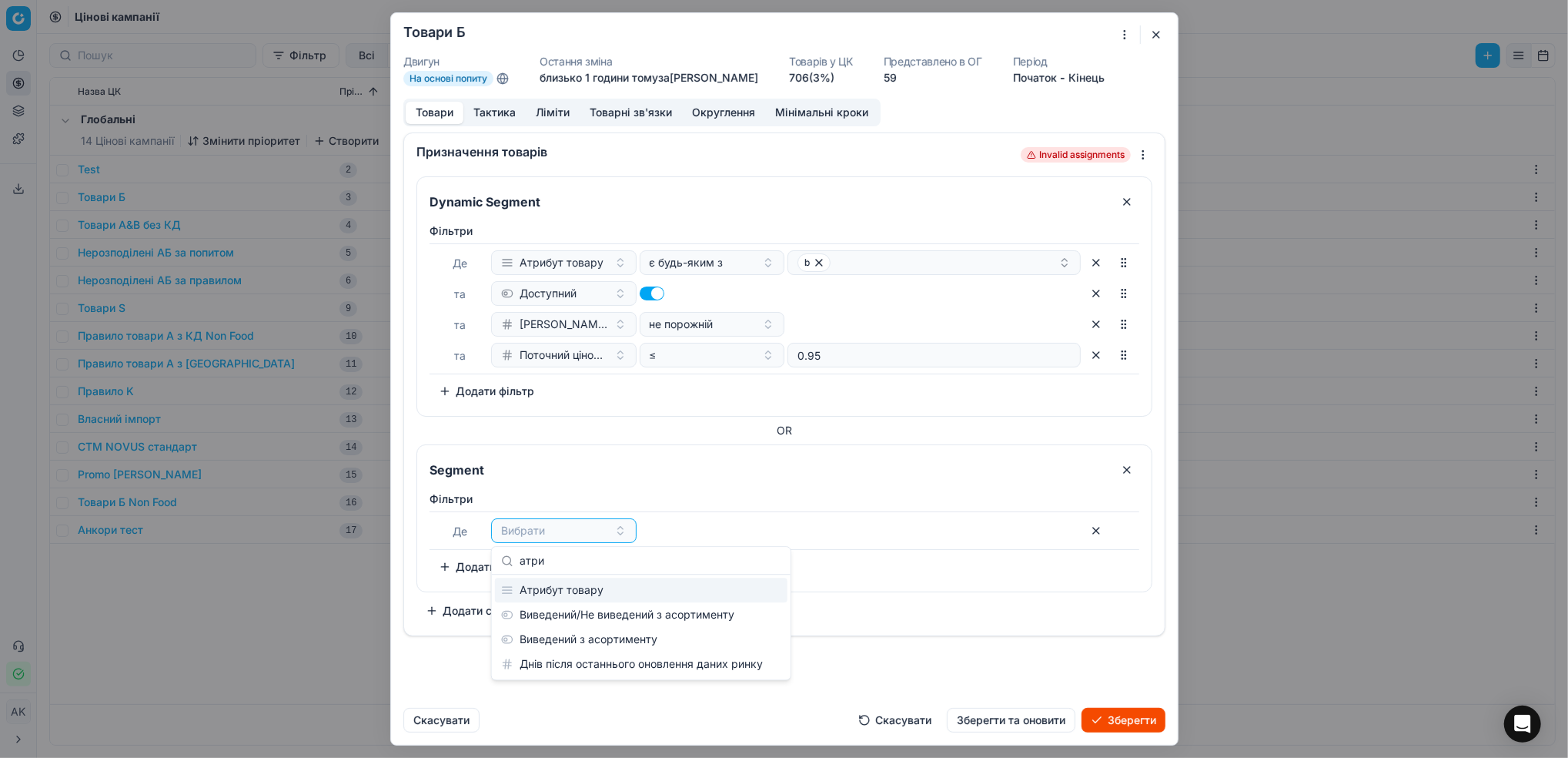
scroll to position [0, 0]
type input "атри"
click at [600, 587] on div "Атрибут товару" at bounding box center [641, 590] width 293 height 24
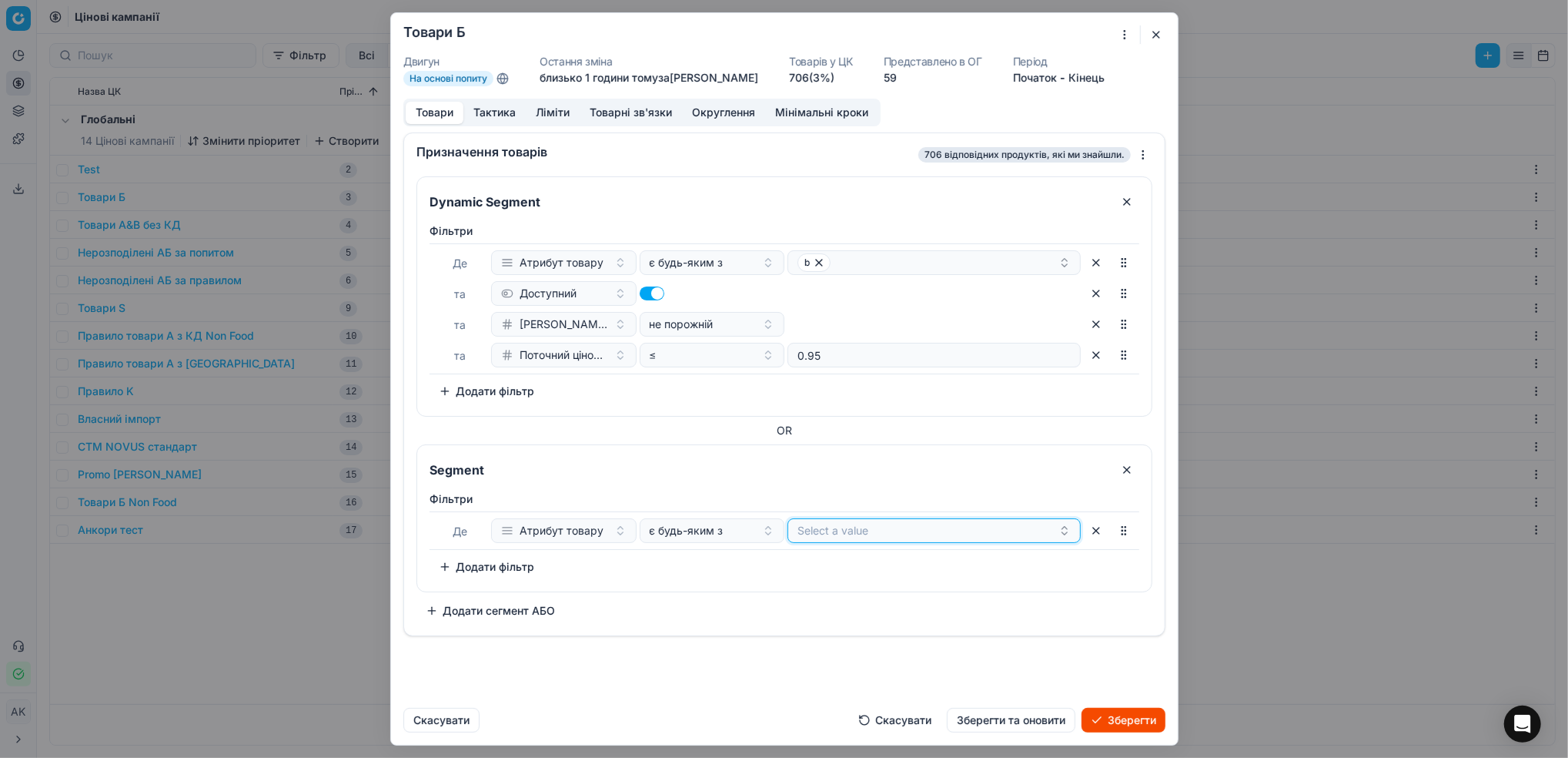
click at [871, 275] on button "Select a value" at bounding box center [934, 262] width 293 height 24
type input "b"
click at [798, 594] on span "b" at bounding box center [801, 590] width 7 height 15
click at [662, 588] on div "Фiльтри [PERSON_NAME] товару є будь-яким з b To pick up a sortable item, press …" at bounding box center [785, 538] width 734 height 106
click at [496, 565] on button "Додати фільтр" at bounding box center [486, 566] width 114 height 24
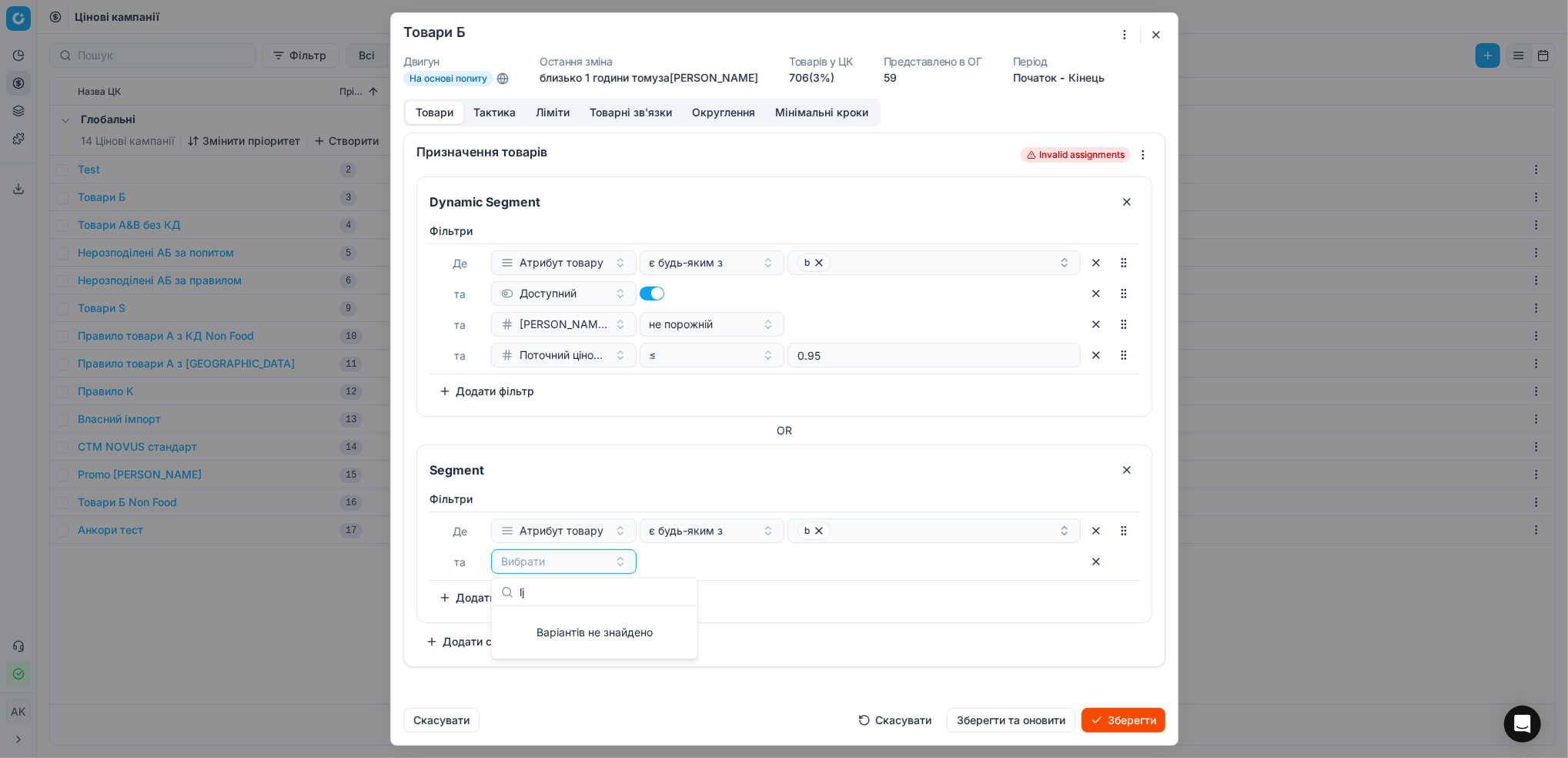
type input "l"
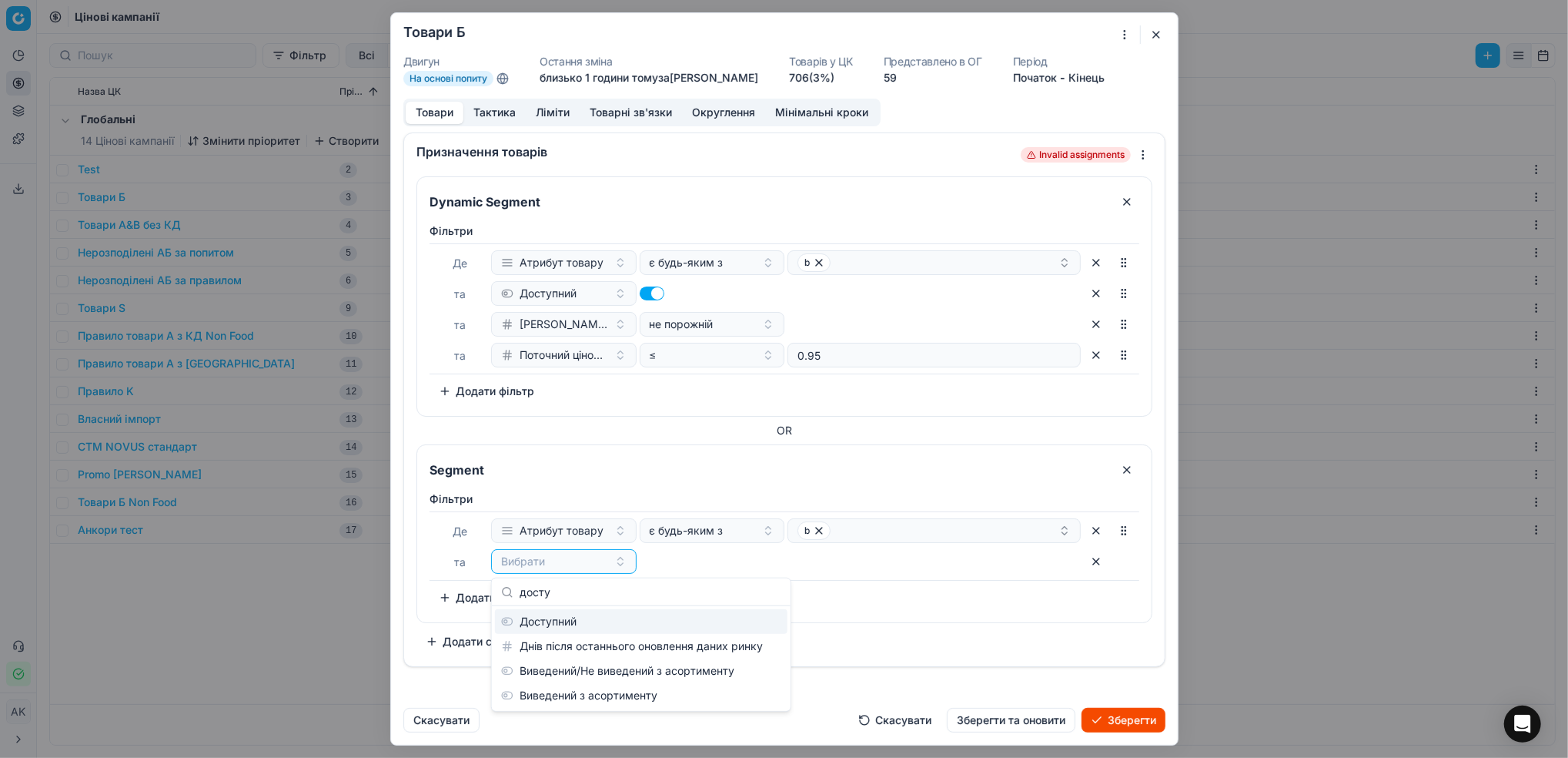
type input "досту"
click at [545, 626] on div "Доступний" at bounding box center [641, 621] width 293 height 24
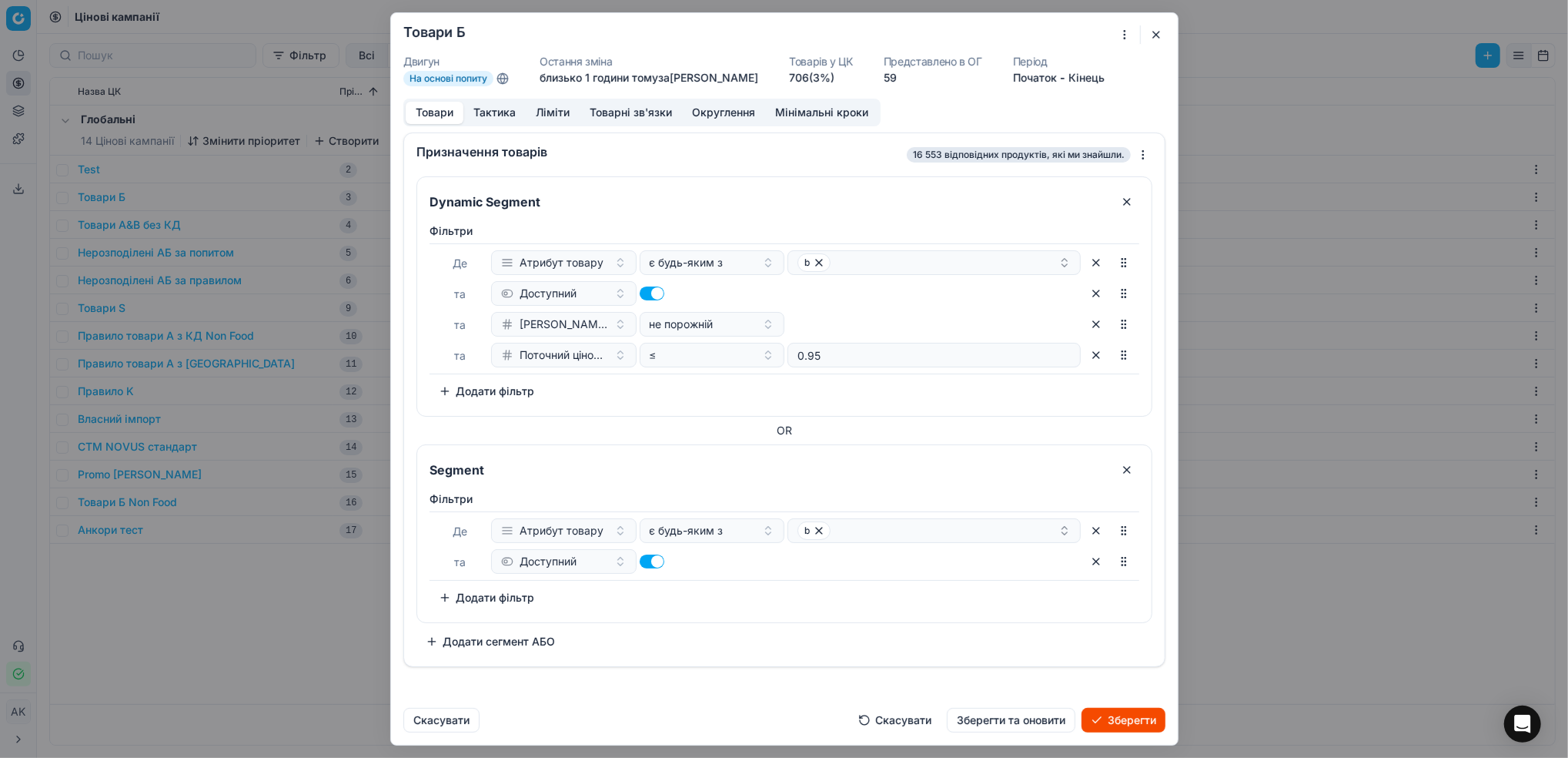
click at [506, 601] on button "Додати фільтр" at bounding box center [486, 597] width 114 height 24
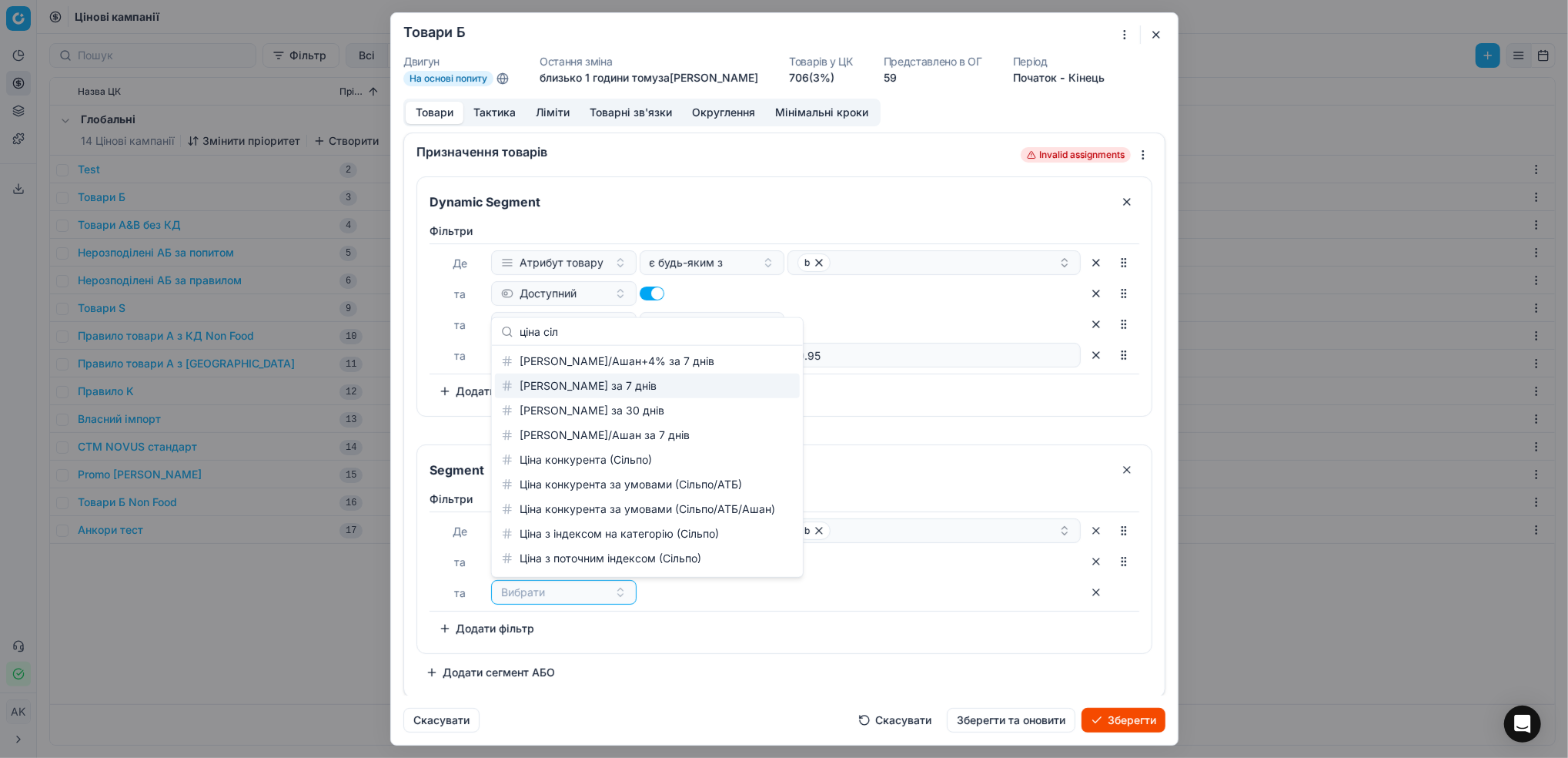
type input "ціна сіл"
click at [608, 385] on div "[PERSON_NAME] за 7 днів" at bounding box center [647, 385] width 305 height 24
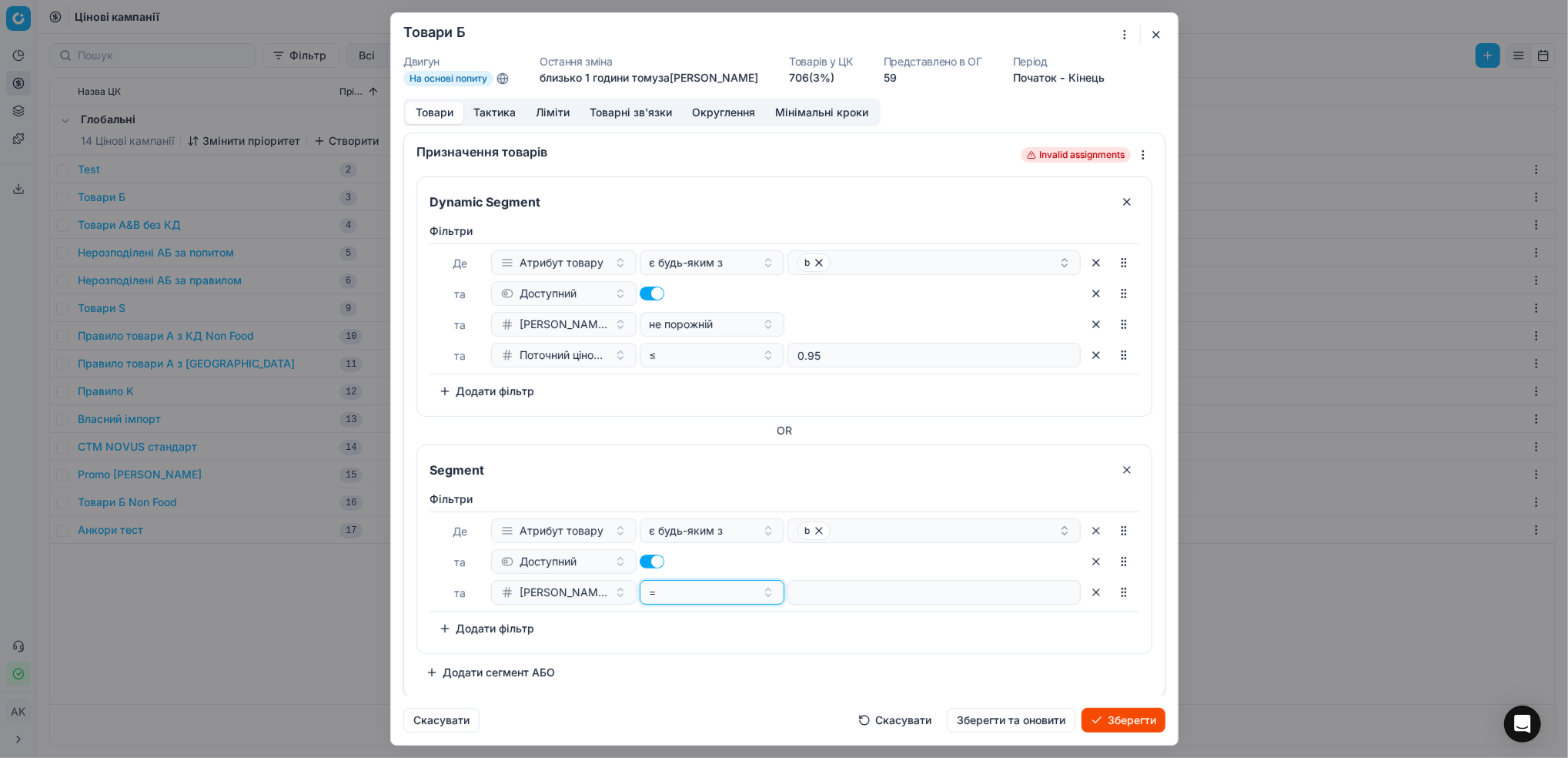
click at [757, 337] on button "=" at bounding box center [712, 323] width 146 height 24
click at [729, 567] on div "не порожній" at bounding box center [740, 561] width 200 height 24
click at [554, 113] on button "Ліміти" at bounding box center [553, 113] width 54 height 23
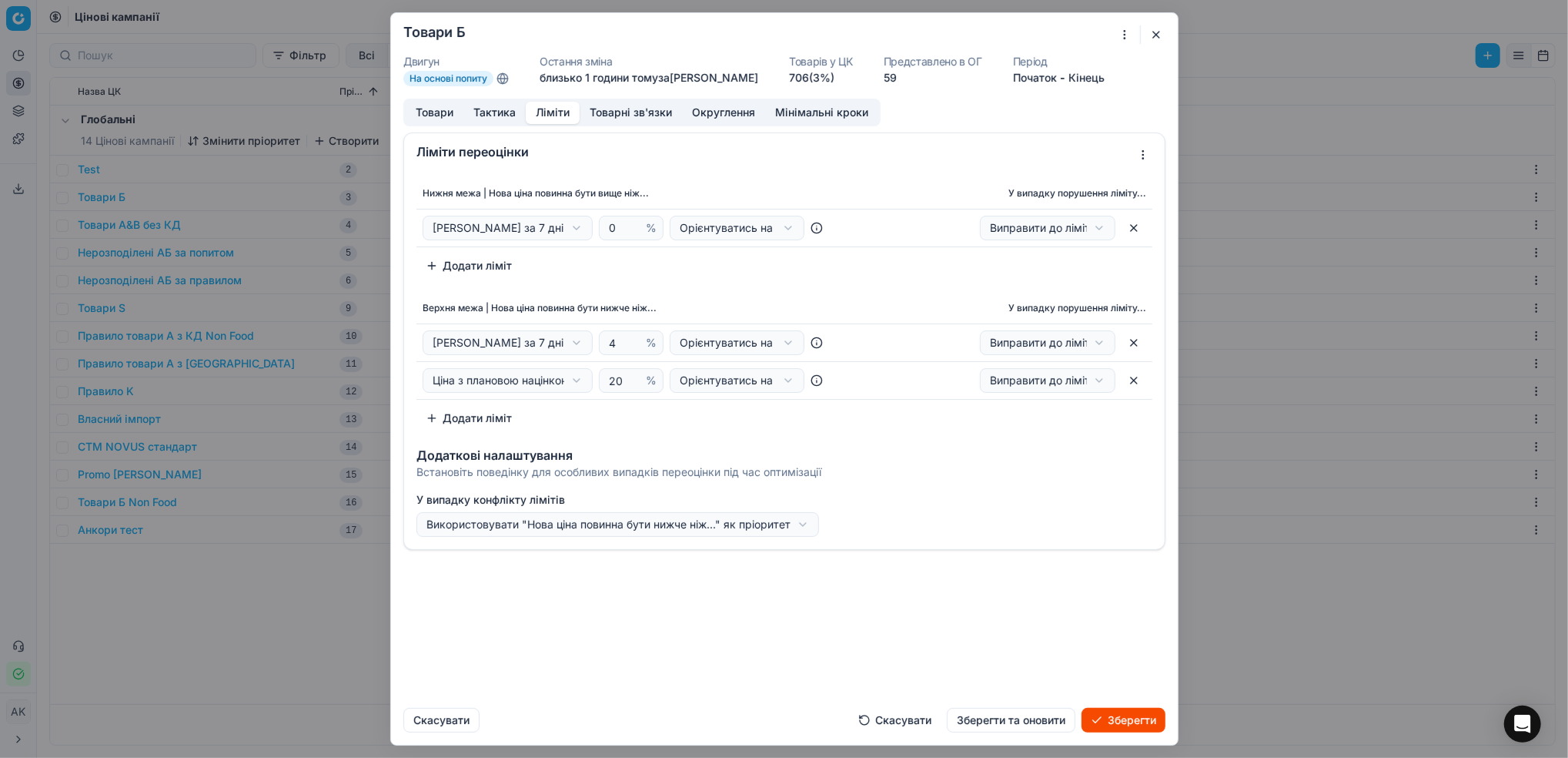
click at [491, 115] on button "Тактика" at bounding box center [494, 113] width 62 height 23
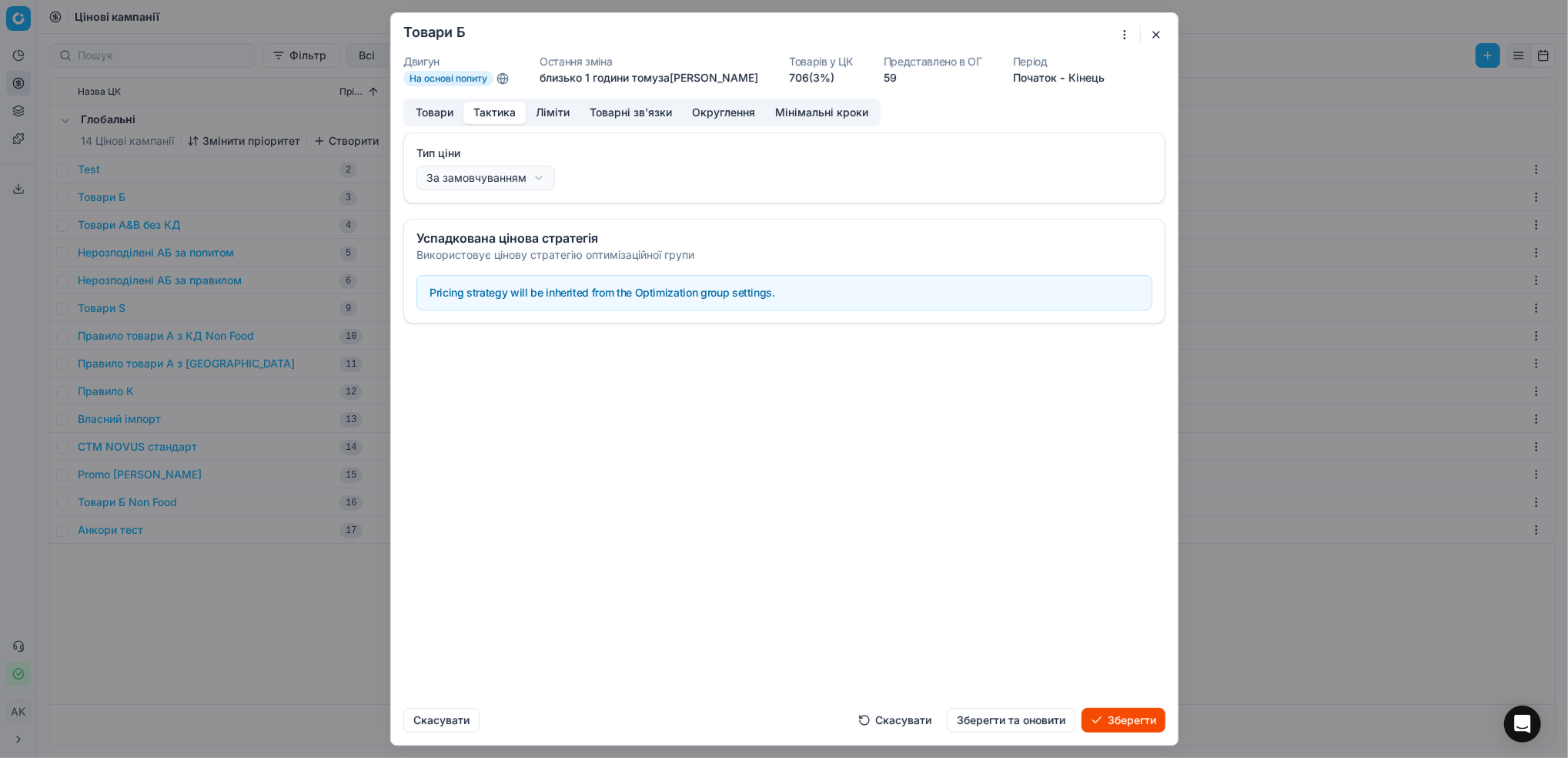
click at [424, 111] on button "Товари" at bounding box center [435, 113] width 58 height 23
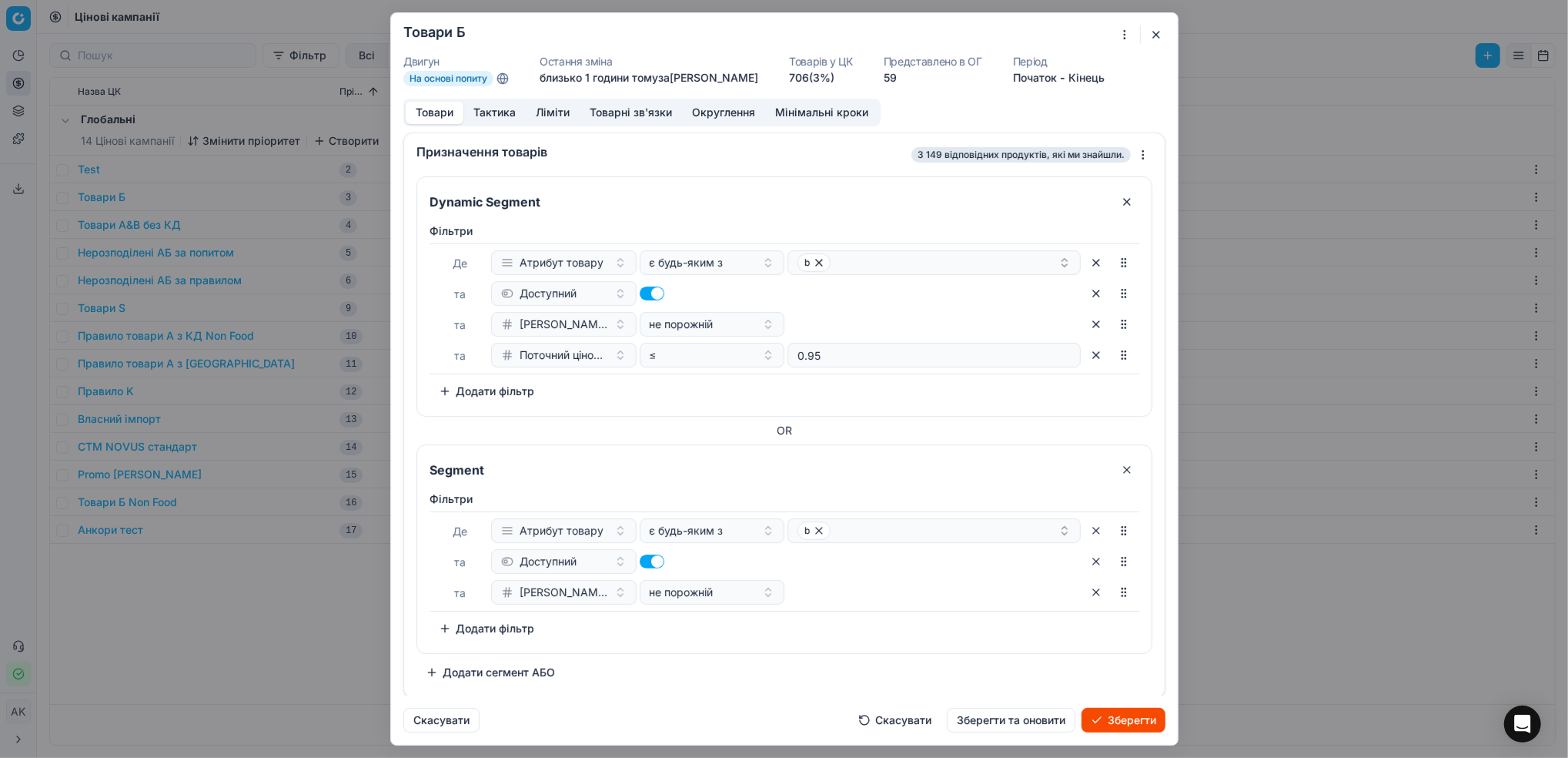
scroll to position [3, 0]
click at [545, 111] on button "Ліміти" at bounding box center [553, 113] width 54 height 23
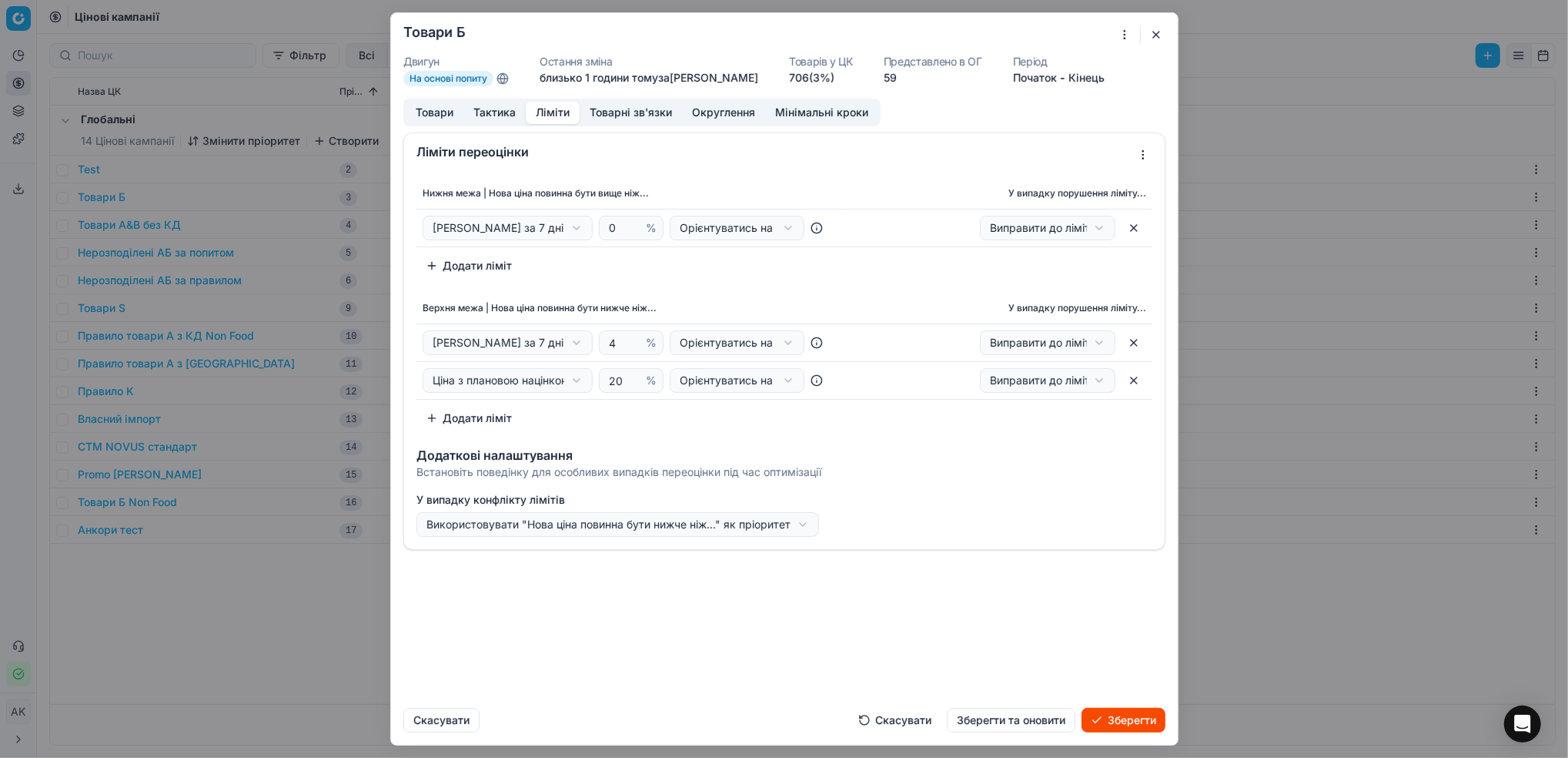
click at [648, 118] on button "Товарні зв'язки" at bounding box center [631, 113] width 103 height 23
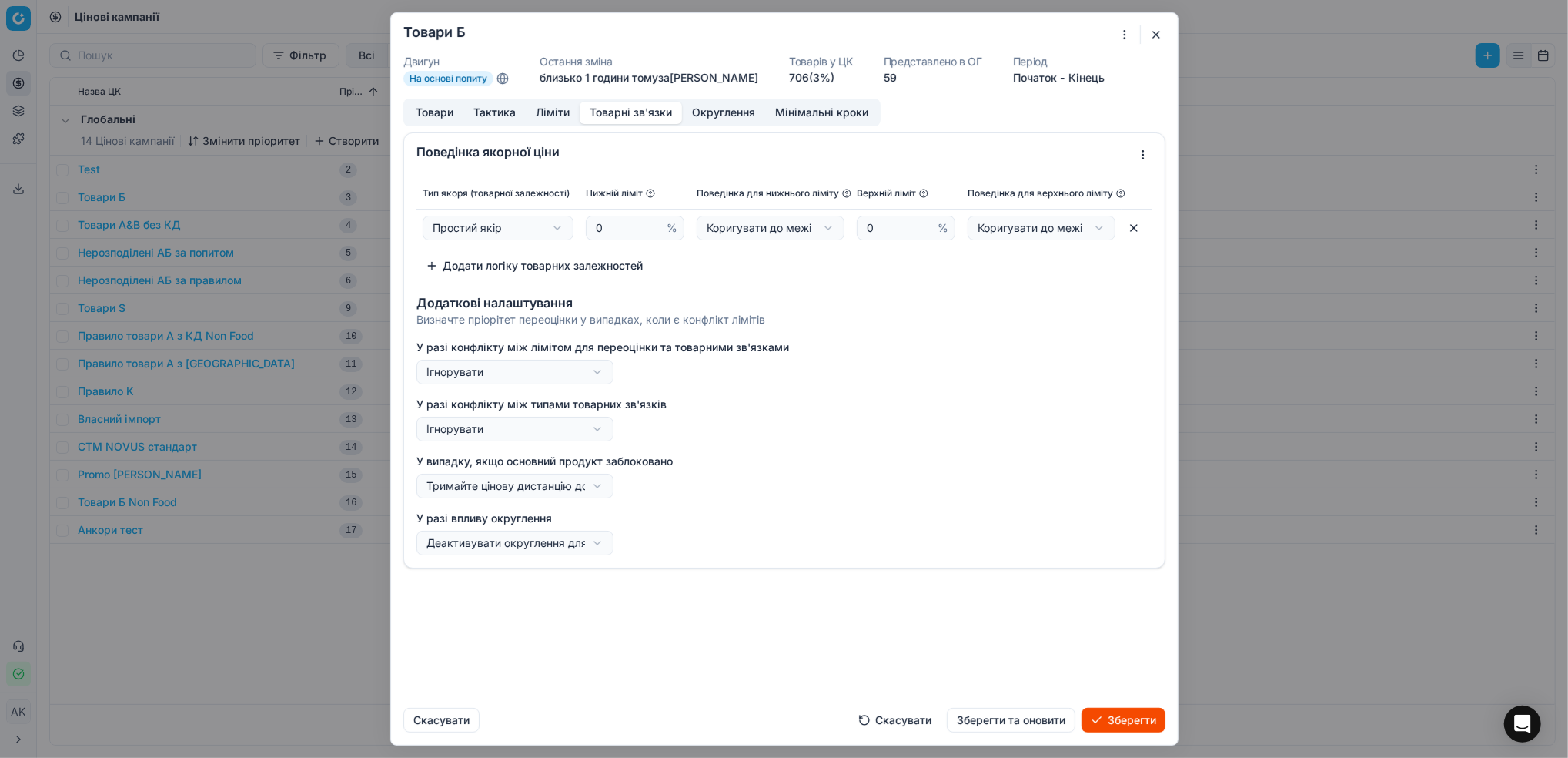
click at [551, 122] on button "Ліміти" at bounding box center [553, 113] width 54 height 23
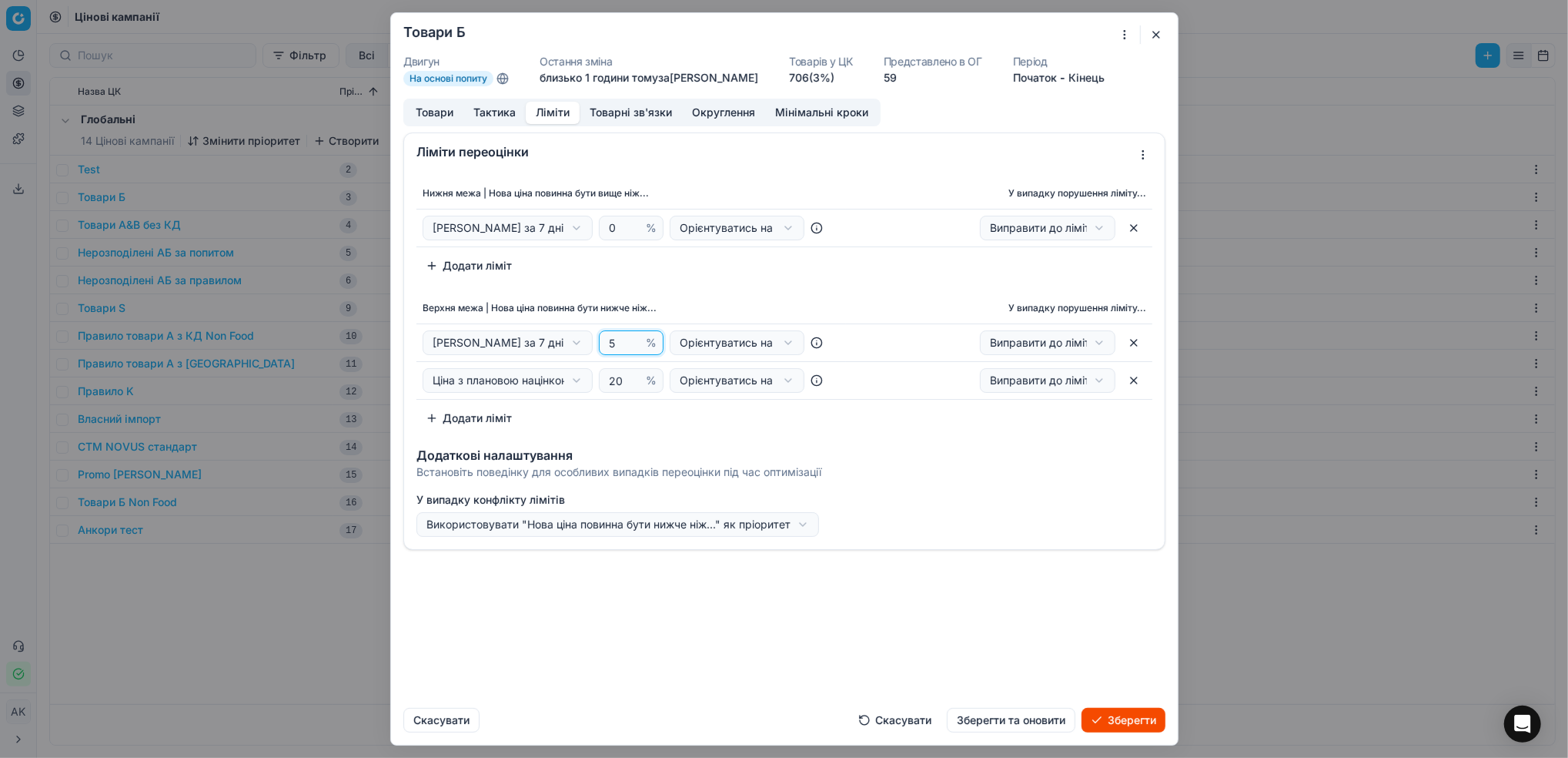
click at [632, 342] on input "5" at bounding box center [624, 343] width 37 height 23
click at [635, 344] on input "4" at bounding box center [624, 343] width 37 height 23
click at [634, 344] on input "3" at bounding box center [624, 343] width 37 height 23
click at [634, 344] on input "2" at bounding box center [624, 343] width 37 height 23
click at [634, 344] on input "1" at bounding box center [624, 343] width 37 height 23
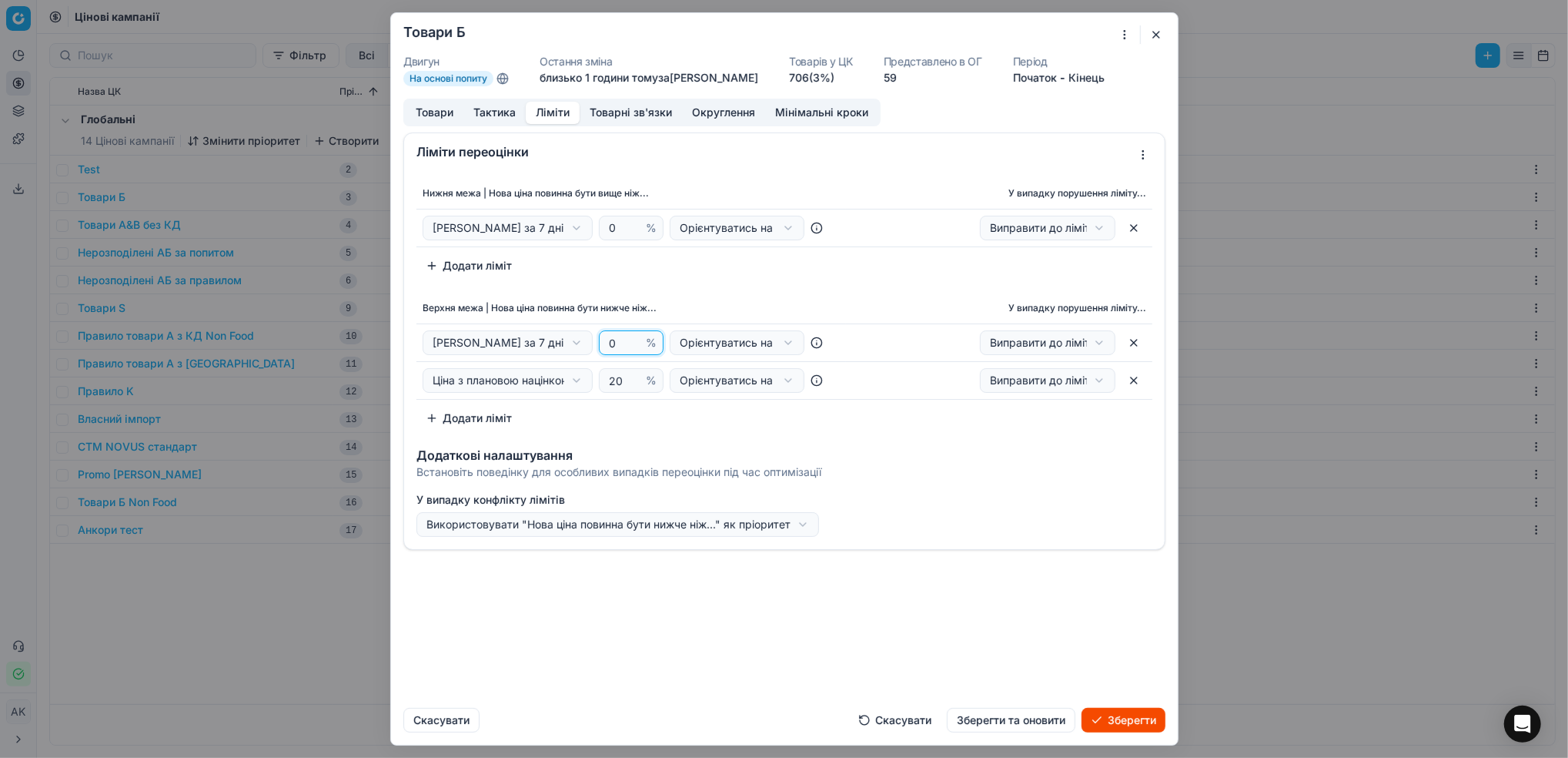
click at [633, 349] on input "0" at bounding box center [624, 343] width 37 height 23
click at [633, 349] on input "-1" at bounding box center [624, 343] width 37 height 23
click at [633, 349] on input "-2" at bounding box center [624, 343] width 37 height 23
click at [632, 339] on input "-1" at bounding box center [624, 343] width 37 height 23
click at [635, 341] on input "0" at bounding box center [624, 343] width 37 height 23
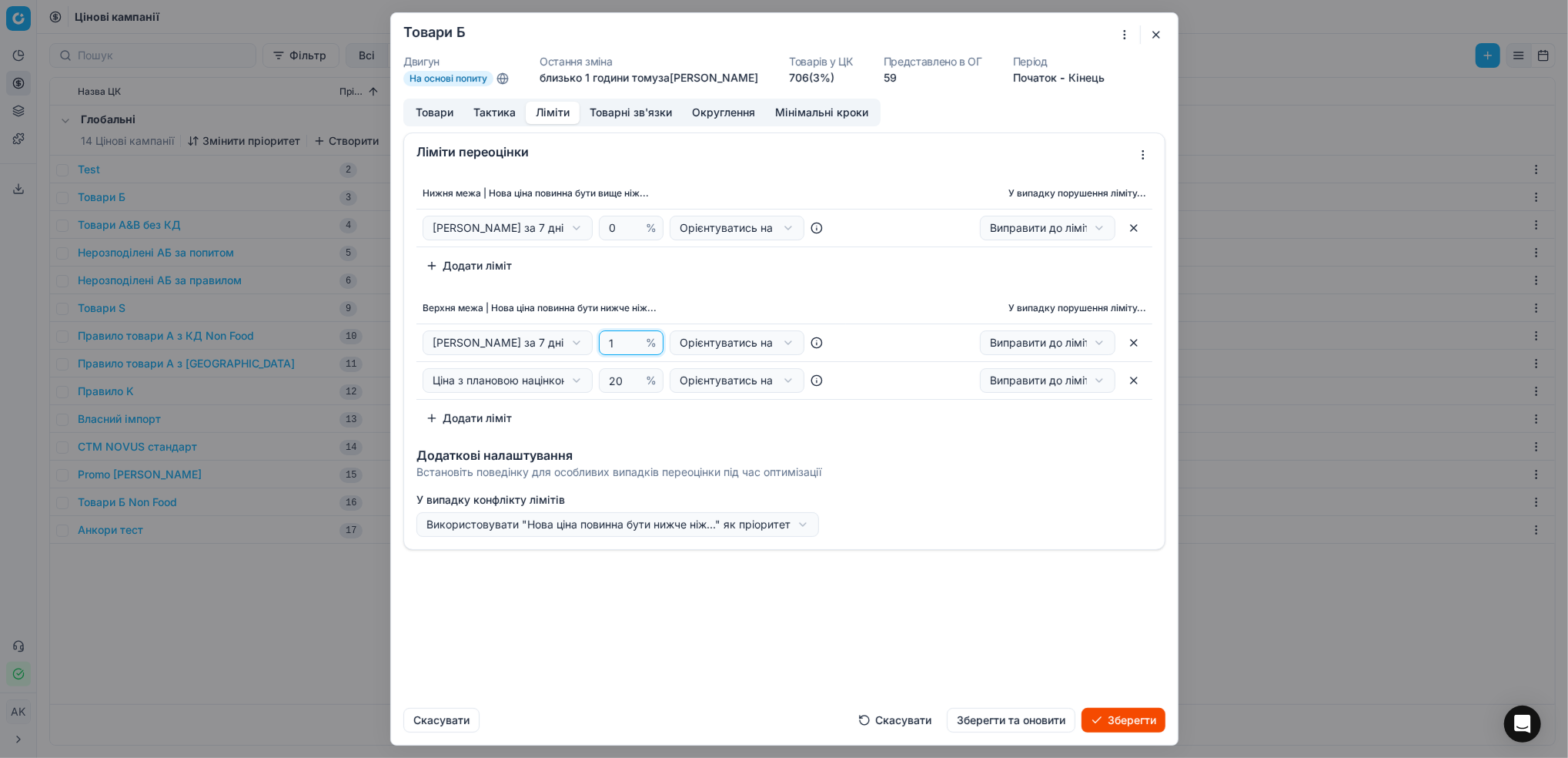
click at [635, 341] on input "1" at bounding box center [624, 343] width 37 height 23
click at [635, 341] on input "2" at bounding box center [624, 343] width 37 height 23
click at [635, 341] on input "3" at bounding box center [624, 343] width 37 height 23
click at [635, 341] on input "4" at bounding box center [624, 343] width 37 height 23
click at [635, 341] on input "5" at bounding box center [624, 343] width 37 height 23
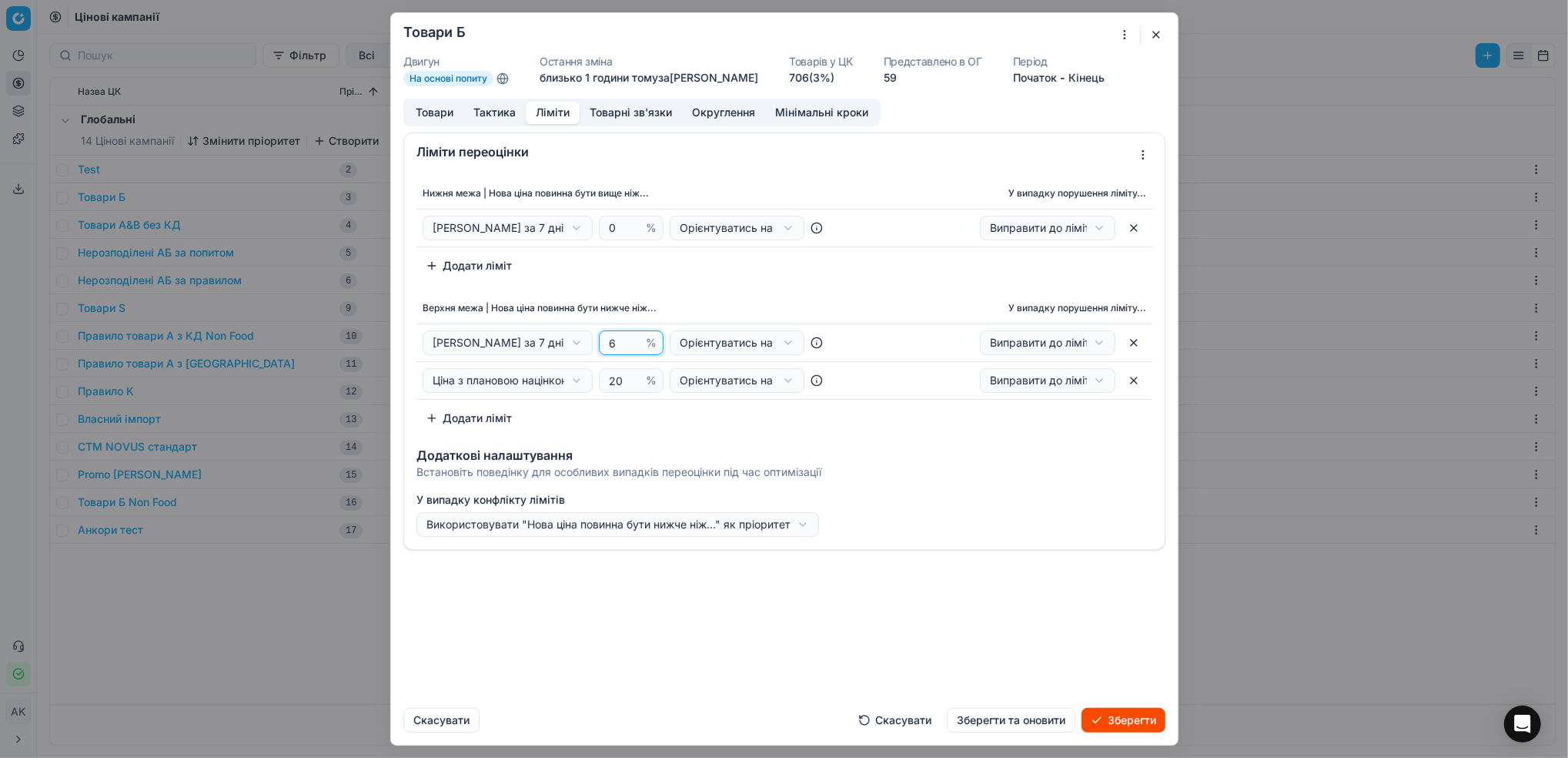
click at [635, 341] on input "6" at bounding box center [624, 343] width 37 height 23
click at [635, 341] on input "7" at bounding box center [624, 343] width 37 height 23
click at [635, 341] on input "8" at bounding box center [624, 343] width 37 height 23
click at [635, 341] on input "9" at bounding box center [624, 343] width 37 height 23
type input "10"
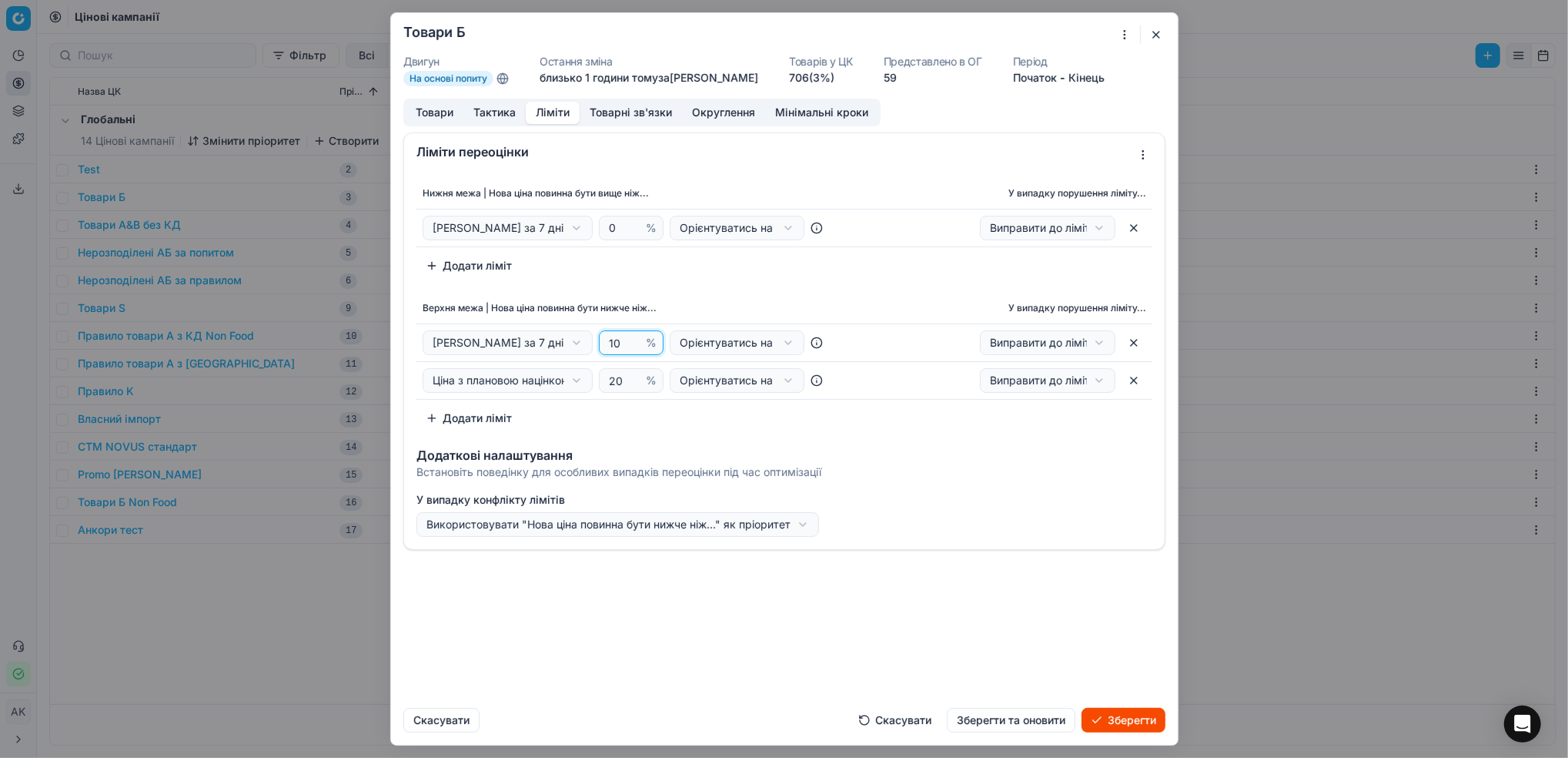
click at [635, 341] on input "10" at bounding box center [624, 343] width 37 height 23
click at [438, 125] on div "Товари Тактика Ліміти Товарні зв'язки Округлення Мінімальні кроки" at bounding box center [642, 112] width 477 height 28
click at [428, 113] on button "Товари" at bounding box center [435, 113] width 58 height 23
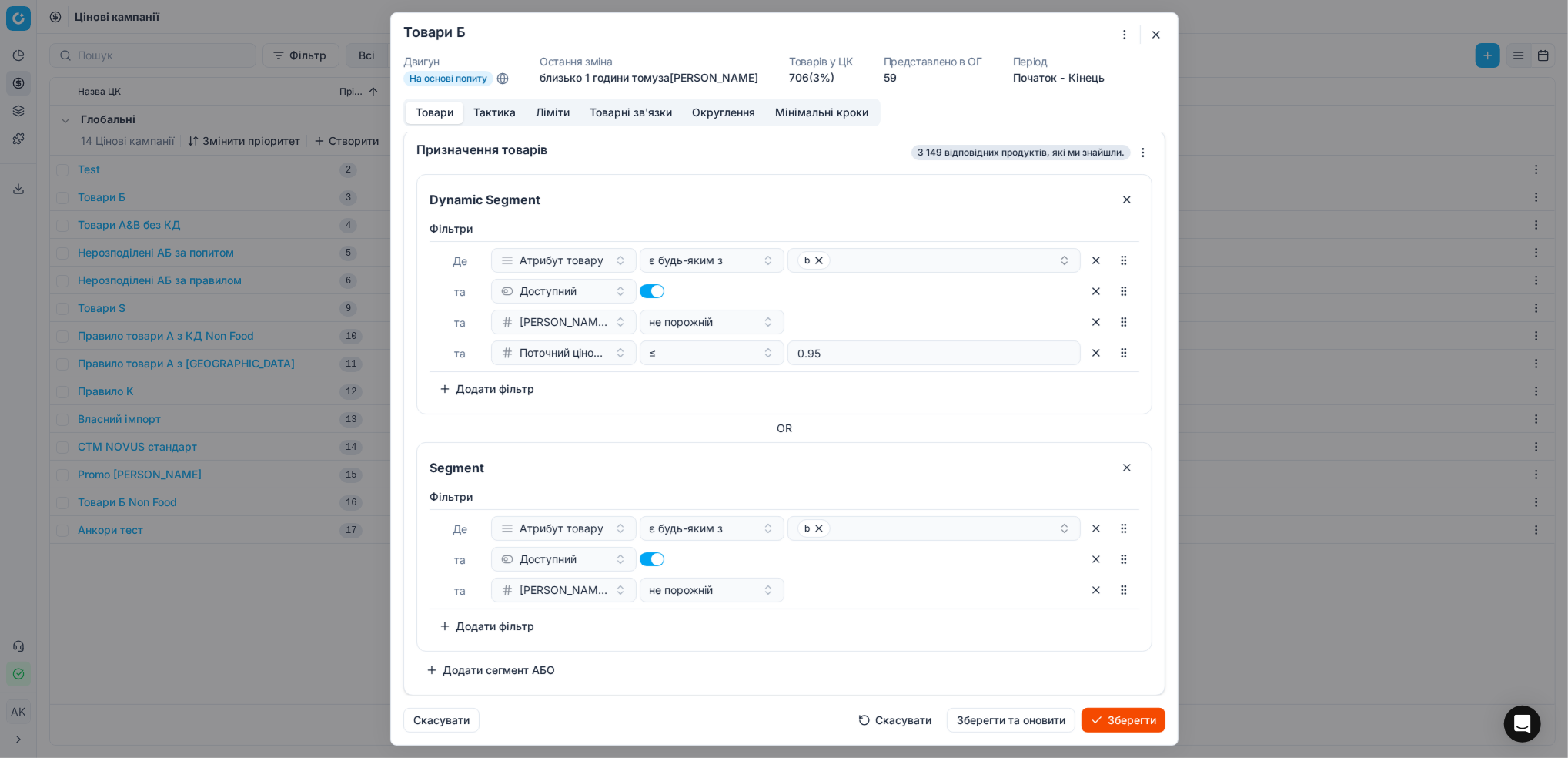
click at [551, 110] on button "Ліміти" at bounding box center [553, 113] width 54 height 23
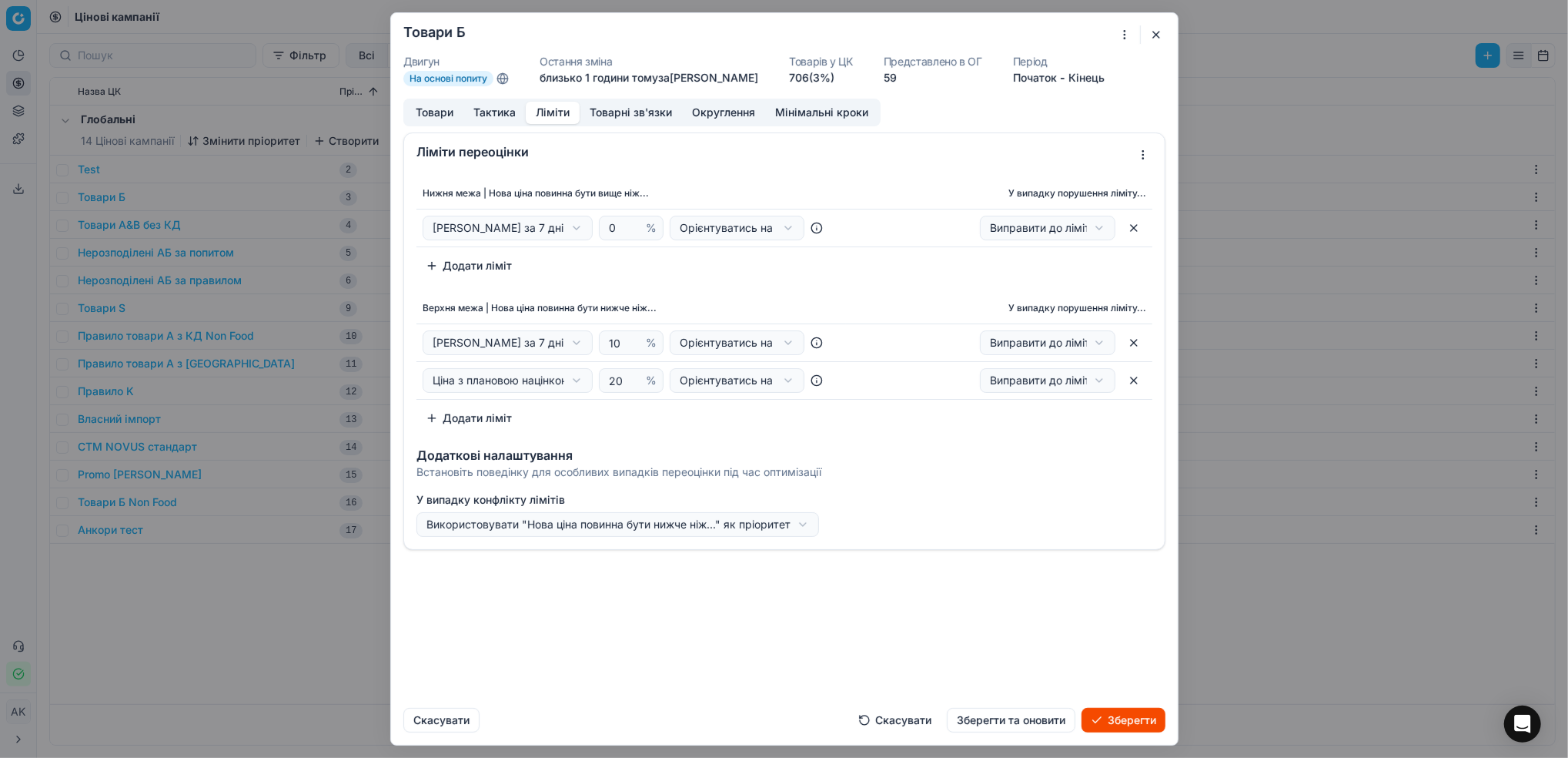
click at [442, 106] on button "Товари" at bounding box center [435, 113] width 58 height 23
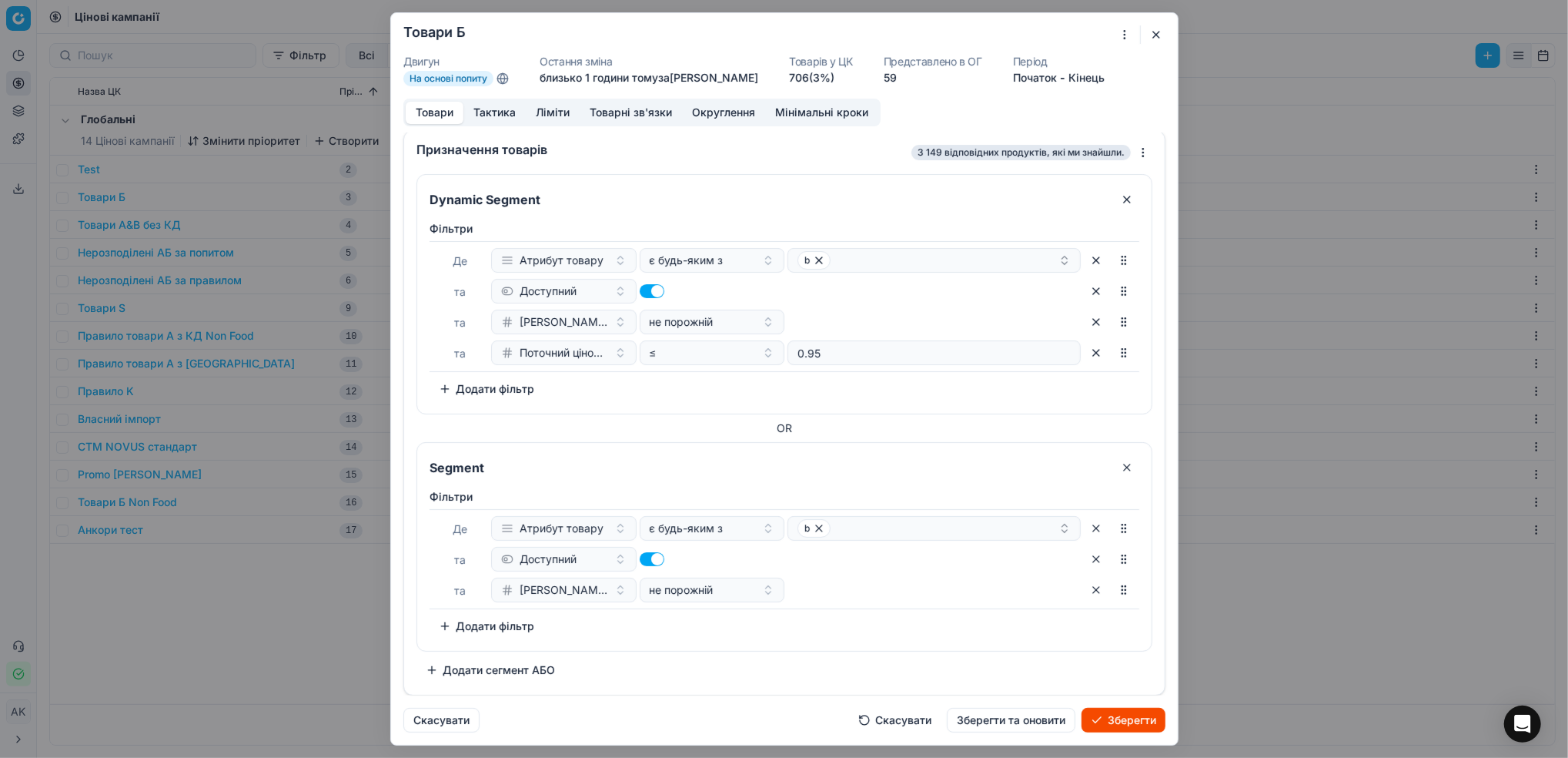
click at [560, 114] on button "Ліміти" at bounding box center [553, 113] width 54 height 23
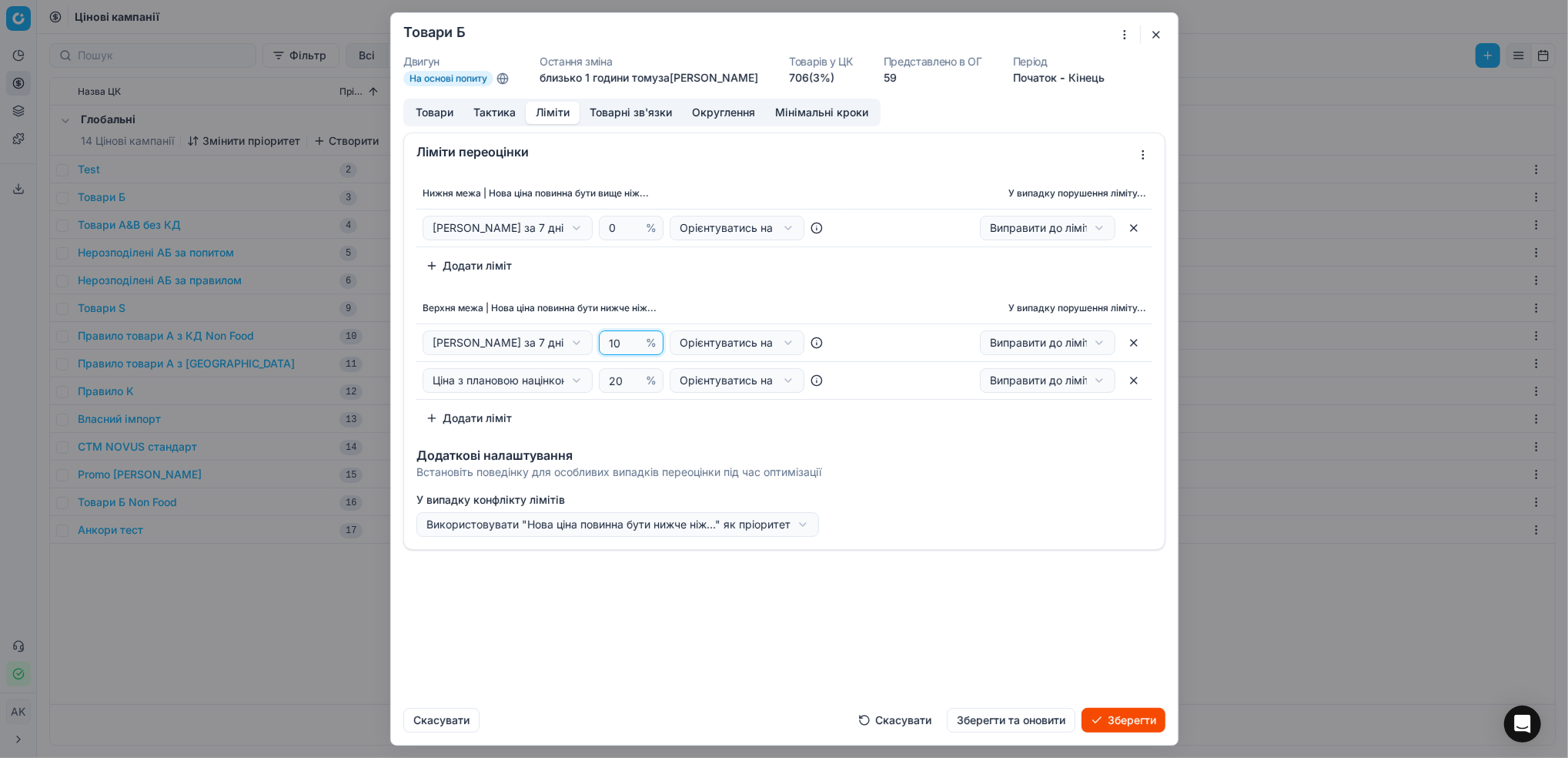
drag, startPoint x: 619, startPoint y: 342, endPoint x: 605, endPoint y: 346, distance: 14.6
click at [606, 346] on input "10" at bounding box center [624, 343] width 37 height 23
type input "4"
click at [439, 114] on button "Товари" at bounding box center [435, 113] width 58 height 23
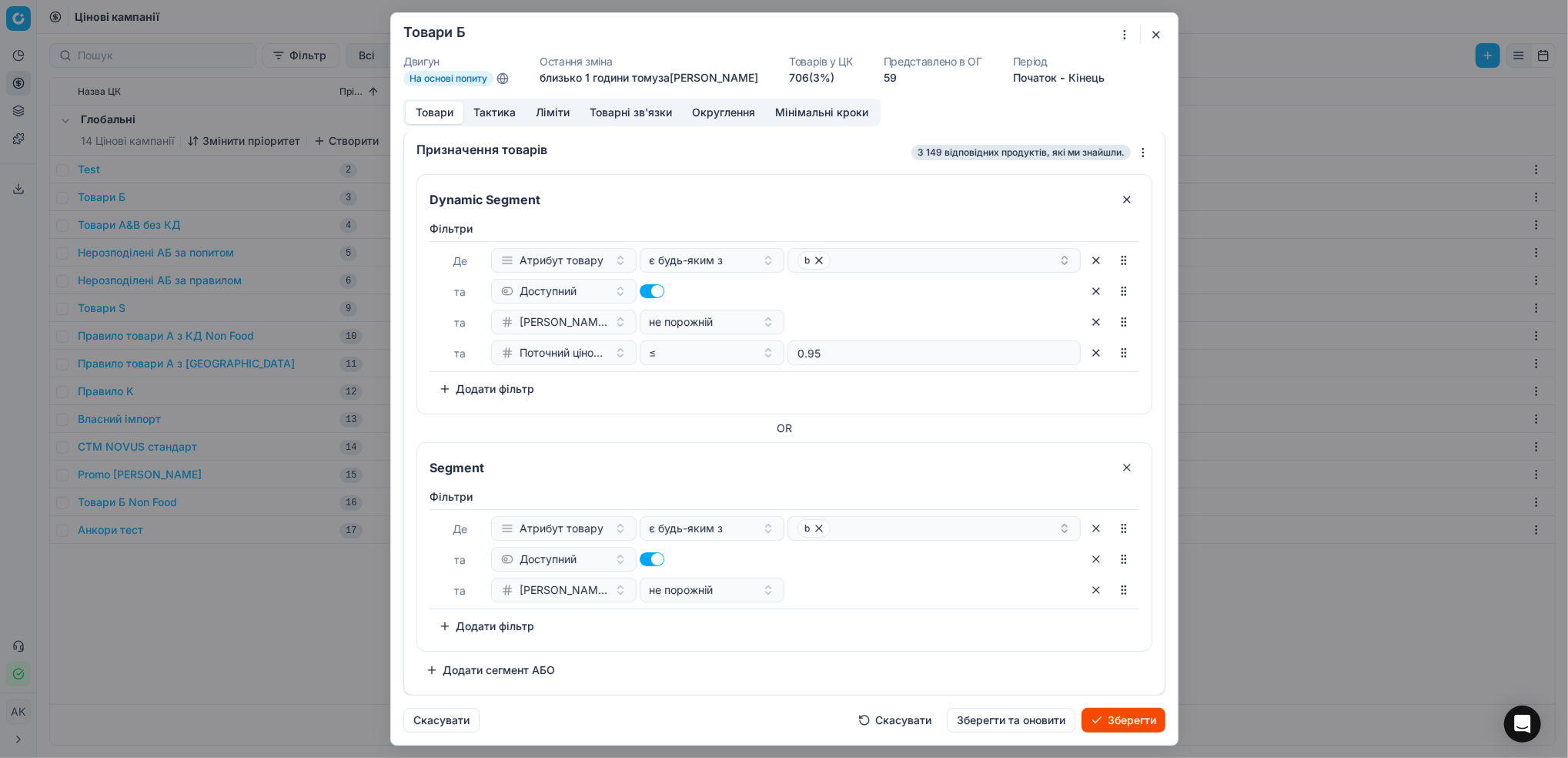
click at [545, 115] on button "Ліміти" at bounding box center [553, 113] width 54 height 23
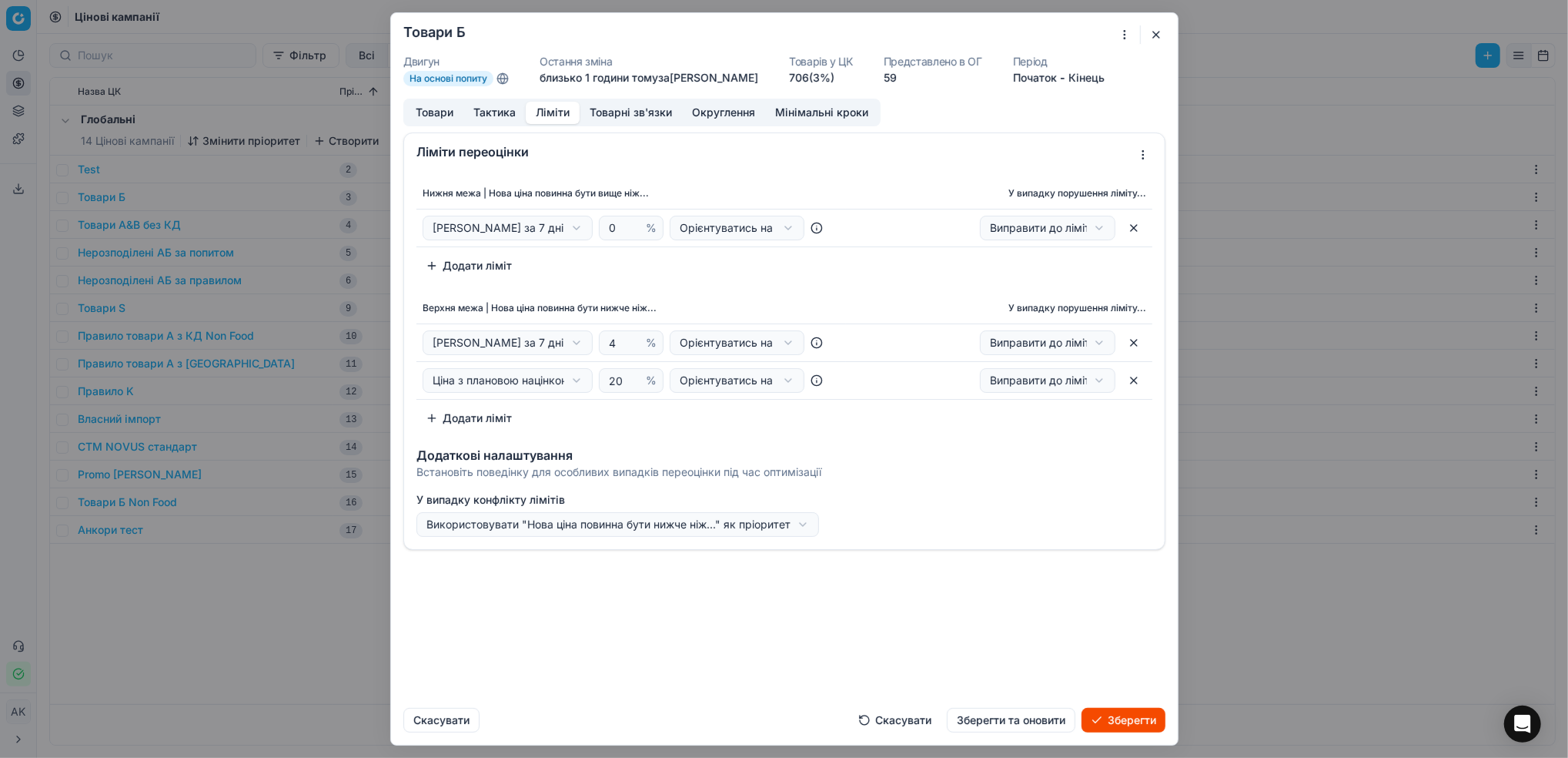
click at [441, 111] on button "Товари" at bounding box center [435, 113] width 58 height 23
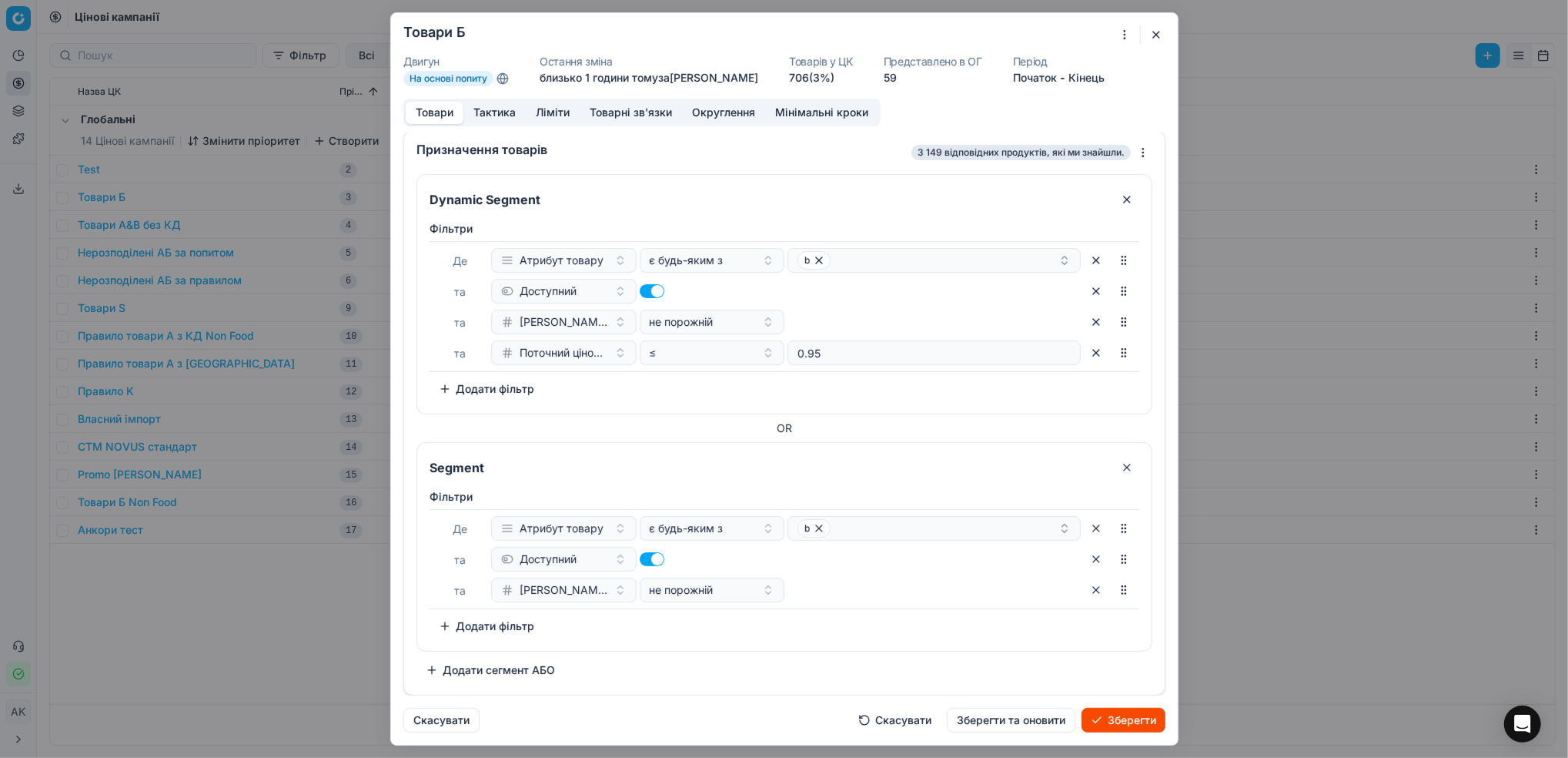
click at [1004, 722] on button "Зберегти та оновити" at bounding box center [1011, 719] width 129 height 24
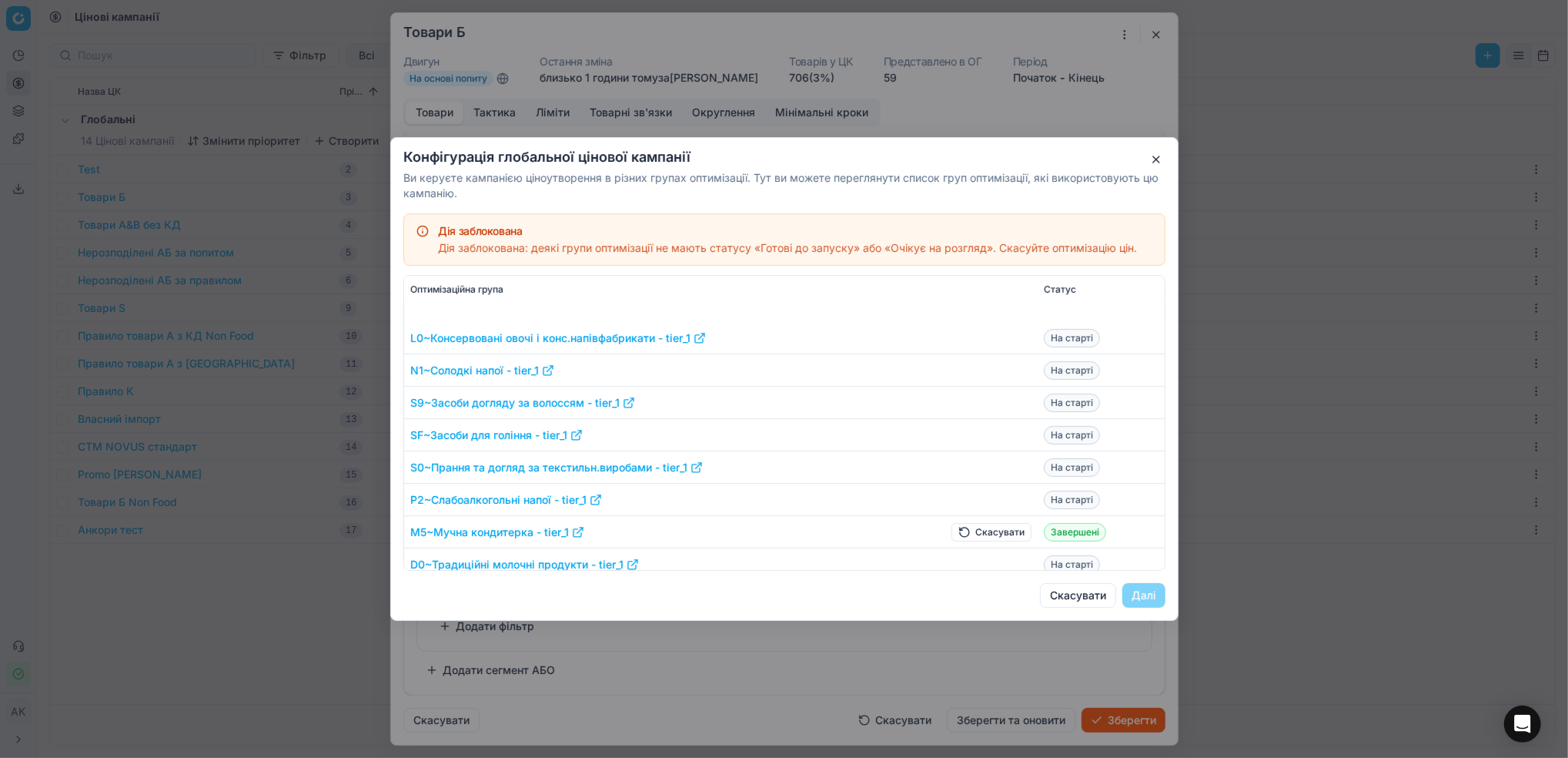
scroll to position [1026, 0]
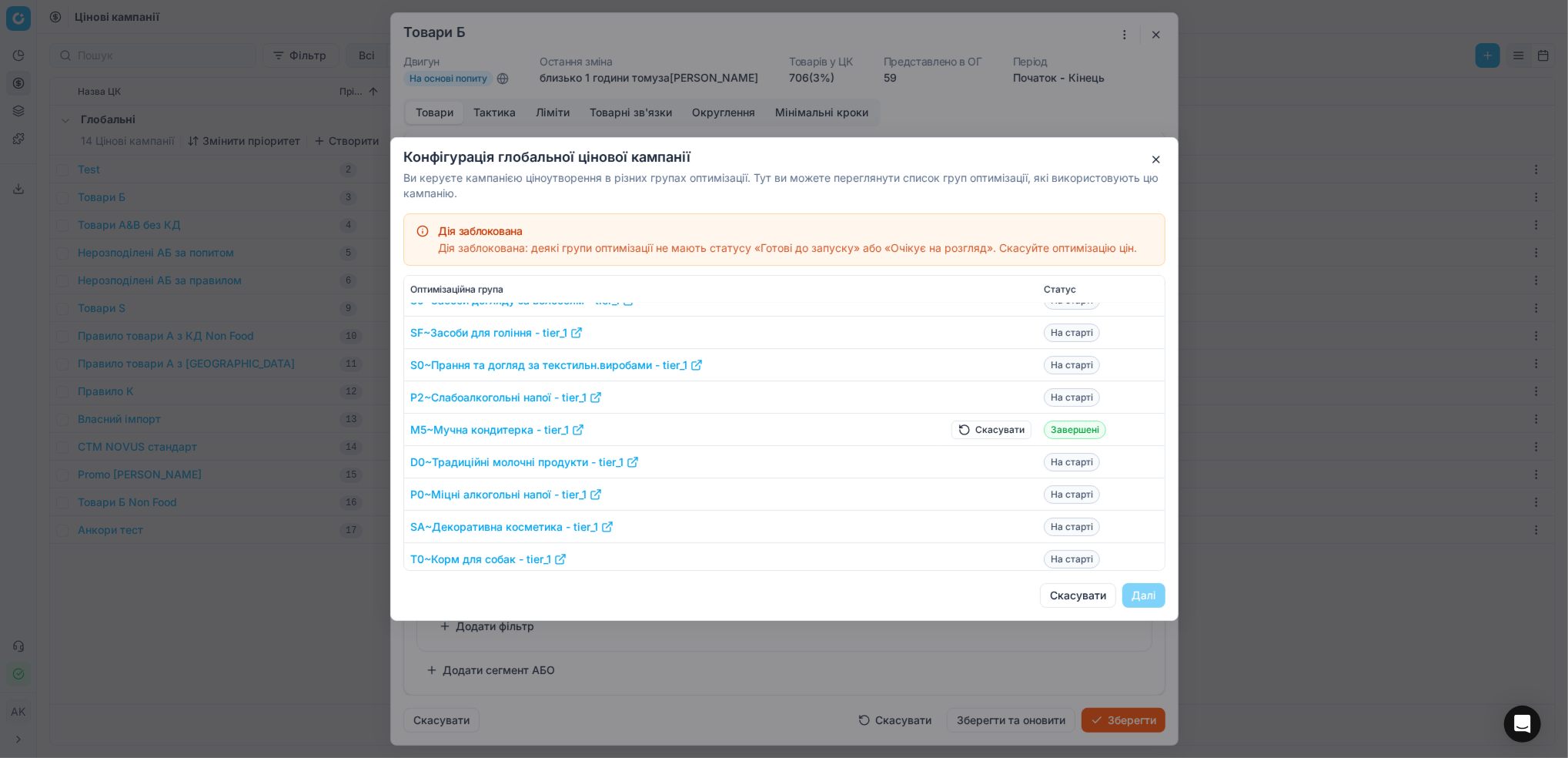
click at [986, 431] on button "Скасувати" at bounding box center [991, 429] width 80 height 19
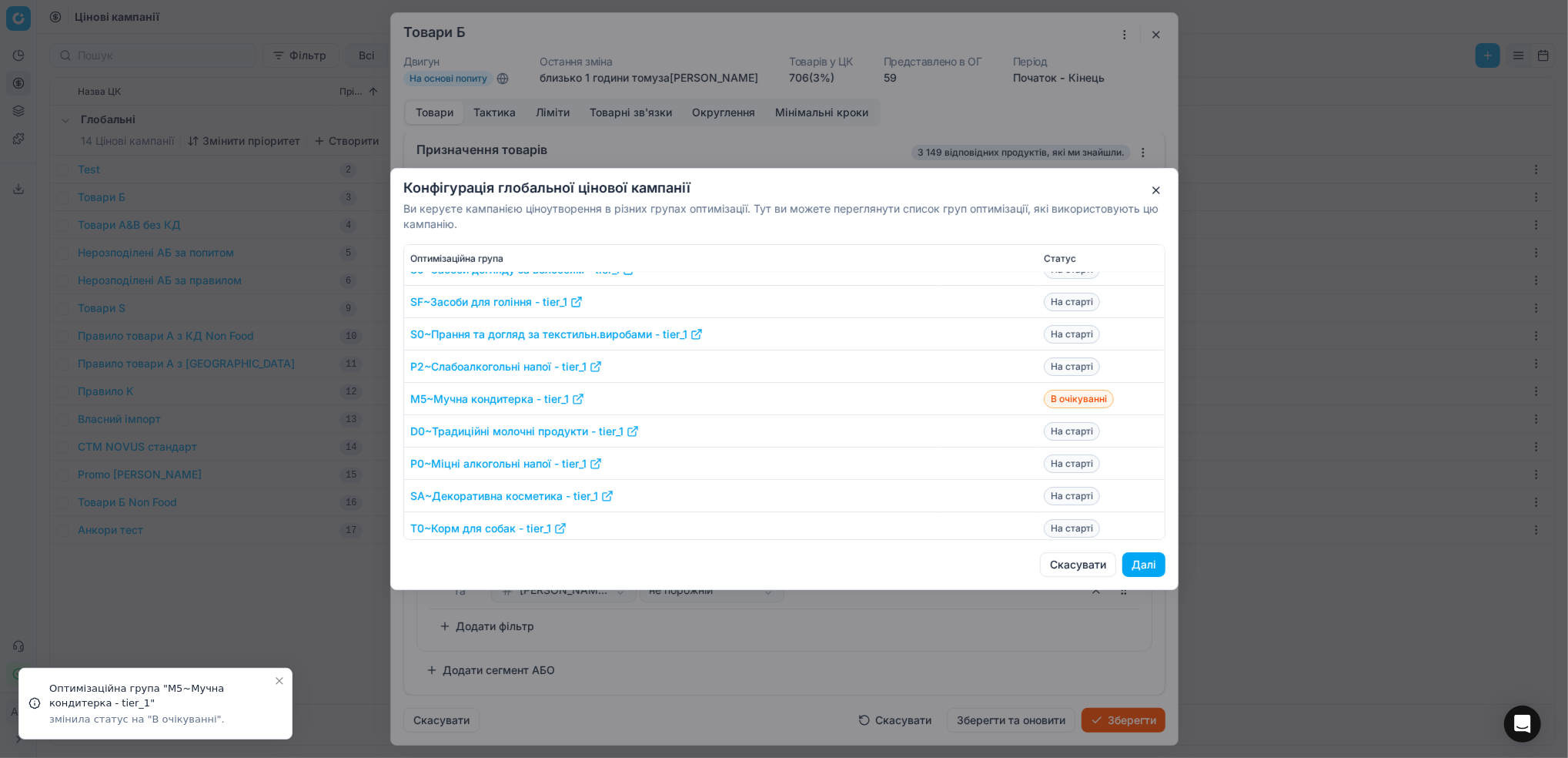
click at [1148, 564] on button "Далі" at bounding box center [1144, 564] width 43 height 24
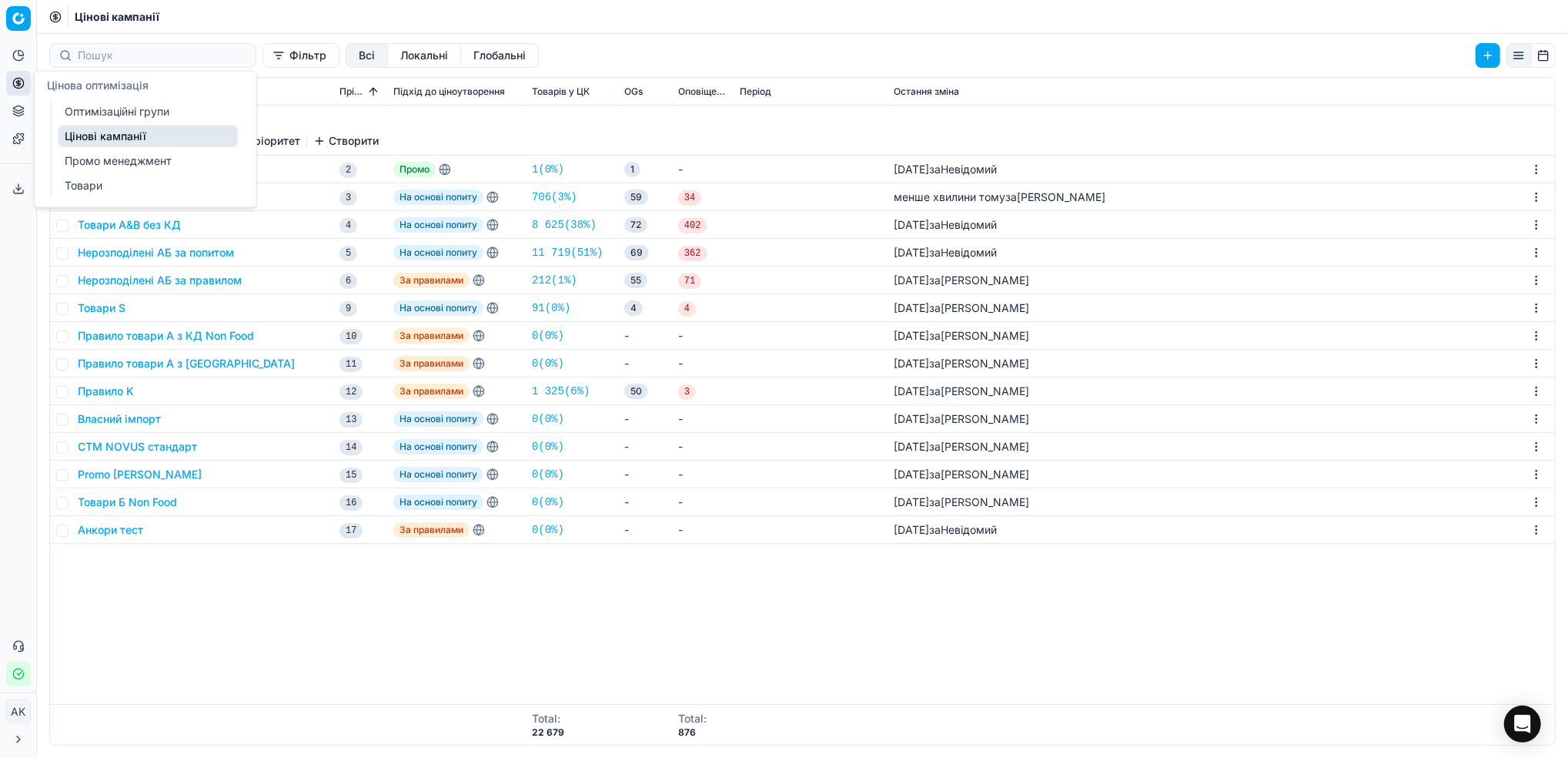
click at [95, 113] on link "Оптимізаційні групи" at bounding box center [148, 112] width 179 height 22
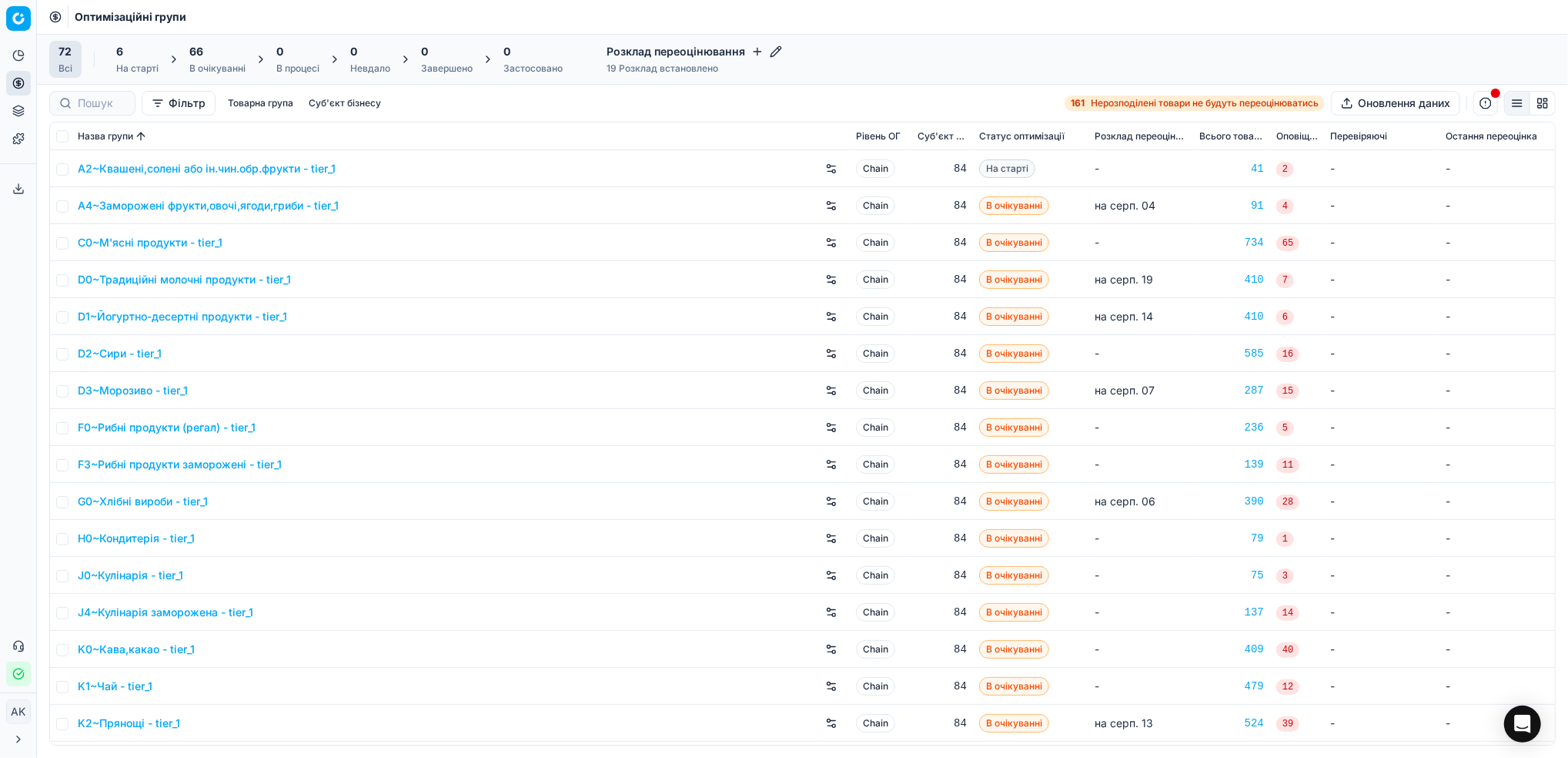
click at [207, 57] on div "66" at bounding box center [217, 51] width 56 height 15
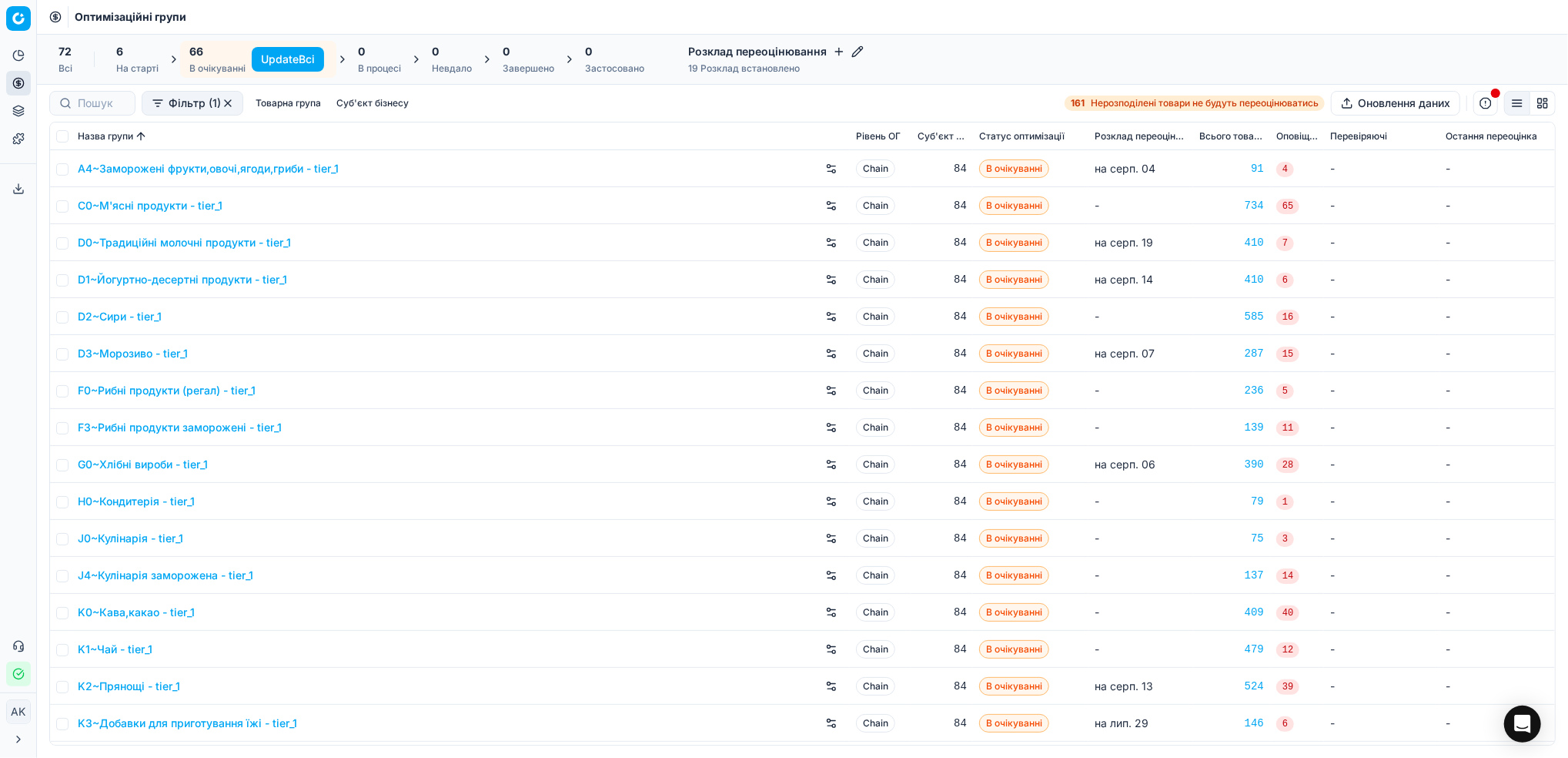
click at [271, 58] on button "Update Всі" at bounding box center [288, 59] width 72 height 24
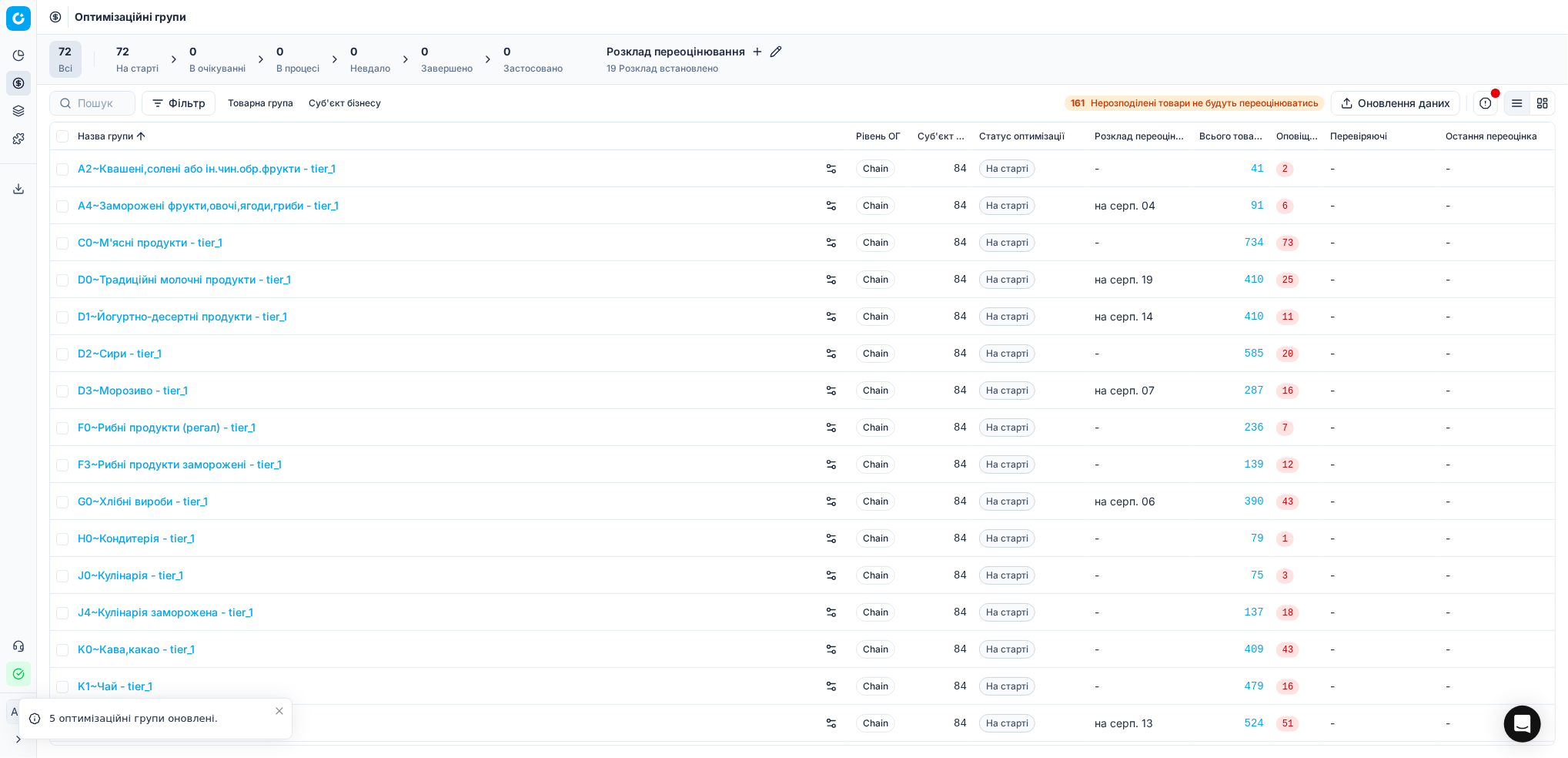
click at [282, 714] on icon "Close toast" at bounding box center [279, 710] width 6 height 6
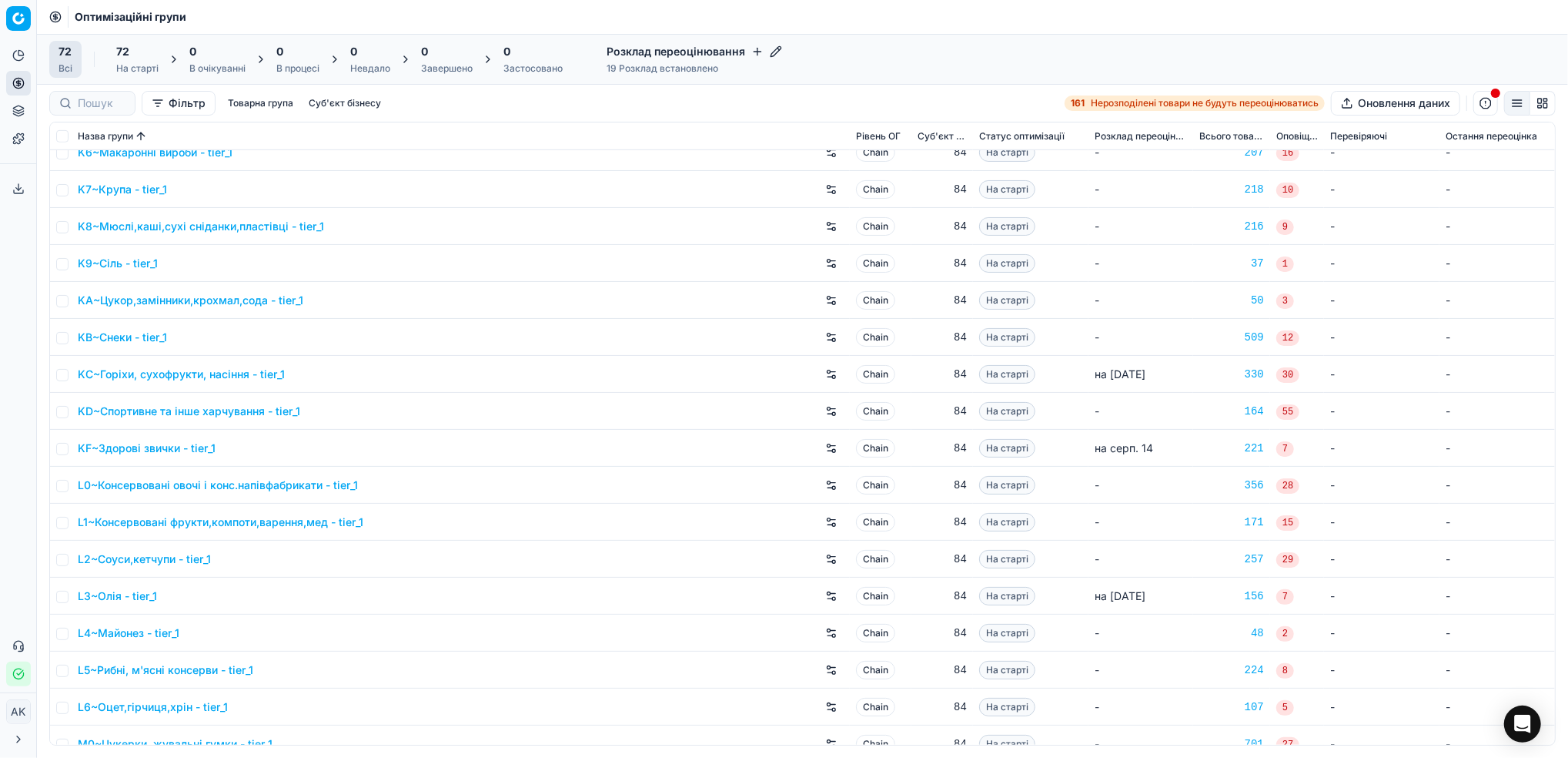
scroll to position [821, 0]
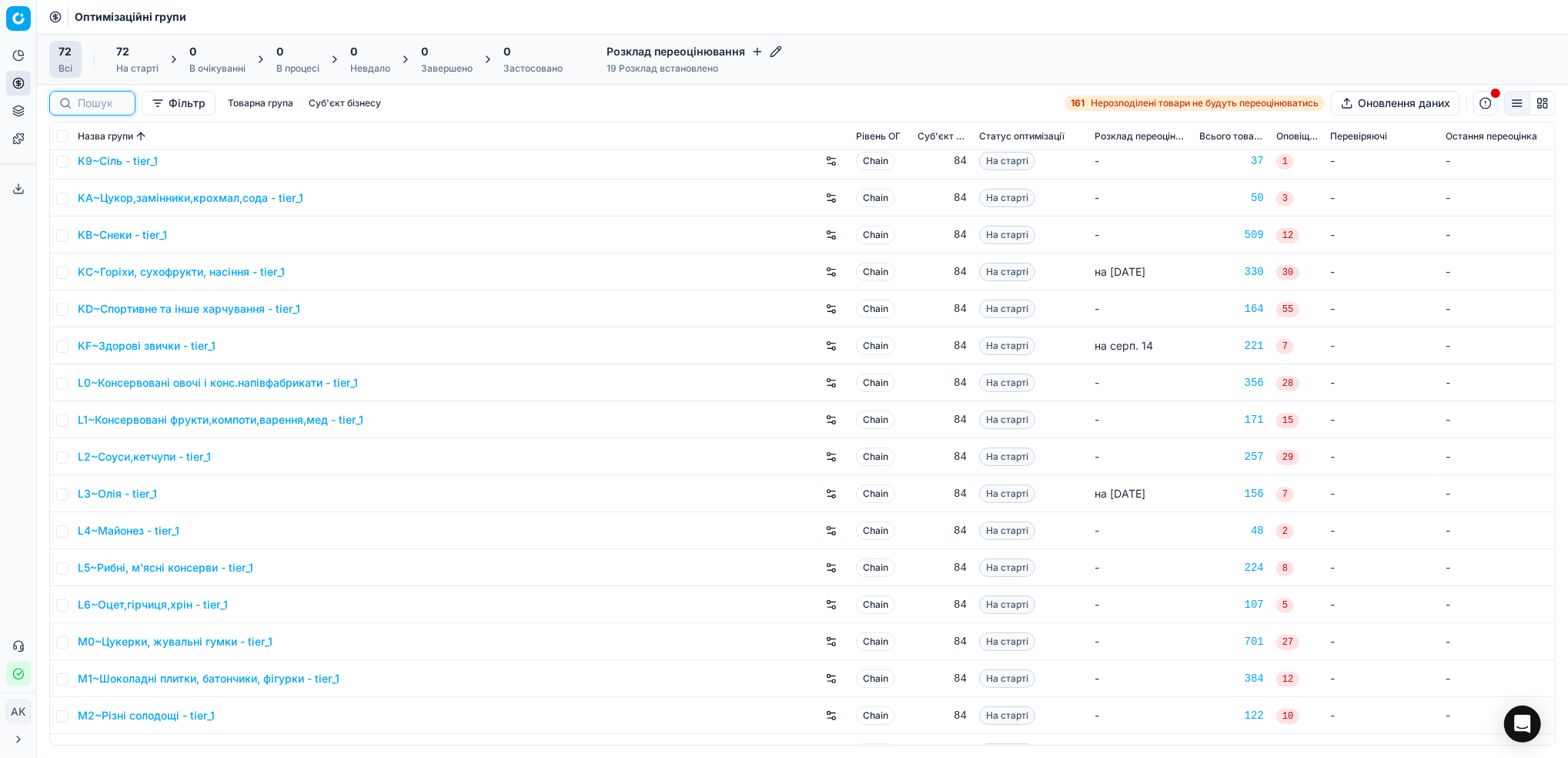
click at [103, 104] on input at bounding box center [101, 103] width 48 height 15
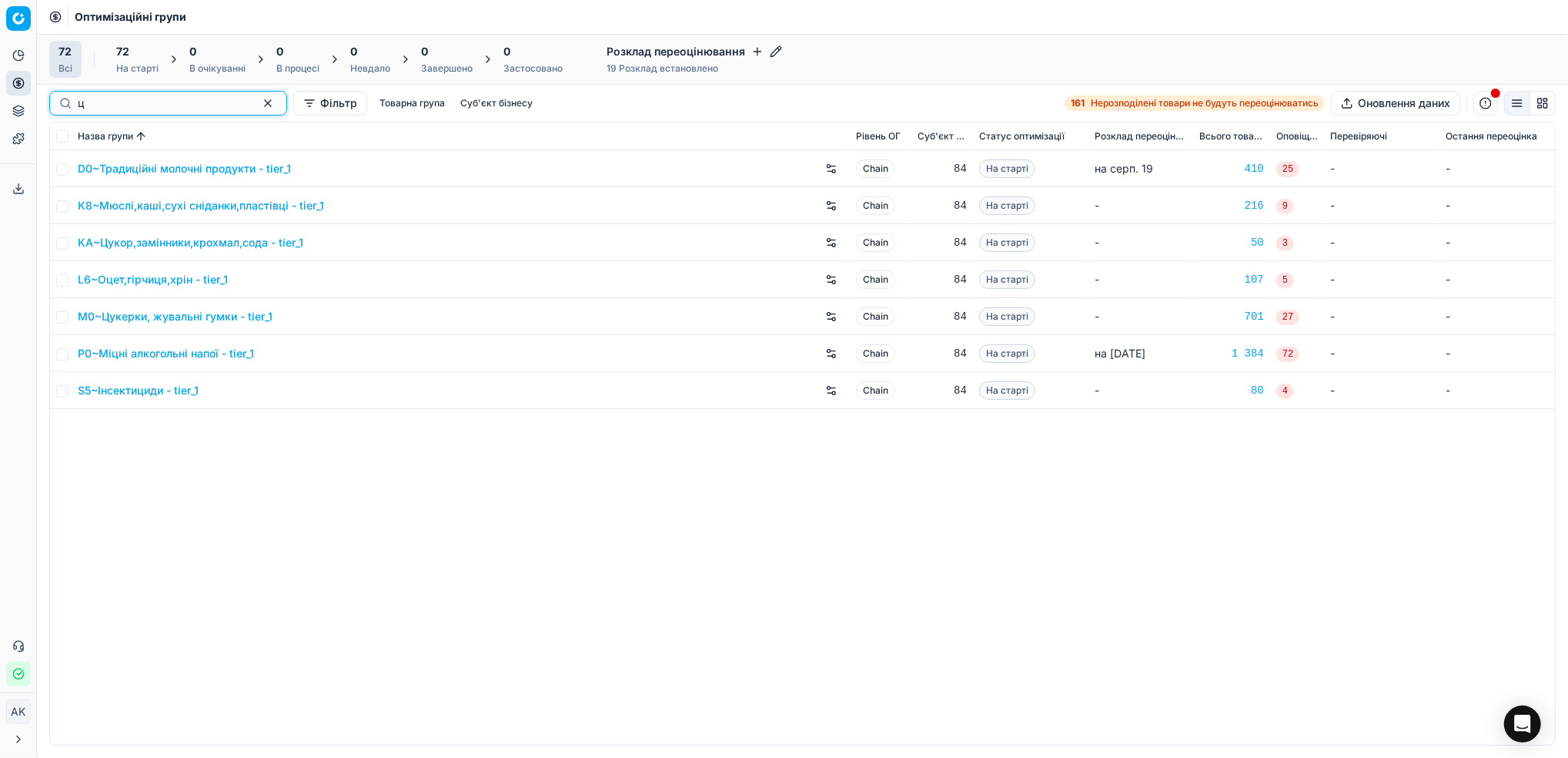
scroll to position [0, 0]
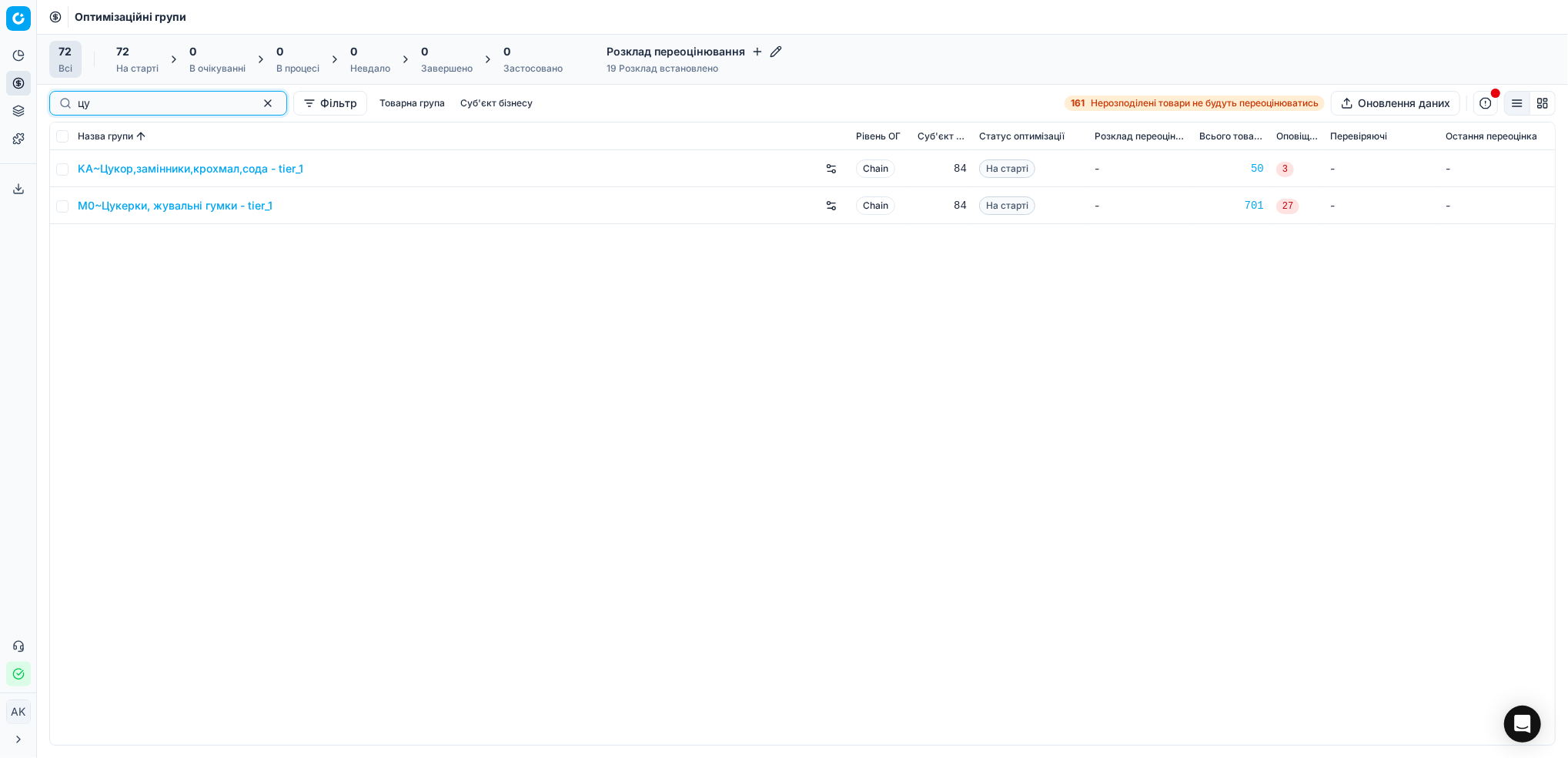
type input "ц"
type input "сне"
click at [59, 176] on td at bounding box center [61, 168] width 22 height 37
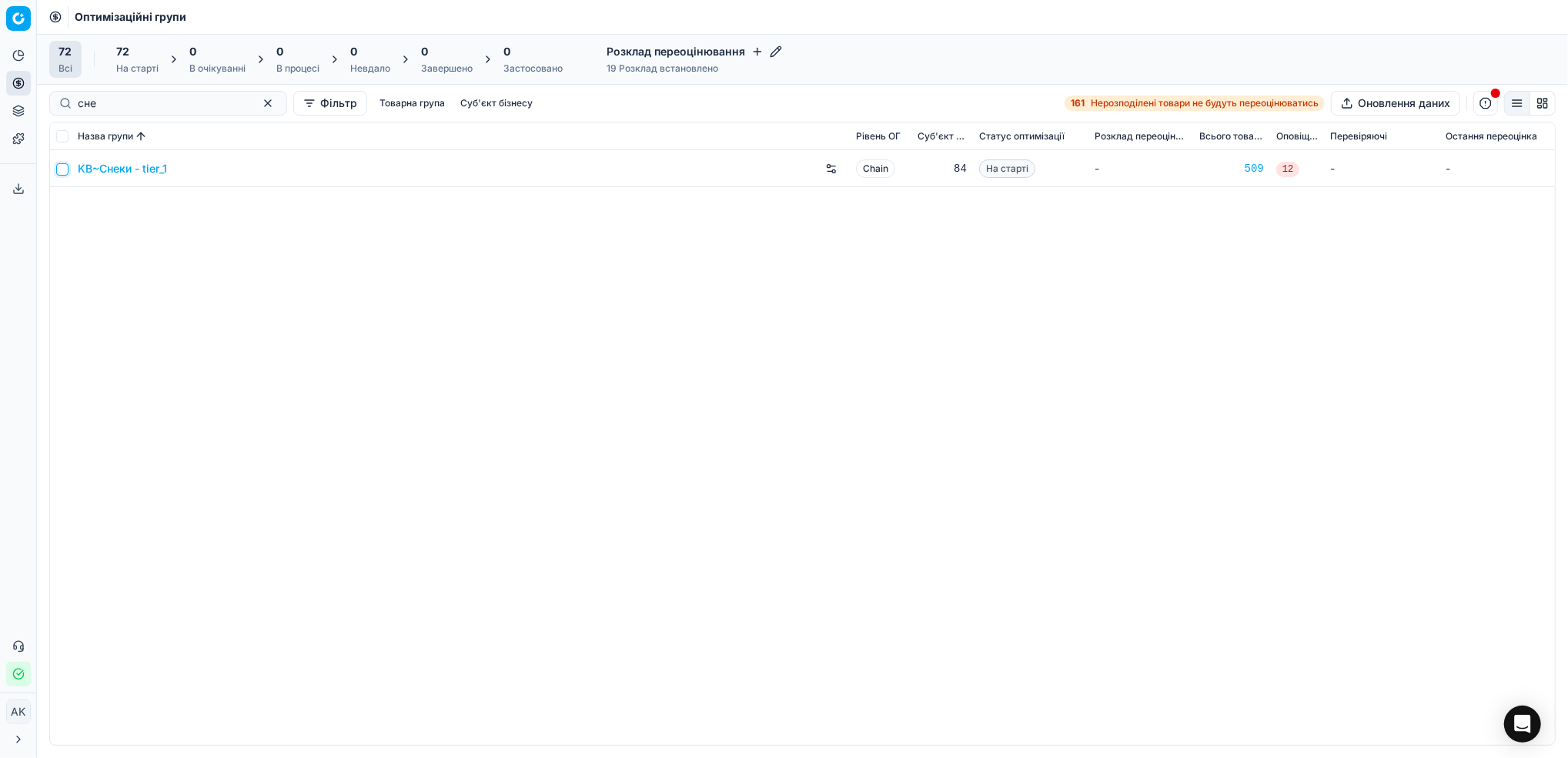
click at [63, 171] on input "checkbox" at bounding box center [62, 169] width 13 height 13
checkbox input "true"
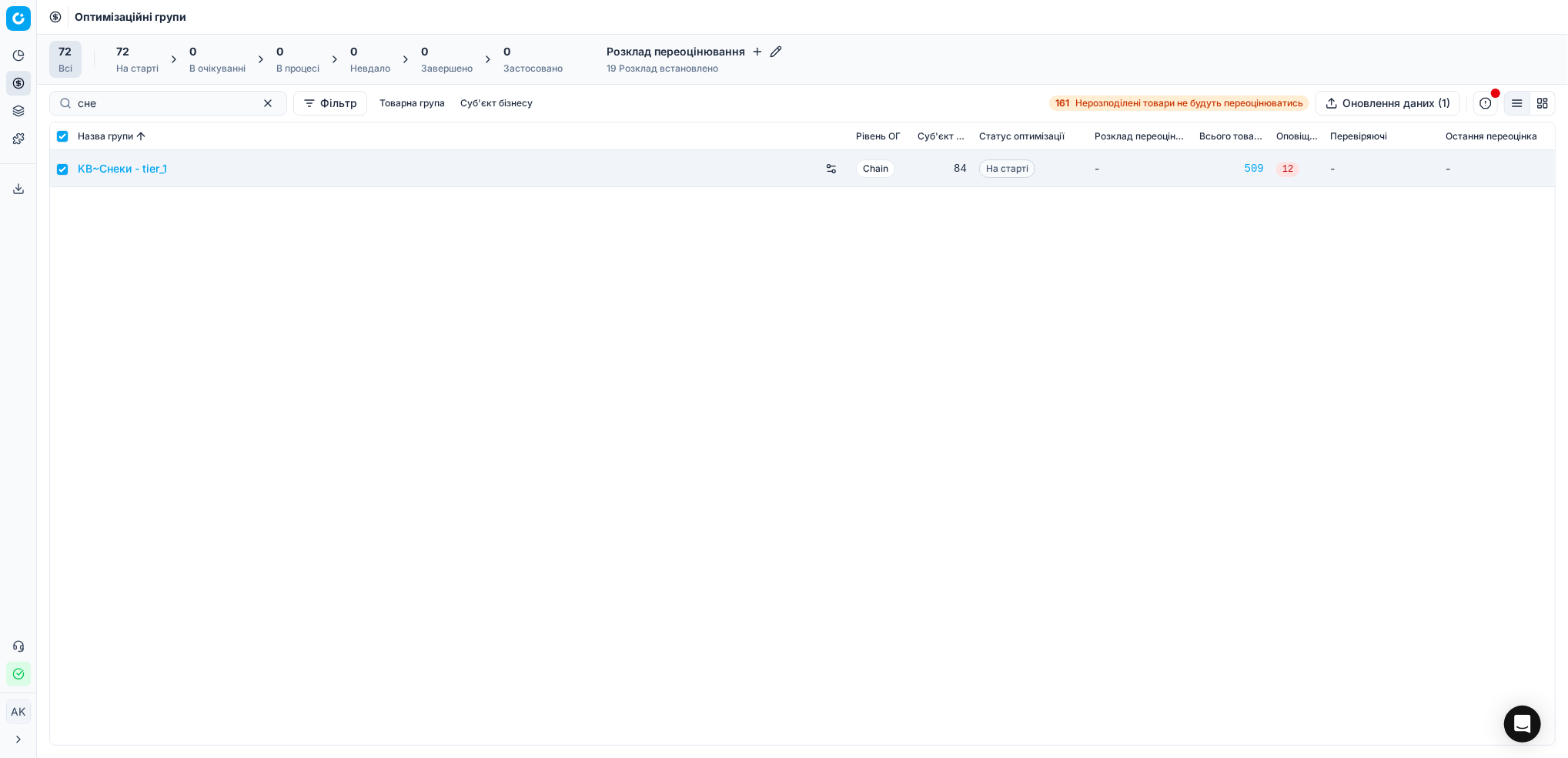
click at [136, 69] on div "На старті" at bounding box center [137, 68] width 42 height 13
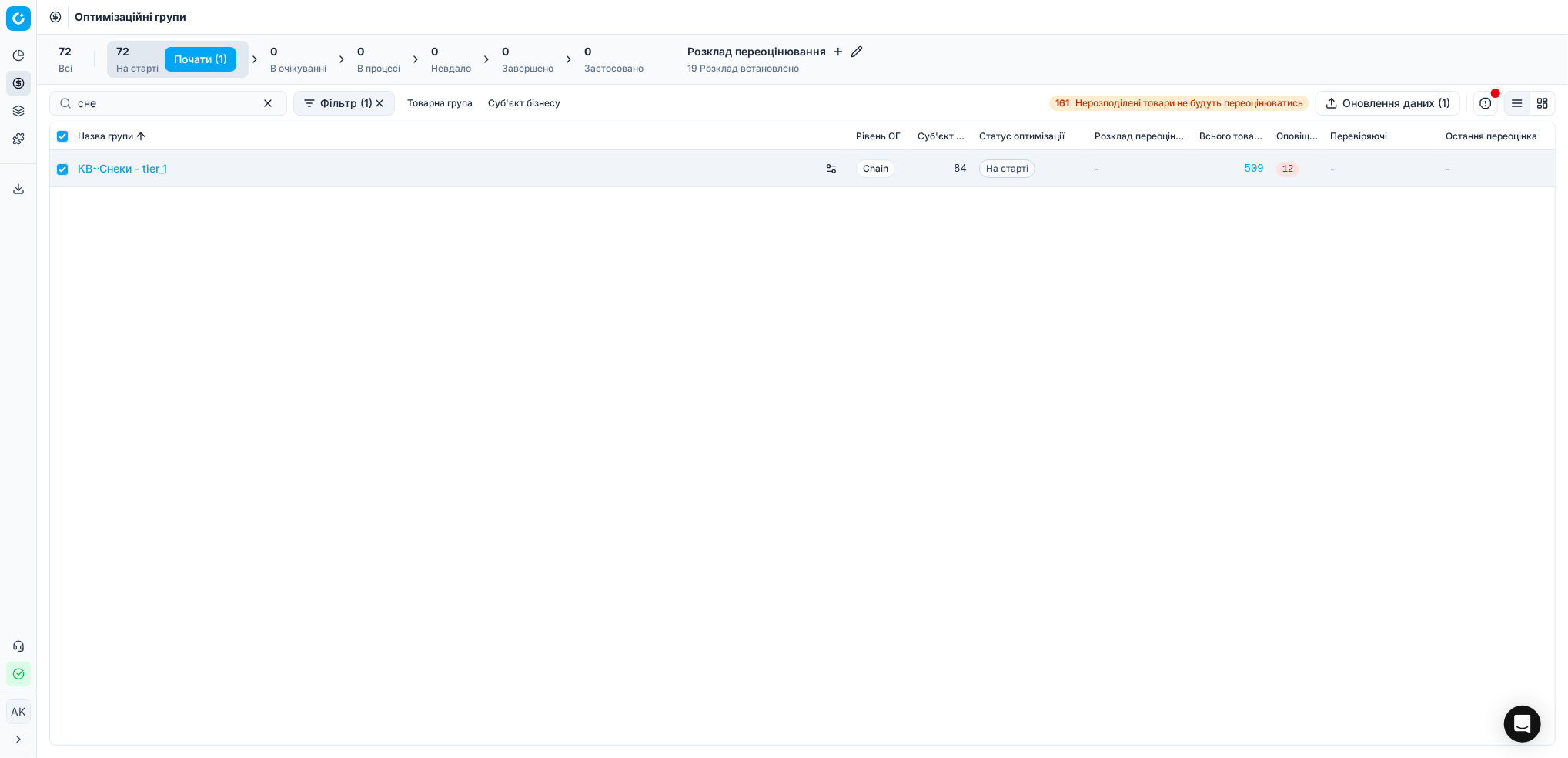
click at [190, 59] on button "Почати (1)" at bounding box center [201, 59] width 72 height 24
checkbox input "false"
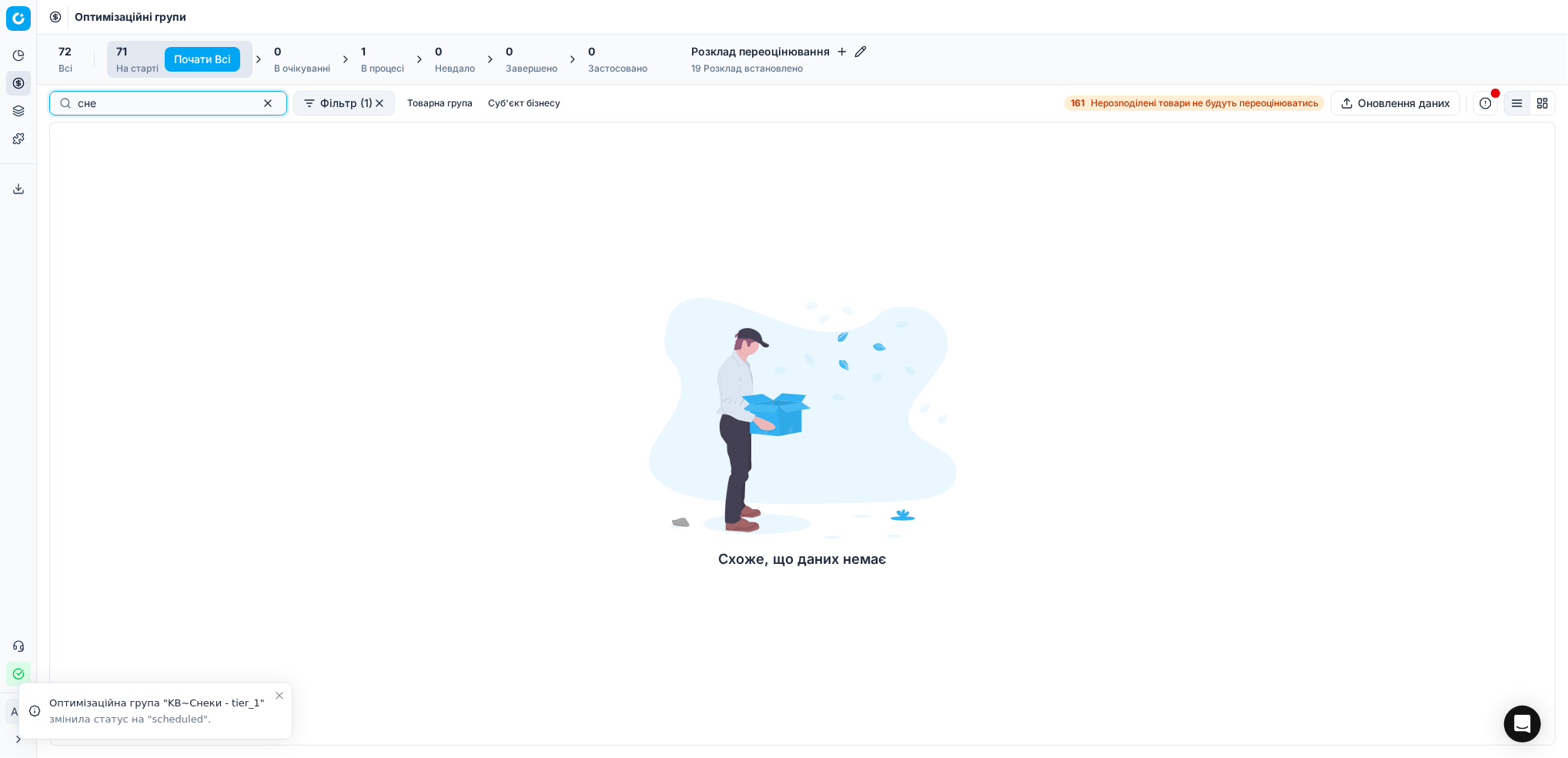
click at [258, 104] on button "button" at bounding box center [267, 103] width 19 height 19
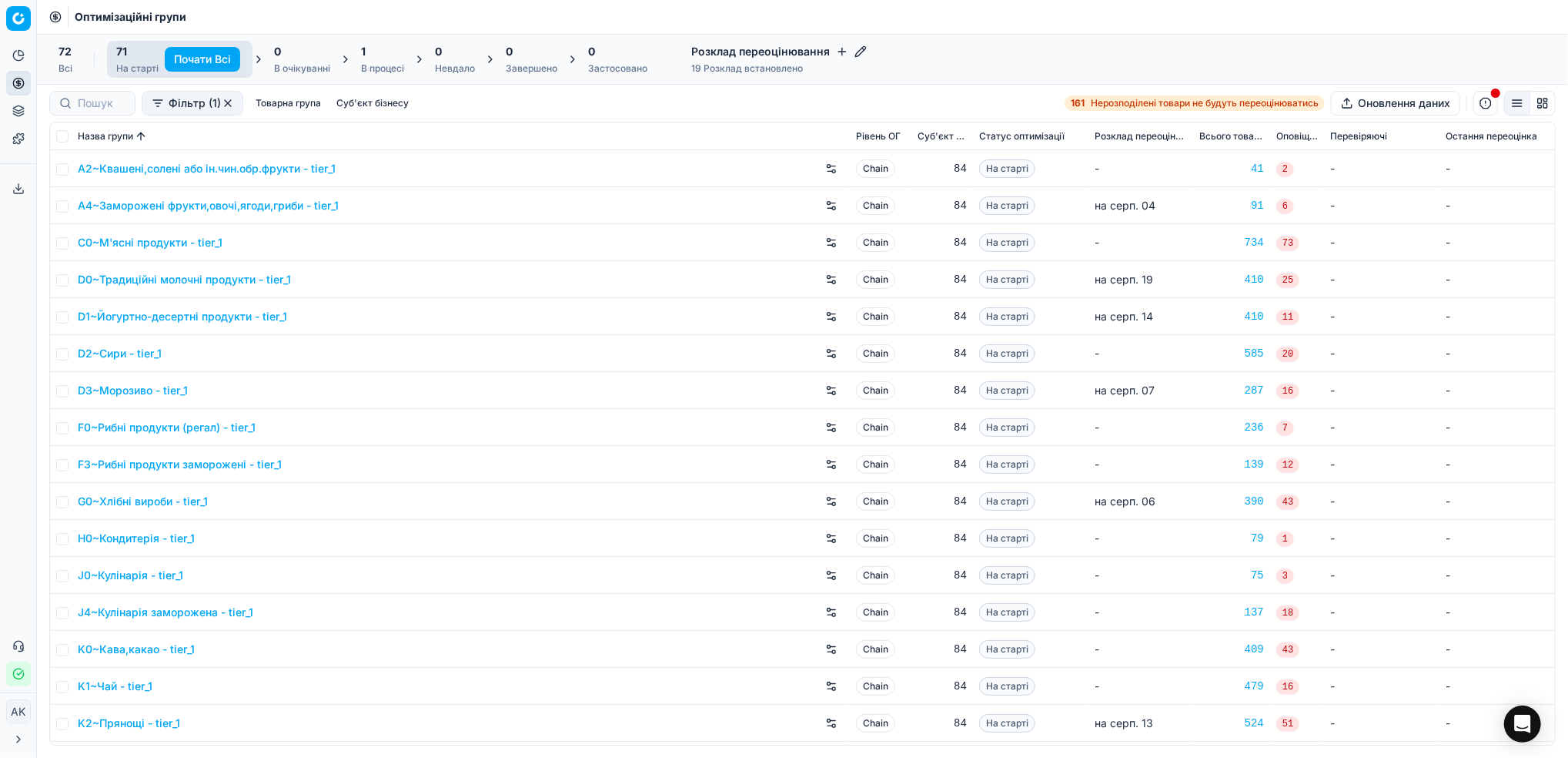
click at [227, 98] on button "button" at bounding box center [228, 104] width 13 height 13
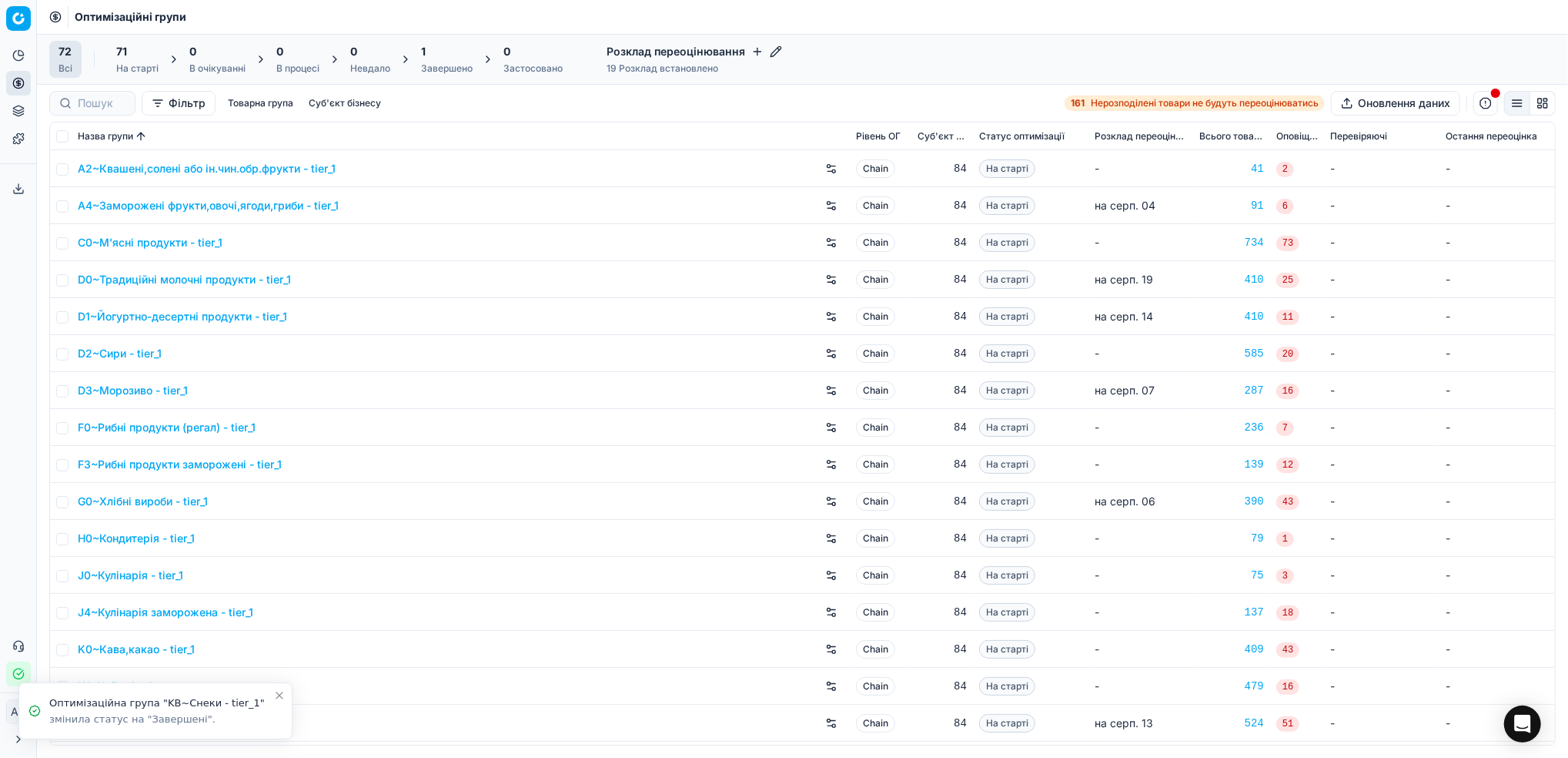
click at [441, 62] on div "Завершено" at bounding box center [446, 68] width 51 height 13
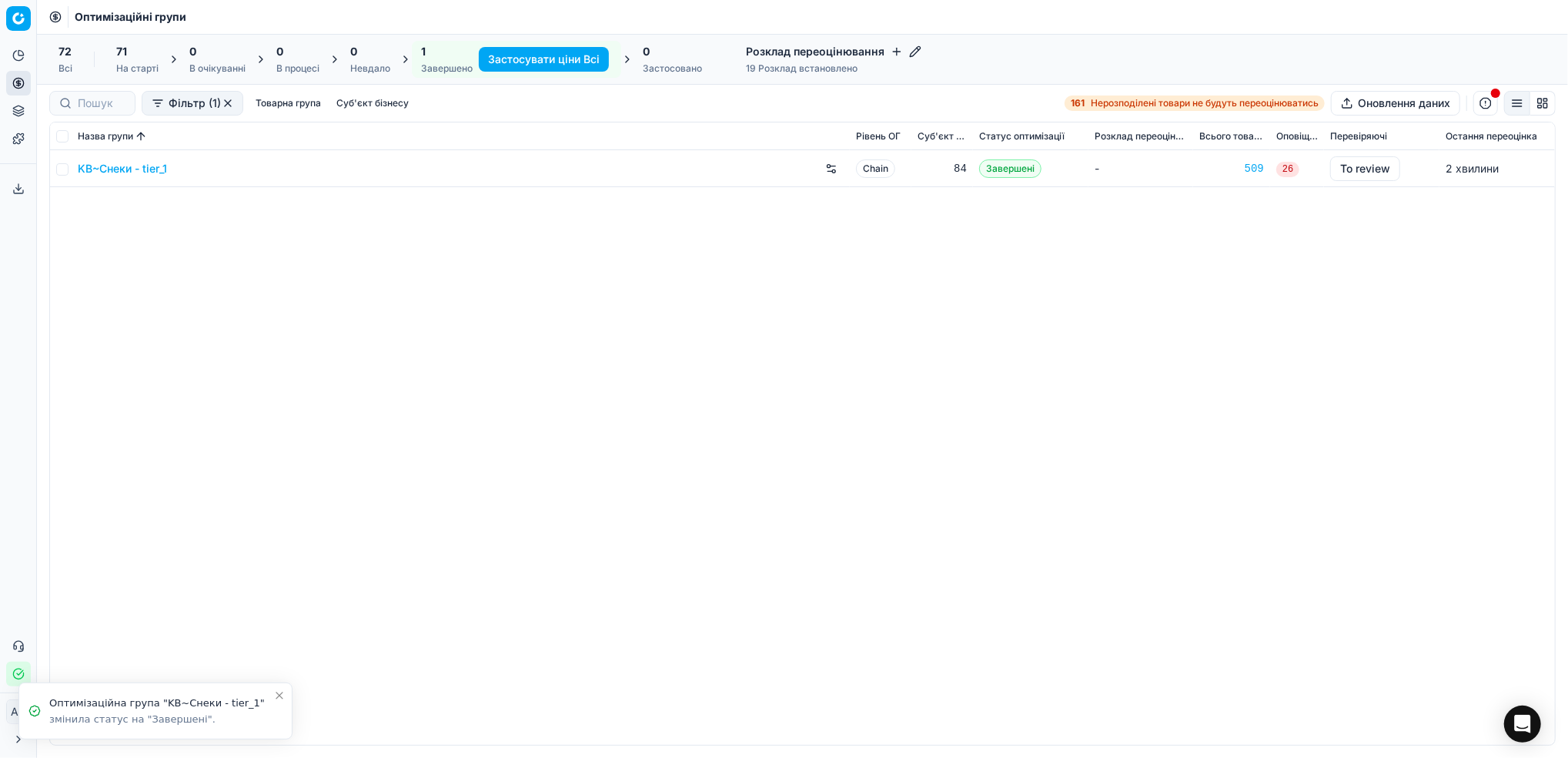
click at [122, 167] on link "KB~Снеки - tier_1" at bounding box center [122, 168] width 89 height 15
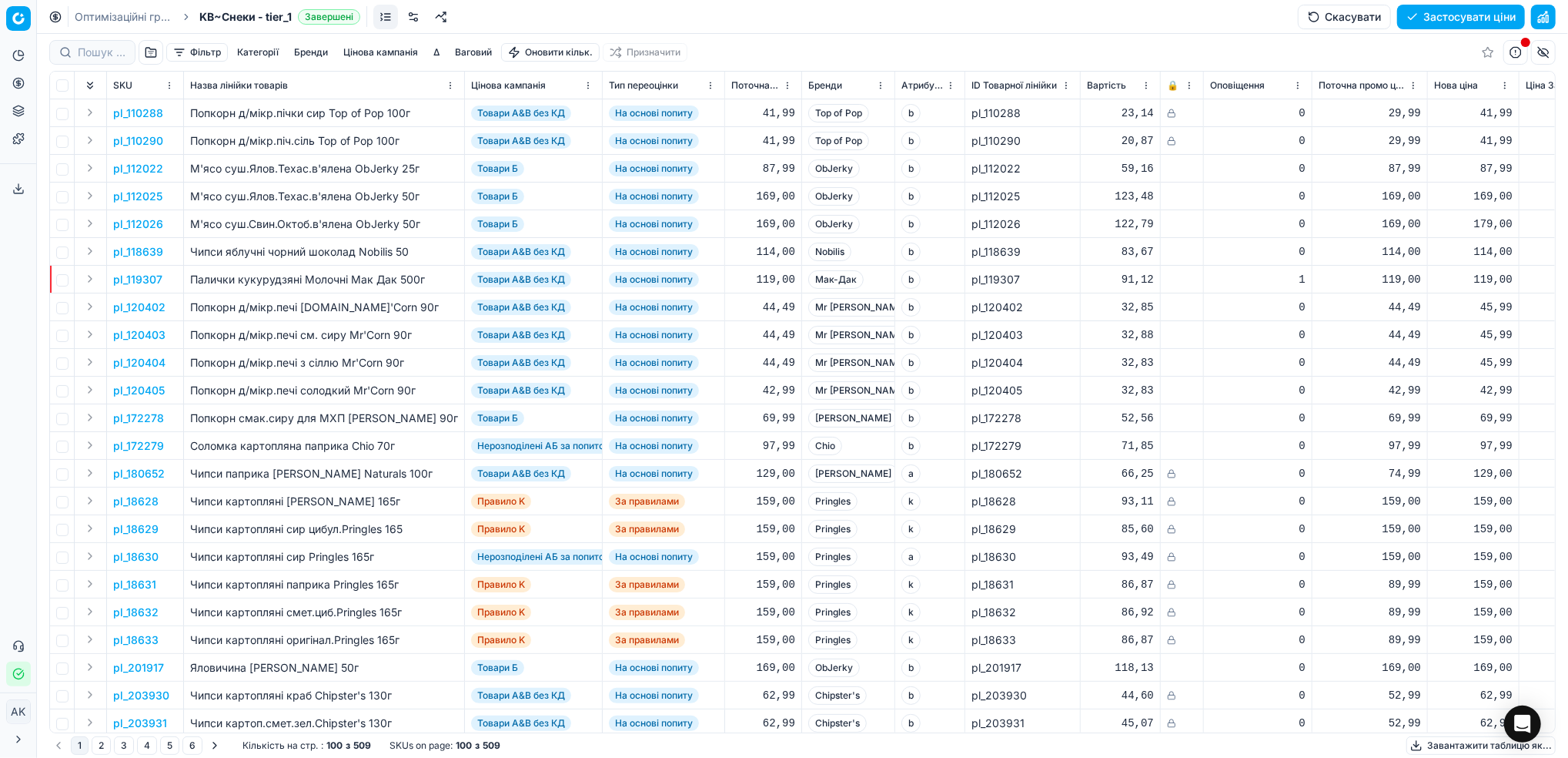
click at [375, 59] on button "Цінова кампанія" at bounding box center [381, 52] width 87 height 19
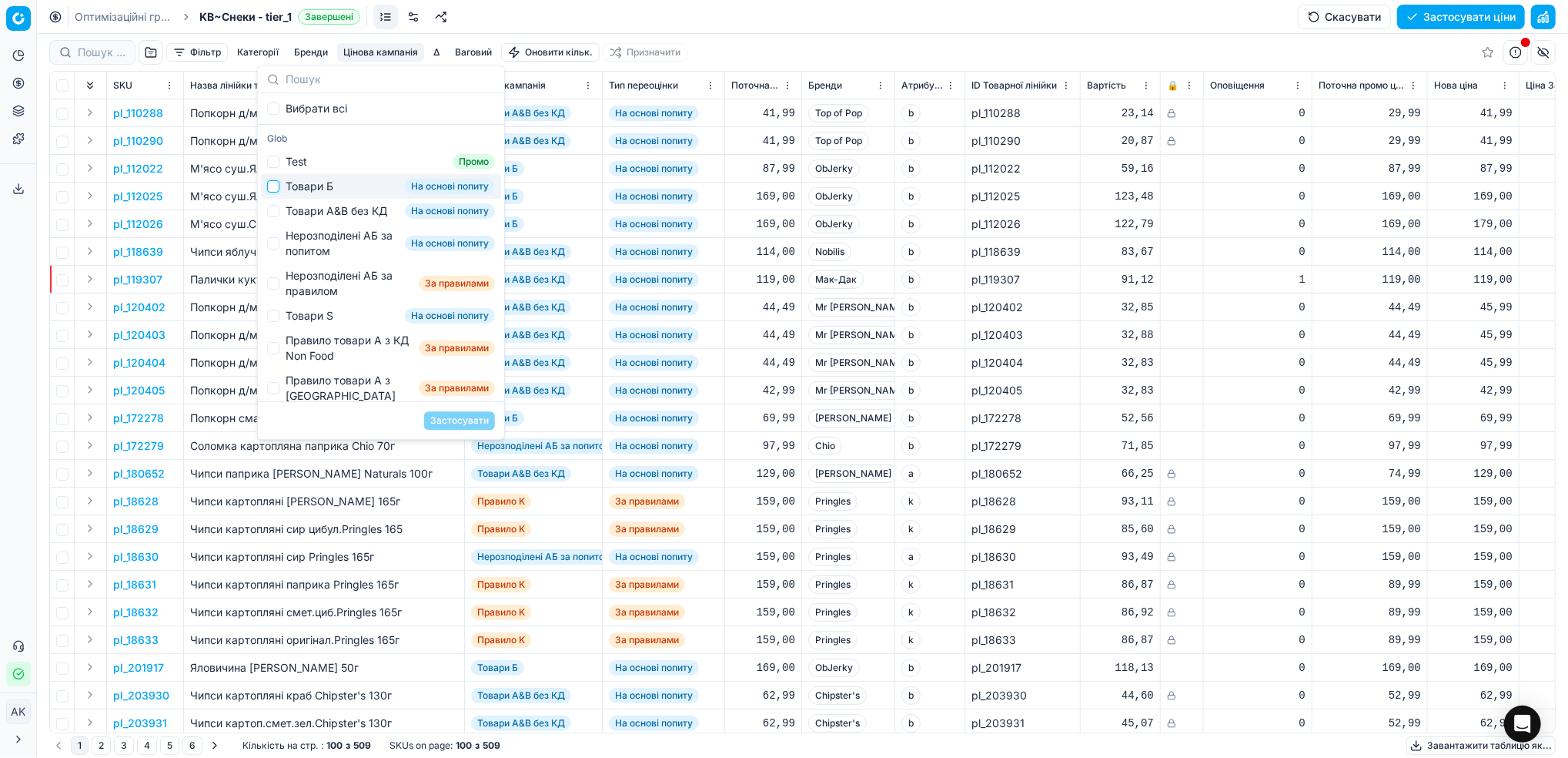
click at [275, 189] on input "Suggestions" at bounding box center [274, 186] width 13 height 13
checkbox input "true"
click at [456, 426] on button "Застосувати" at bounding box center [459, 420] width 71 height 19
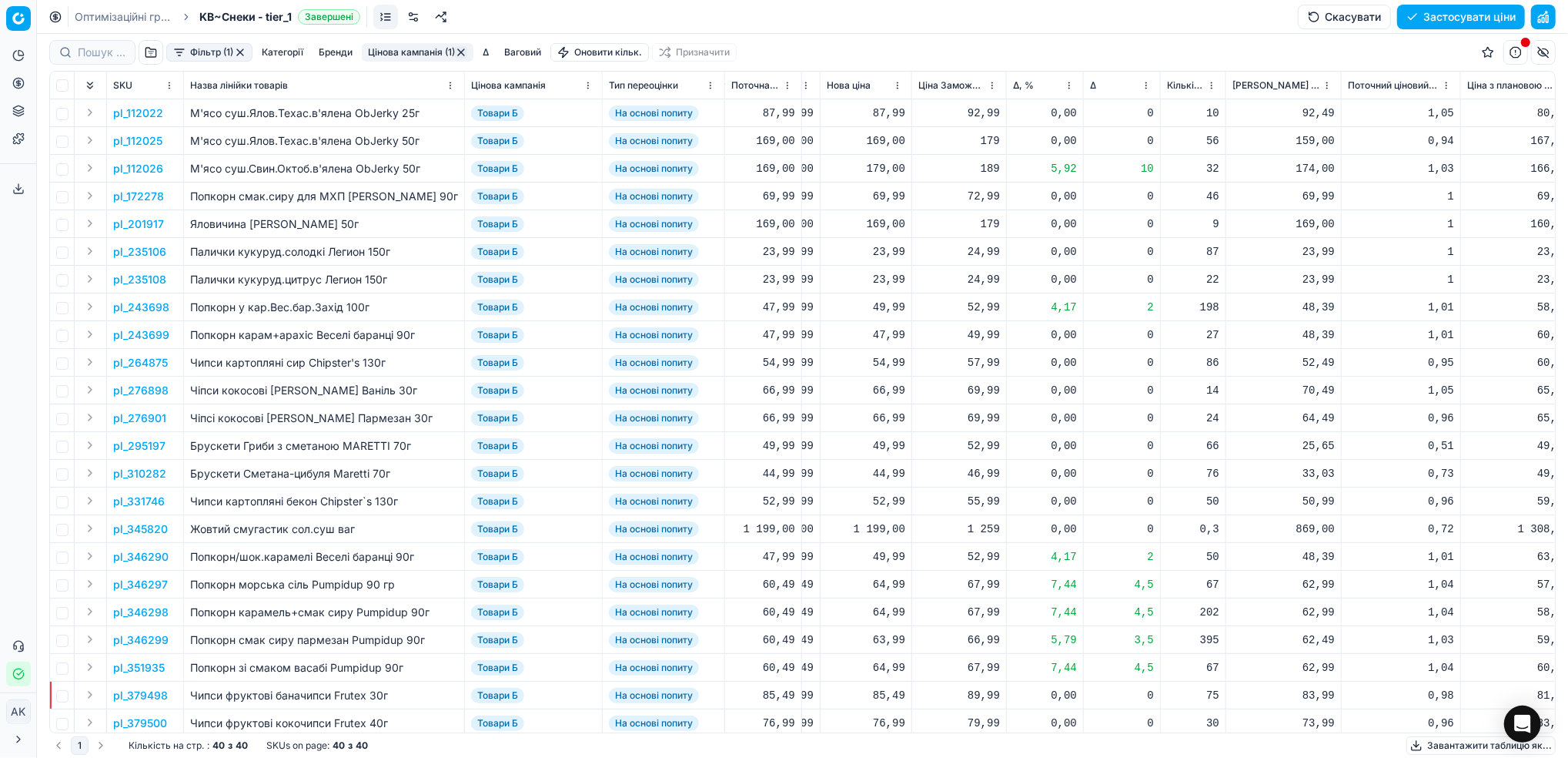
scroll to position [0, 626]
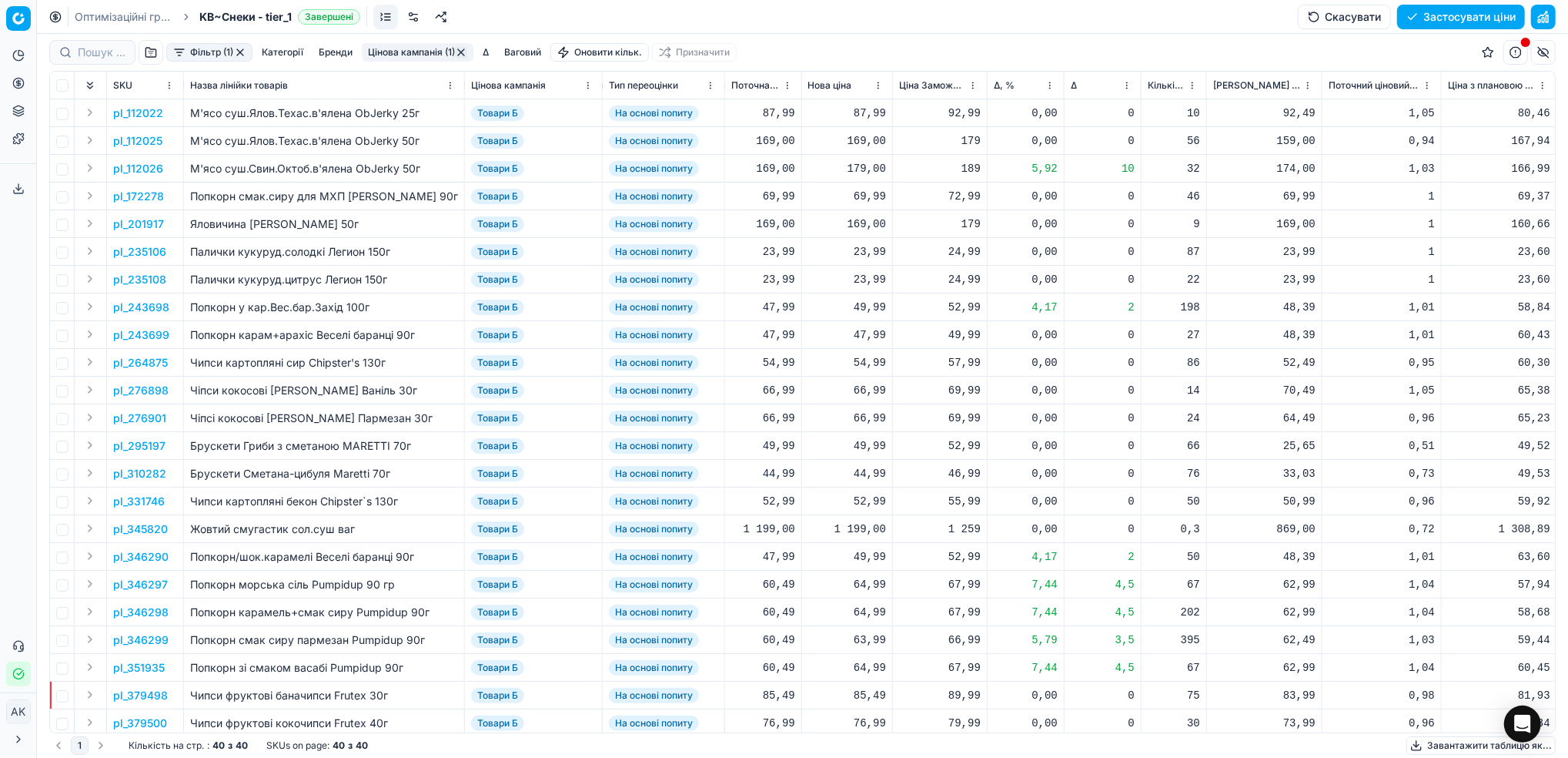
click at [457, 58] on button "button" at bounding box center [462, 52] width 13 height 13
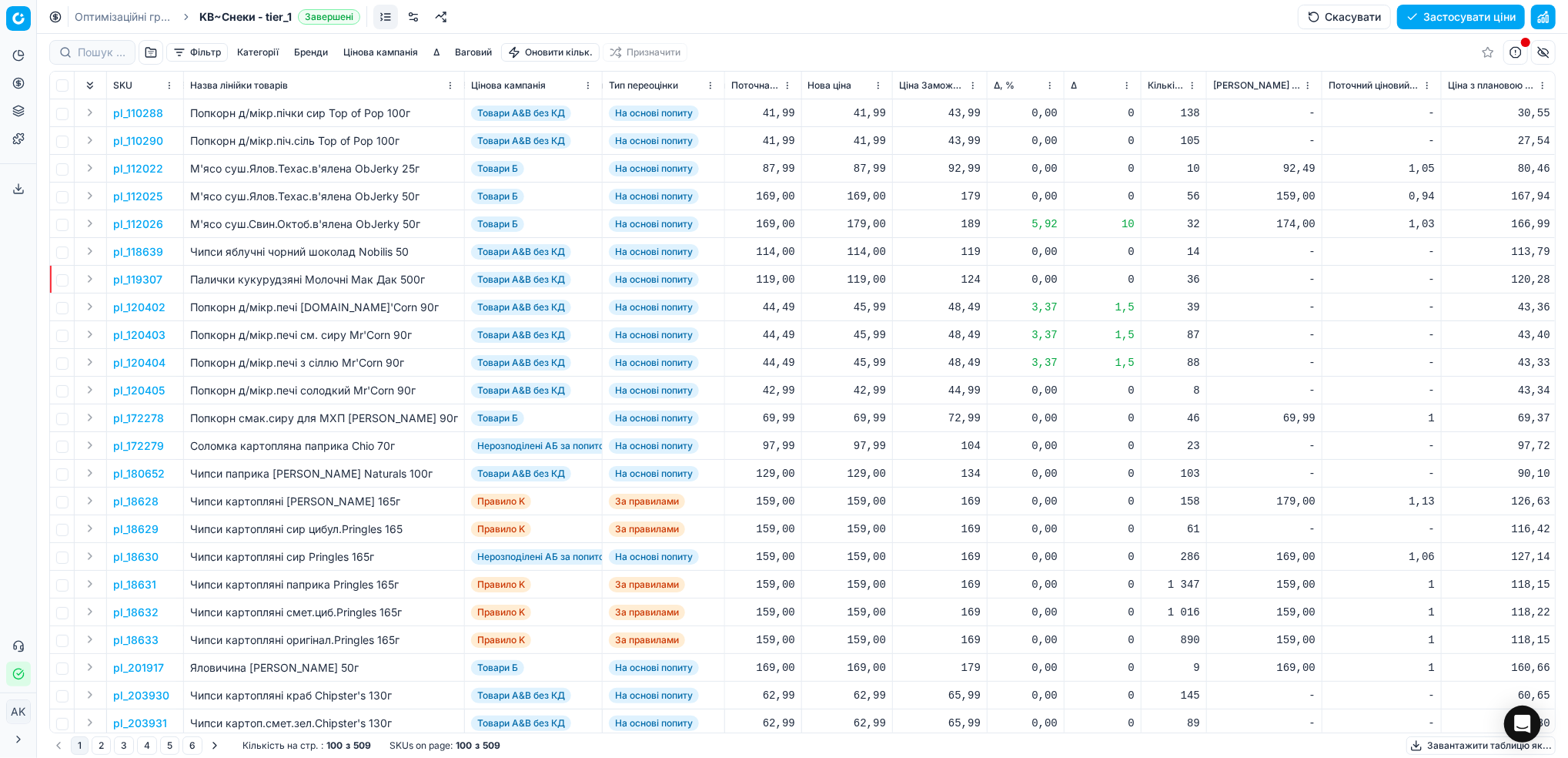
click at [152, 50] on button "button" at bounding box center [150, 51] width 24 height 24
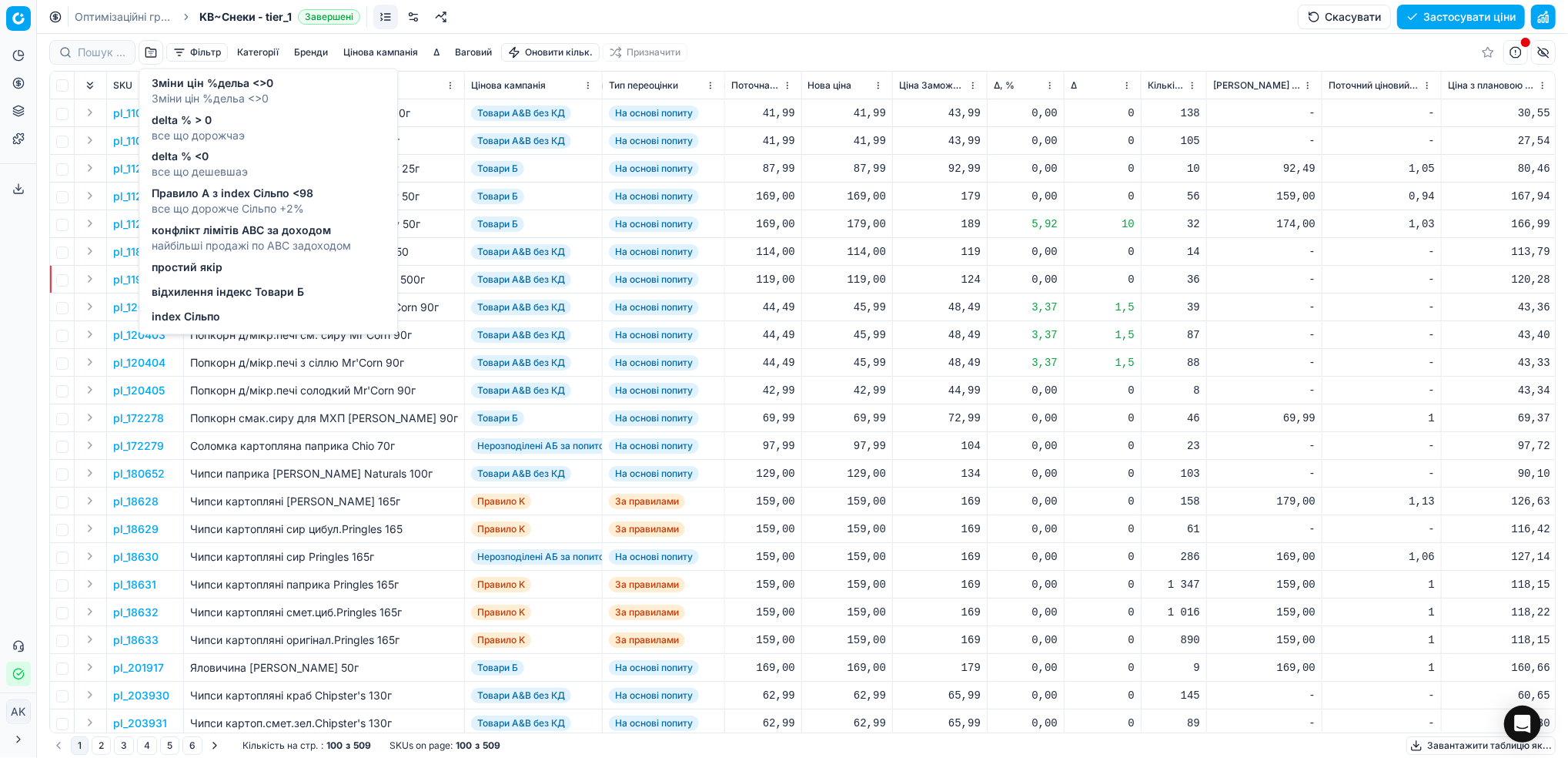
click at [194, 301] on div "відхилення індекс Товари Б" at bounding box center [228, 294] width 152 height 19
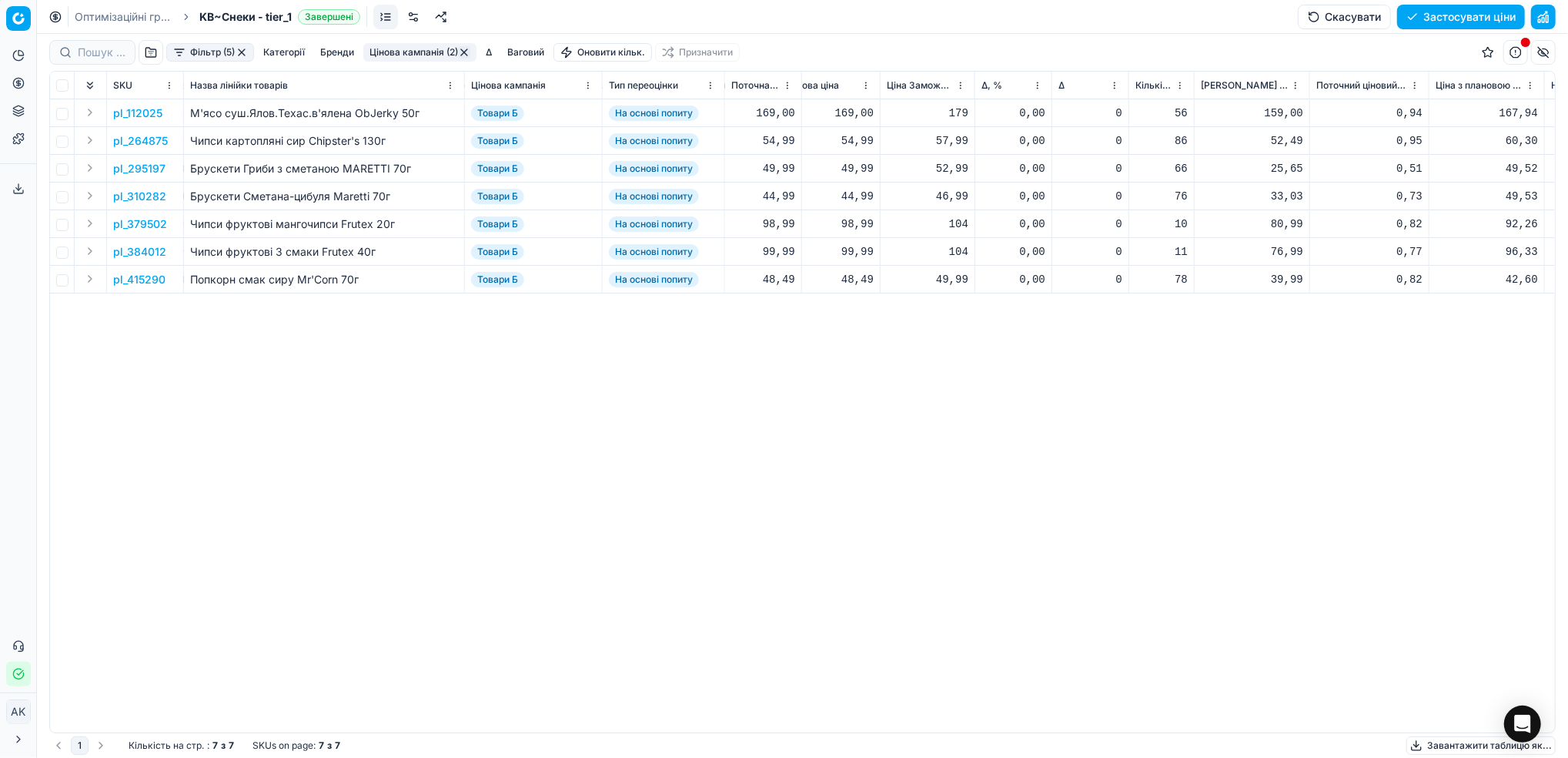
scroll to position [0, 633]
click at [141, 250] on p "pl_384012" at bounding box center [140, 251] width 53 height 15
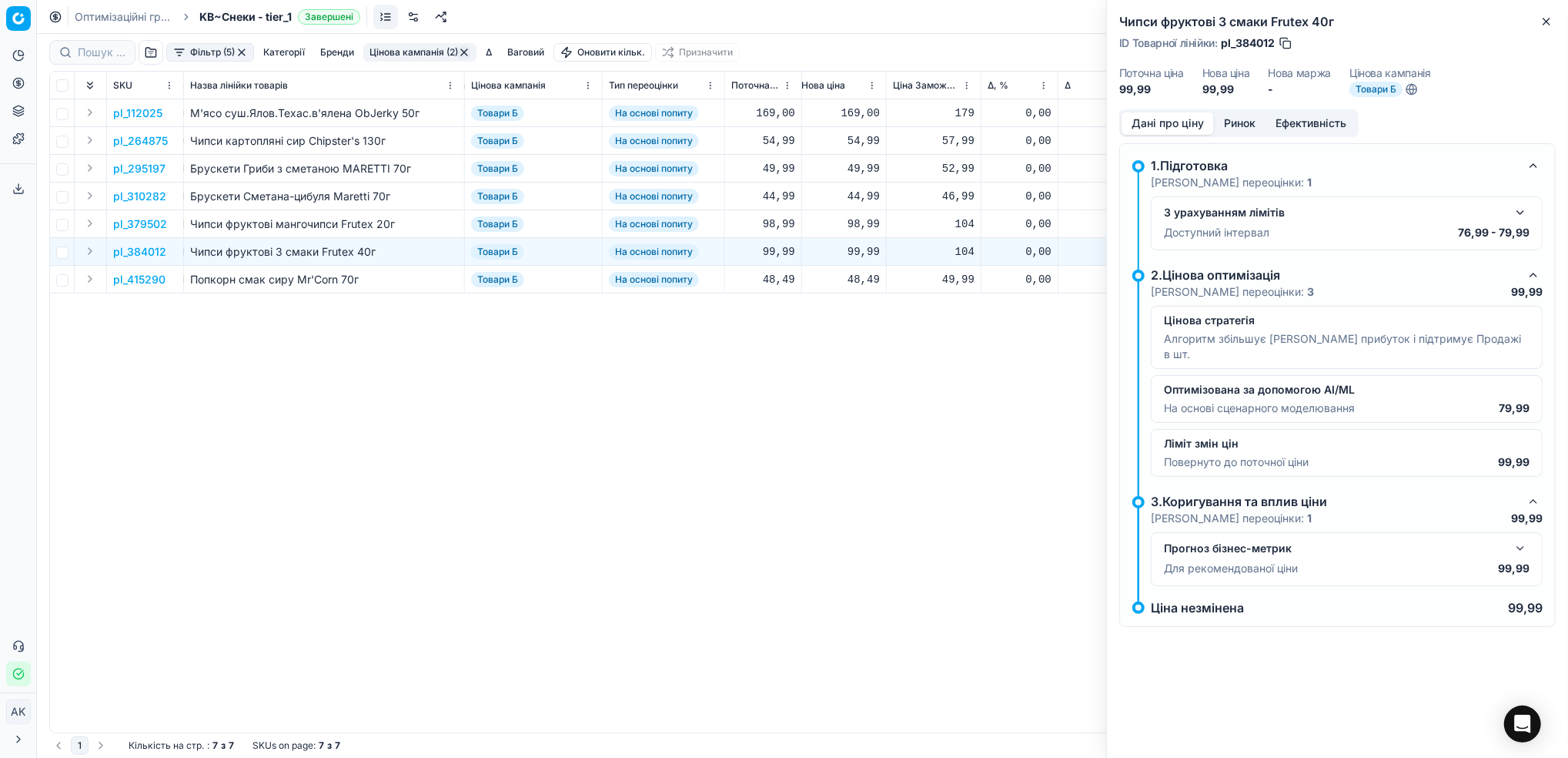
click at [1241, 124] on button "Ринок" at bounding box center [1239, 123] width 51 height 23
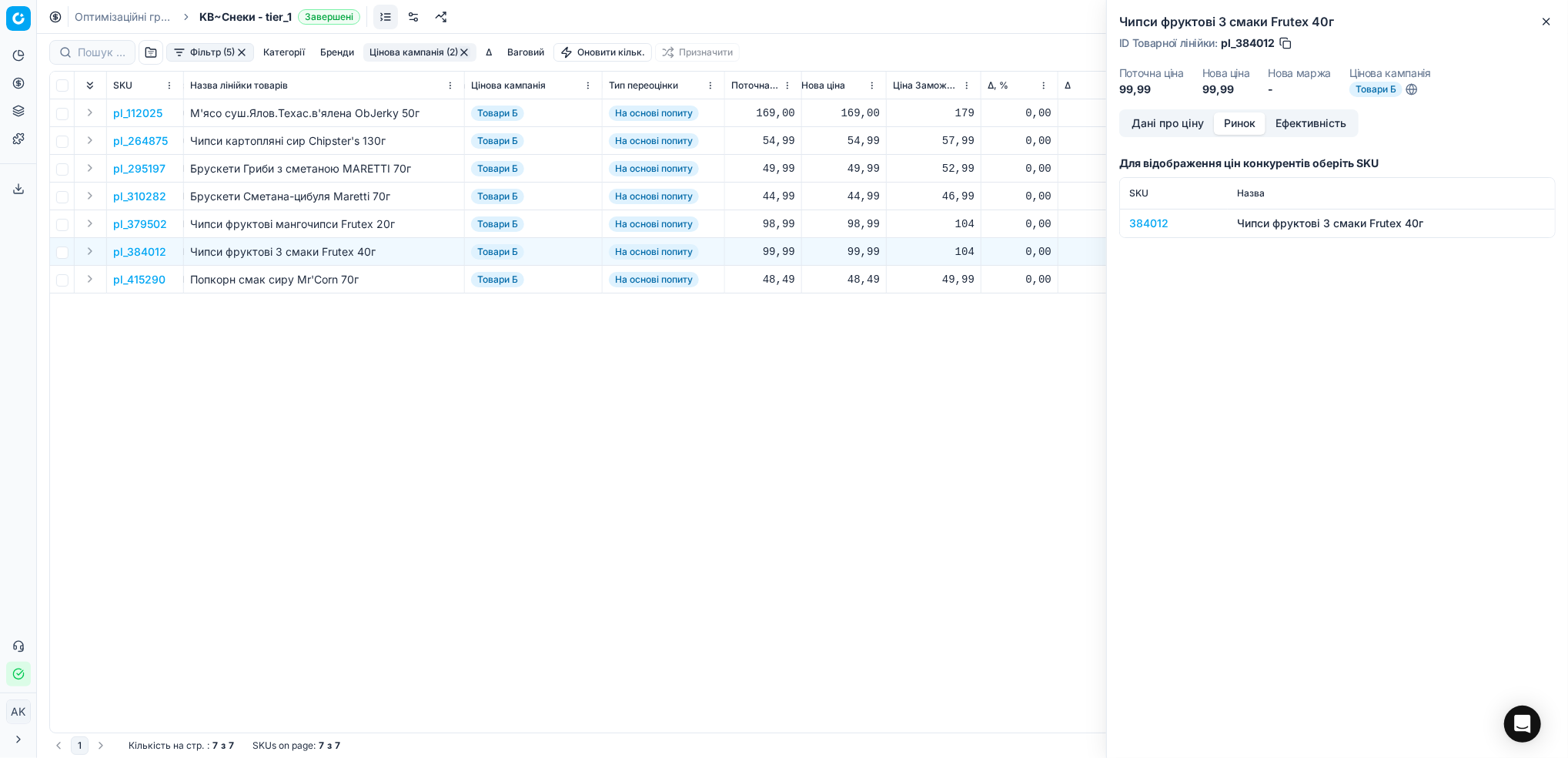
click at [1153, 221] on div "384012" at bounding box center [1174, 223] width 89 height 15
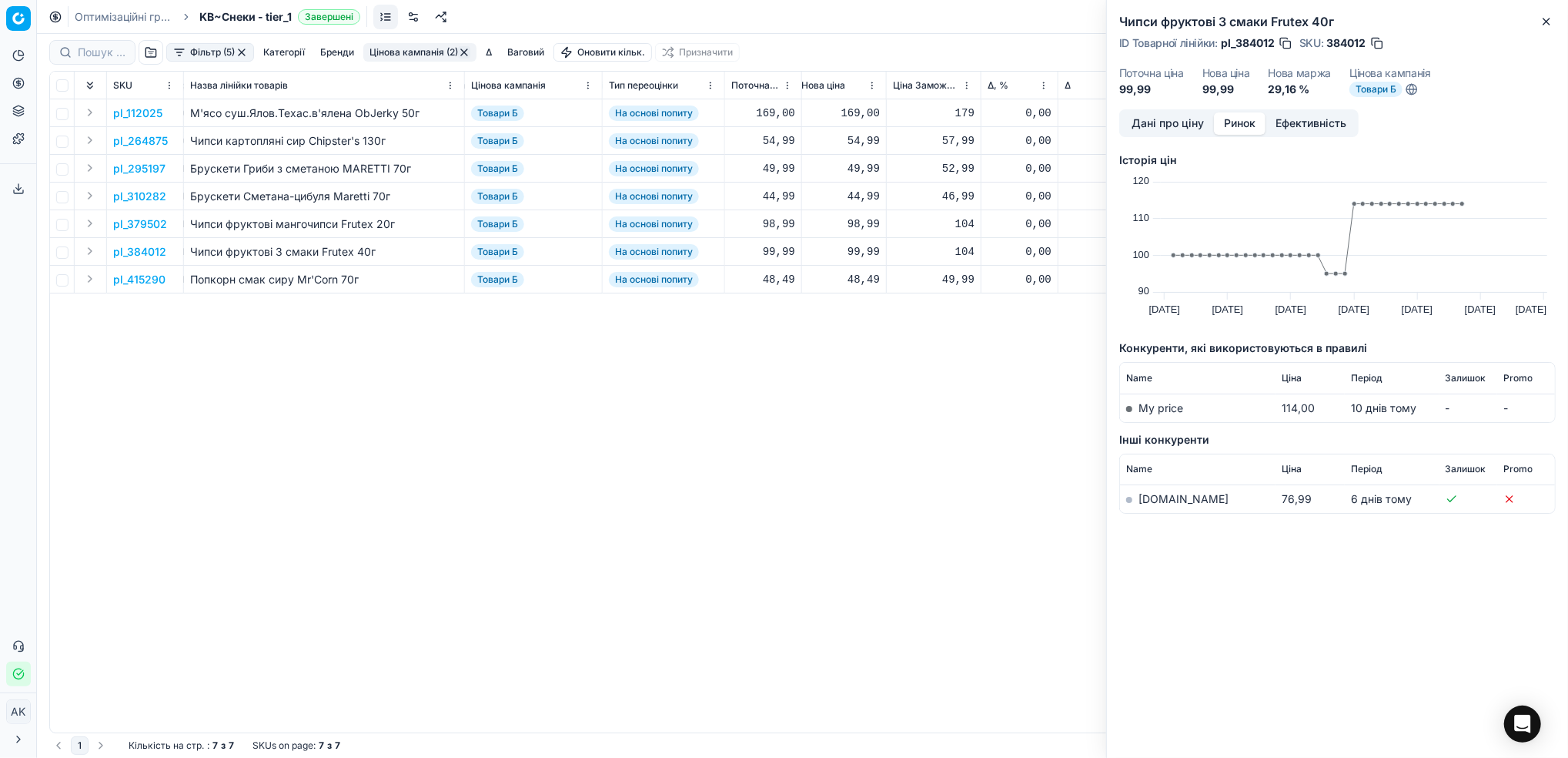
click at [1153, 498] on link "[DOMAIN_NAME]" at bounding box center [1184, 499] width 90 height 14
click at [1152, 130] on button "Дані про ціну" at bounding box center [1167, 123] width 93 height 23
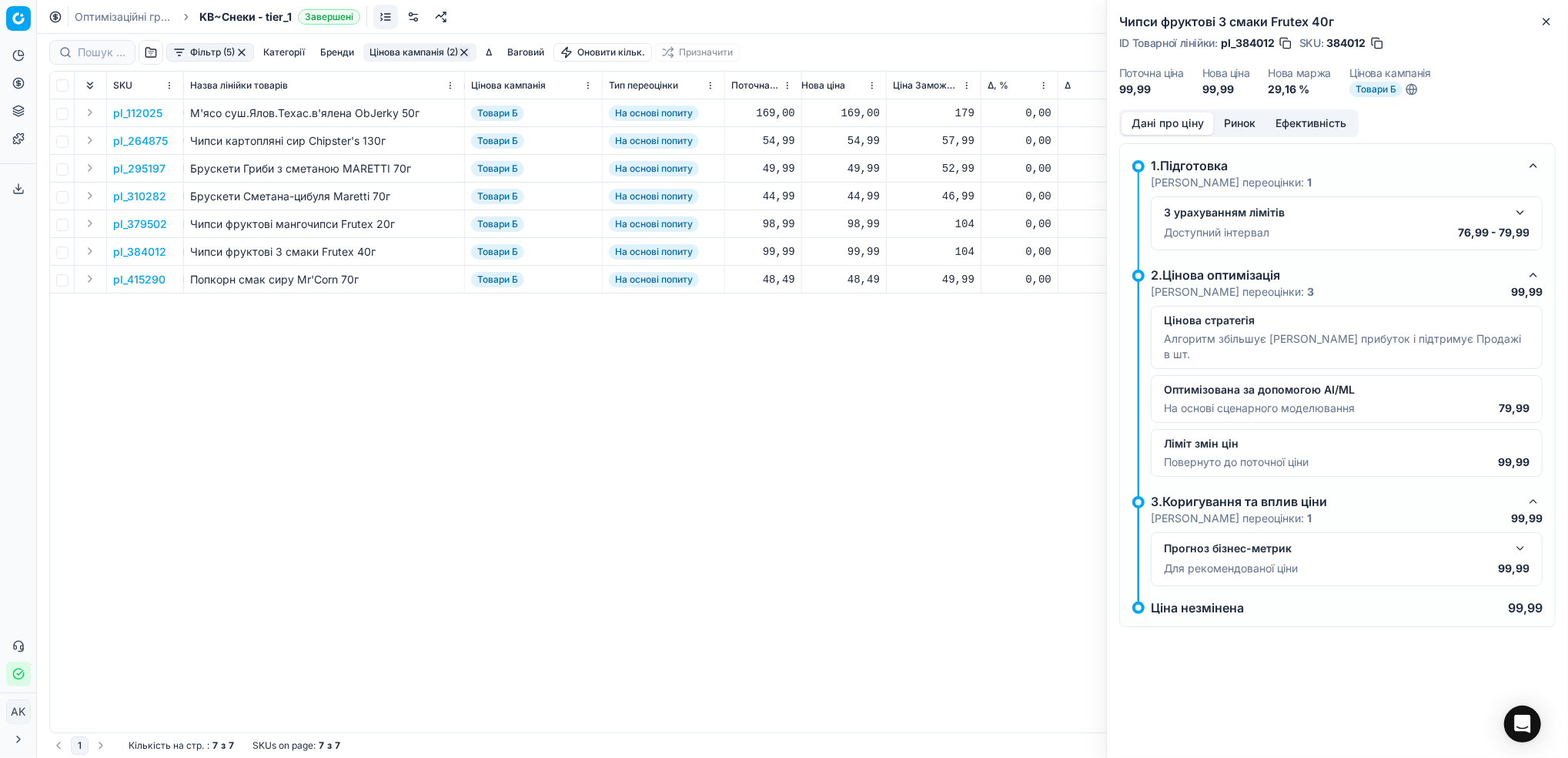
click at [1527, 213] on button "button" at bounding box center [1520, 212] width 19 height 19
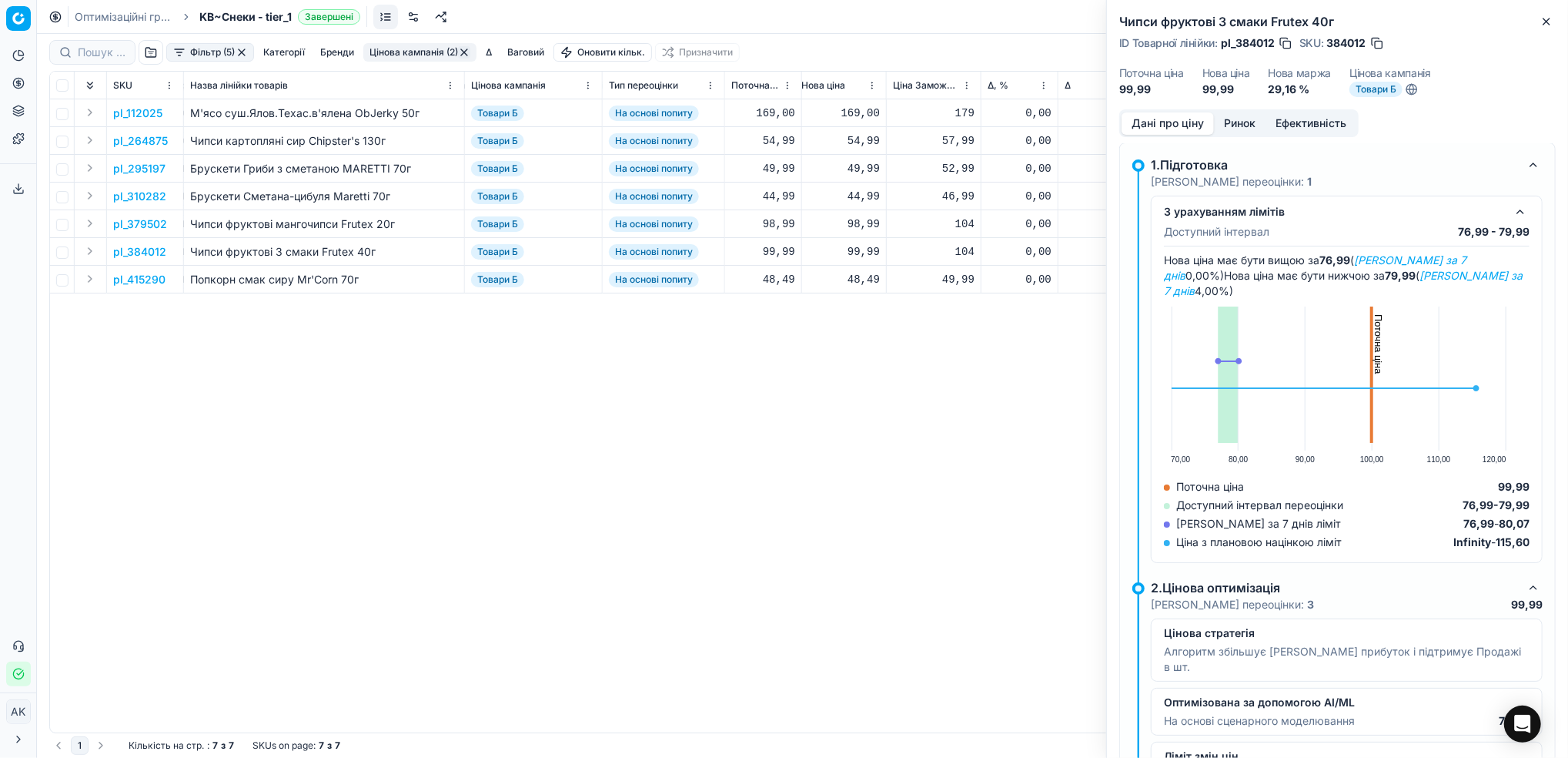
scroll to position [0, 0]
click at [1233, 122] on button "Ринок" at bounding box center [1239, 123] width 51 height 23
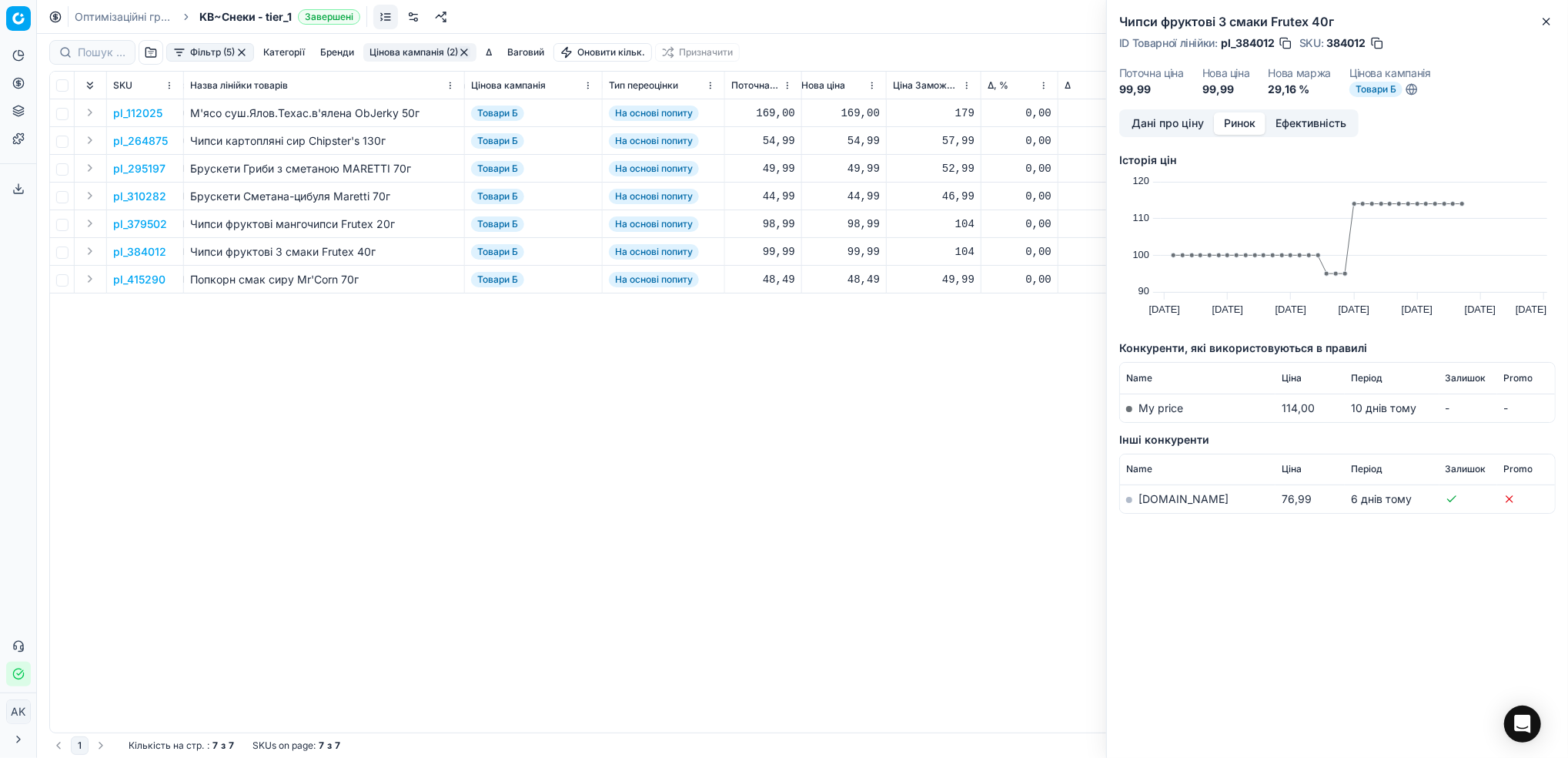
click at [1185, 120] on button "Дані про ціну" at bounding box center [1167, 123] width 93 height 23
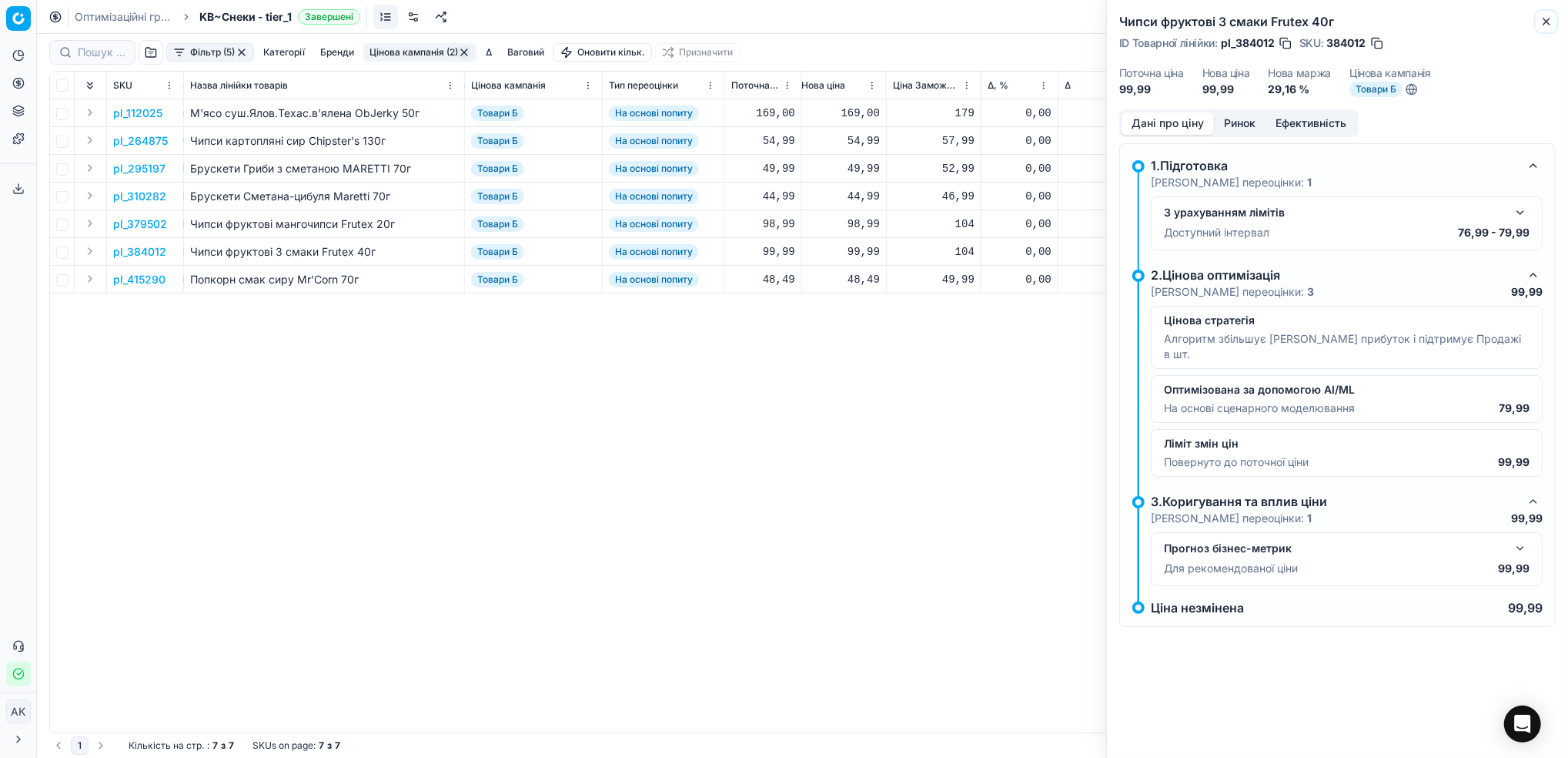
drag, startPoint x: 1545, startPoint y: 27, endPoint x: 1533, endPoint y: 34, distance: 13.9
click at [1545, 28] on button "Close" at bounding box center [1546, 22] width 19 height 19
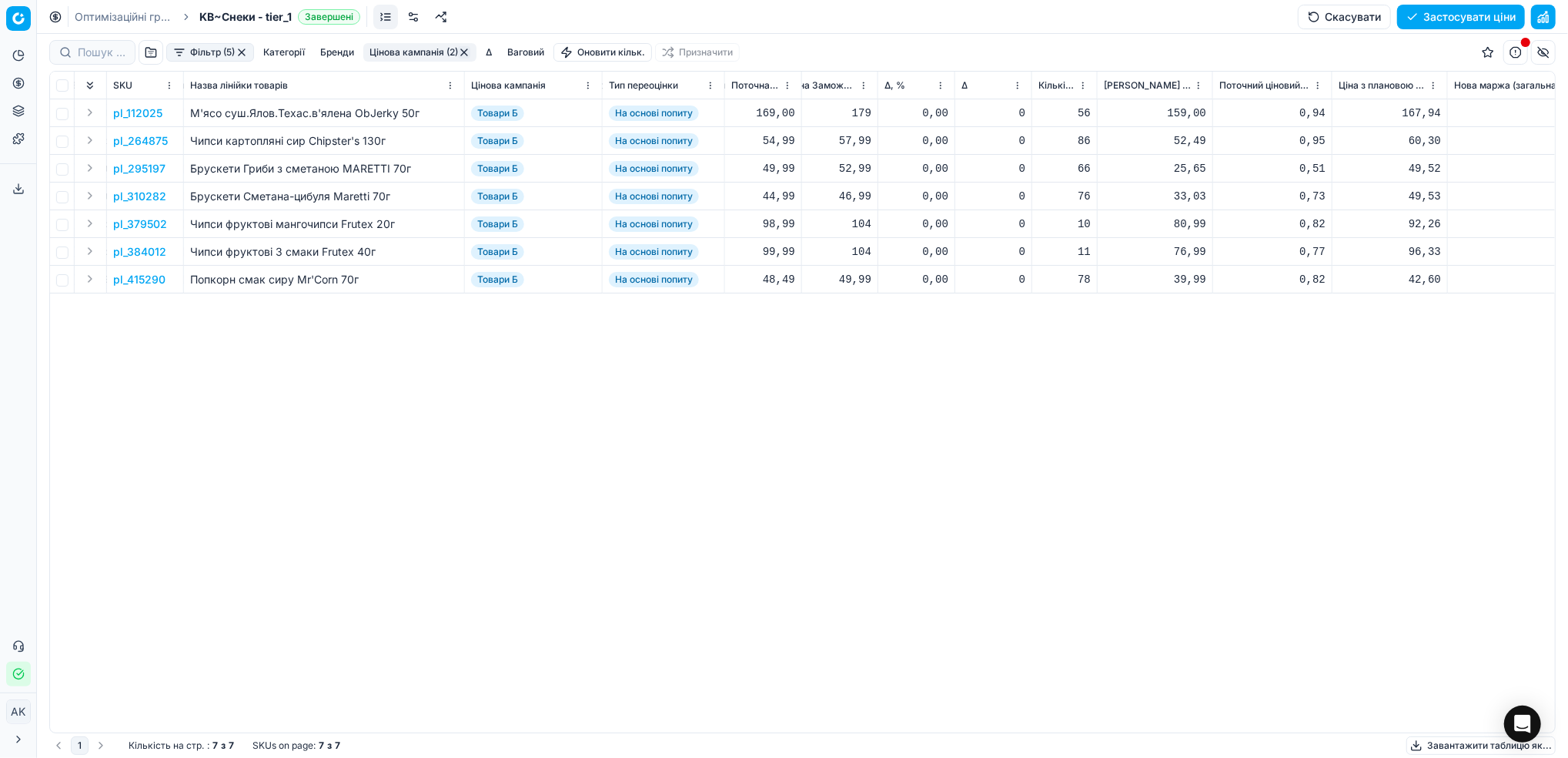
scroll to position [0, 762]
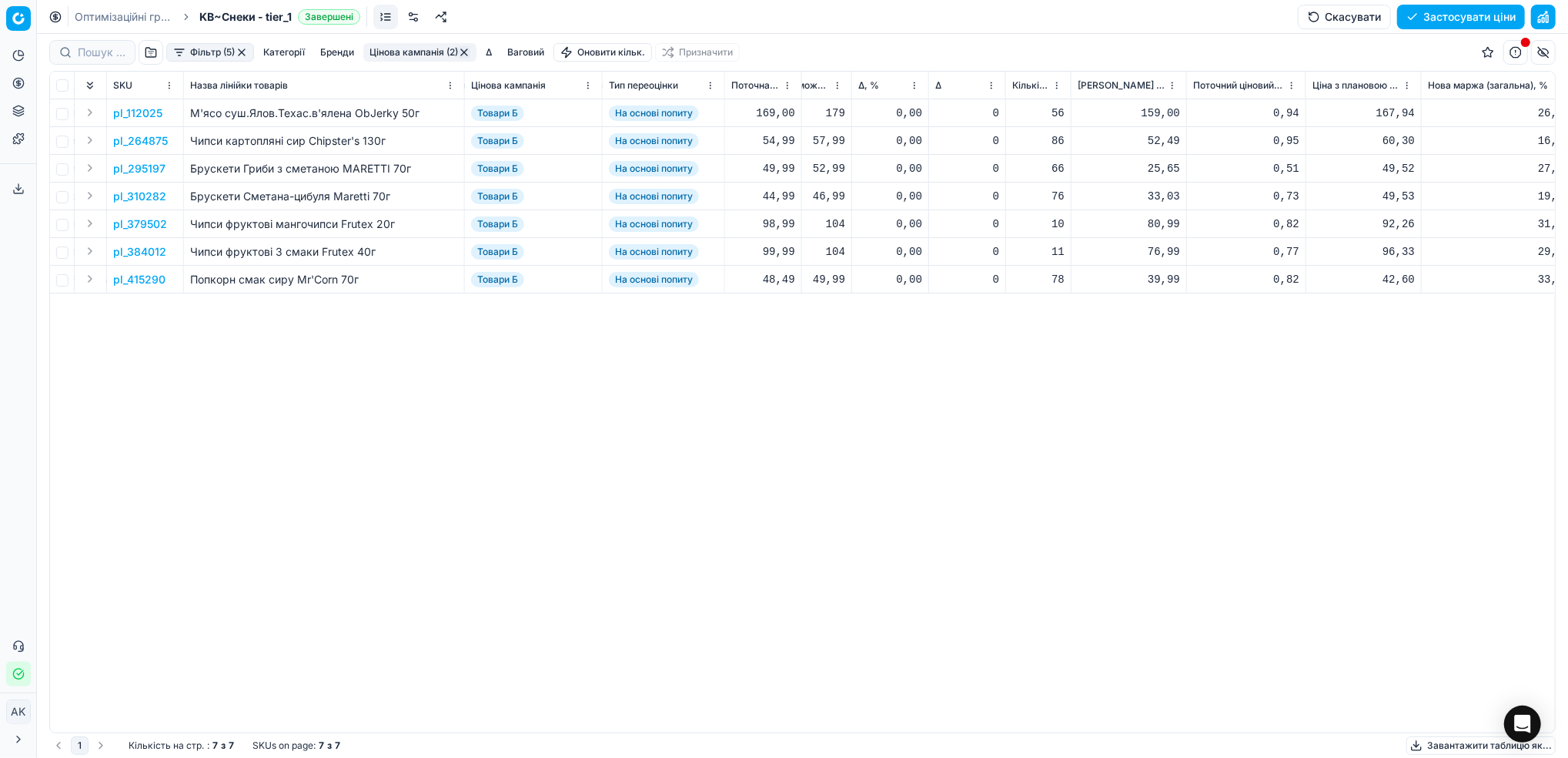
click at [463, 56] on button "button" at bounding box center [464, 52] width 13 height 13
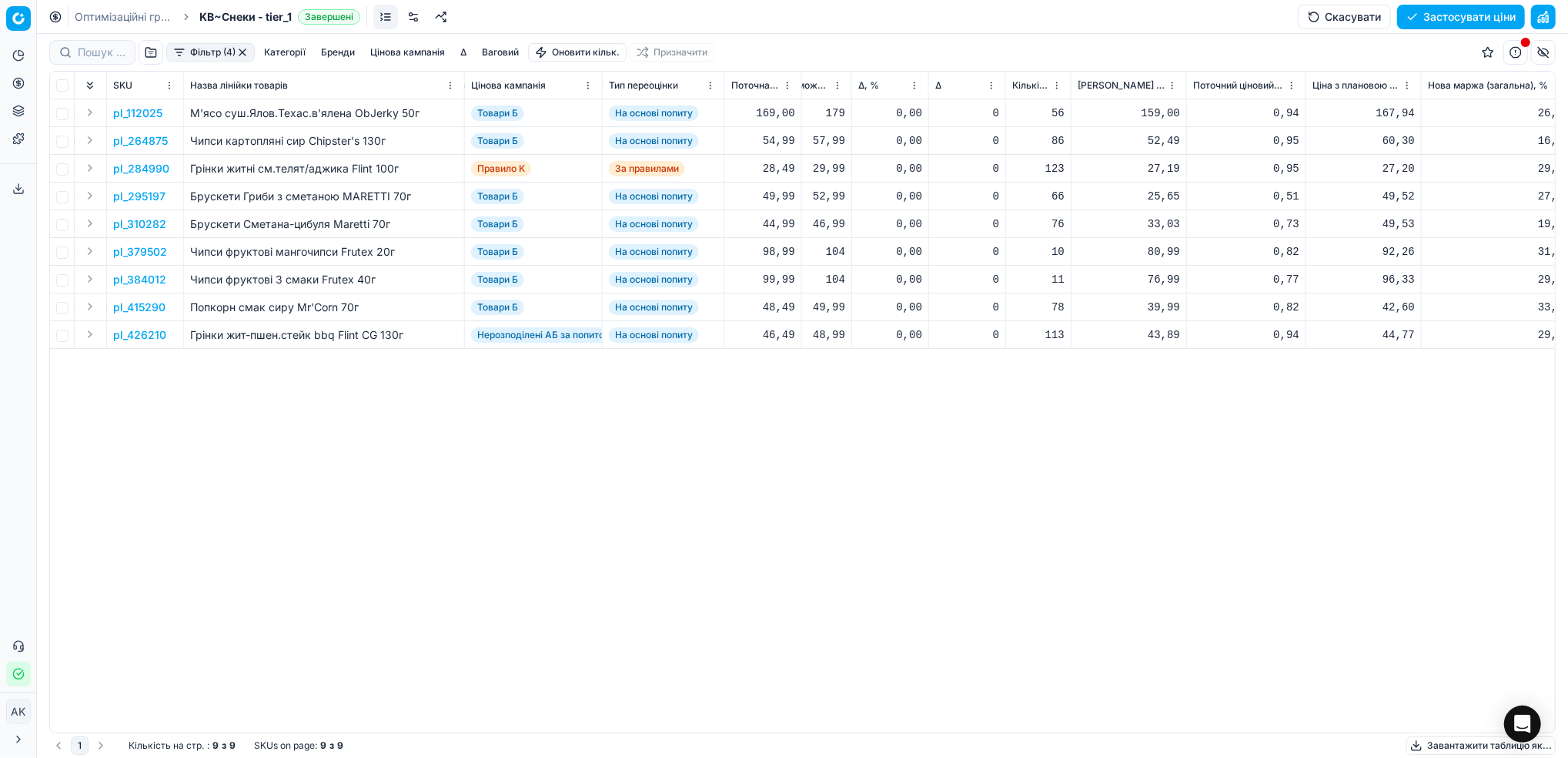
click at [239, 50] on button "button" at bounding box center [243, 52] width 13 height 13
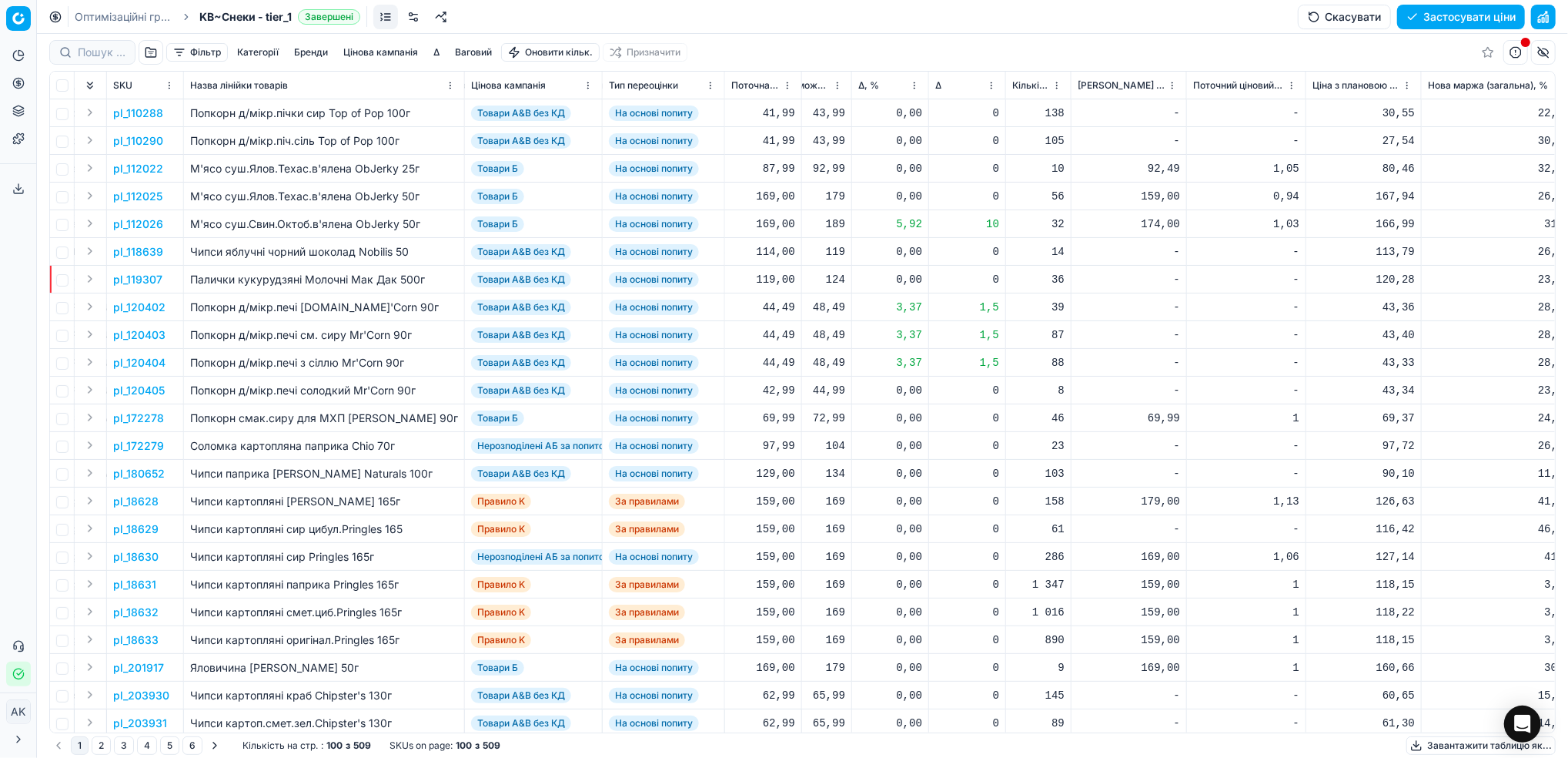
click at [359, 51] on button "Цінова кампанія" at bounding box center [381, 52] width 87 height 19
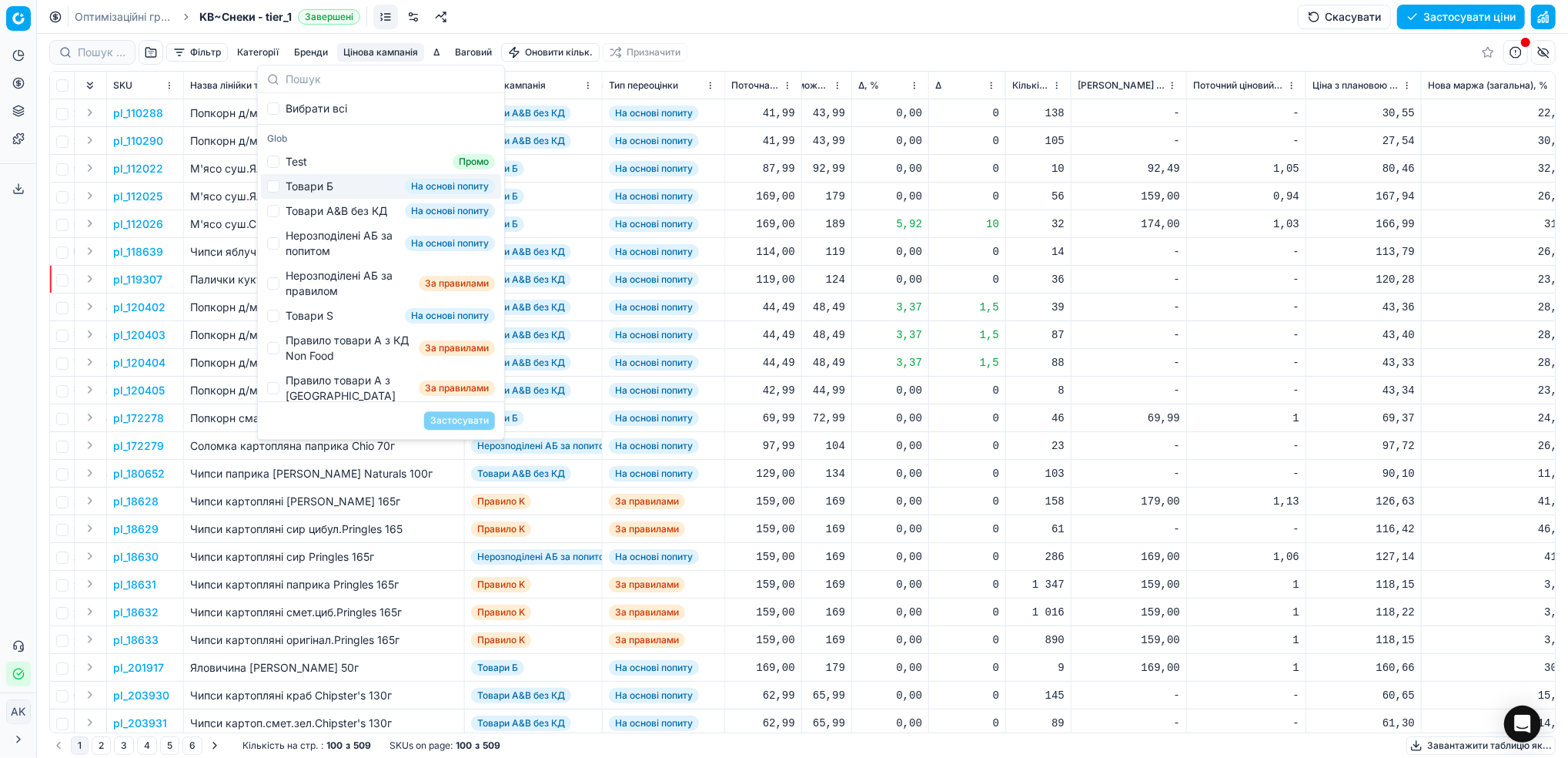
click at [287, 184] on div "Товари Б" at bounding box center [309, 185] width 48 height 15
checkbox input "true"
click at [452, 419] on button "Застосувати" at bounding box center [459, 420] width 71 height 19
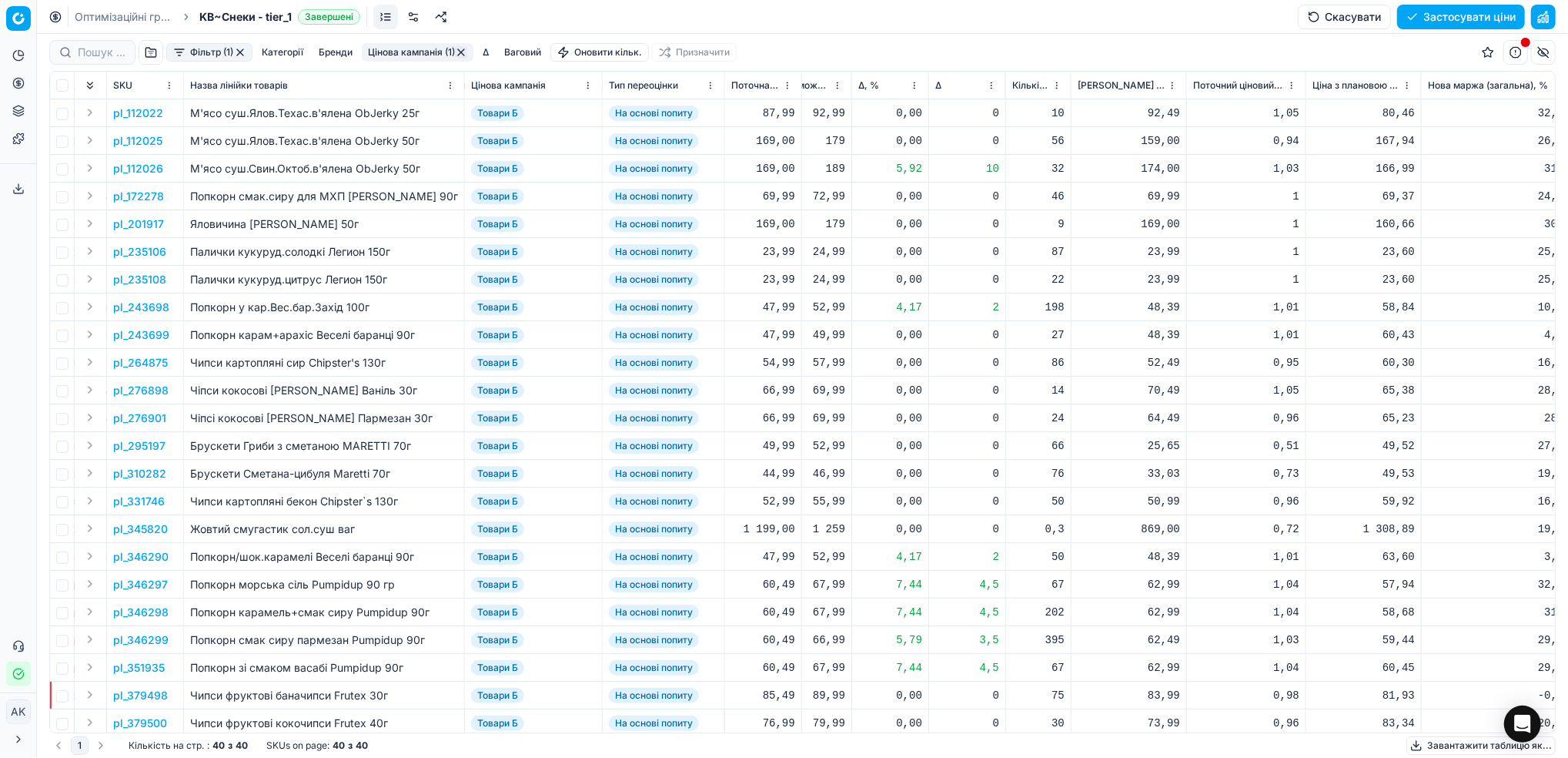
click at [216, 49] on button "Фільтр (1)" at bounding box center [210, 52] width 86 height 19
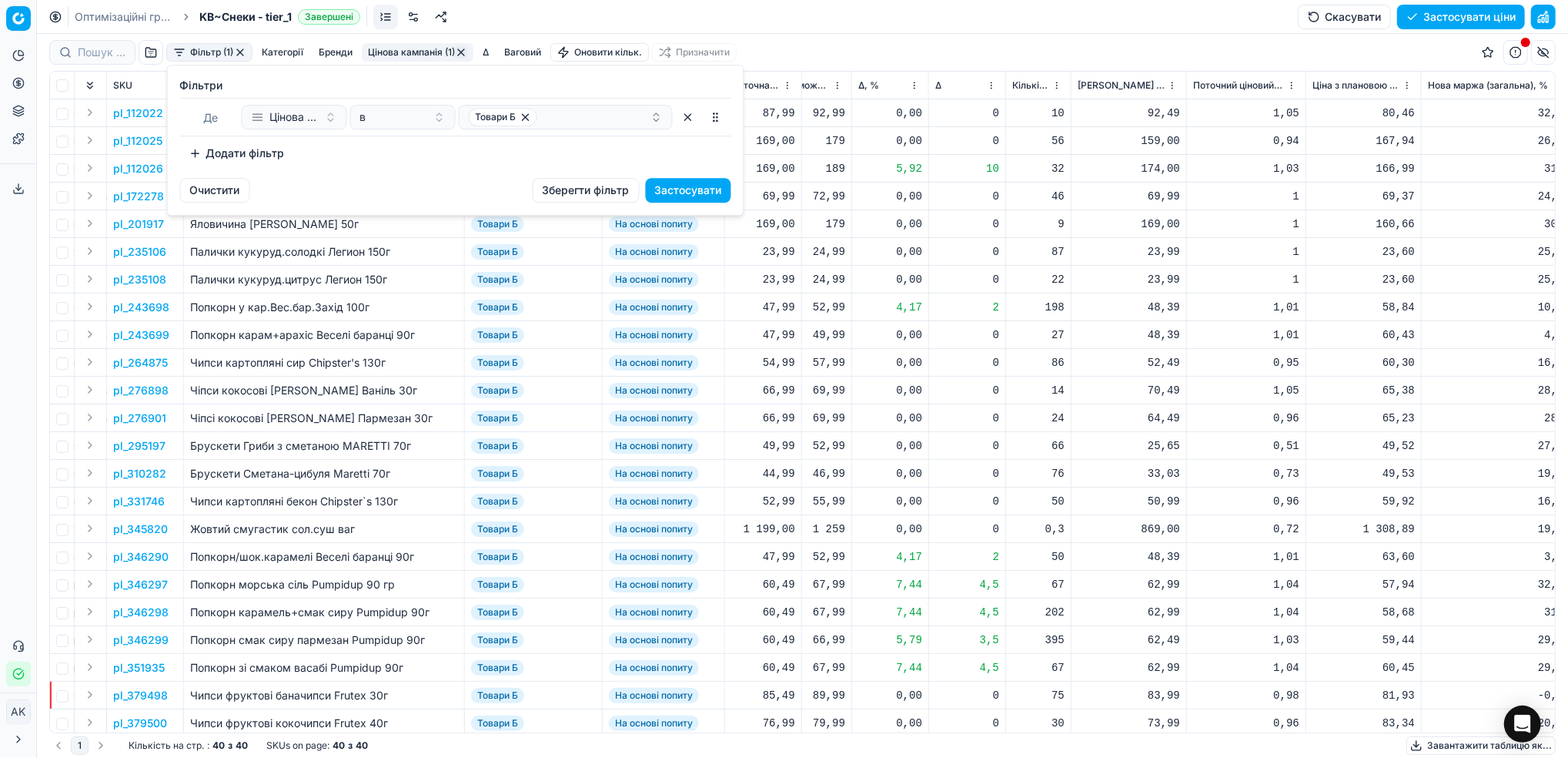
click at [238, 157] on button "Додати фільтр" at bounding box center [237, 153] width 114 height 24
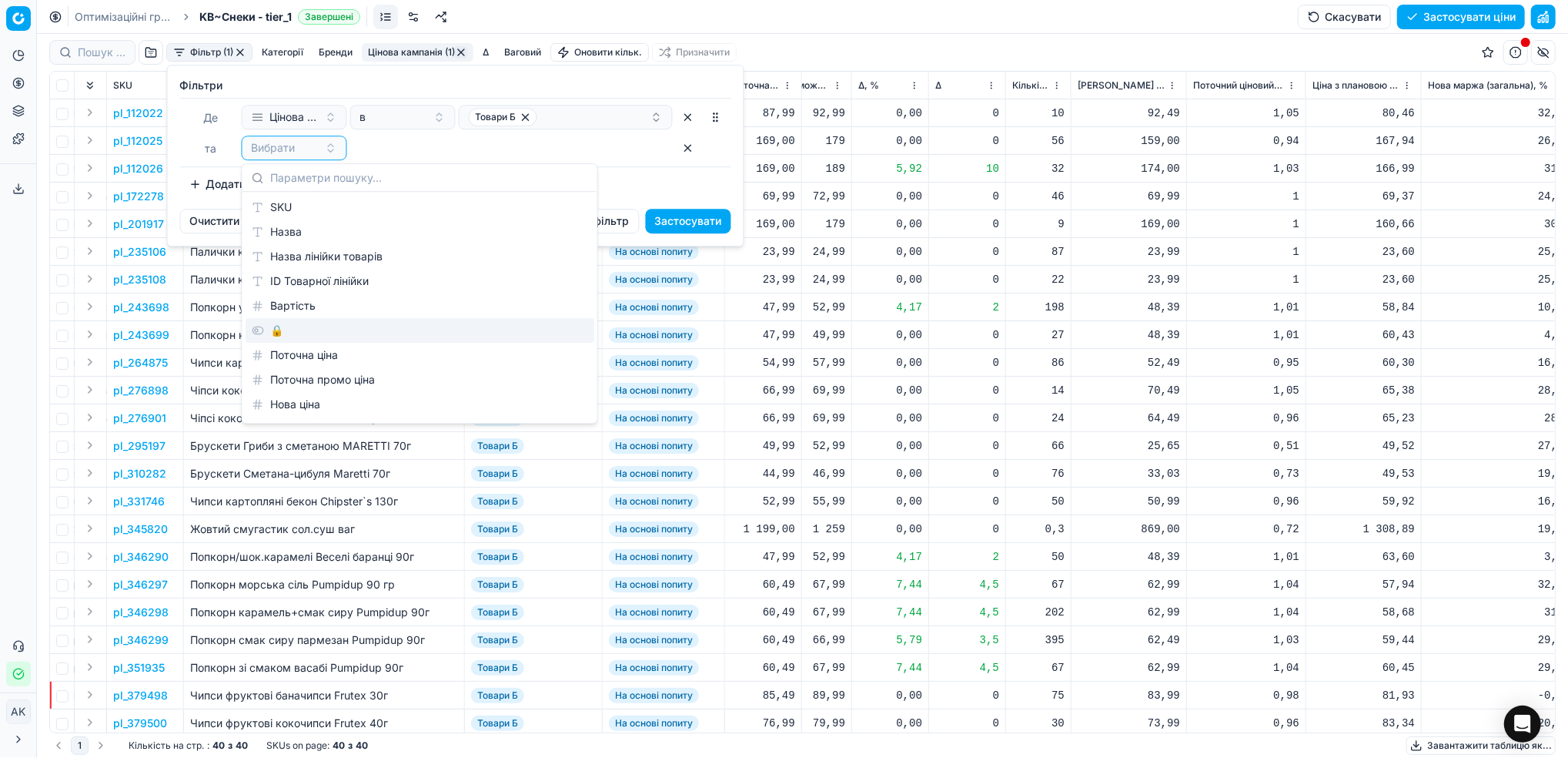
click at [284, 342] on div "🔒" at bounding box center [420, 329] width 349 height 24
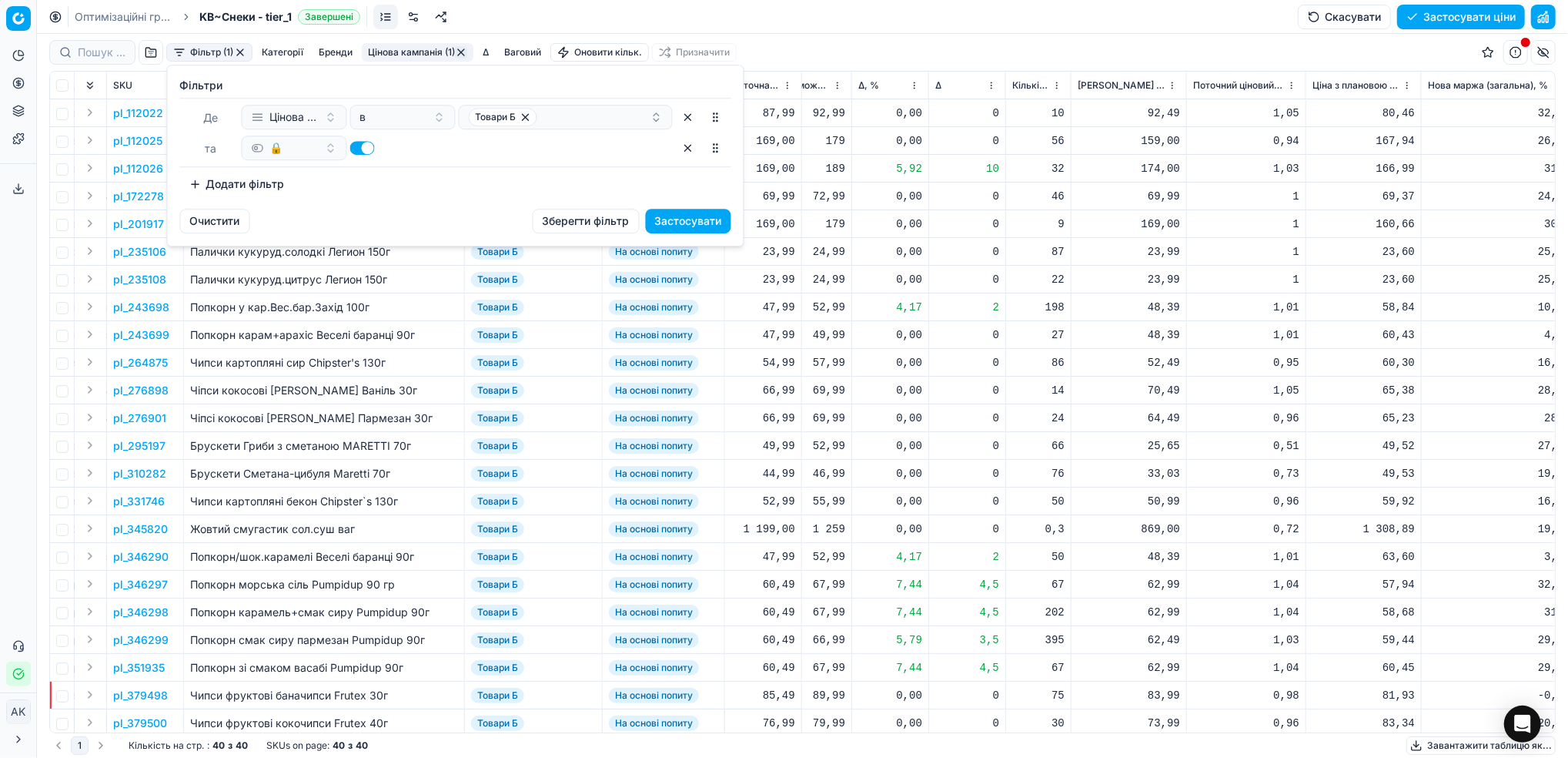
click at [366, 149] on button "button" at bounding box center [362, 148] width 24 height 14
checkbox input "false"
click at [698, 220] on button "Застосувати" at bounding box center [689, 221] width 86 height 24
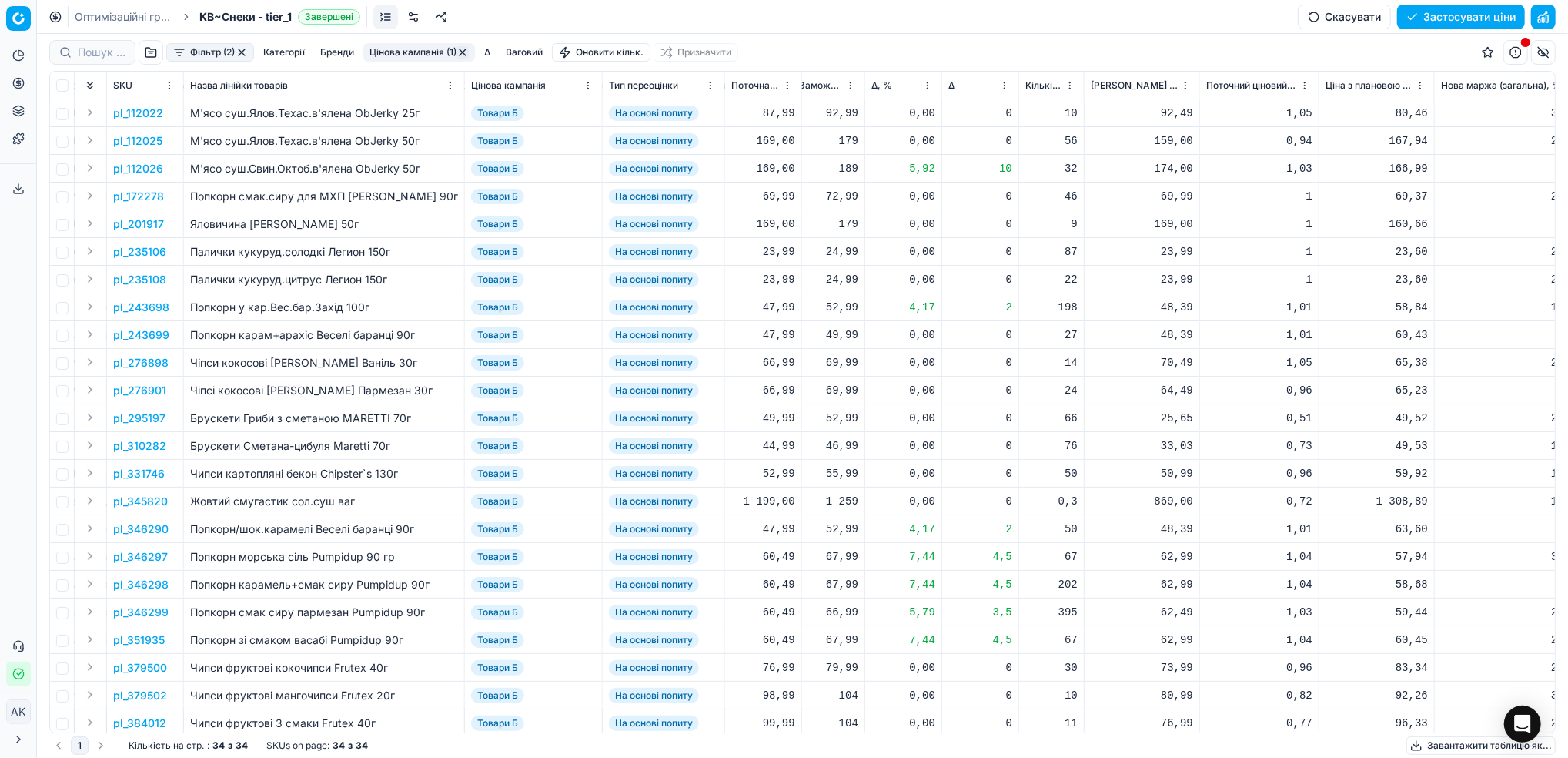
scroll to position [0, 743]
click at [931, 94] on th "Δ, %" at bounding box center [910, 86] width 77 height 28
click at [931, 83] on html "Pricing platform Аналітика Цінова оптимізація Асортимент продукції Шаблони Серв…" at bounding box center [784, 379] width 1568 height 758
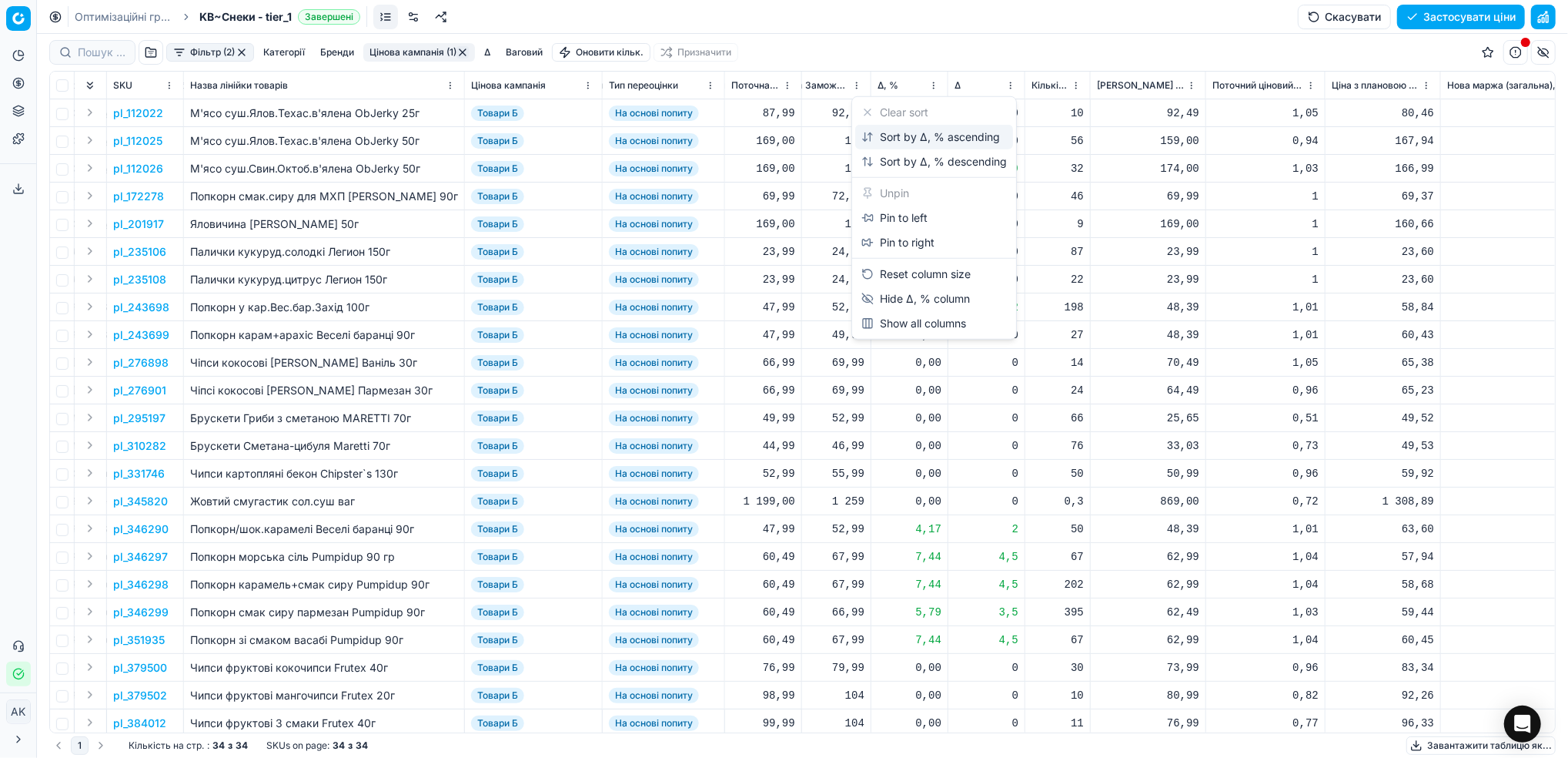
click at [912, 148] on div "Sort by Δ, % ascending" at bounding box center [933, 137] width 158 height 24
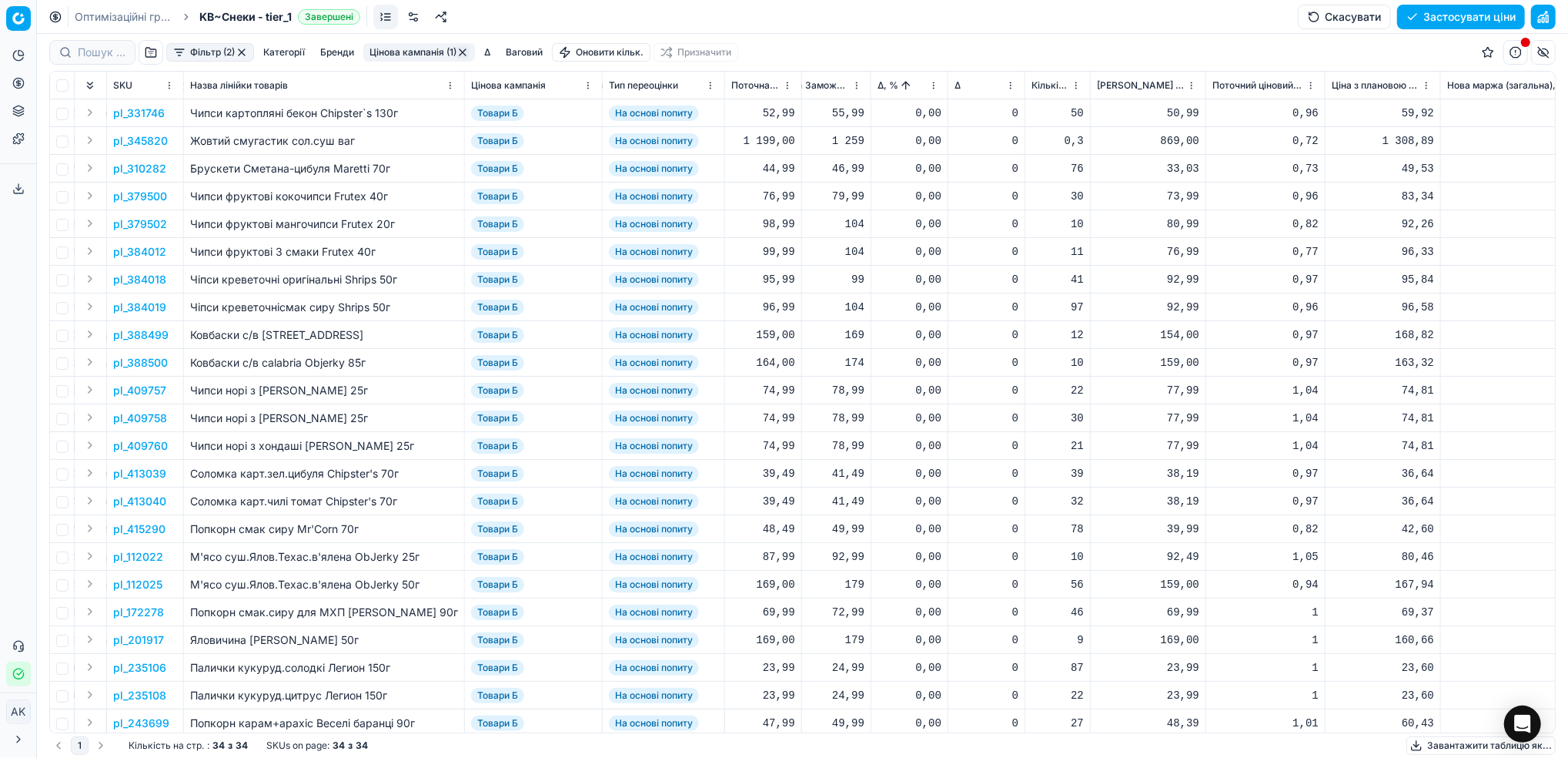
click at [928, 86] on html "Pricing platform Аналітика Цінова оптимізація Асортимент продукції Шаблони Серв…" at bounding box center [784, 379] width 1568 height 758
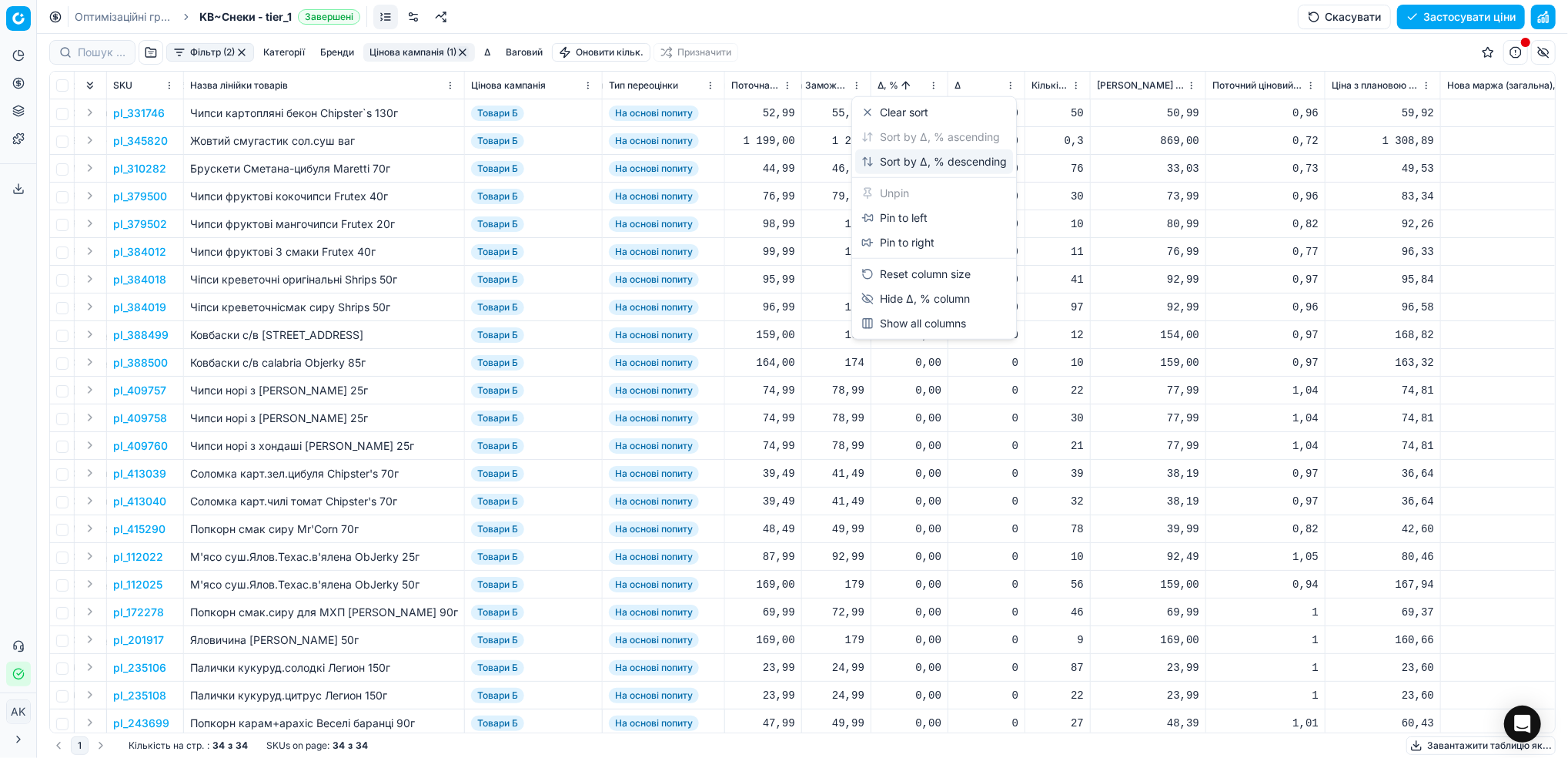
click at [908, 162] on div "Sort by Δ, % descending" at bounding box center [934, 161] width 146 height 15
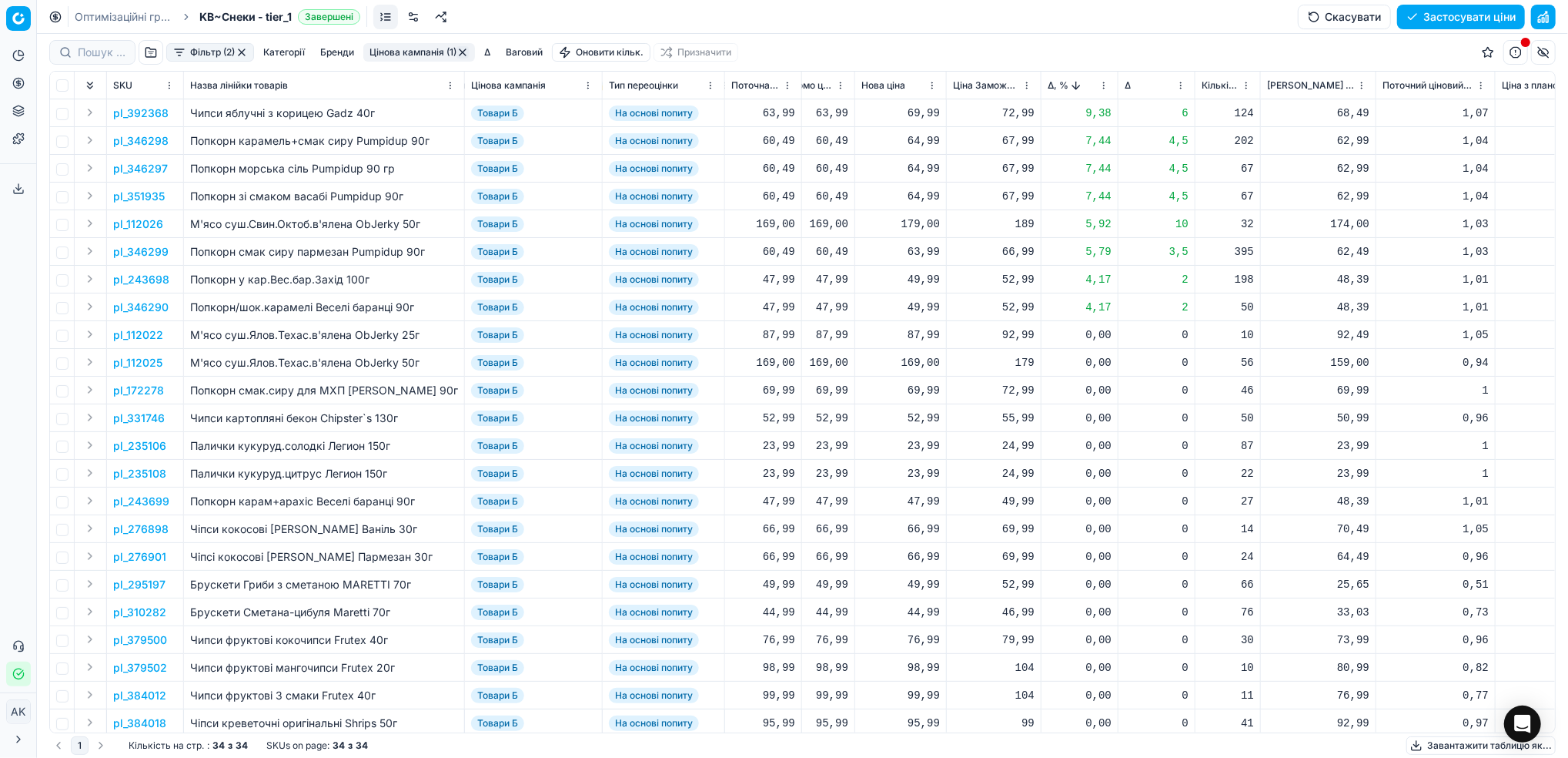
scroll to position [0, 580]
drag, startPoint x: 115, startPoint y: 16, endPoint x: 285, endPoint y: 74, distance: 179.6
click at [115, 16] on link "Оптимізаційні групи" at bounding box center [123, 16] width 98 height 15
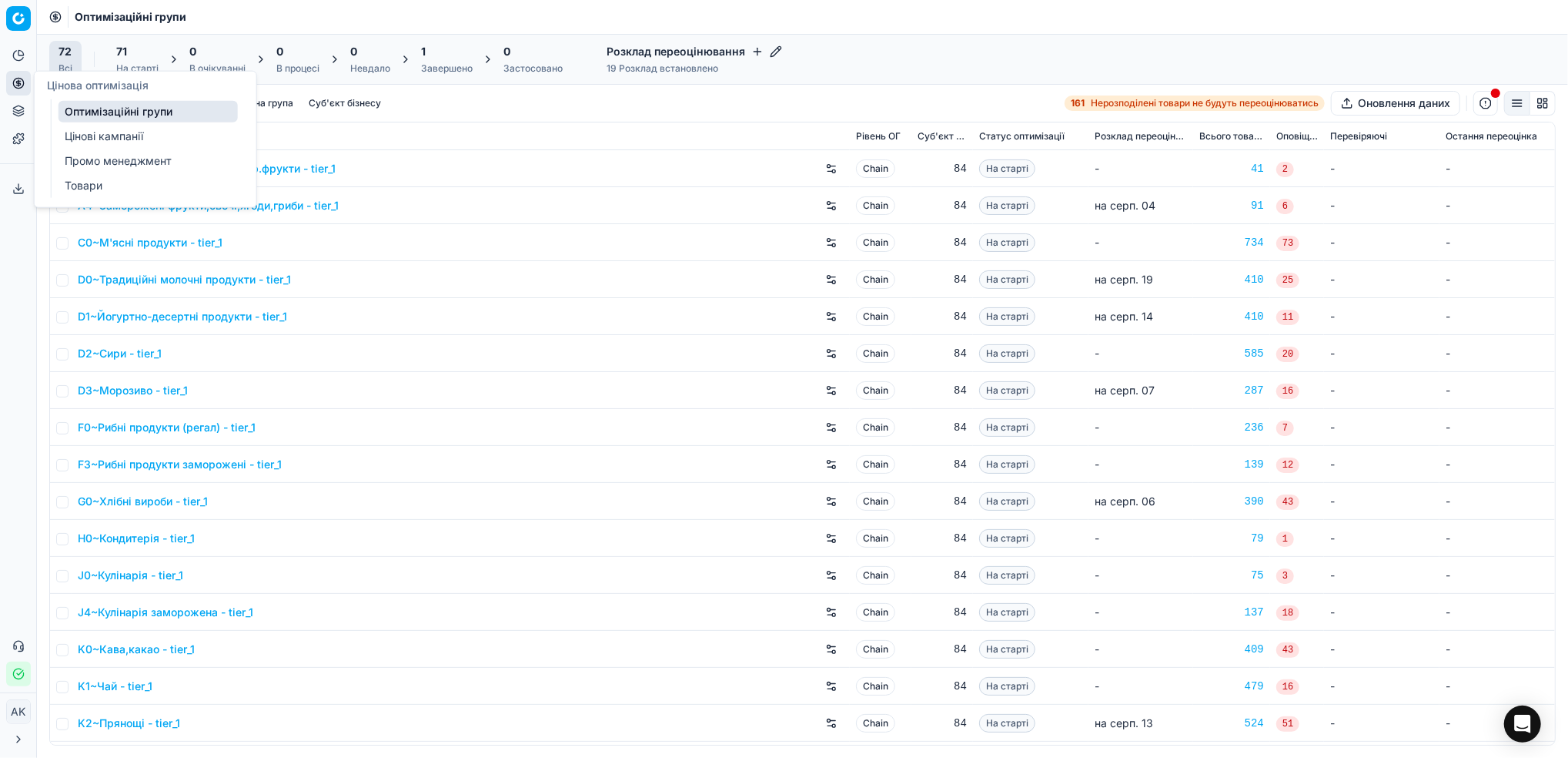
click at [77, 132] on link "Цінові кампанії" at bounding box center [148, 136] width 179 height 22
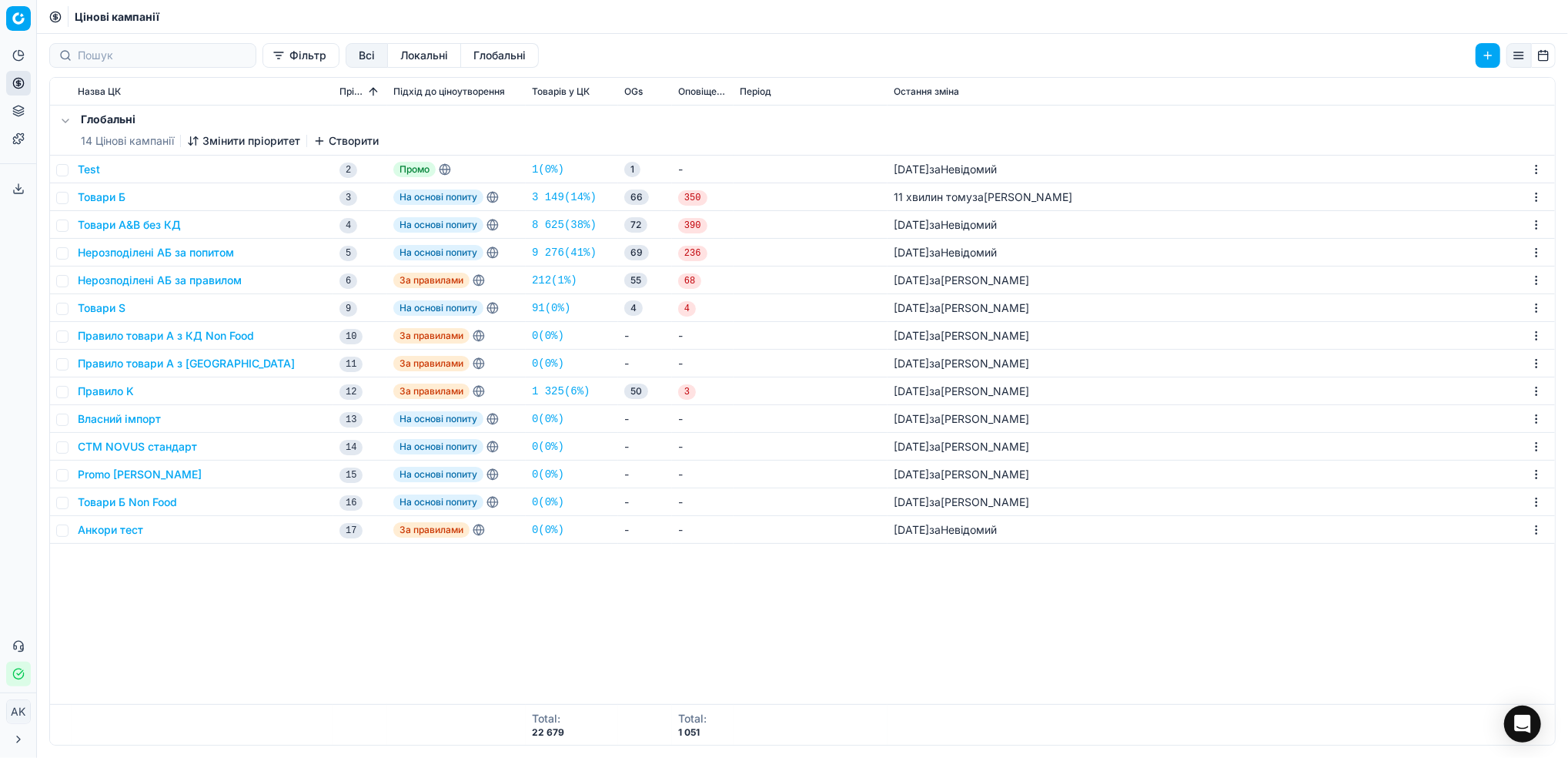
click at [116, 197] on button "Товари Б" at bounding box center [101, 196] width 48 height 15
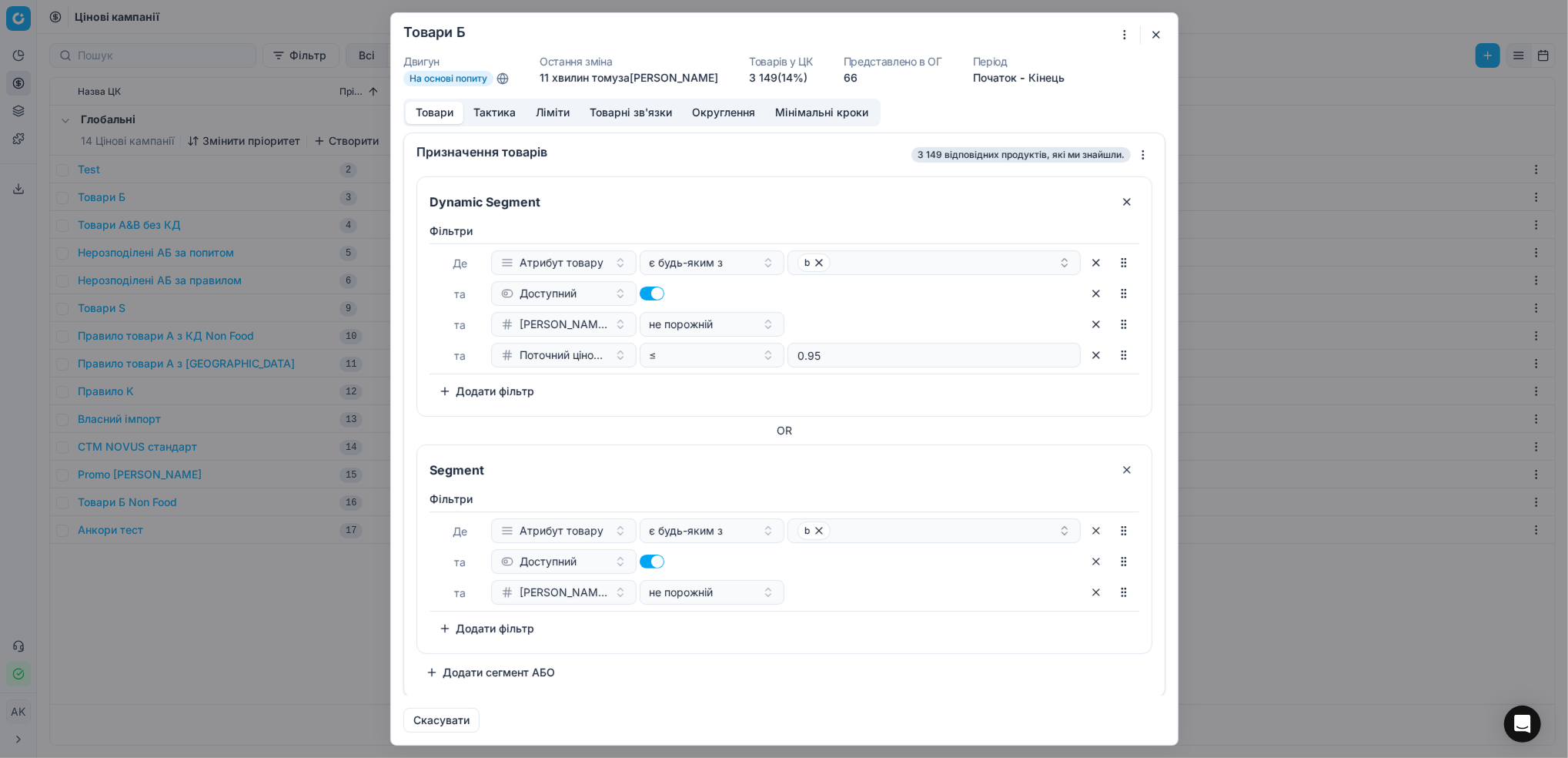
click at [1115, 466] on button "button" at bounding box center [1127, 469] width 24 height 24
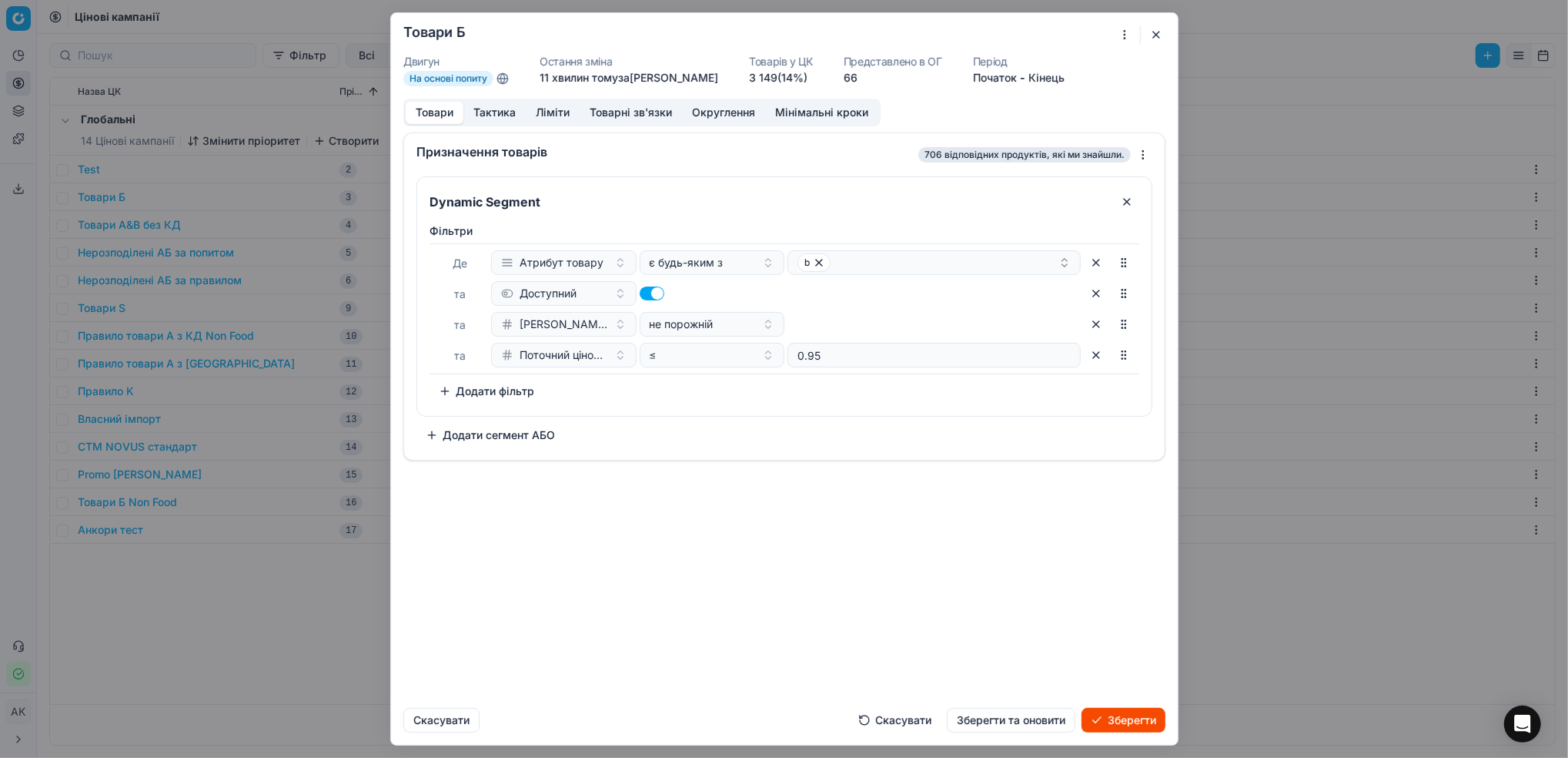
click at [1028, 719] on button "Зберегти та оновити" at bounding box center [1011, 719] width 129 height 24
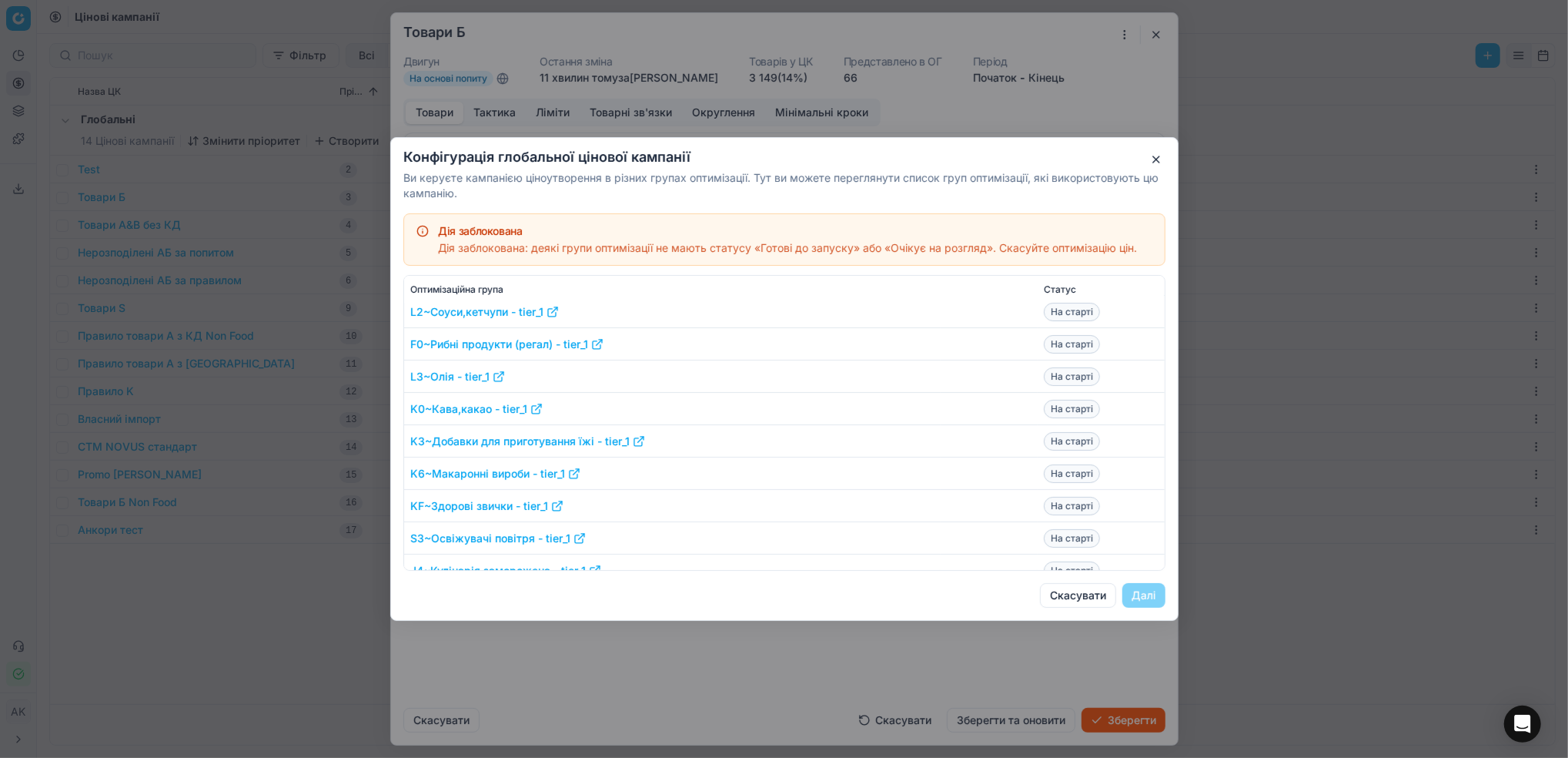
scroll to position [205, 0]
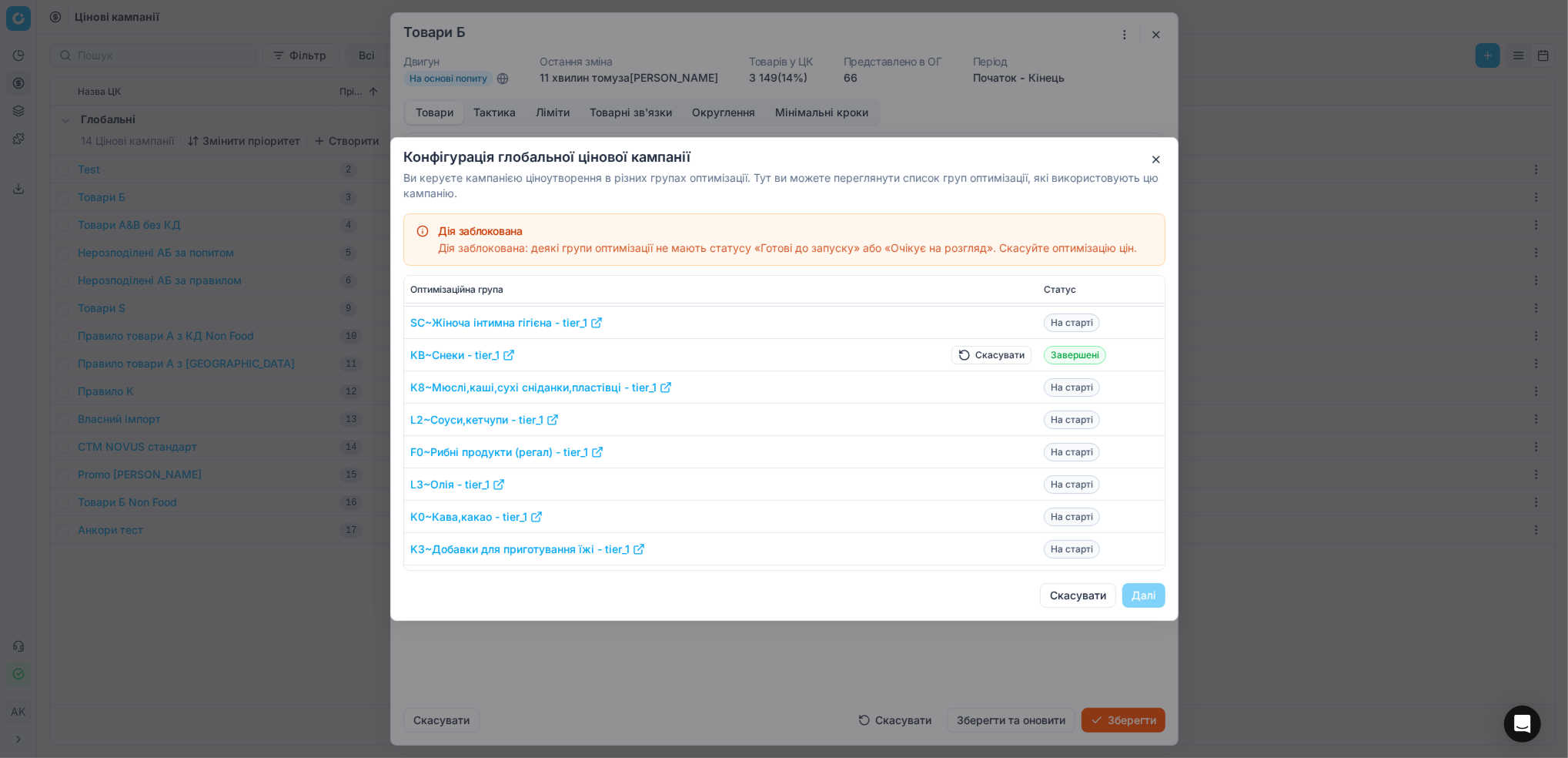
click at [972, 354] on button "Скасувати" at bounding box center [991, 355] width 80 height 19
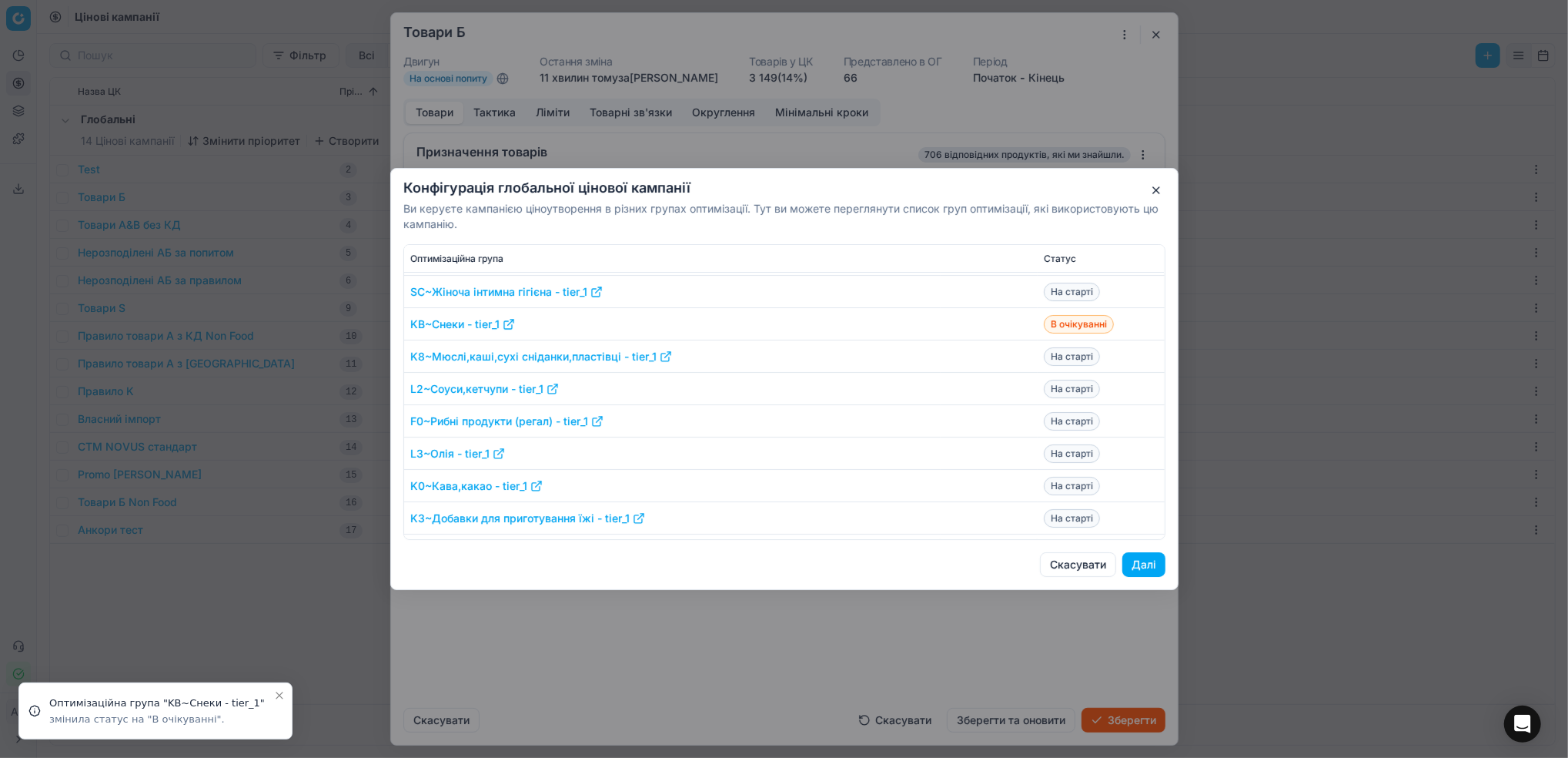
click at [1144, 567] on button "Далі" at bounding box center [1144, 564] width 43 height 24
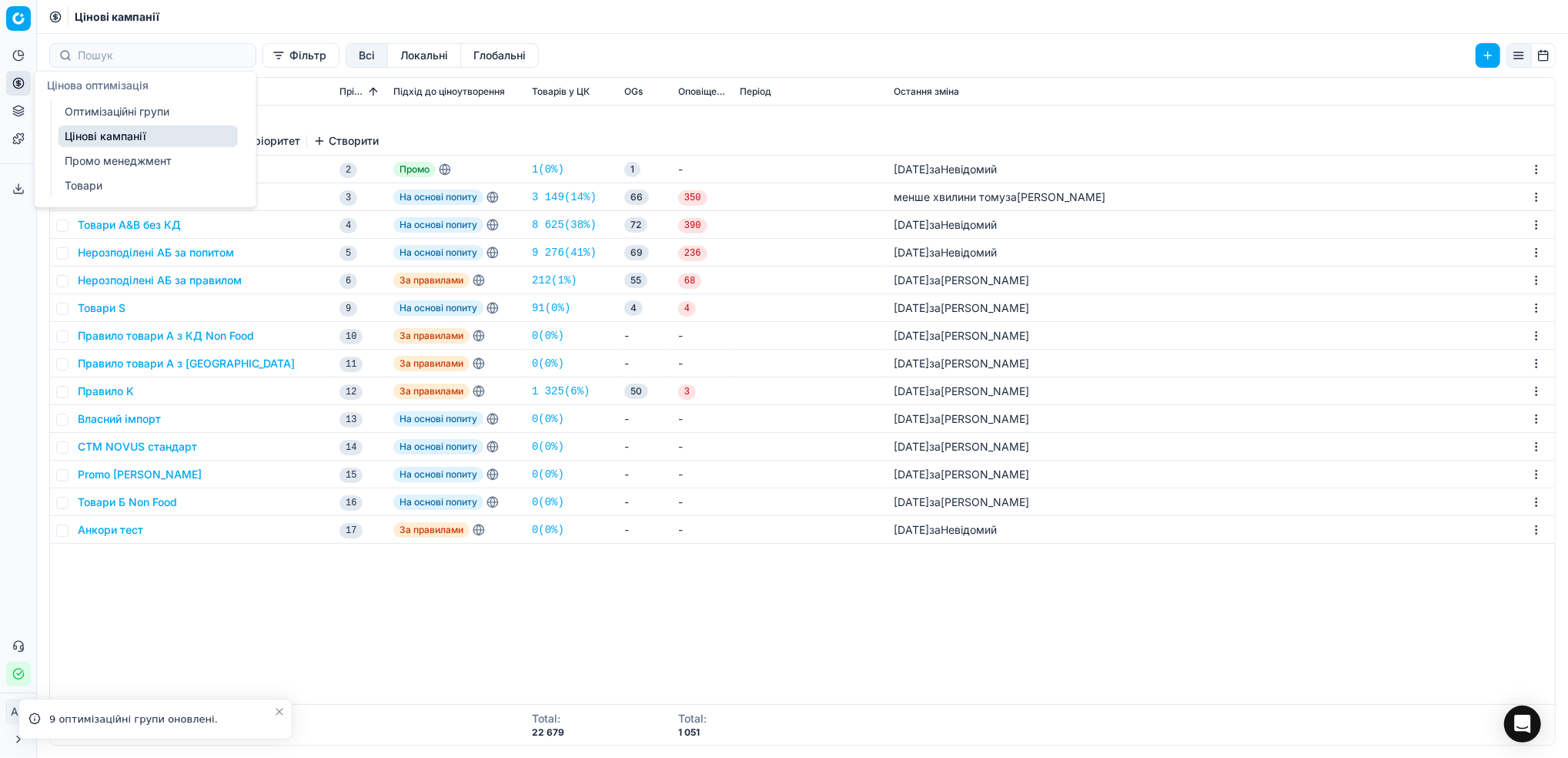
click at [81, 113] on link "Оптимізаційні групи" at bounding box center [148, 112] width 179 height 22
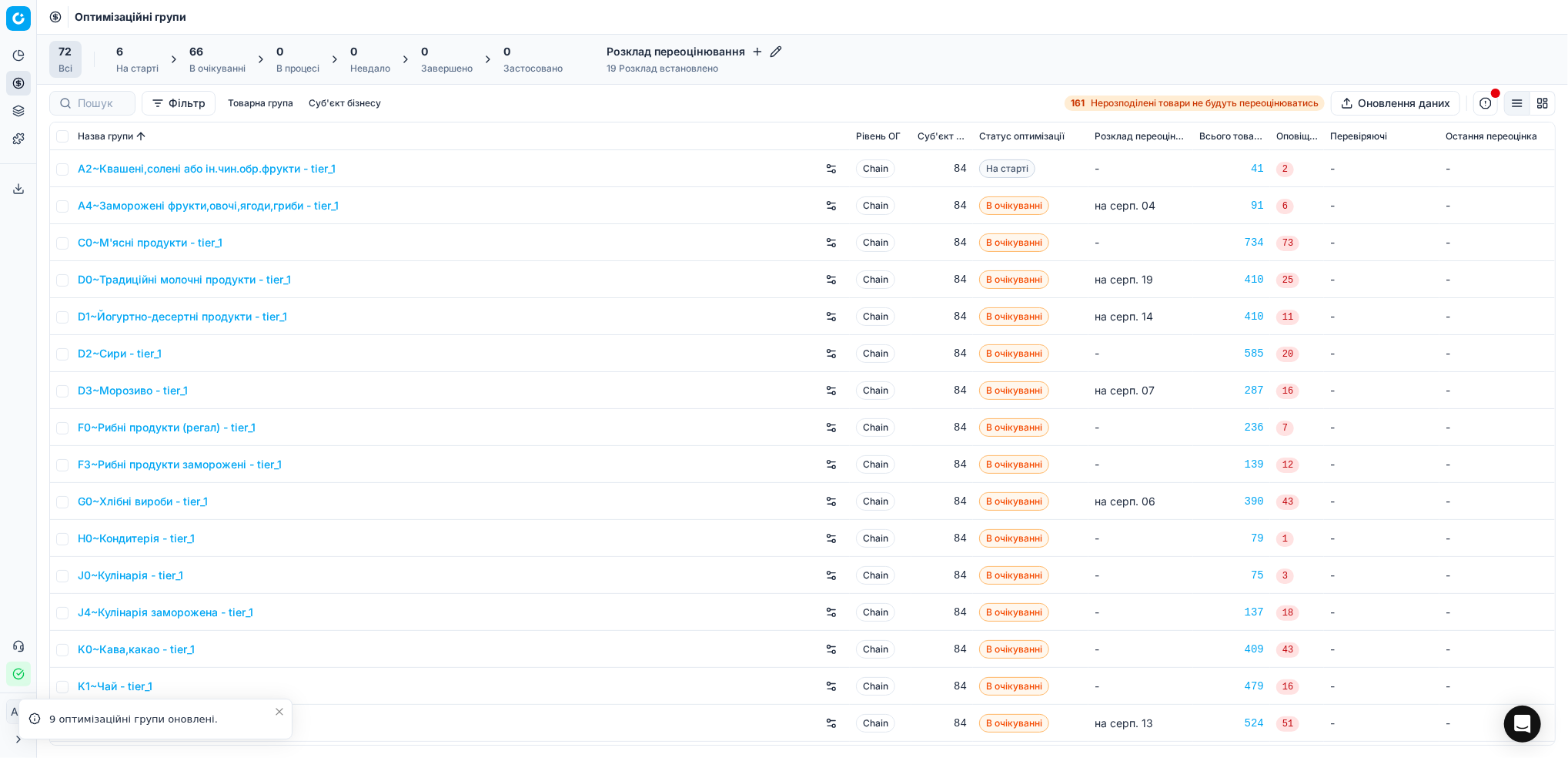
click at [216, 56] on div "66" at bounding box center [217, 51] width 56 height 15
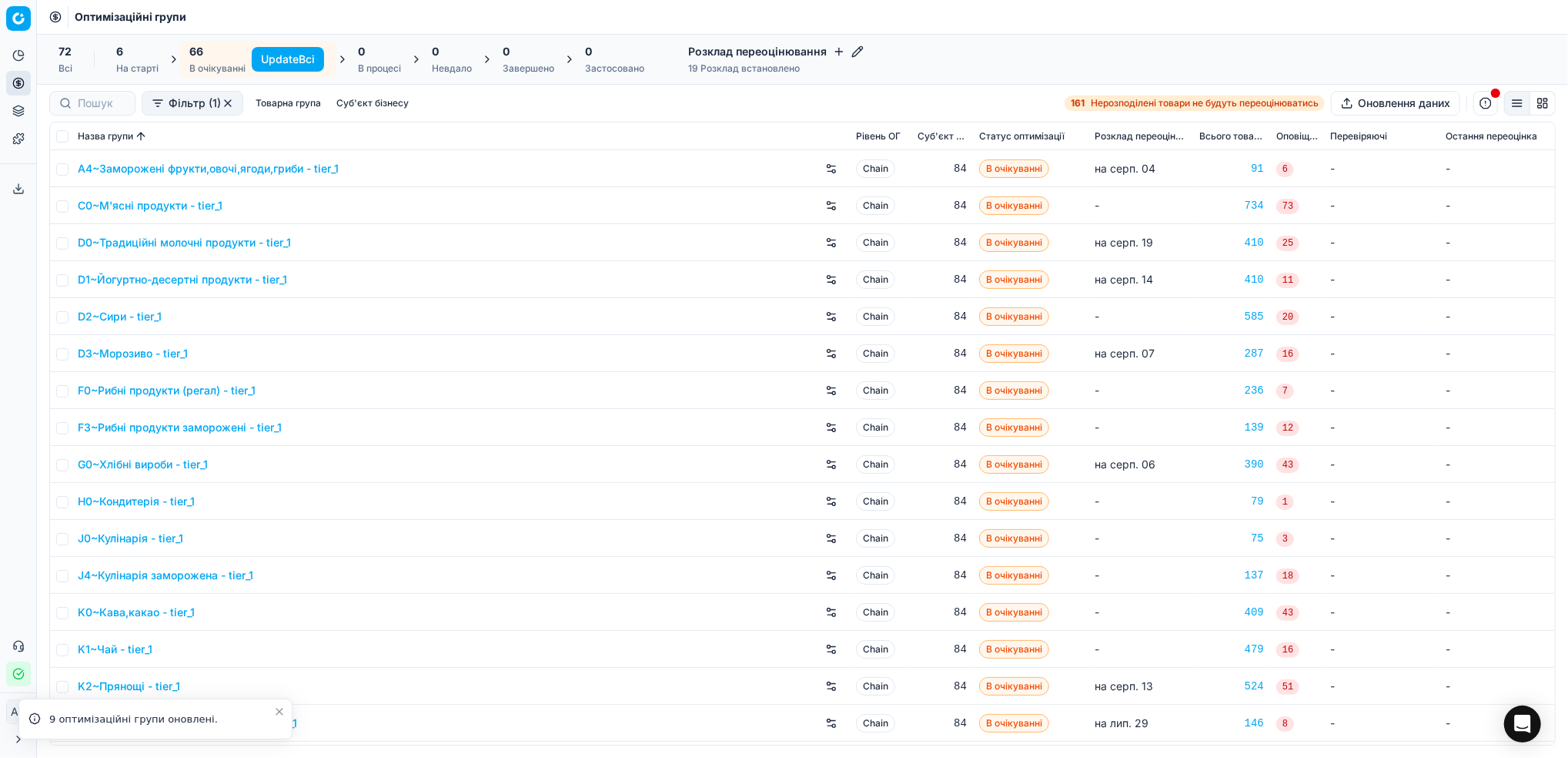
click at [278, 59] on button "Update Всі" at bounding box center [288, 59] width 72 height 24
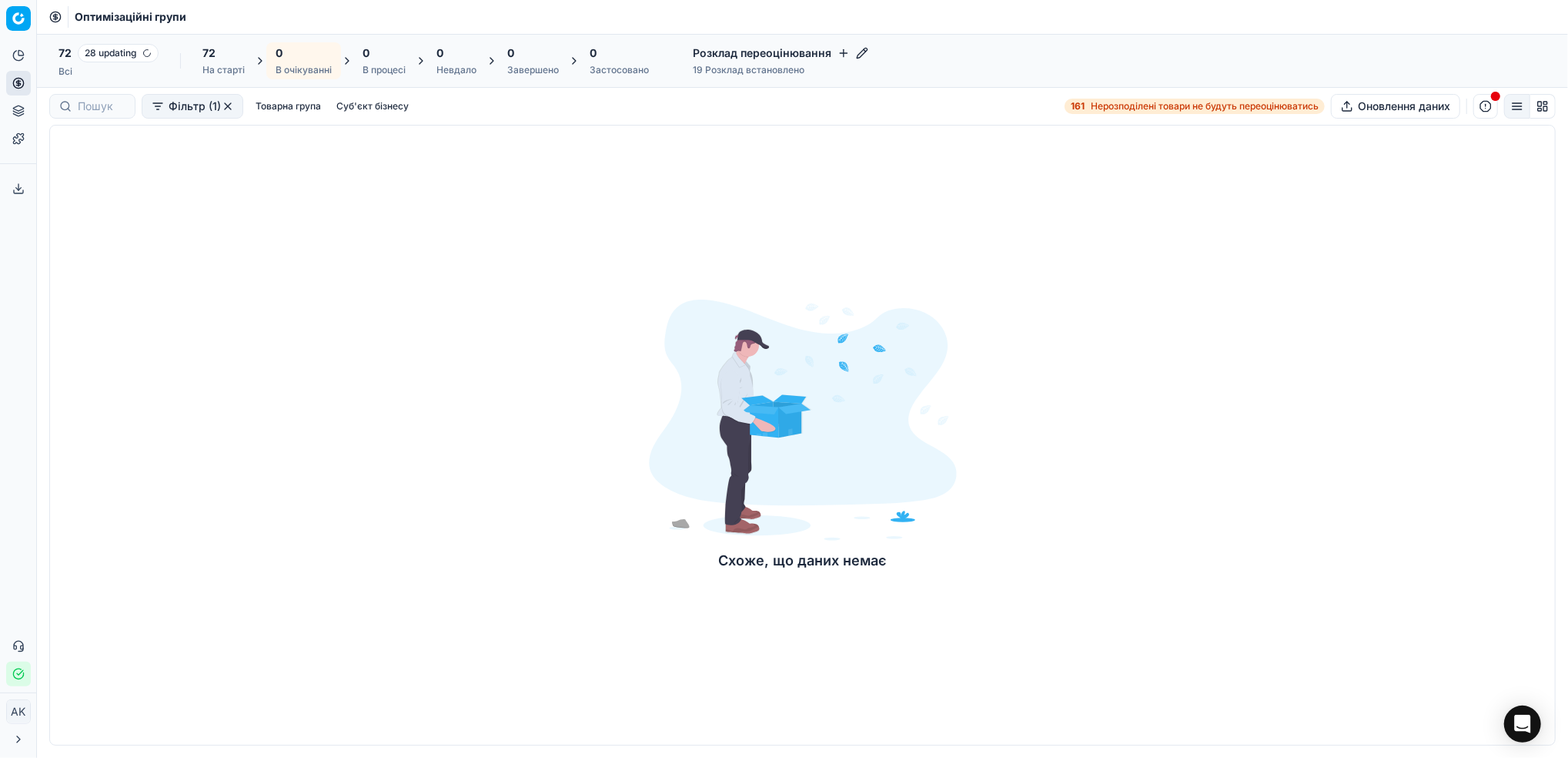
click at [1511, 235] on div "Схоже, що даних немає" at bounding box center [803, 435] width 1507 height 620
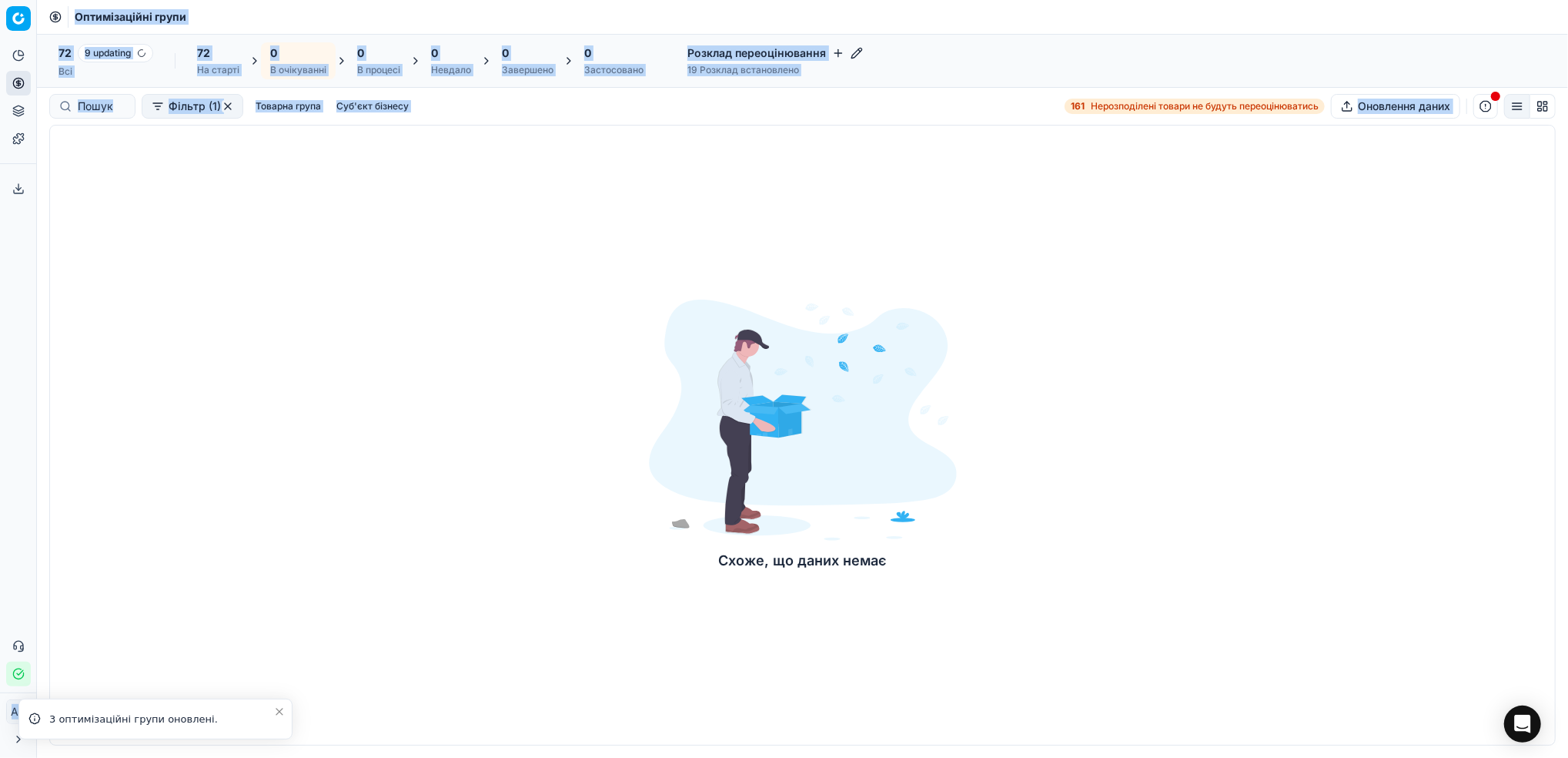
drag, startPoint x: 1511, startPoint y: 235, endPoint x: -5, endPoint y: 795, distance: 1616.1
click at [0, 757] on html "Pricing platform Аналітика Цінова оптимізація Асортимент продукції Шаблони Серв…" at bounding box center [784, 379] width 1568 height 758
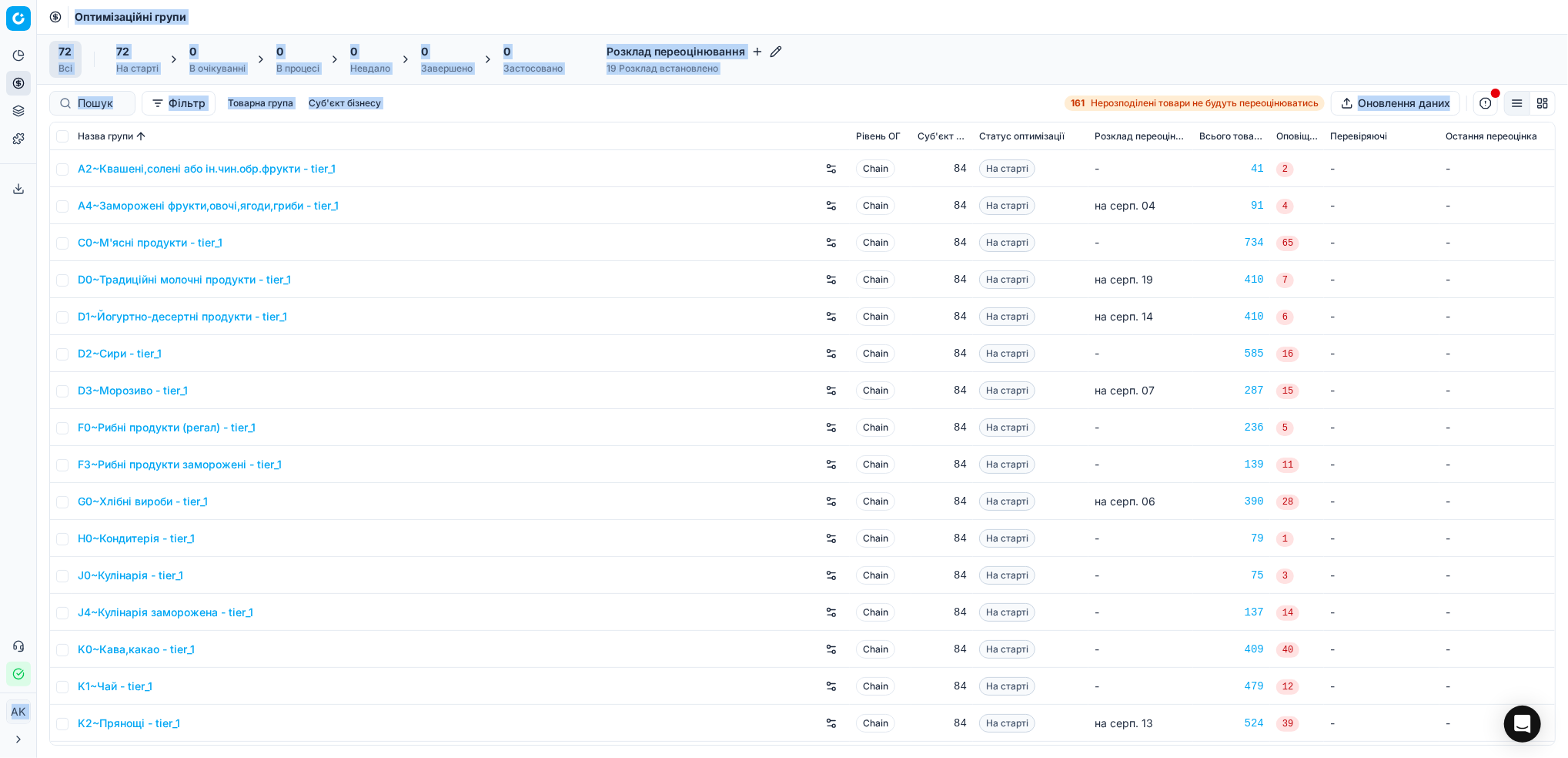
click at [919, 32] on div "Оптимізаційні групи" at bounding box center [802, 17] width 1531 height 34
